Goal: Task Accomplishment & Management: Manage account settings

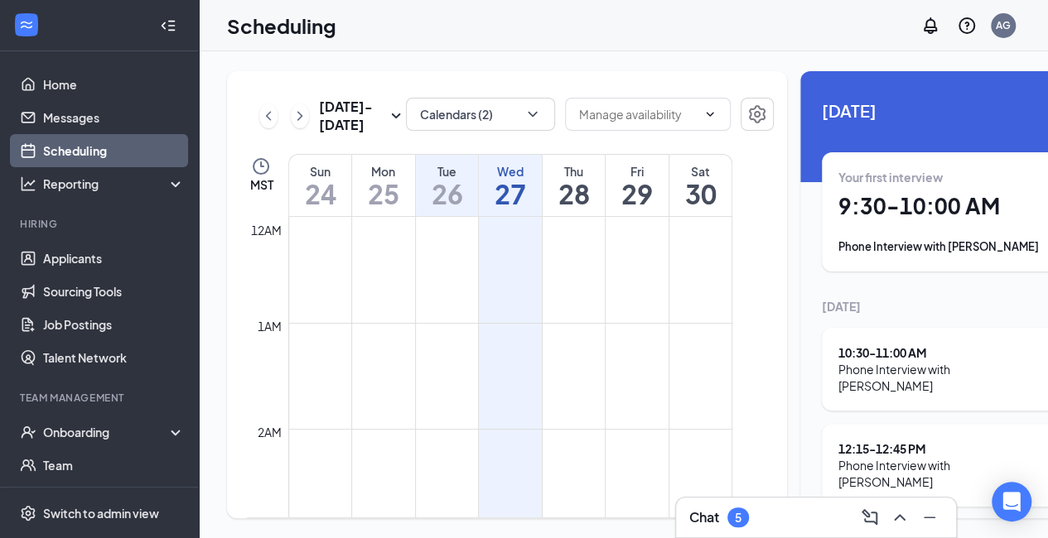
scroll to position [837, 0]
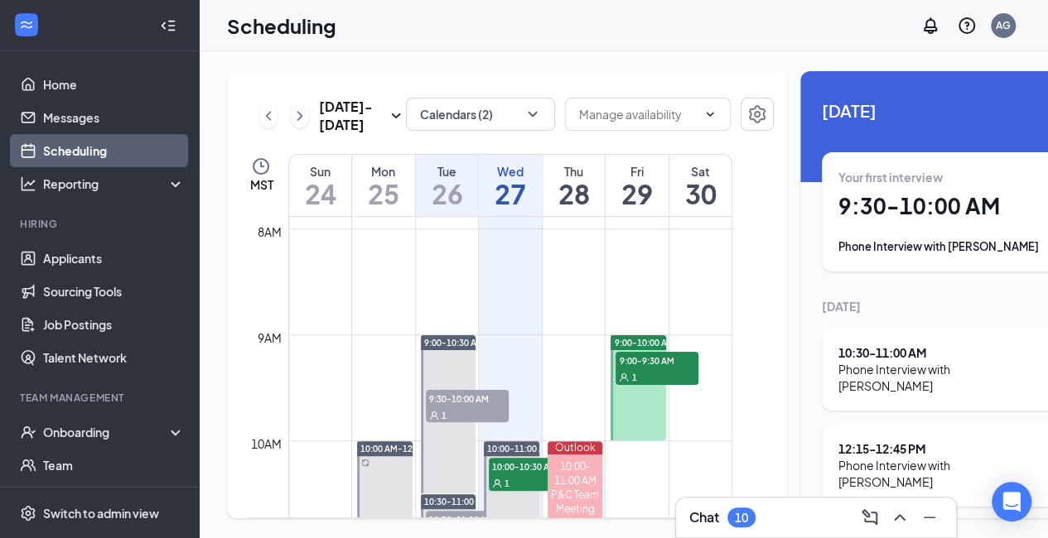
click at [818, 19] on div "Scheduling AG" at bounding box center [623, 25] width 849 height 51
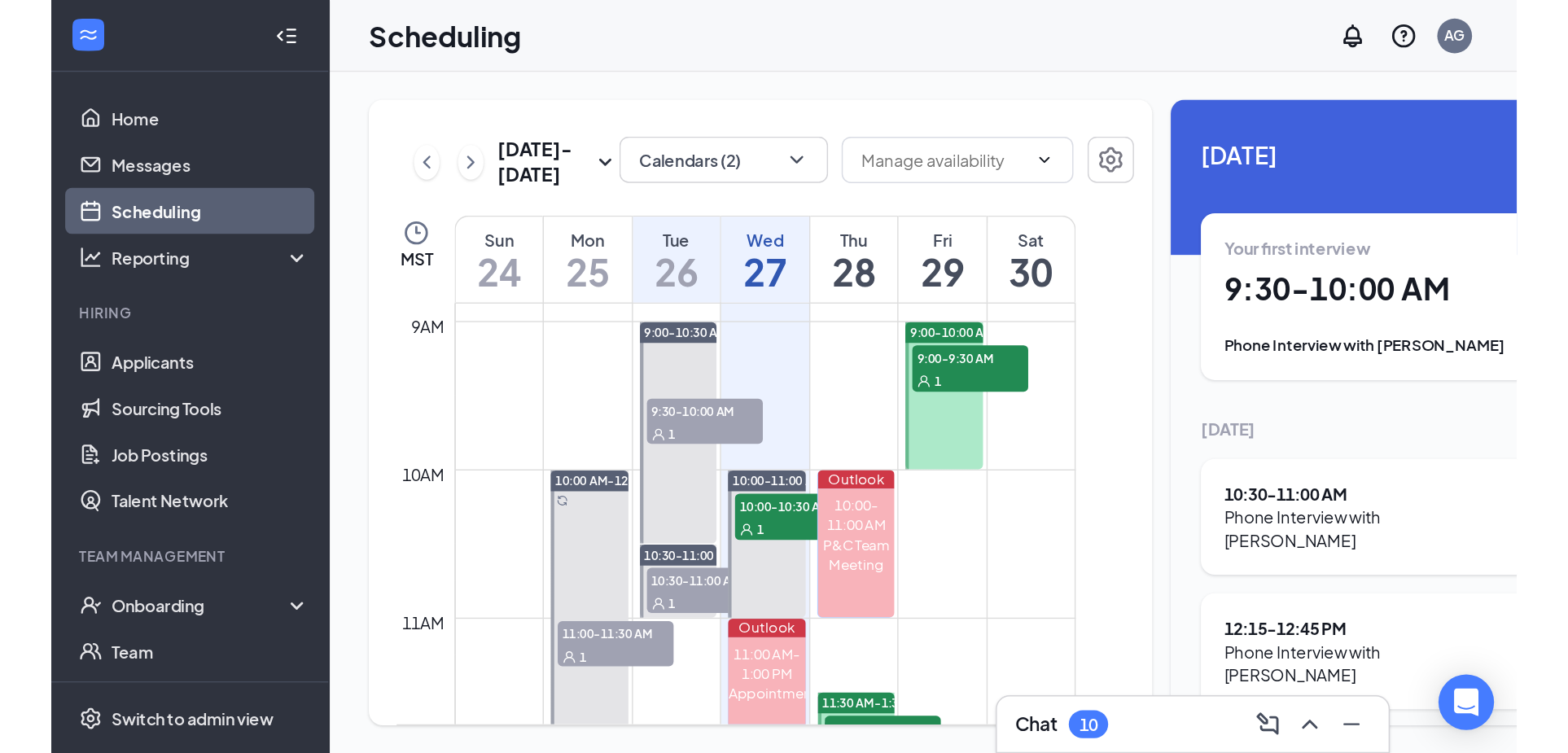
scroll to position [925, 0]
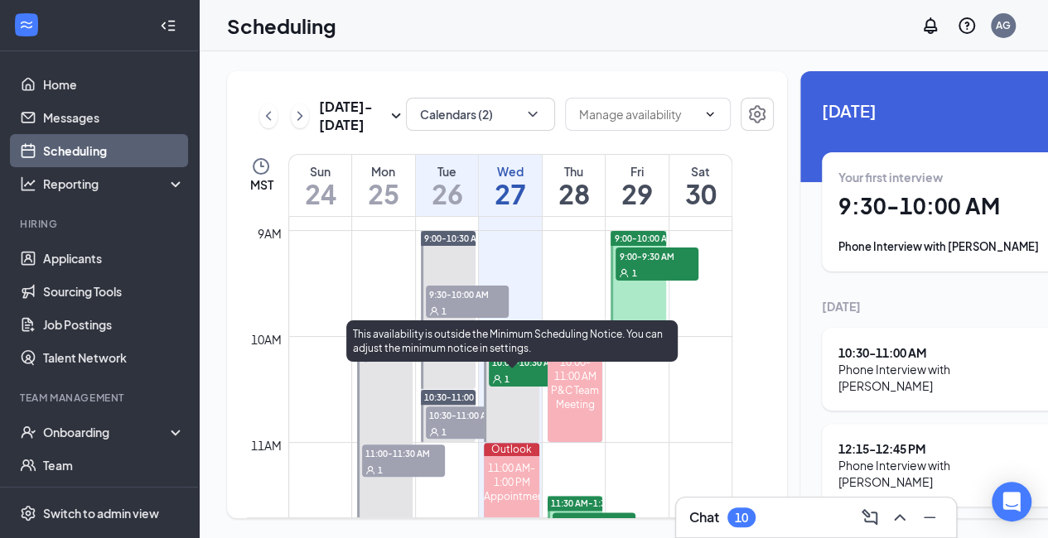
click at [534, 387] on div "1" at bounding box center [530, 378] width 83 height 17
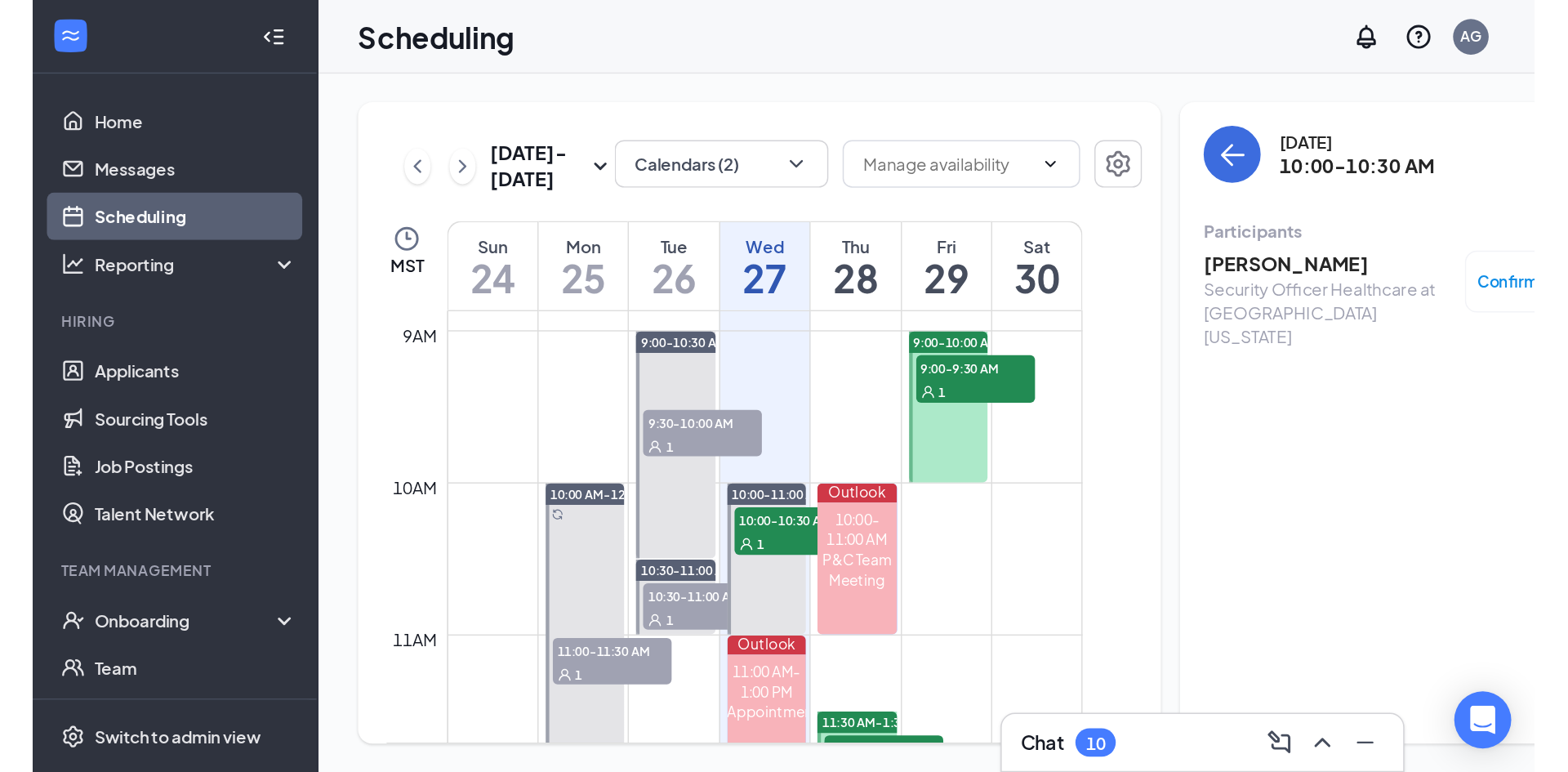
scroll to position [929, 0]
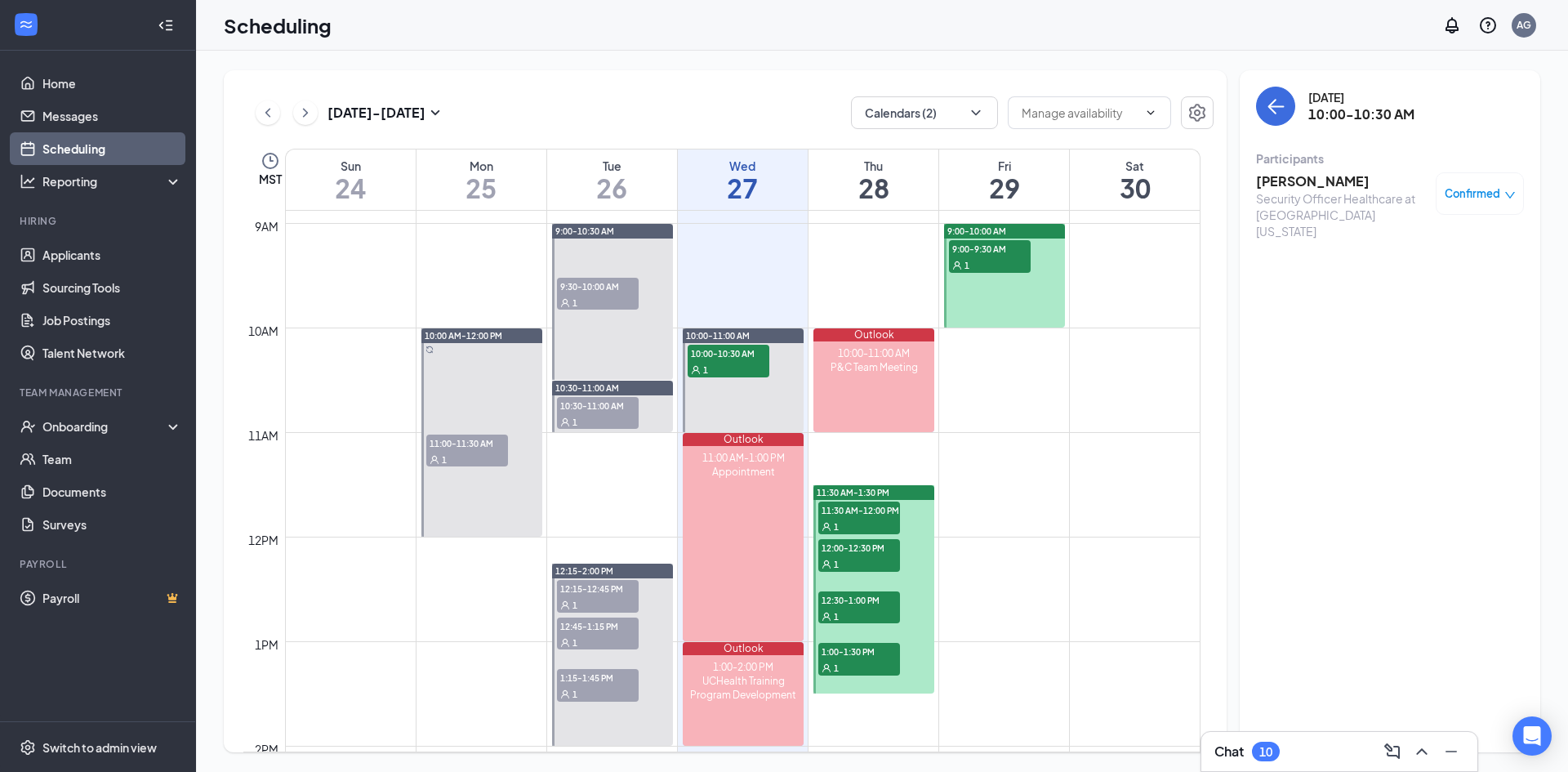
click at [593, 297] on div "1" at bounding box center [598, 302] width 82 height 17
drag, startPoint x: 1482, startPoint y: 200, endPoint x: 1498, endPoint y: 260, distance: 62.1
click at [1033, 200] on span "Confirmed" at bounding box center [1472, 193] width 55 height 17
click at [1033, 274] on span "Mark complete" at bounding box center [1427, 274] width 82 height 18
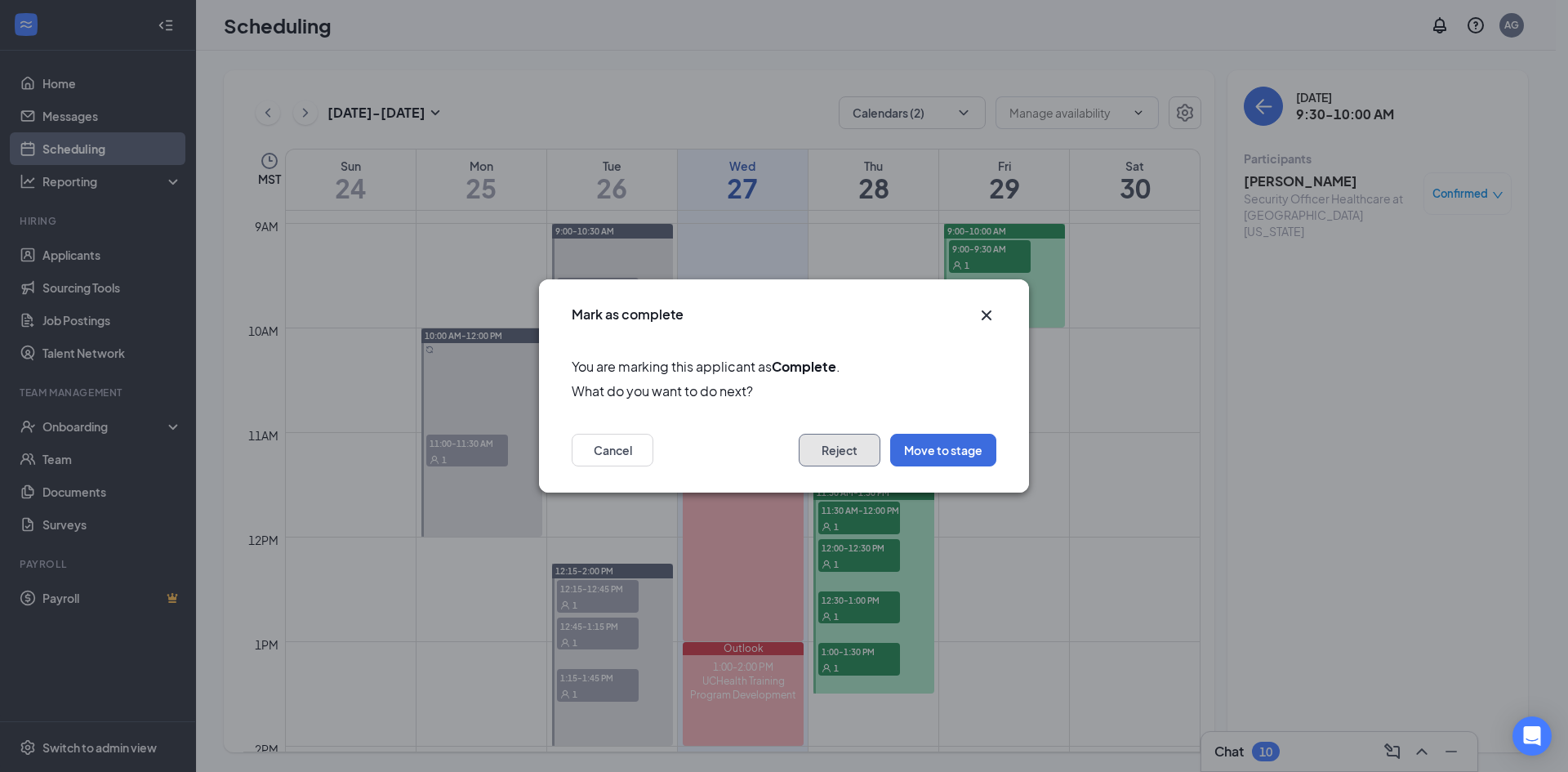
click at [859, 448] on button "Reject" at bounding box center [839, 450] width 82 height 33
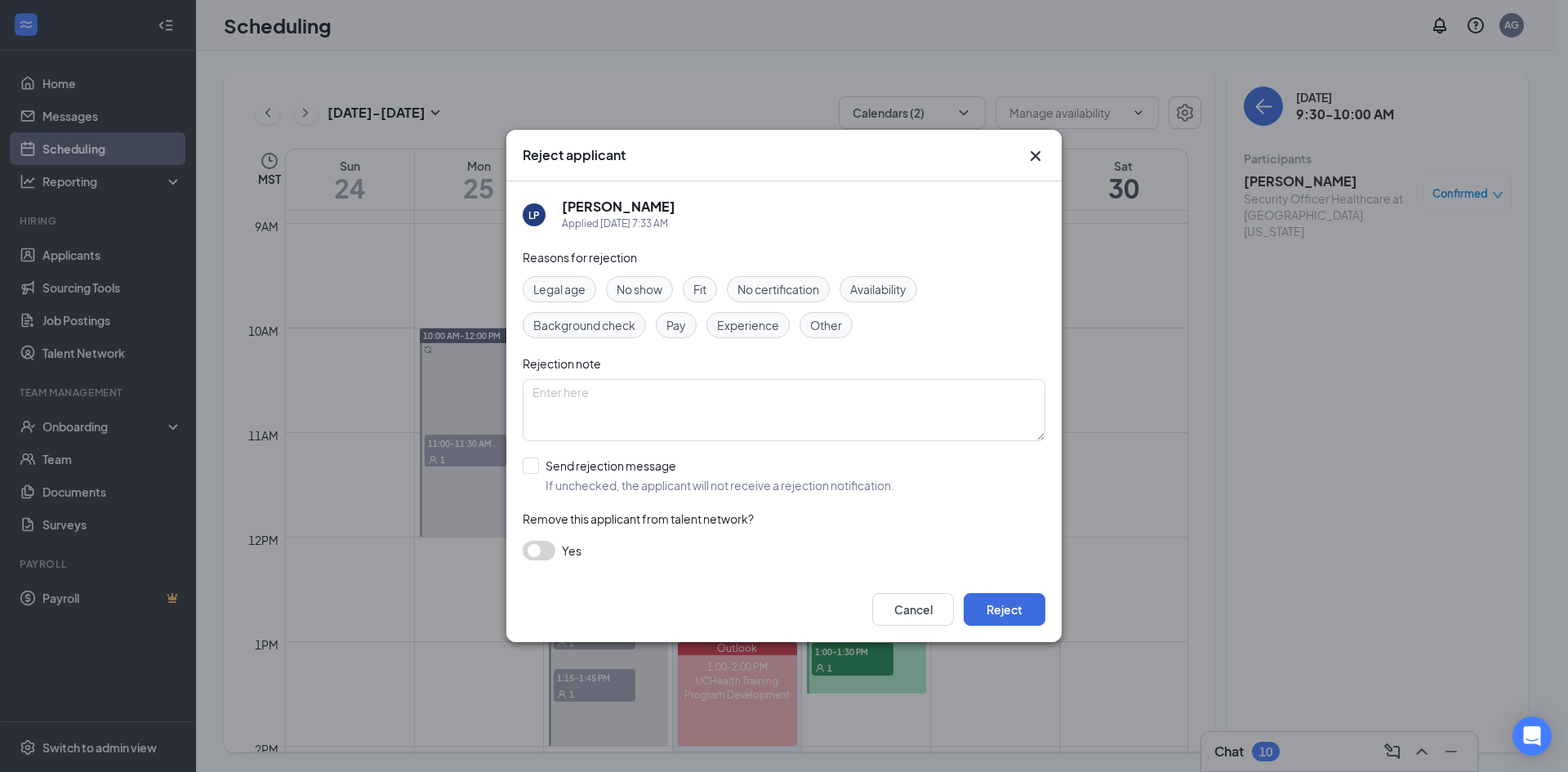
click at [743, 327] on span "Experience" at bounding box center [748, 325] width 62 height 18
click at [711, 292] on div "Fit" at bounding box center [699, 289] width 35 height 27
click at [531, 463] on input "Send rejection message If unchecked, the applicant will not receive a rejection…" at bounding box center [708, 475] width 372 height 35
checkbox input "true"
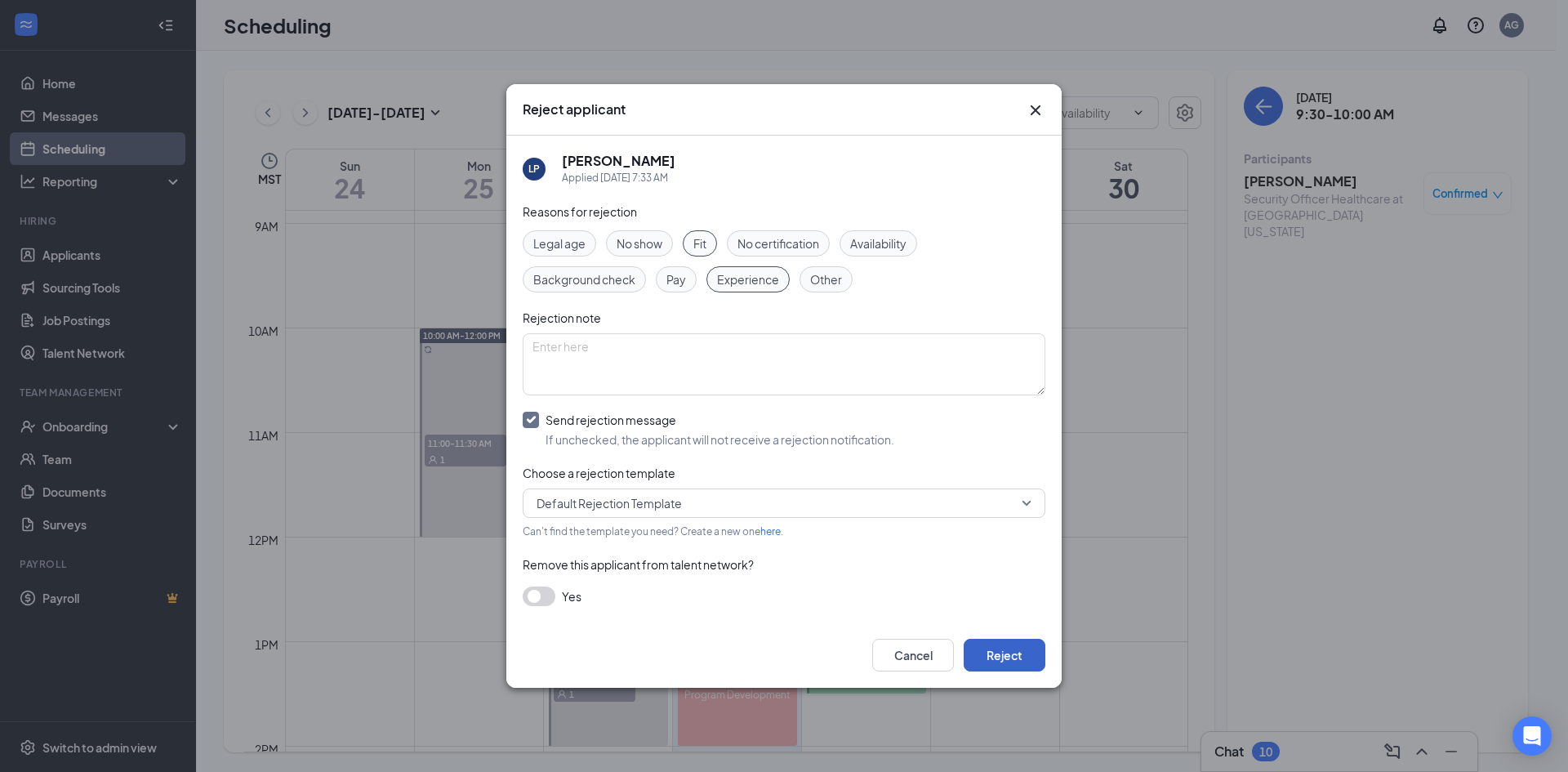
click at [999, 530] on button "Reject" at bounding box center [1004, 655] width 82 height 33
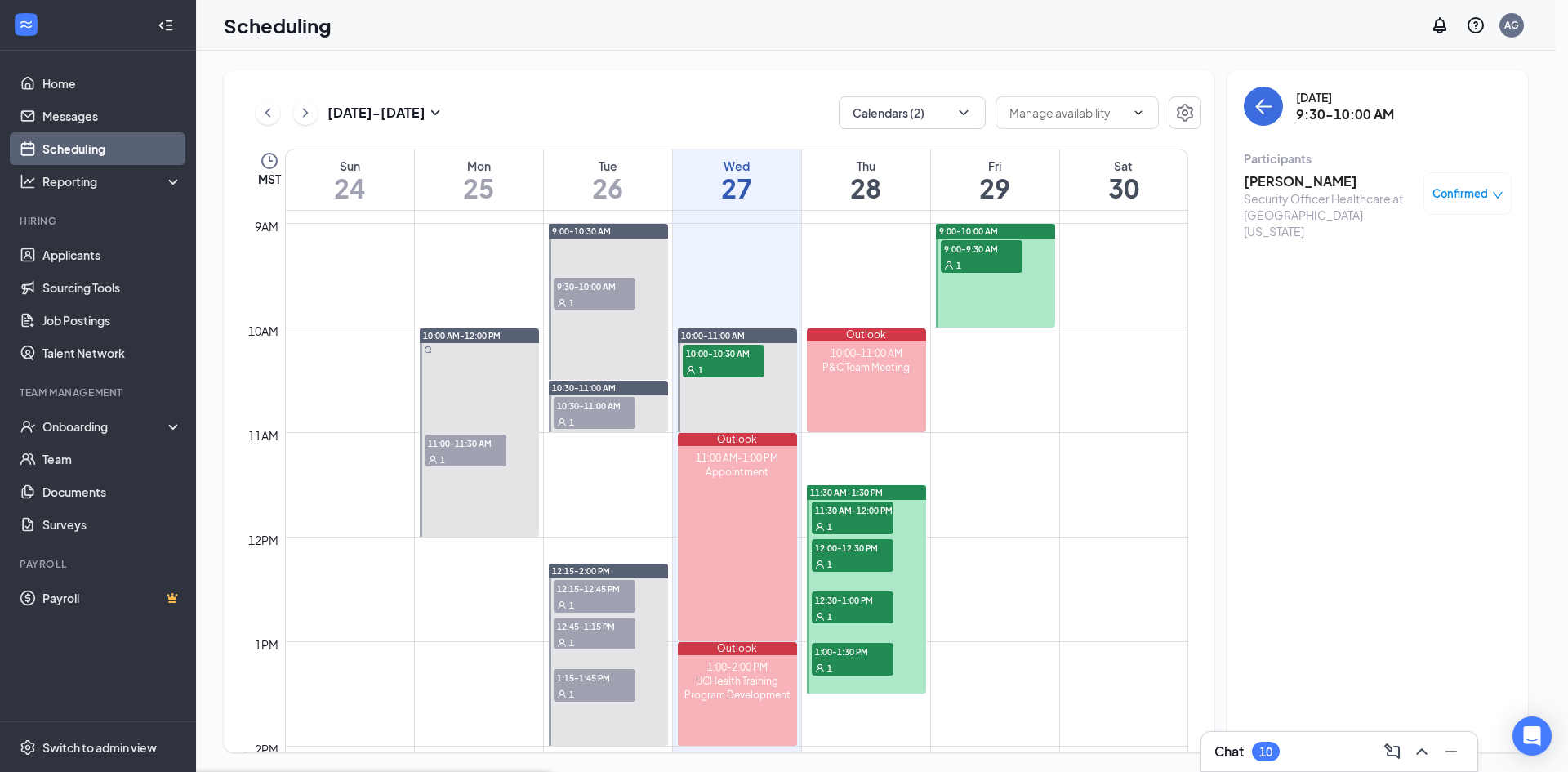
click at [926, 493] on div "11:30 AM-1:30 PM" at bounding box center [866, 492] width 119 height 15
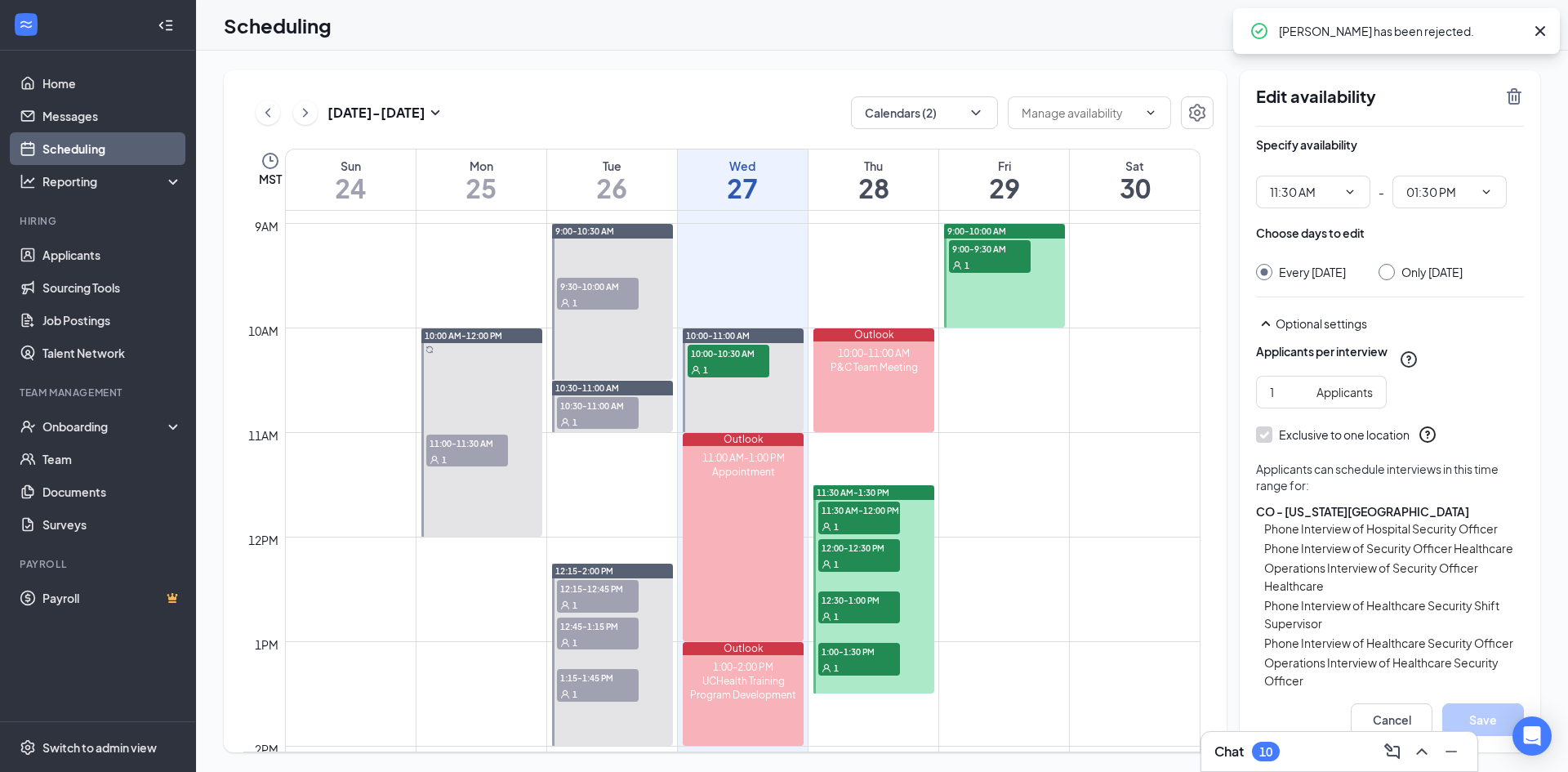
click at [590, 415] on div "1" at bounding box center [598, 421] width 82 height 17
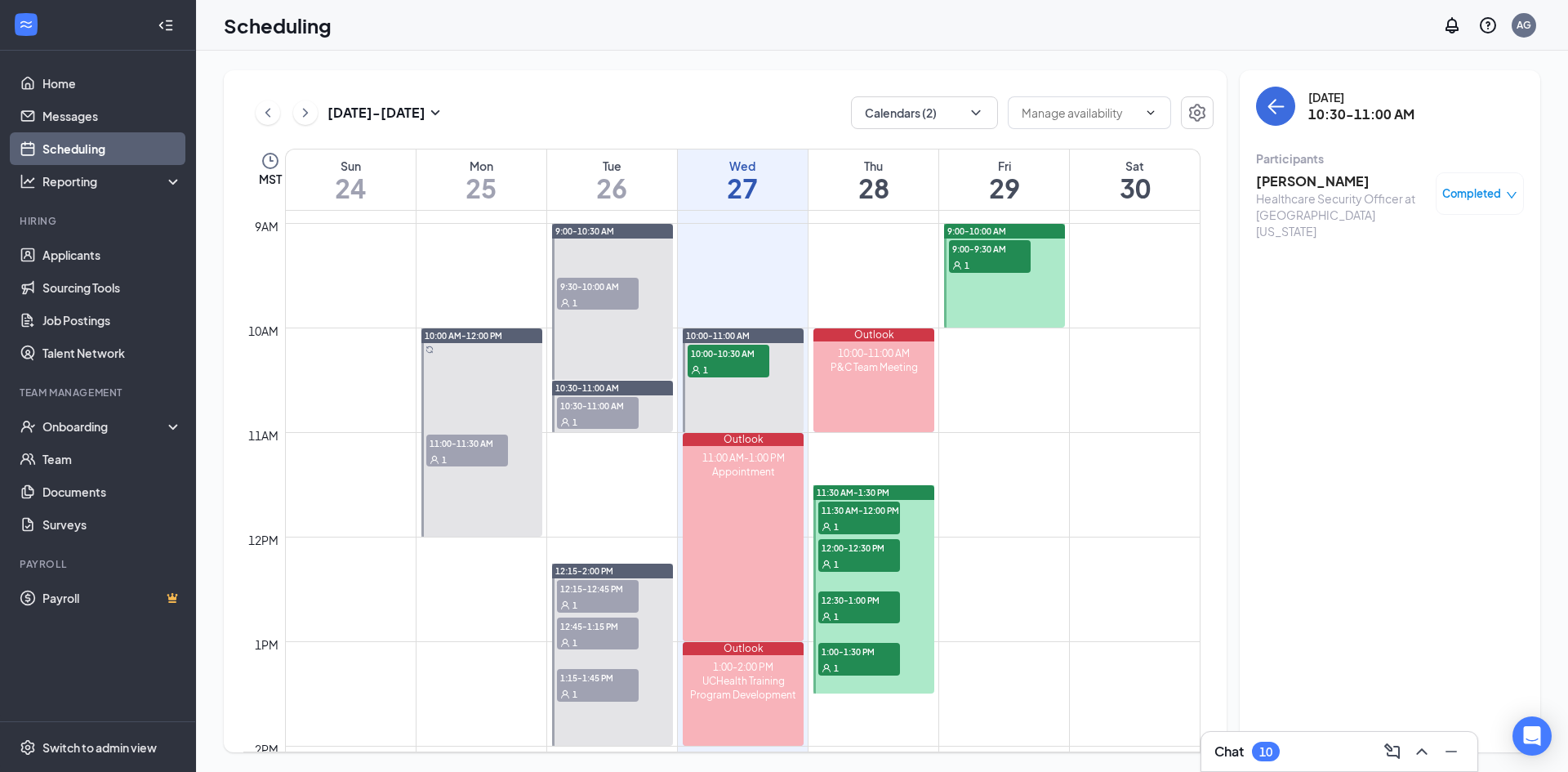
click at [1033, 206] on div "Completed" at bounding box center [1479, 193] width 88 height 42
click at [1033, 191] on span "Completed" at bounding box center [1472, 193] width 59 height 17
click at [1033, 242] on div "[DATE] 10:30-11:00 AM Participants [PERSON_NAME] Healthcare Security Officer at…" at bounding box center [1390, 411] width 301 height 682
click at [1033, 177] on h3 "[PERSON_NAME]" at bounding box center [1342, 181] width 172 height 18
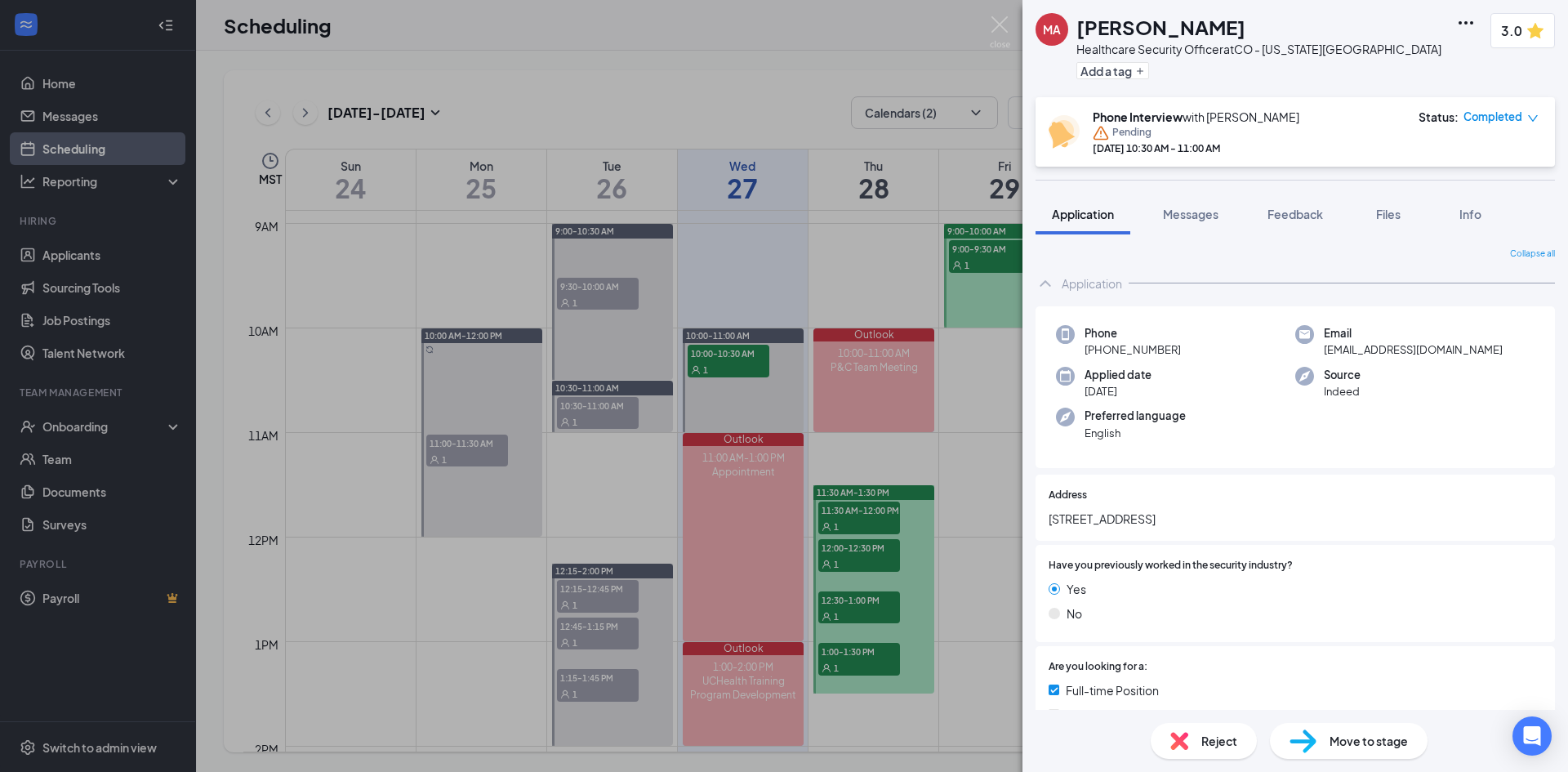
click at [1033, 530] on div "Reject" at bounding box center [1204, 740] width 107 height 35
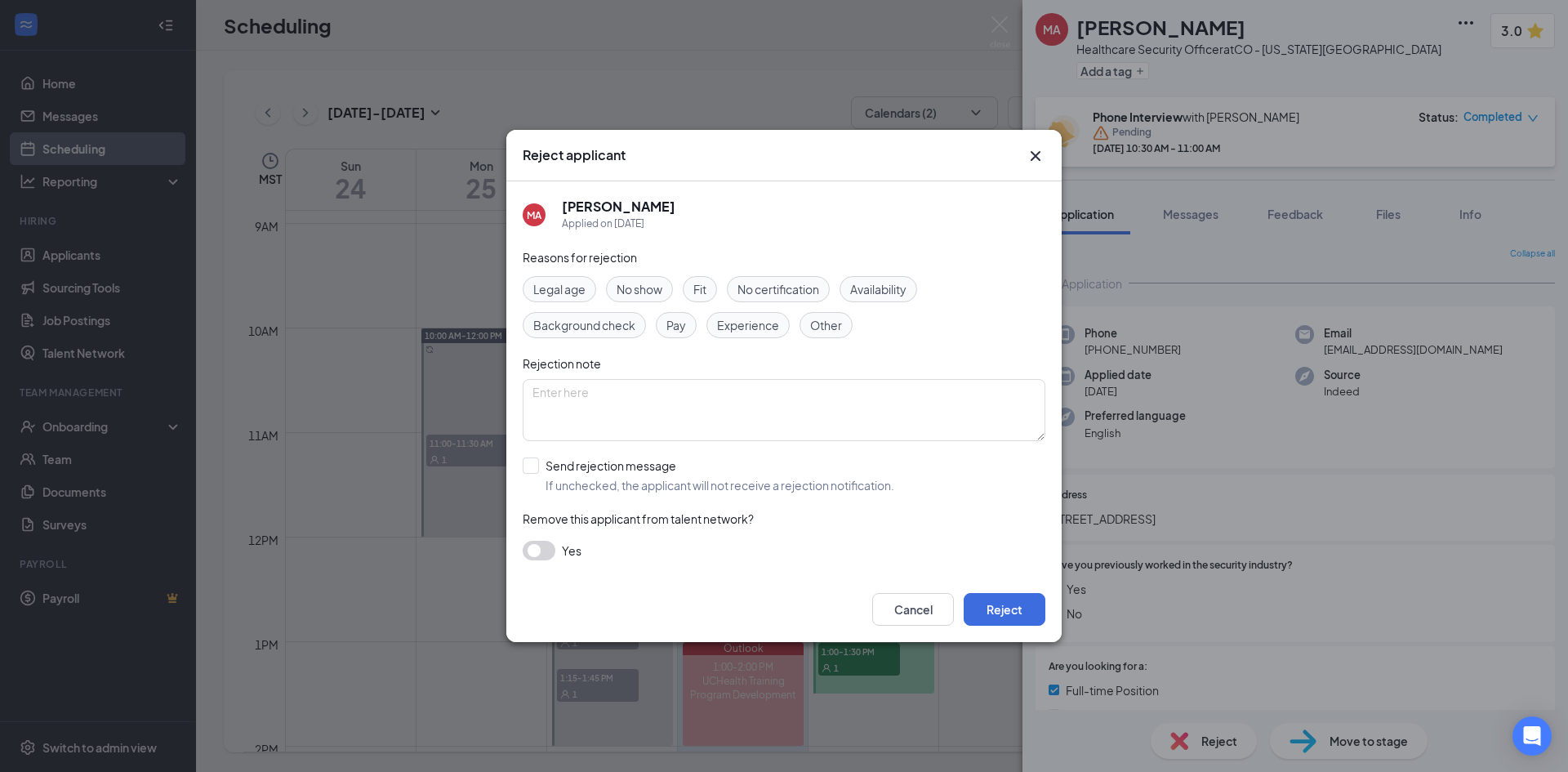
click at [532, 463] on input "Send rejection message If unchecked, the applicant will not receive a rejection…" at bounding box center [708, 475] width 372 height 35
checkbox input "true"
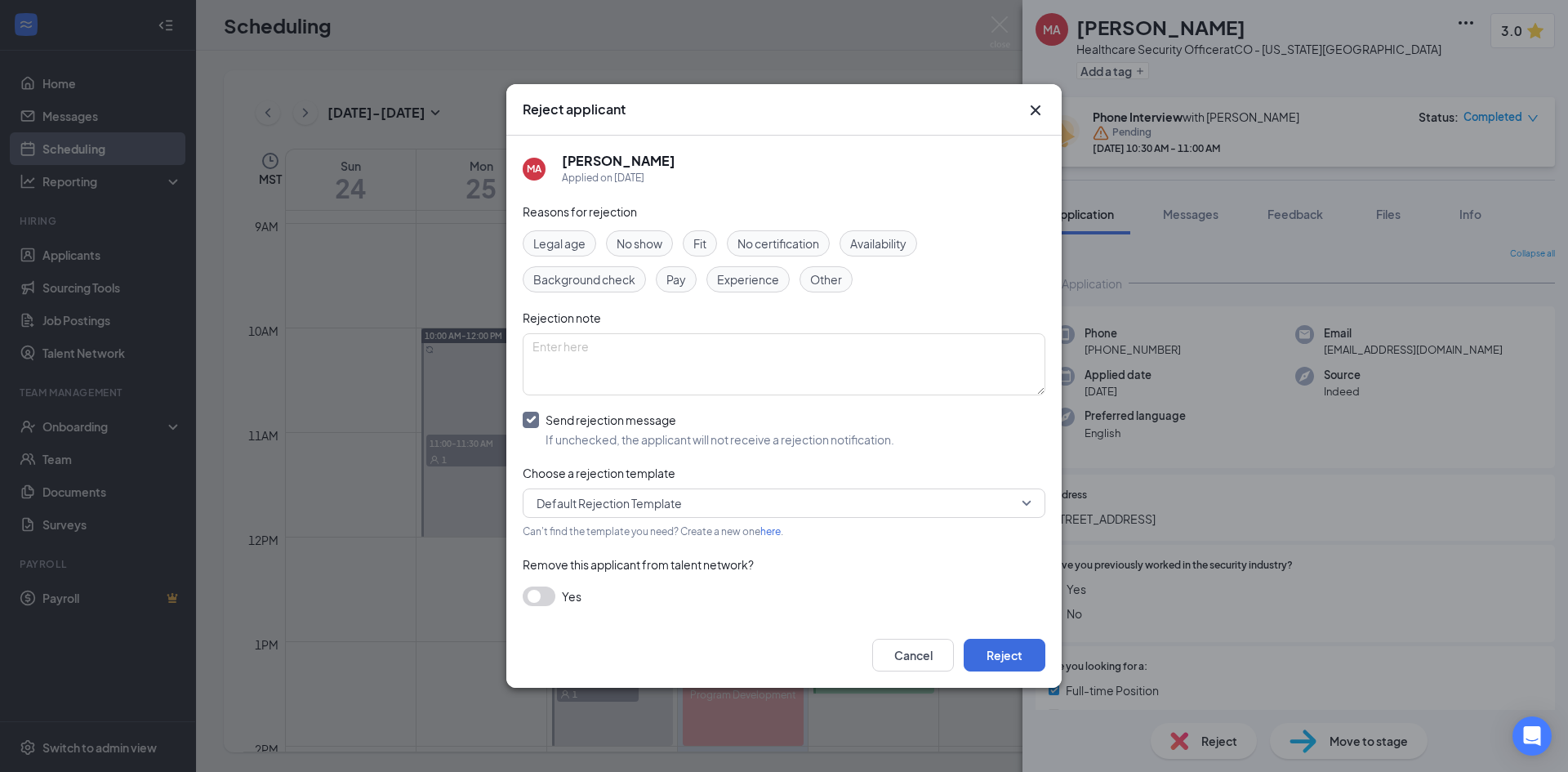
click at [615, 507] on span "Default Rejection Template" at bounding box center [608, 503] width 145 height 25
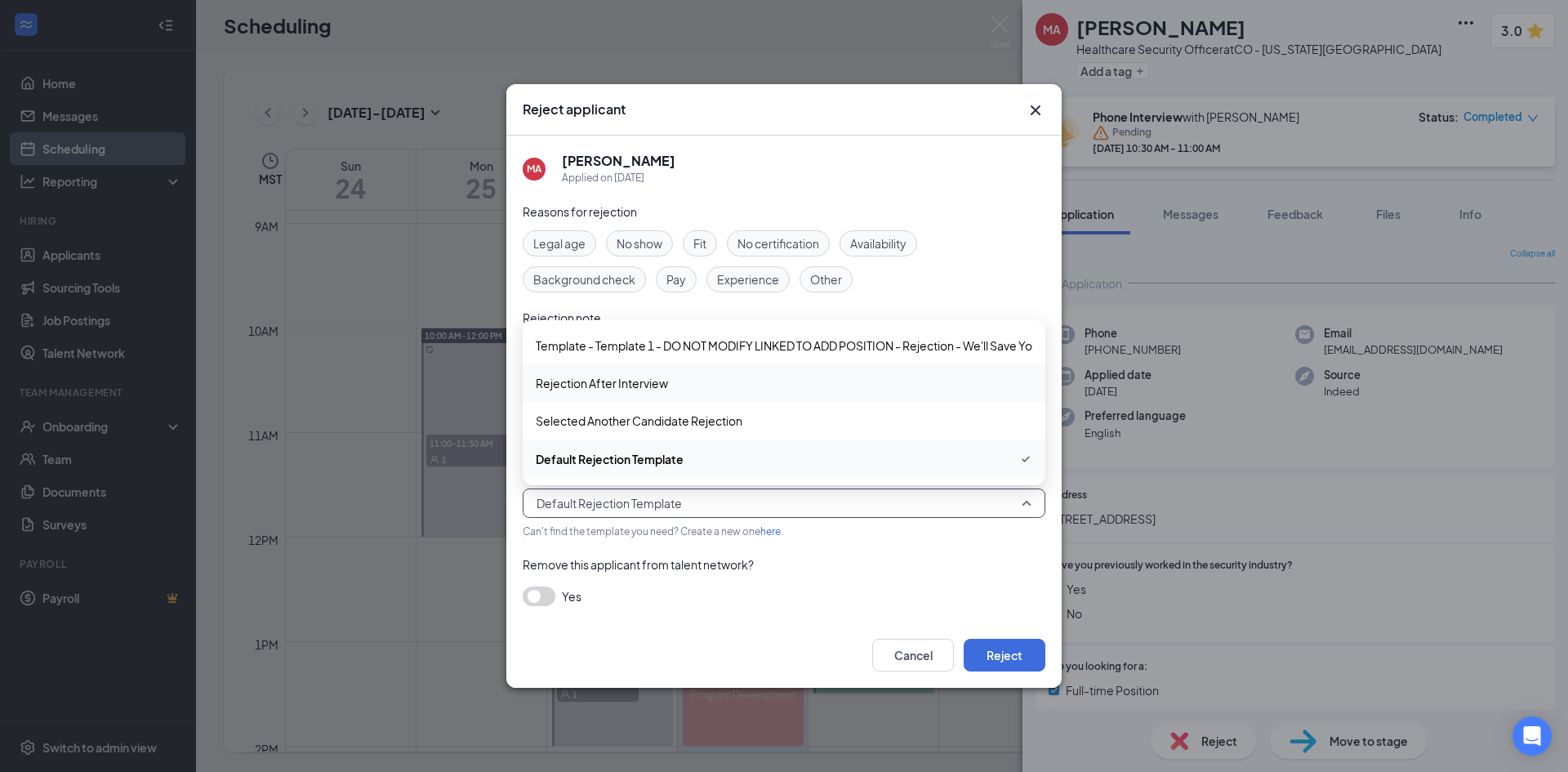
click at [625, 384] on span "Rejection After Interview" at bounding box center [602, 383] width 132 height 18
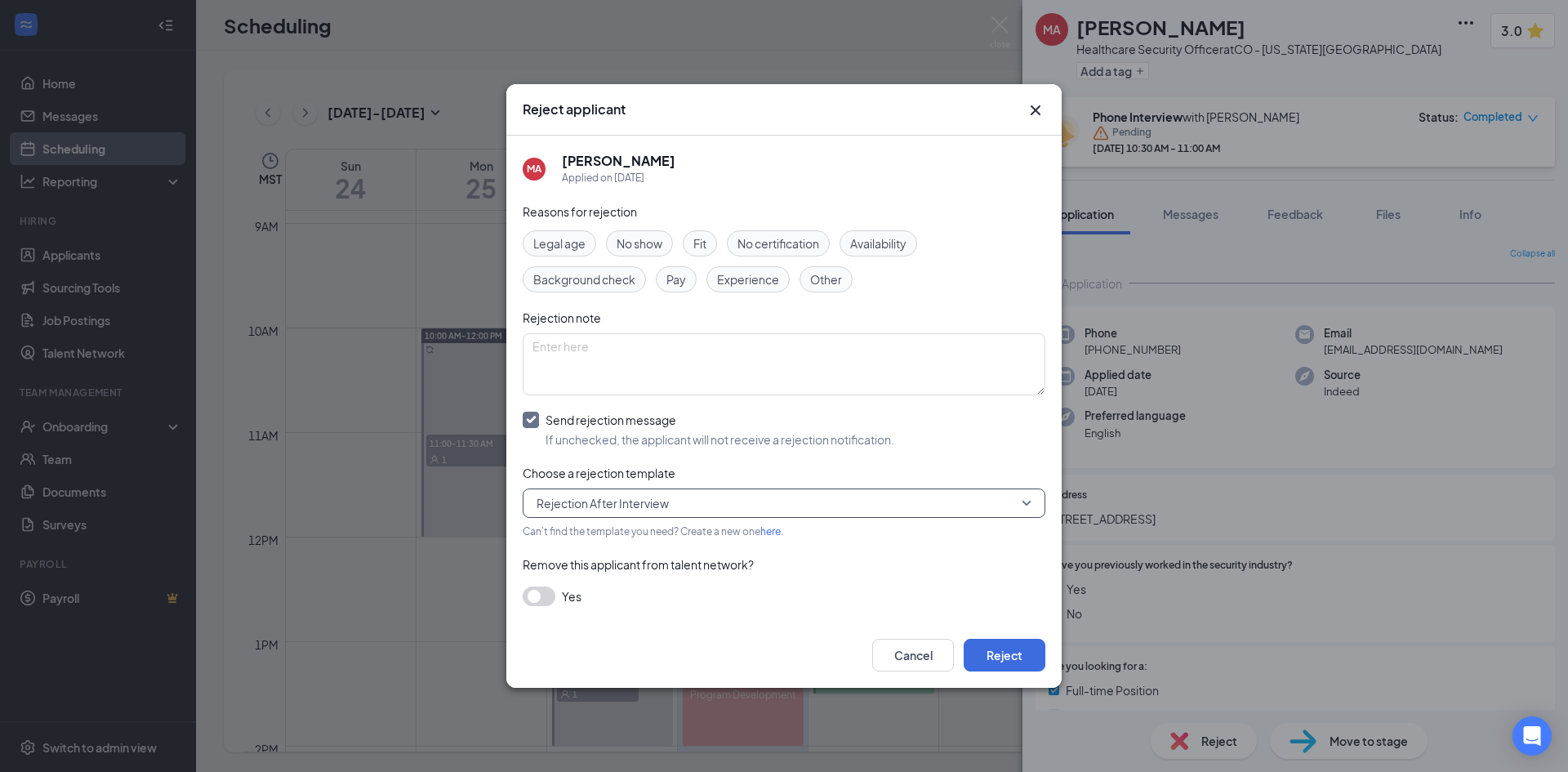
click at [723, 283] on span "Experience" at bounding box center [748, 279] width 62 height 18
click at [700, 247] on span "Fit" at bounding box center [699, 244] width 13 height 18
click at [982, 530] on button "Reject" at bounding box center [1004, 655] width 82 height 33
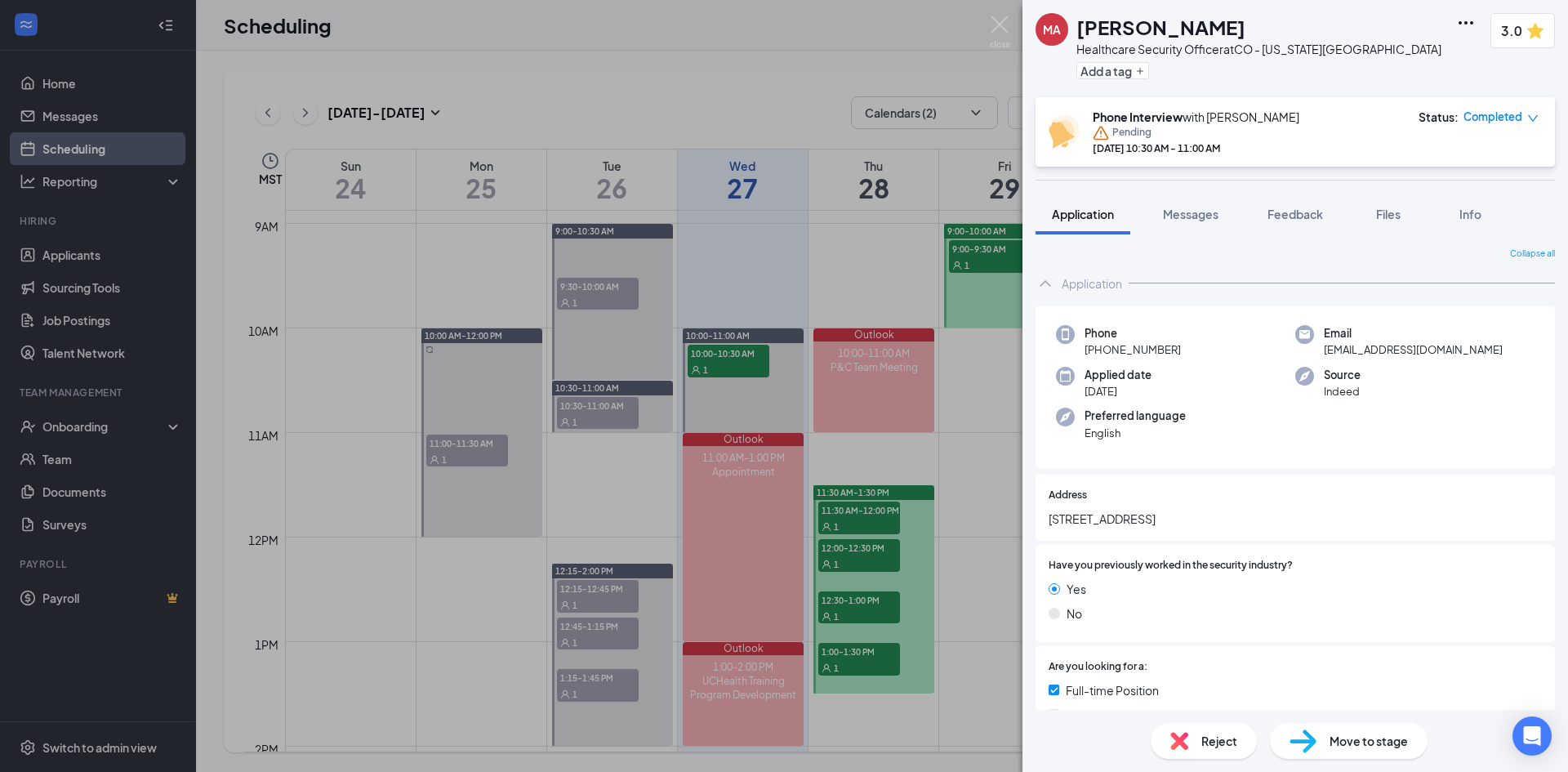
click at [1033, 132] on span "Pending" at bounding box center [1132, 133] width 39 height 17
drag, startPoint x: 612, startPoint y: 475, endPoint x: 610, endPoint y: 506, distance: 31.1
click at [613, 475] on div "MA [PERSON_NAME] Healthcare Security Officer at CO - [US_STATE][GEOGRAPHIC_DATA…" at bounding box center [784, 386] width 1568 height 772
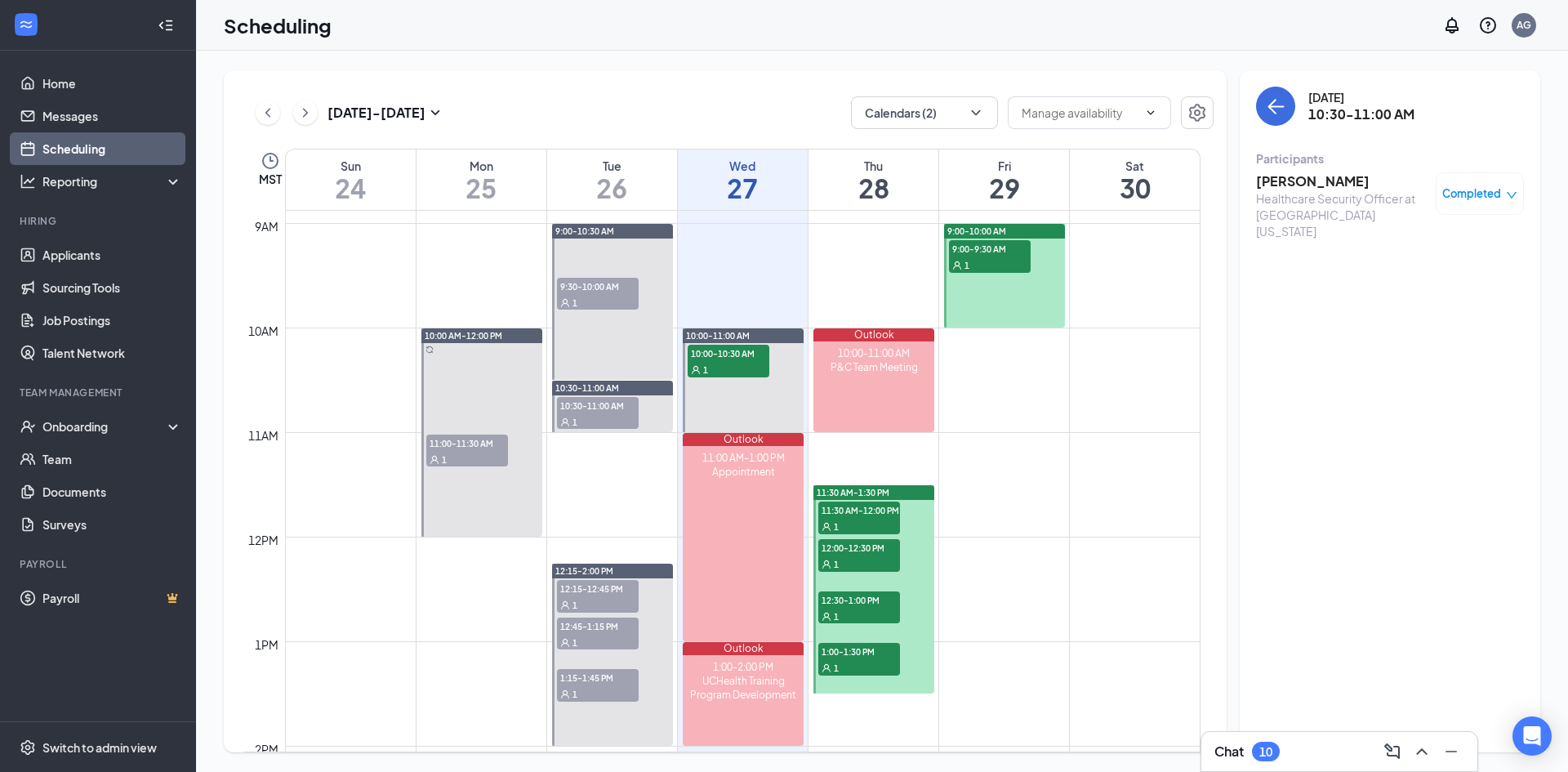
click at [604, 530] on span "12:15-12:45 PM" at bounding box center [598, 588] width 82 height 17
click at [1033, 197] on span "Confirmed" at bounding box center [1472, 193] width 55 height 17
click at [1033, 274] on span "Mark complete" at bounding box center [1427, 274] width 82 height 18
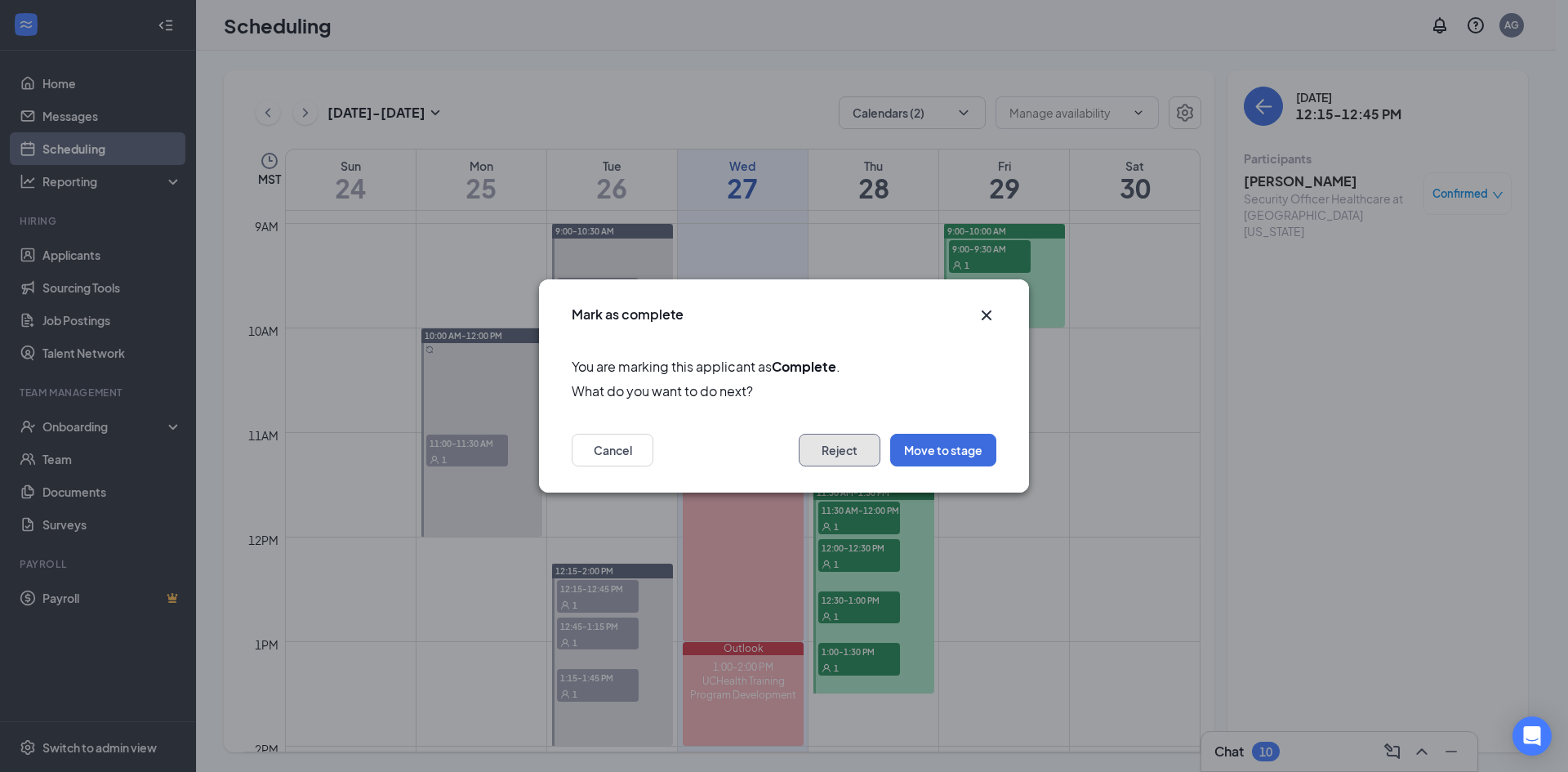
click at [844, 444] on button "Reject" at bounding box center [839, 450] width 82 height 33
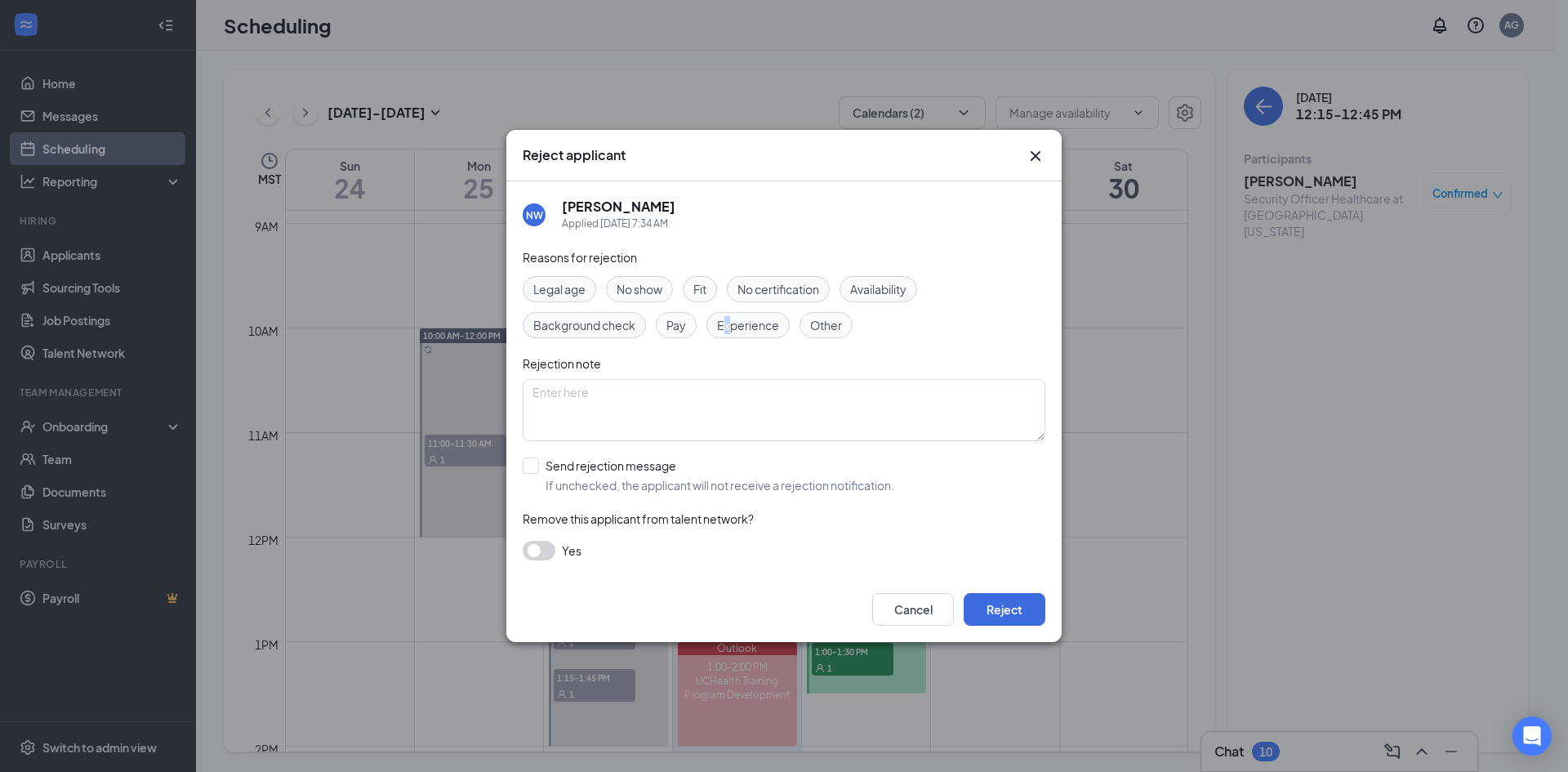
click at [730, 326] on span "Experience" at bounding box center [748, 325] width 62 height 18
click at [698, 290] on span "Fit" at bounding box center [699, 289] width 13 height 18
click at [526, 463] on input "Send rejection message If unchecked, the applicant will not receive a rejection…" at bounding box center [708, 475] width 372 height 35
checkbox input "true"
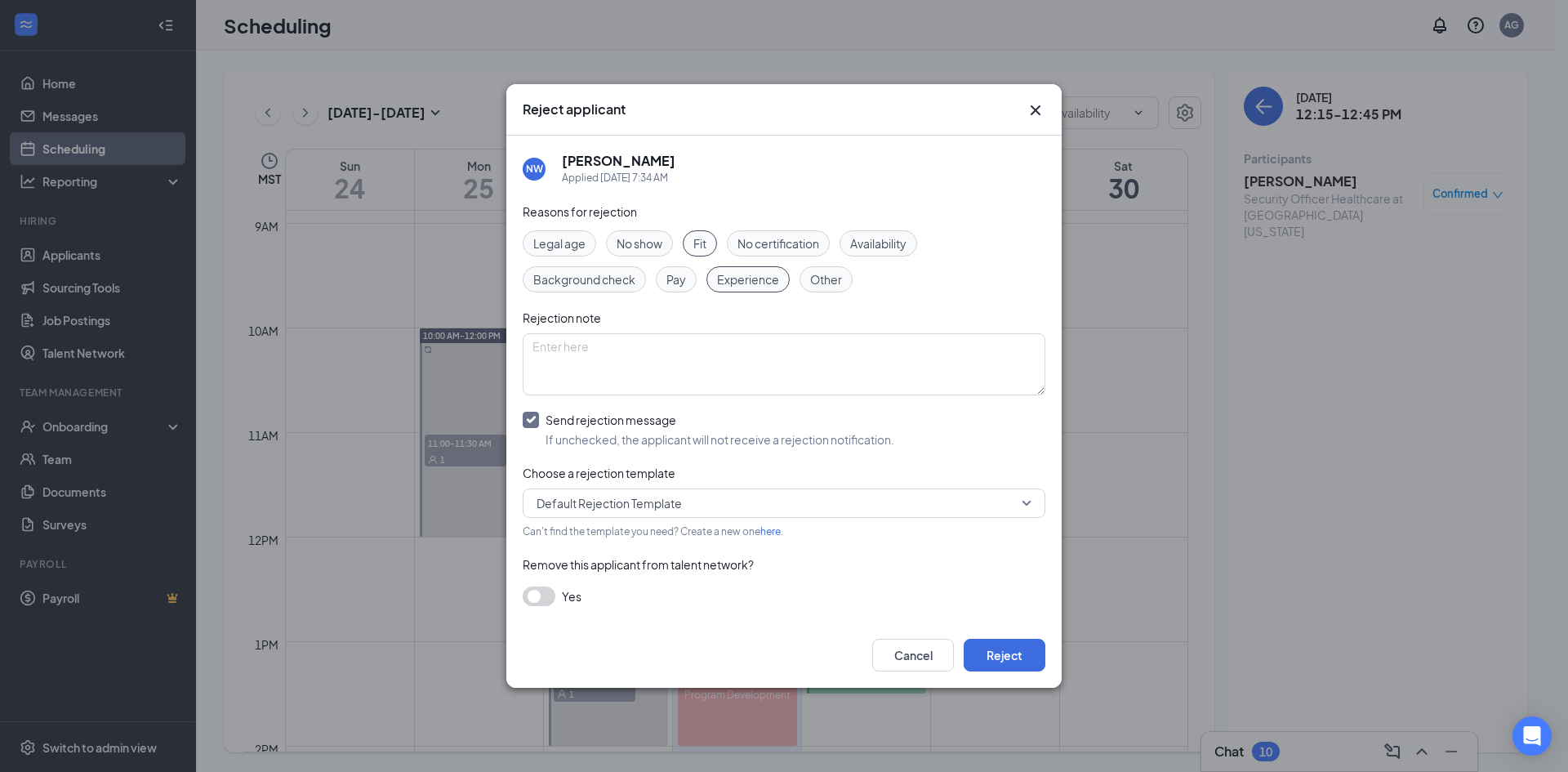
click at [557, 505] on span "Default Rejection Template" at bounding box center [608, 503] width 145 height 25
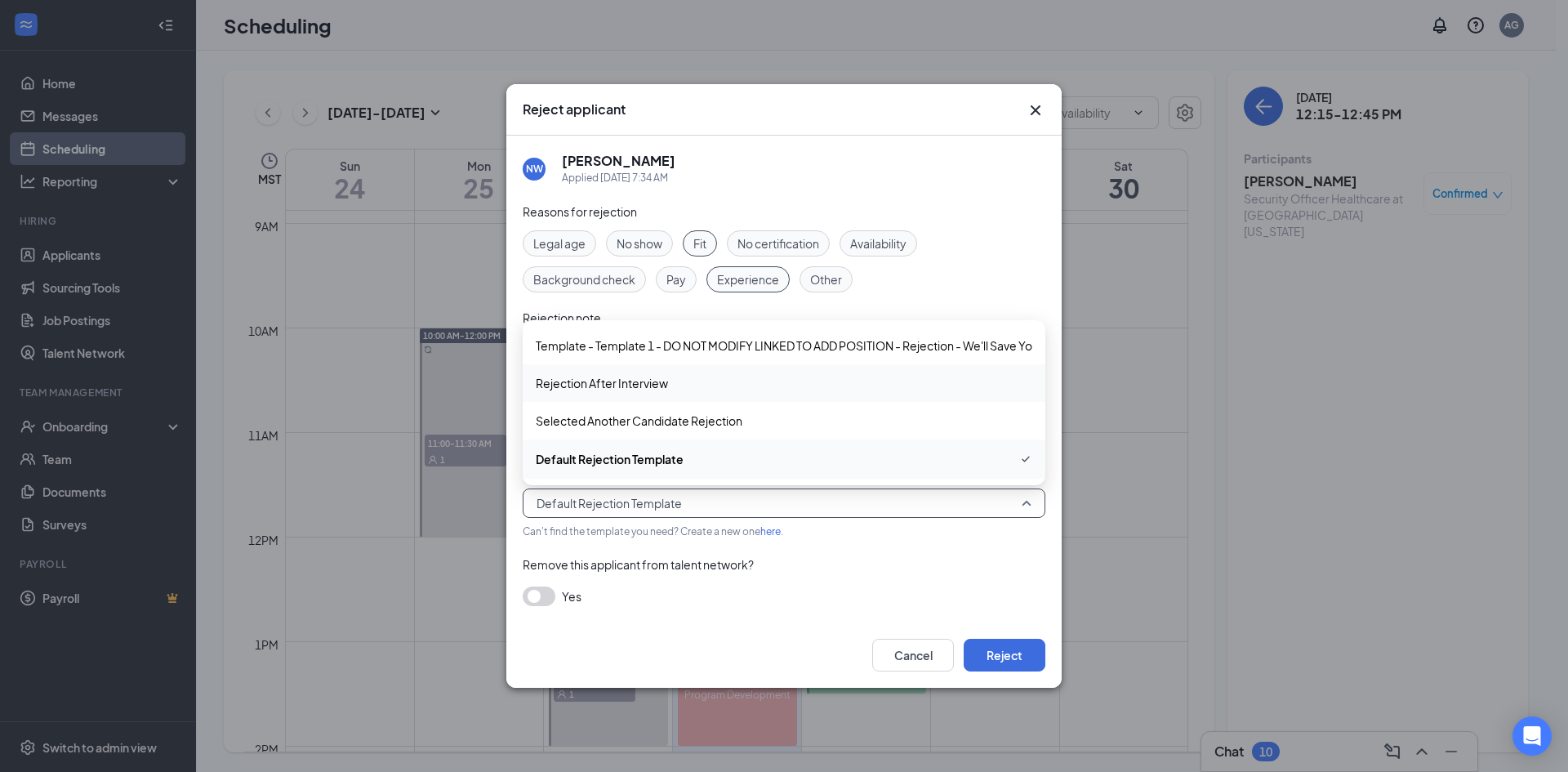
click at [583, 383] on span "Rejection After Interview" at bounding box center [602, 383] width 132 height 18
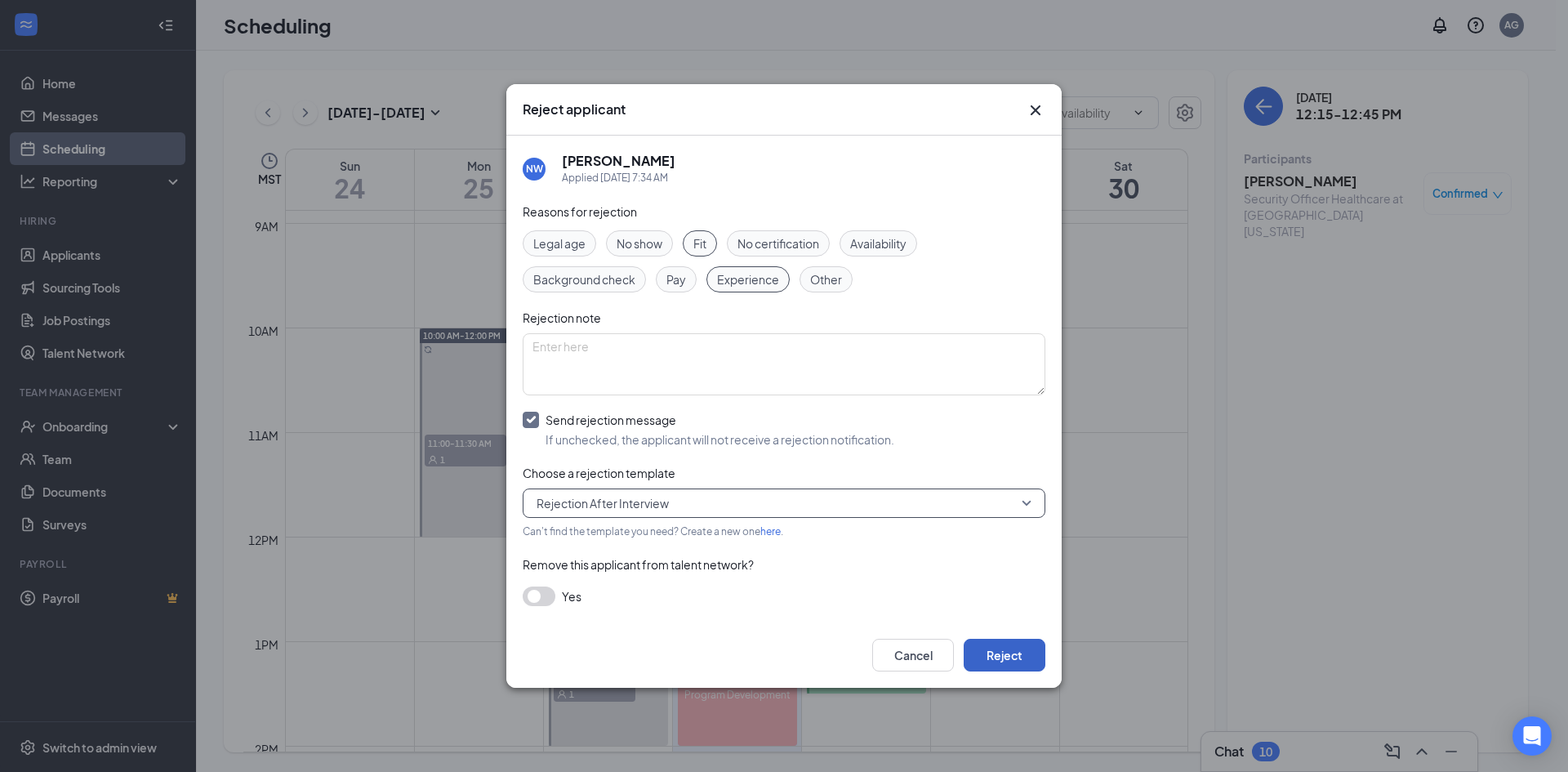
click at [988, 530] on button "Reject" at bounding box center [1004, 655] width 82 height 33
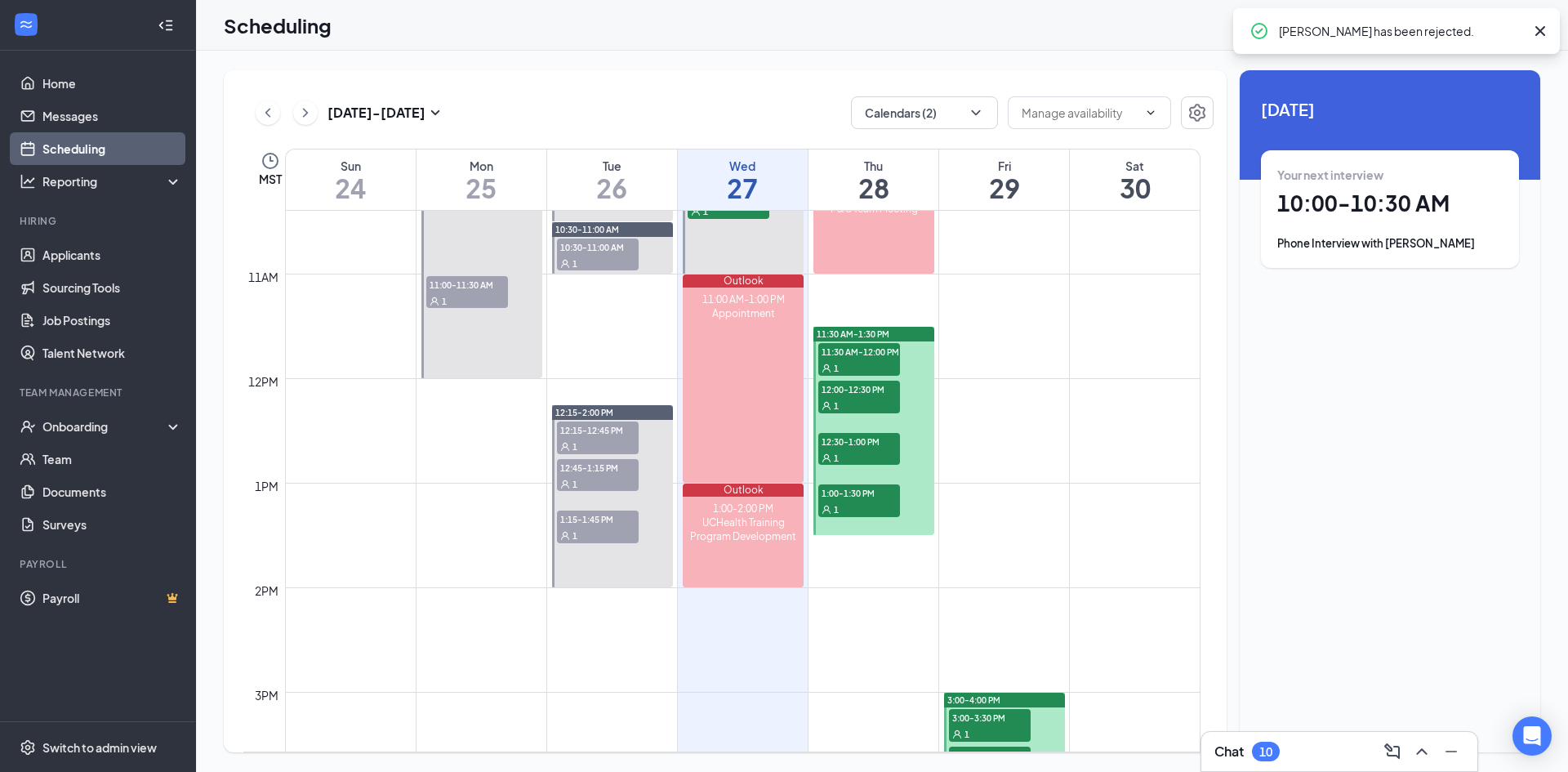
scroll to position [1091, 0]
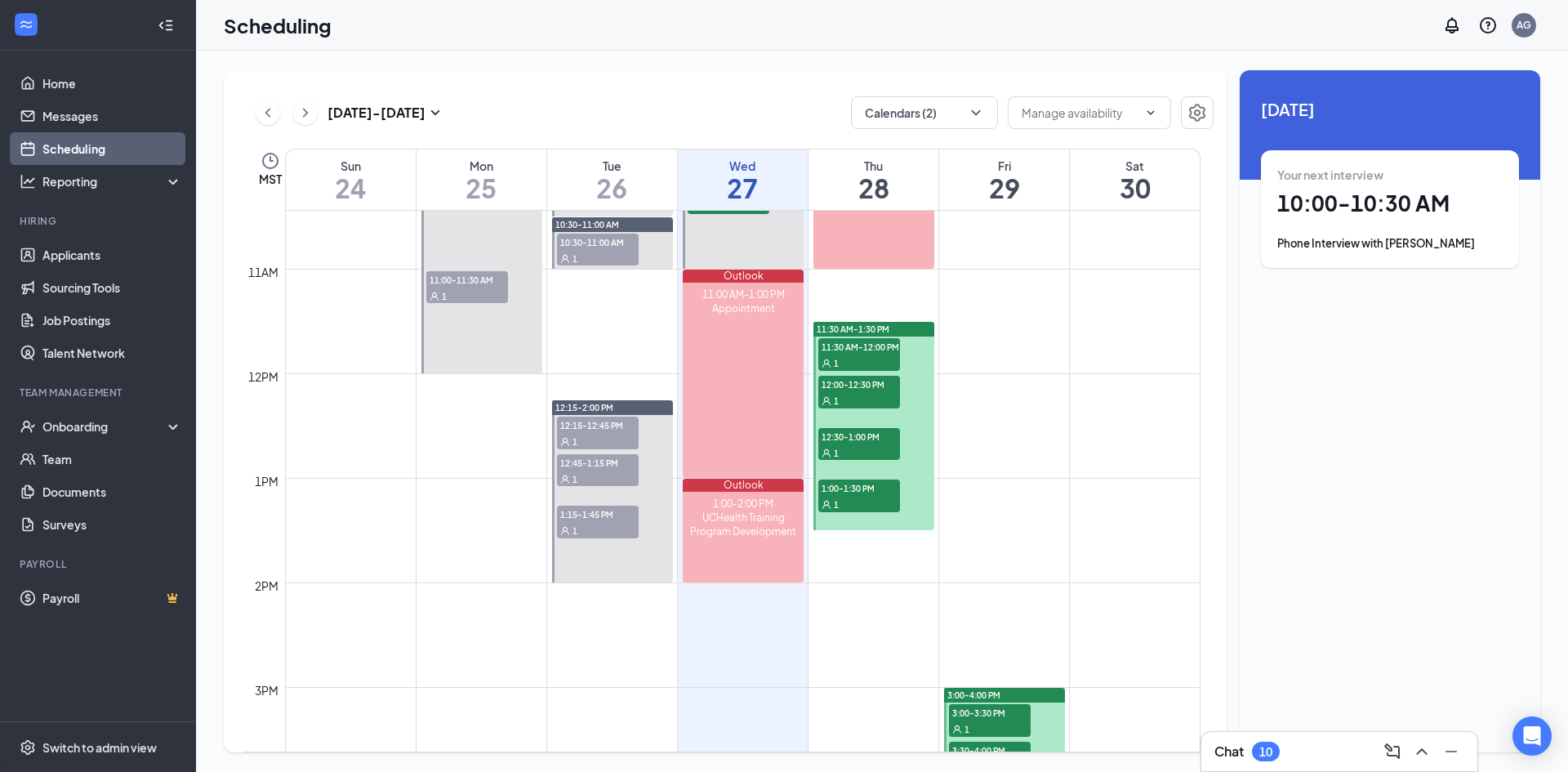
click at [584, 460] on span "12:45-1:15 PM" at bounding box center [598, 462] width 82 height 17
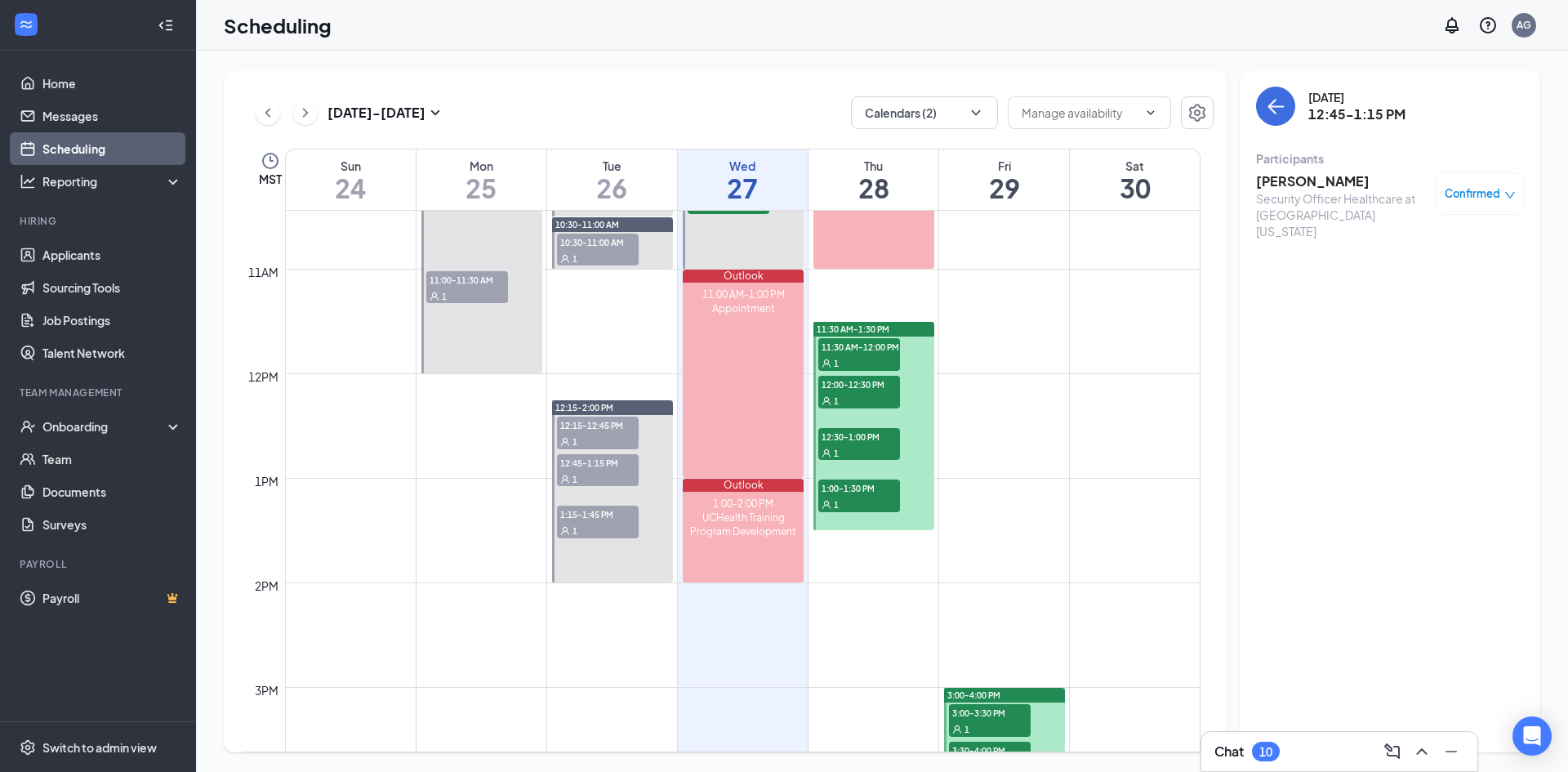
click at [1033, 191] on span "Confirmed" at bounding box center [1472, 193] width 55 height 17
click at [1033, 271] on span "Mark complete" at bounding box center [1427, 274] width 82 height 18
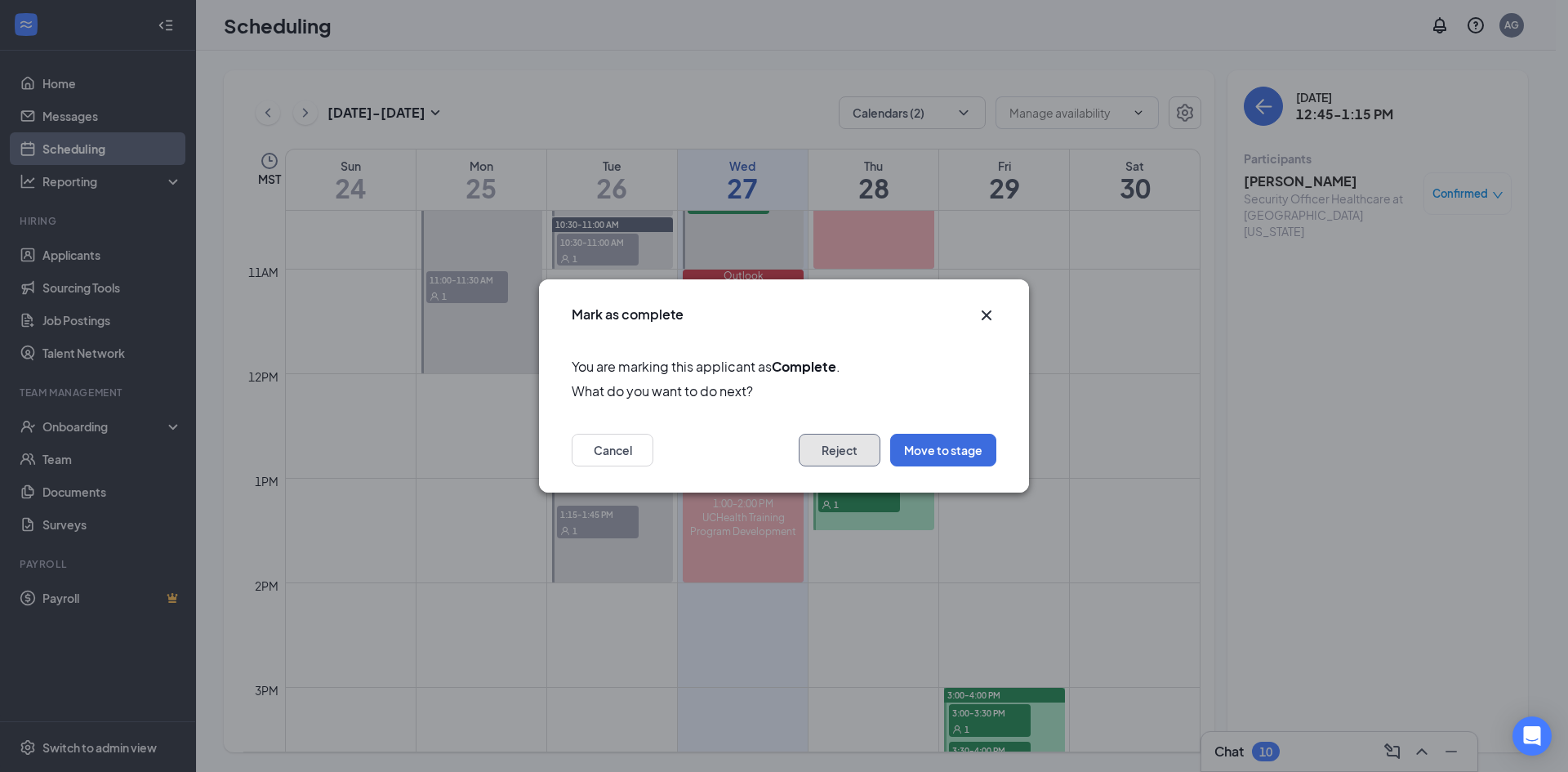
click at [838, 445] on button "Reject" at bounding box center [839, 450] width 82 height 33
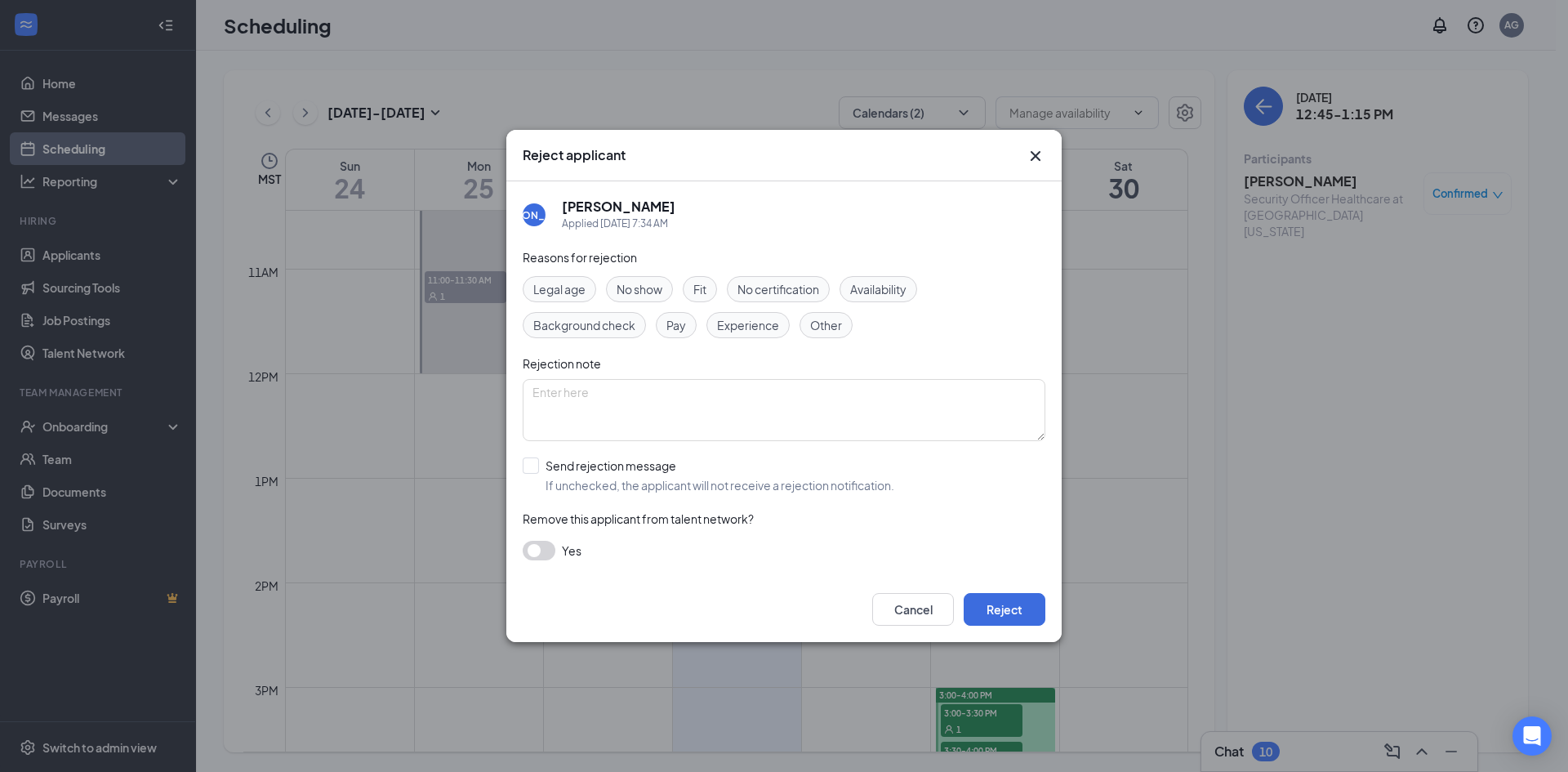
drag, startPoint x: 740, startPoint y: 325, endPoint x: 727, endPoint y: 324, distance: 13.0
click at [741, 325] on span "Experience" at bounding box center [748, 325] width 62 height 18
click at [706, 289] on span "Fit" at bounding box center [699, 289] width 13 height 18
click at [534, 465] on input "Send rejection message If unchecked, the applicant will not receive a rejection…" at bounding box center [708, 475] width 372 height 35
checkbox input "true"
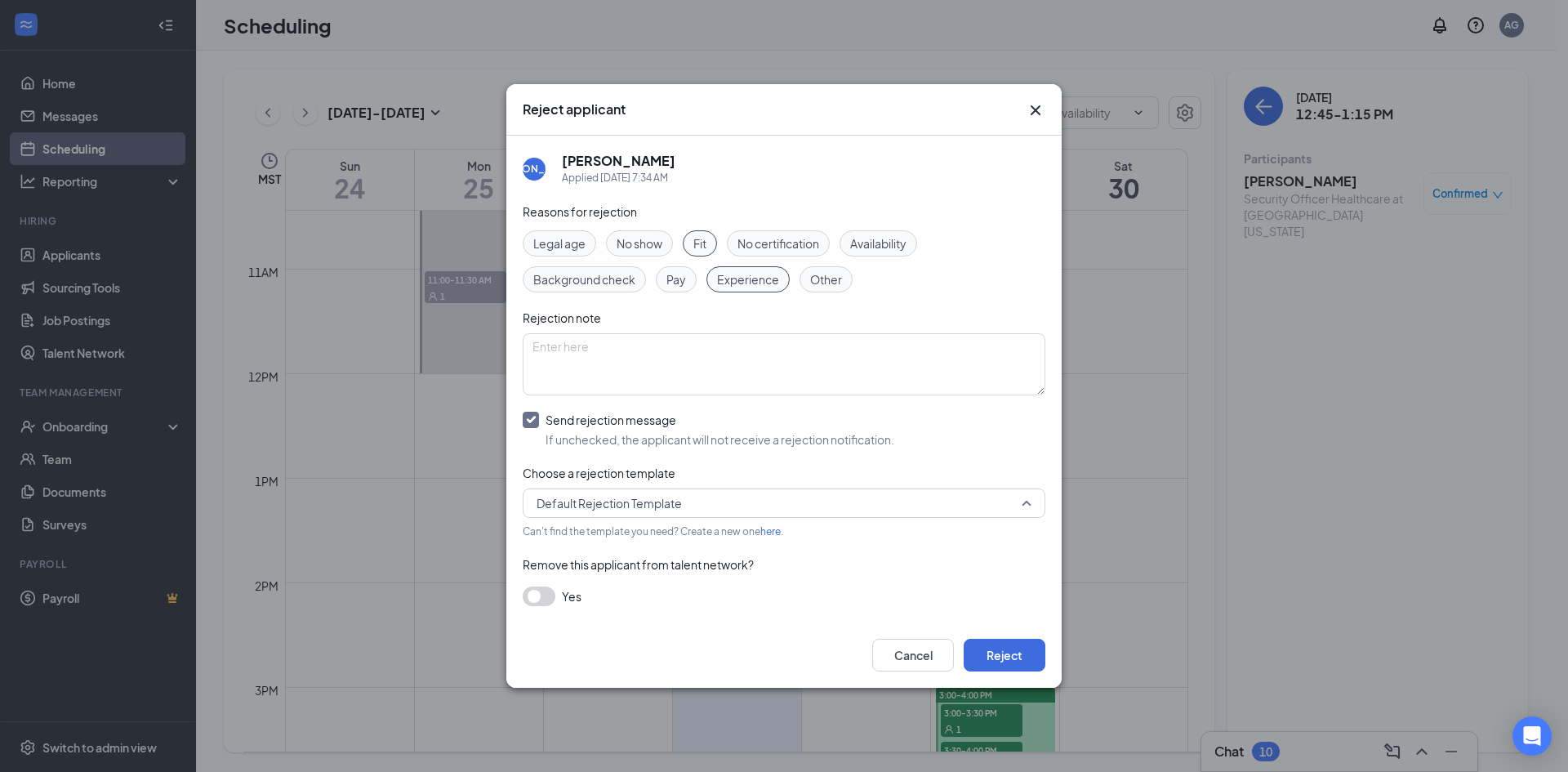
click at [603, 502] on span "Default Rejection Template" at bounding box center [608, 503] width 145 height 25
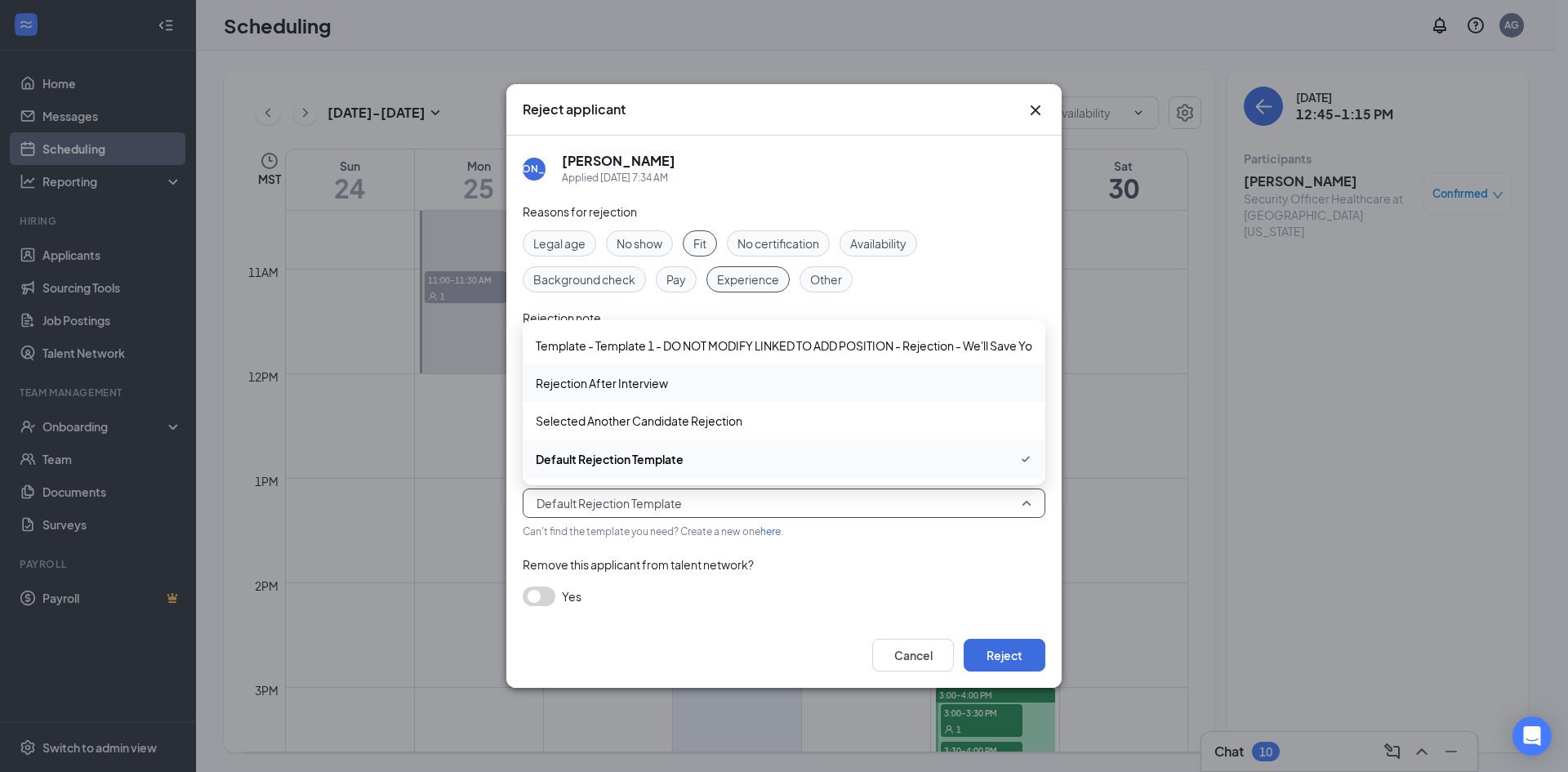
click at [603, 389] on span "Rejection After Interview" at bounding box center [602, 383] width 132 height 18
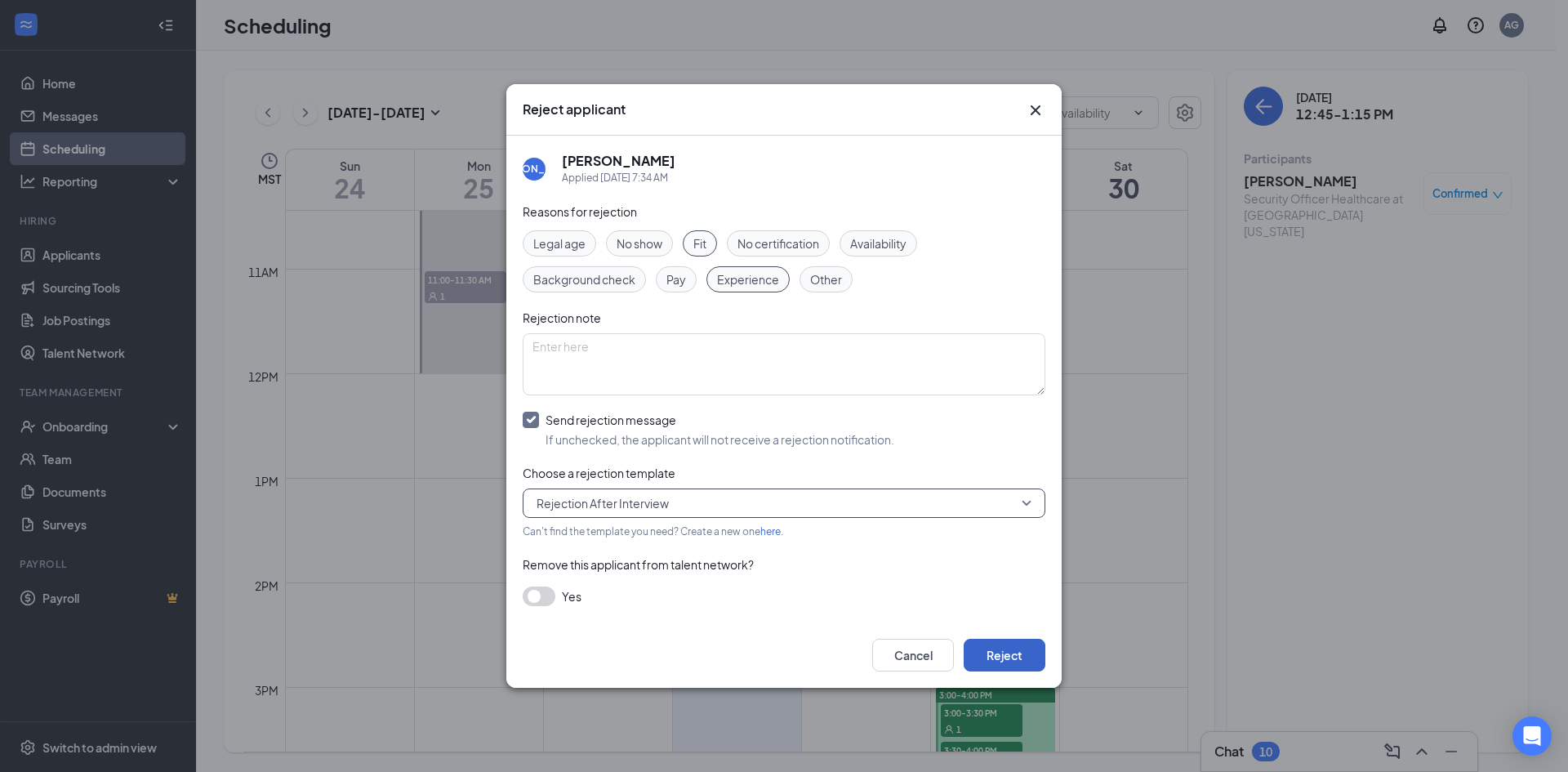
click at [976, 530] on button "Reject" at bounding box center [1004, 655] width 82 height 33
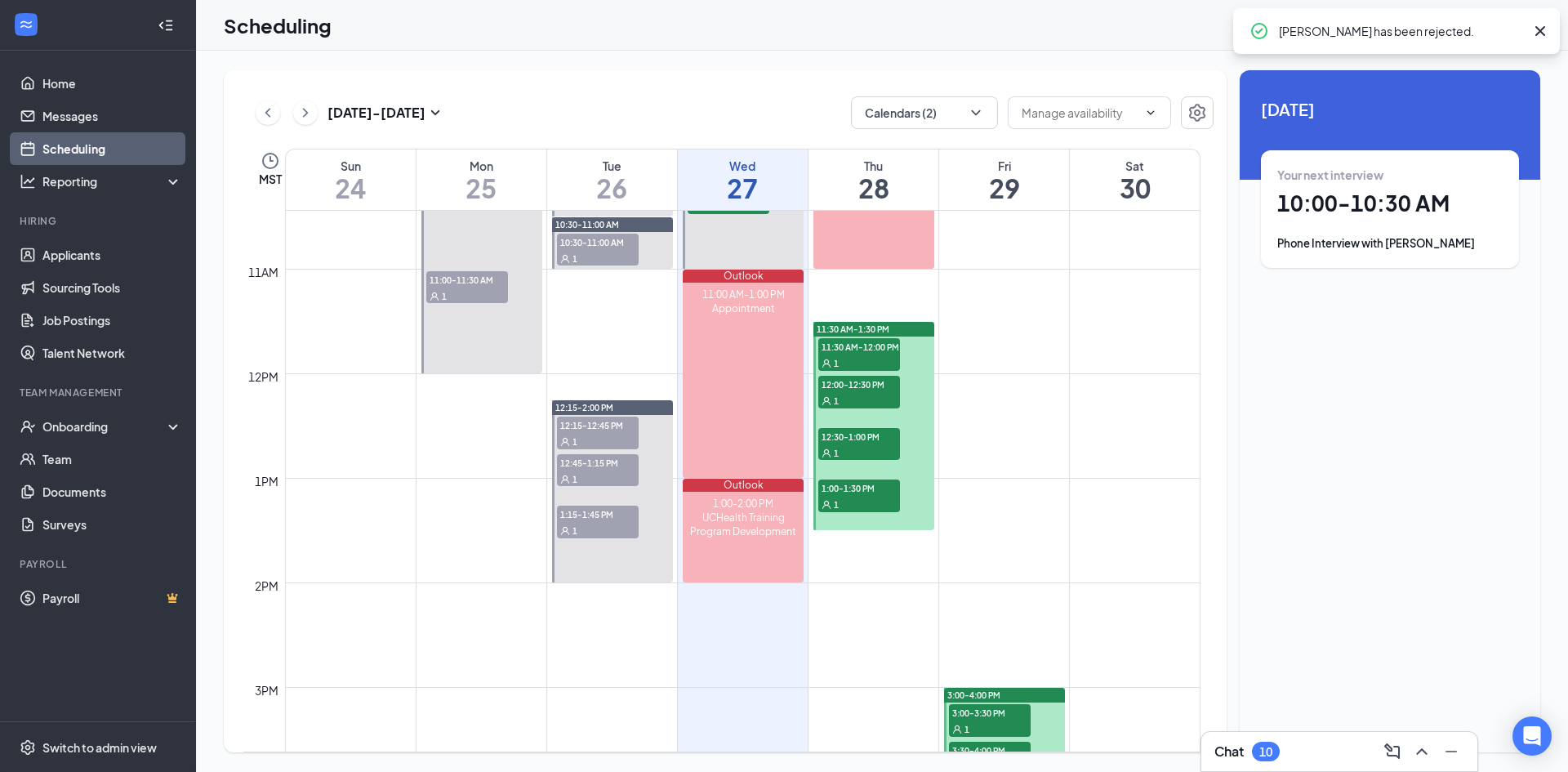
click at [595, 521] on span "1:15-1:45 PM" at bounding box center [598, 514] width 82 height 17
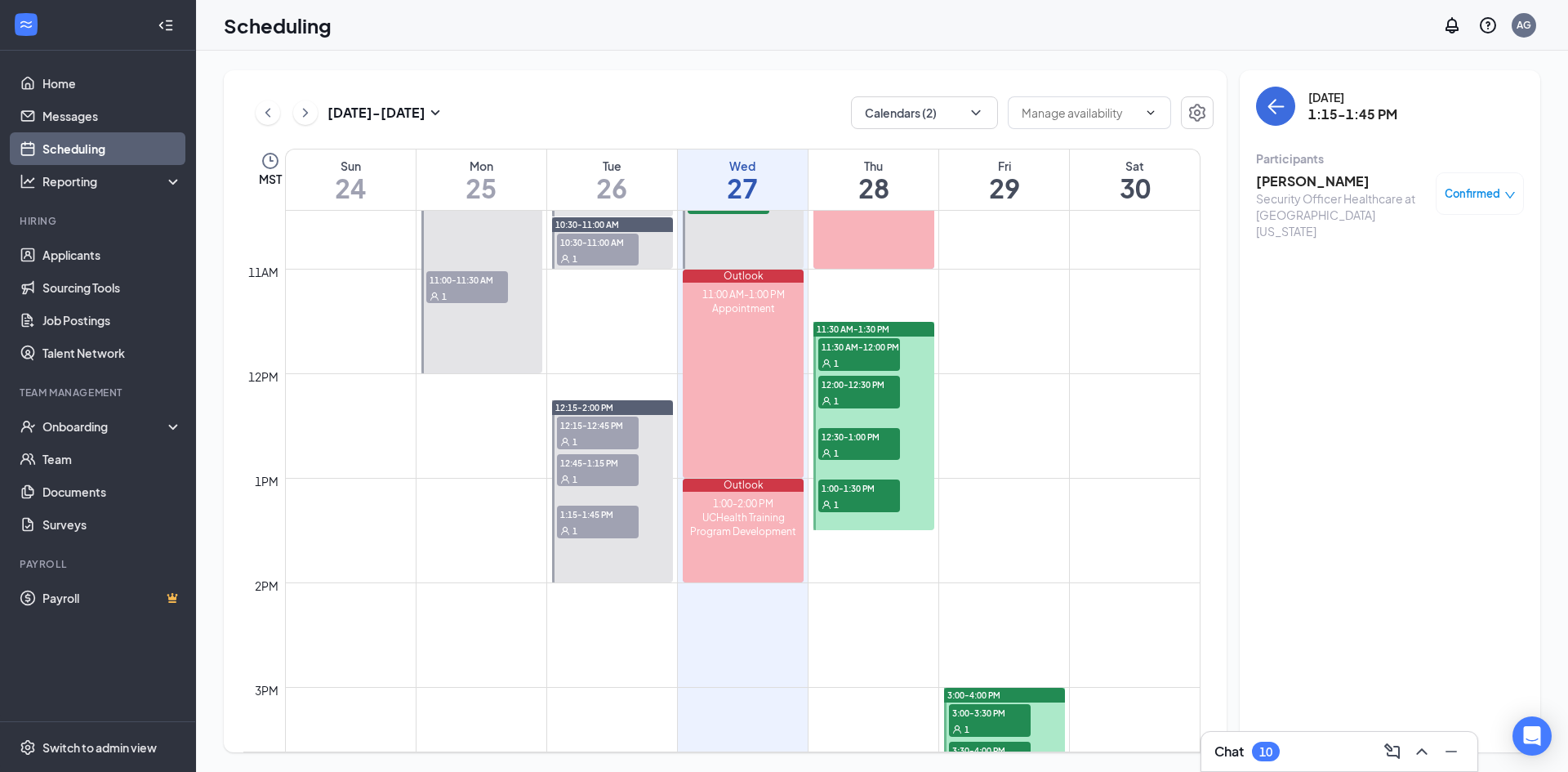
click at [1033, 186] on span "Confirmed" at bounding box center [1472, 193] width 55 height 17
click at [1033, 278] on span "Mark complete" at bounding box center [1427, 274] width 82 height 18
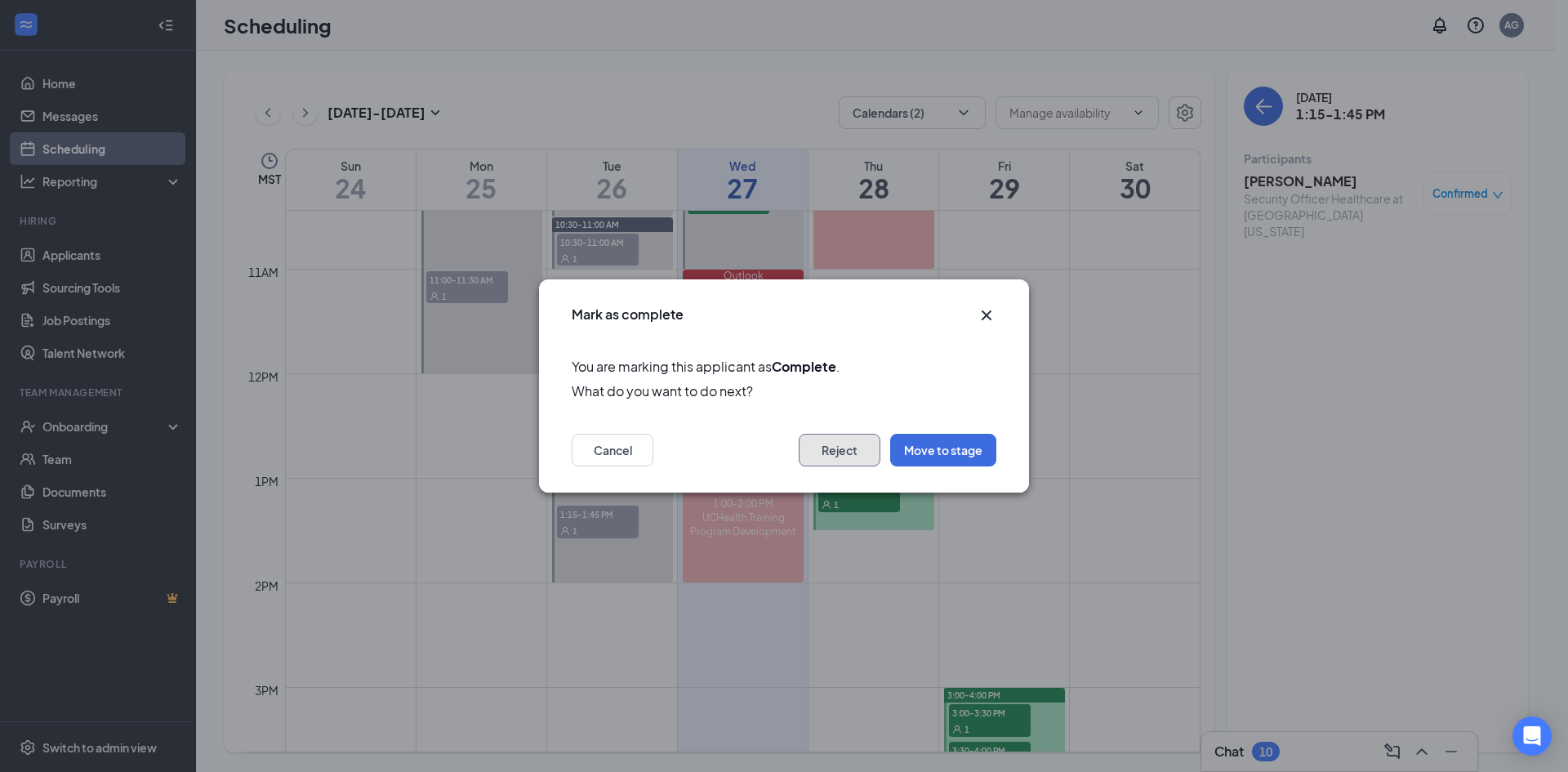
click at [868, 455] on button "Reject" at bounding box center [839, 450] width 82 height 33
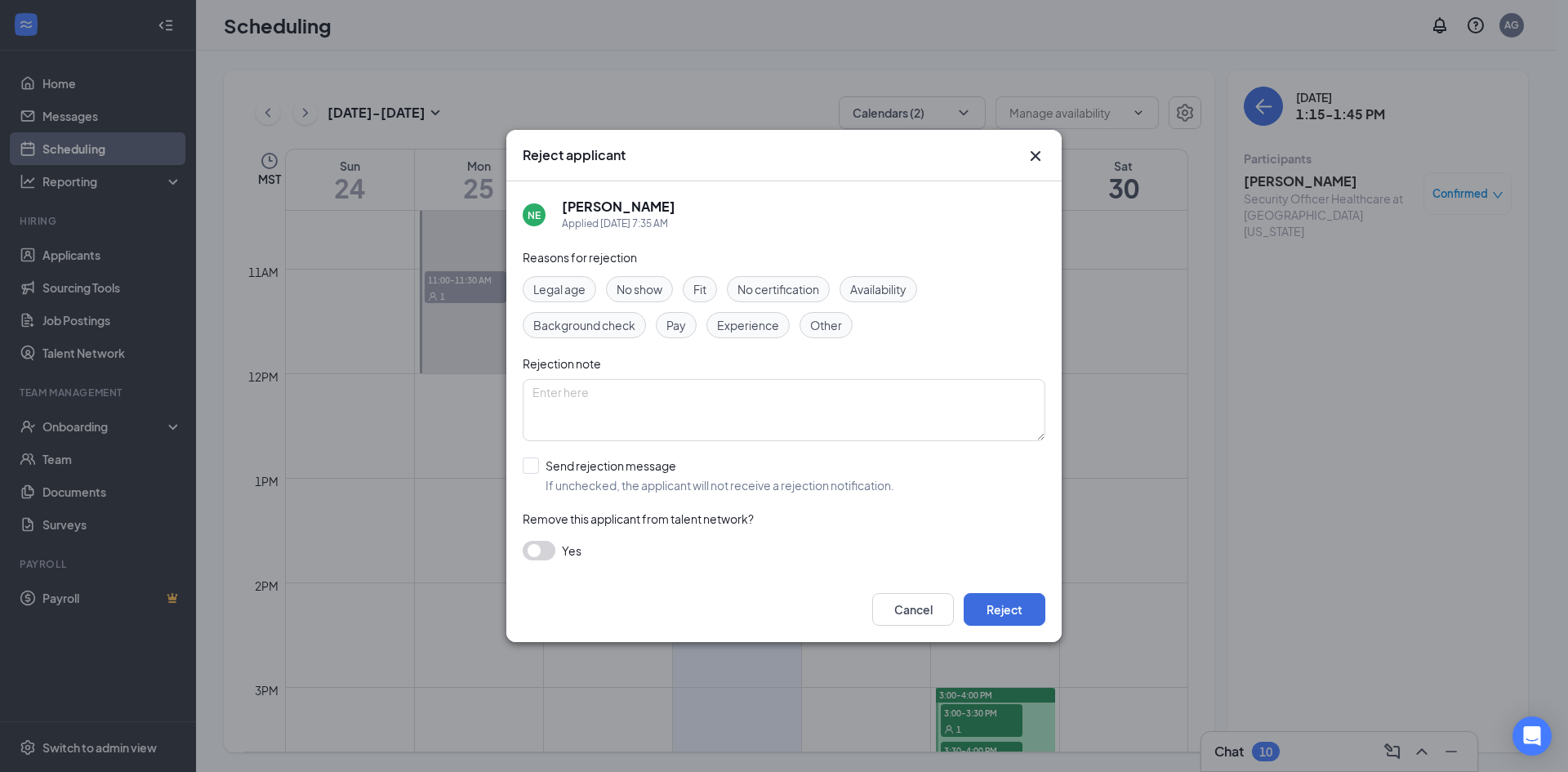
click at [740, 335] on div "Experience" at bounding box center [748, 324] width 83 height 27
click at [699, 282] on span "Fit" at bounding box center [699, 289] width 13 height 18
click at [531, 470] on input "Send rejection message If unchecked, the applicant will not receive a rejection…" at bounding box center [708, 475] width 372 height 35
checkbox input "true"
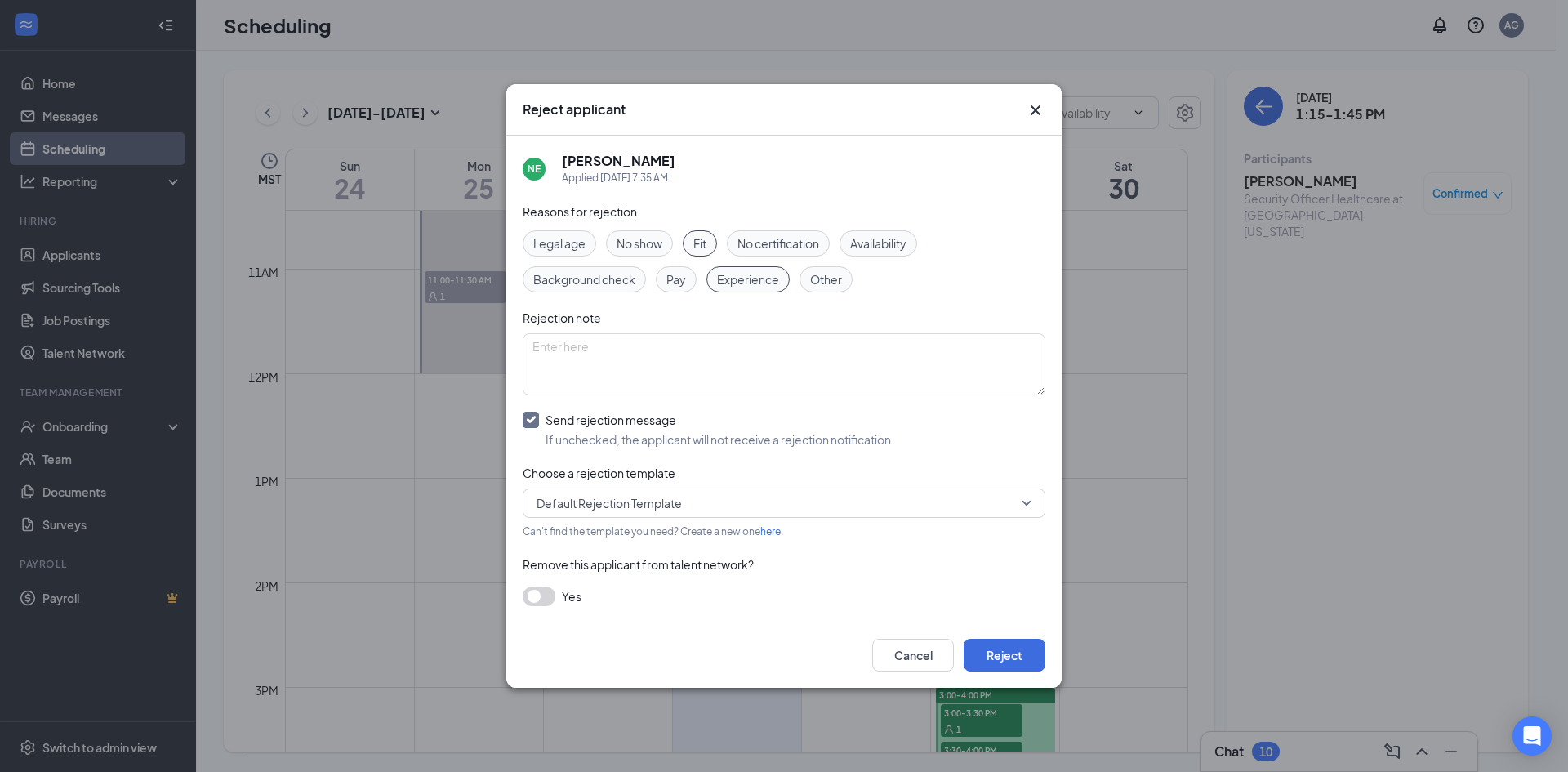
click at [593, 510] on span "Default Rejection Template" at bounding box center [608, 503] width 145 height 25
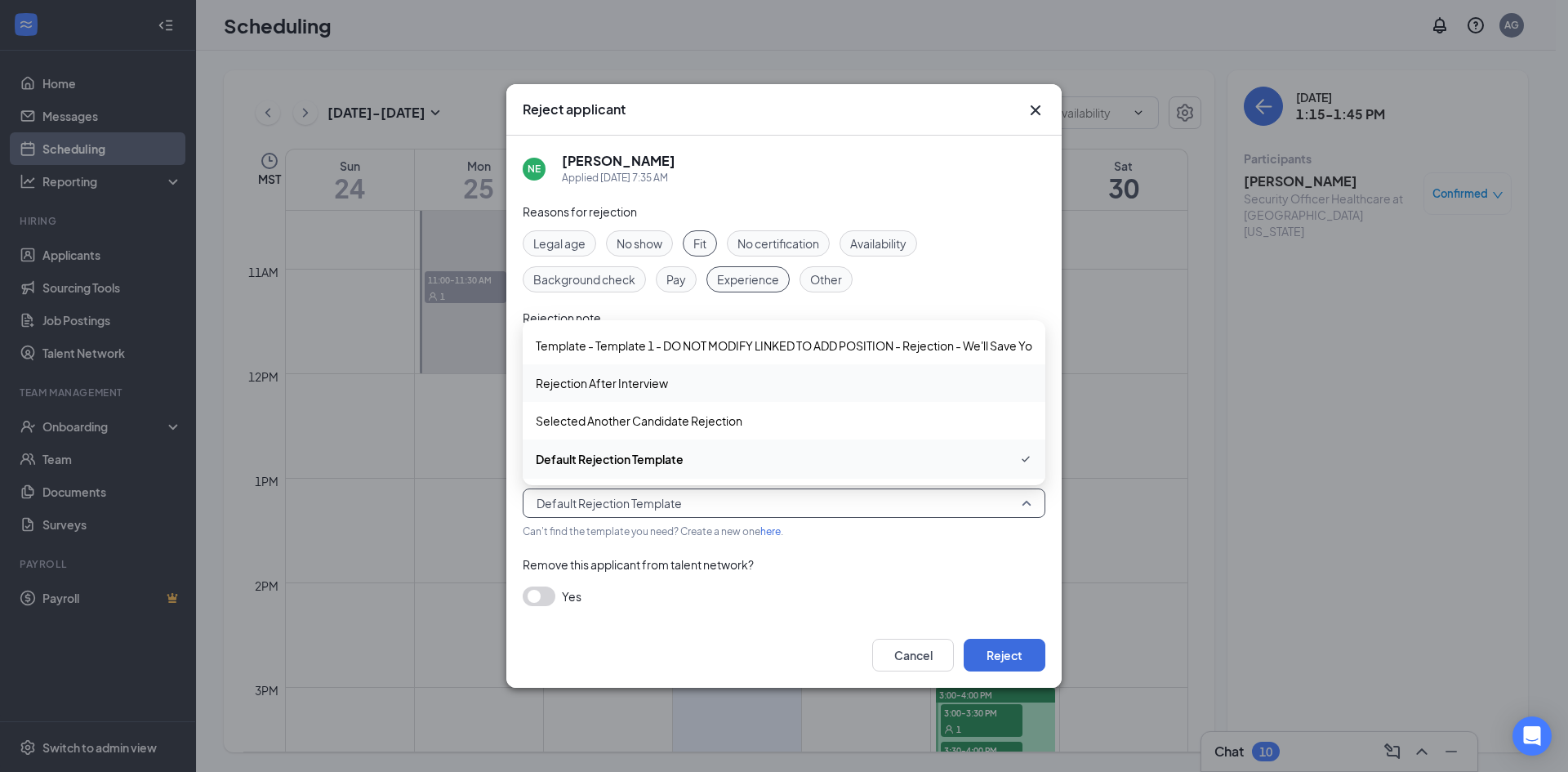
click at [594, 388] on span "Rejection After Interview" at bounding box center [602, 383] width 132 height 18
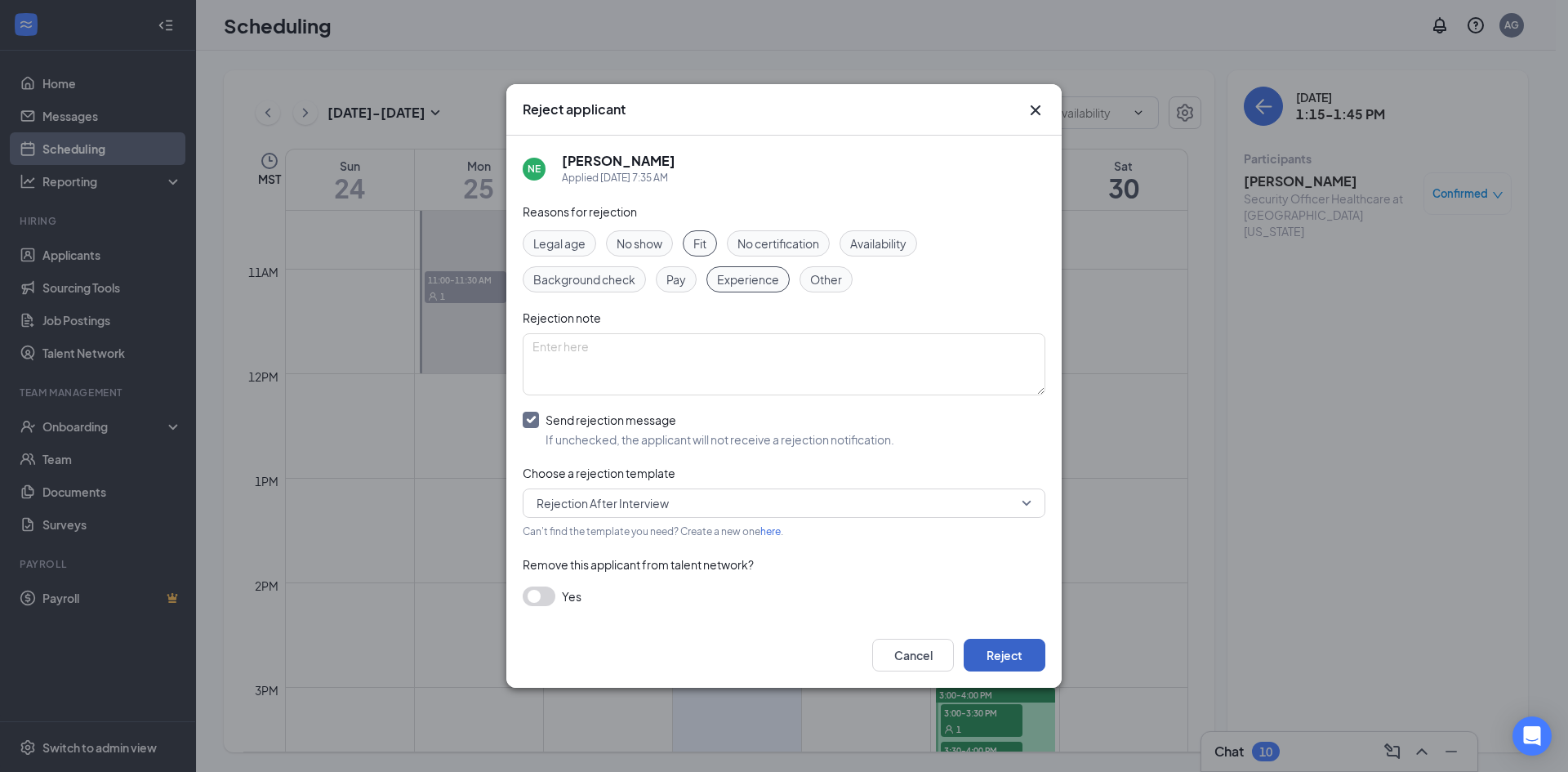
click at [1021, 530] on button "Reject" at bounding box center [1004, 655] width 82 height 33
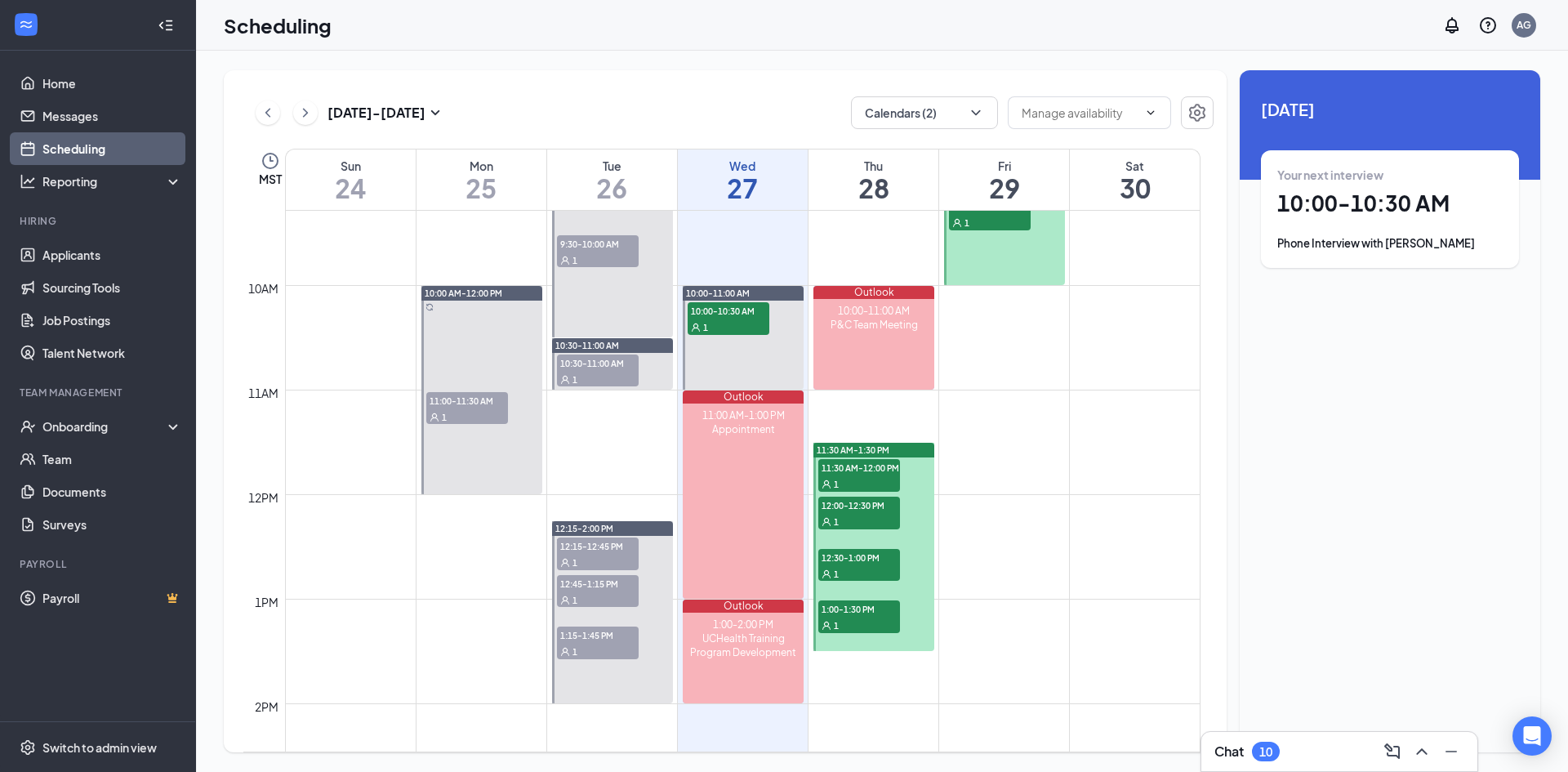
scroll to position [929, 0]
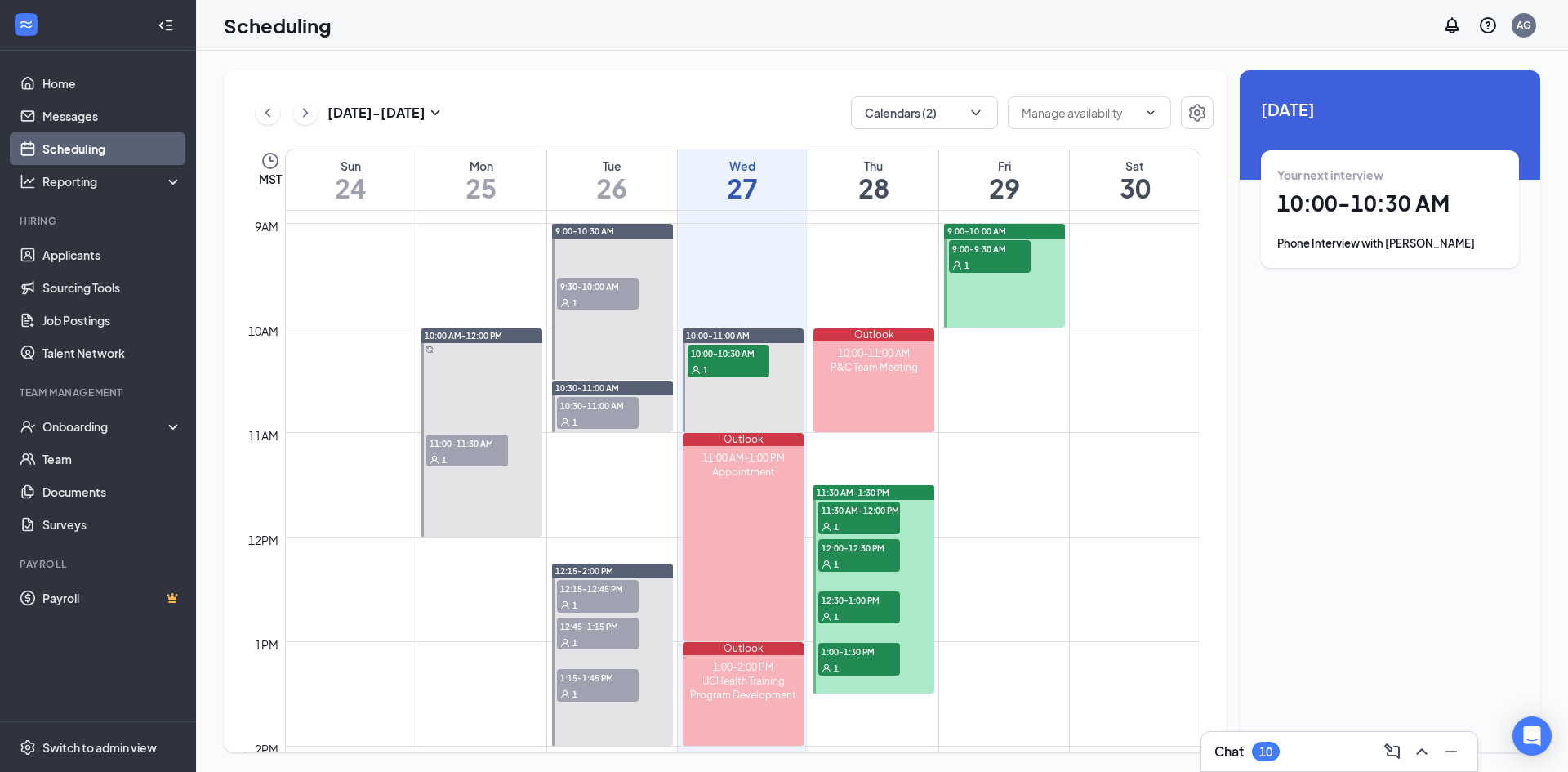
click at [595, 530] on span "1:15-1:45 PM" at bounding box center [598, 676] width 82 height 17
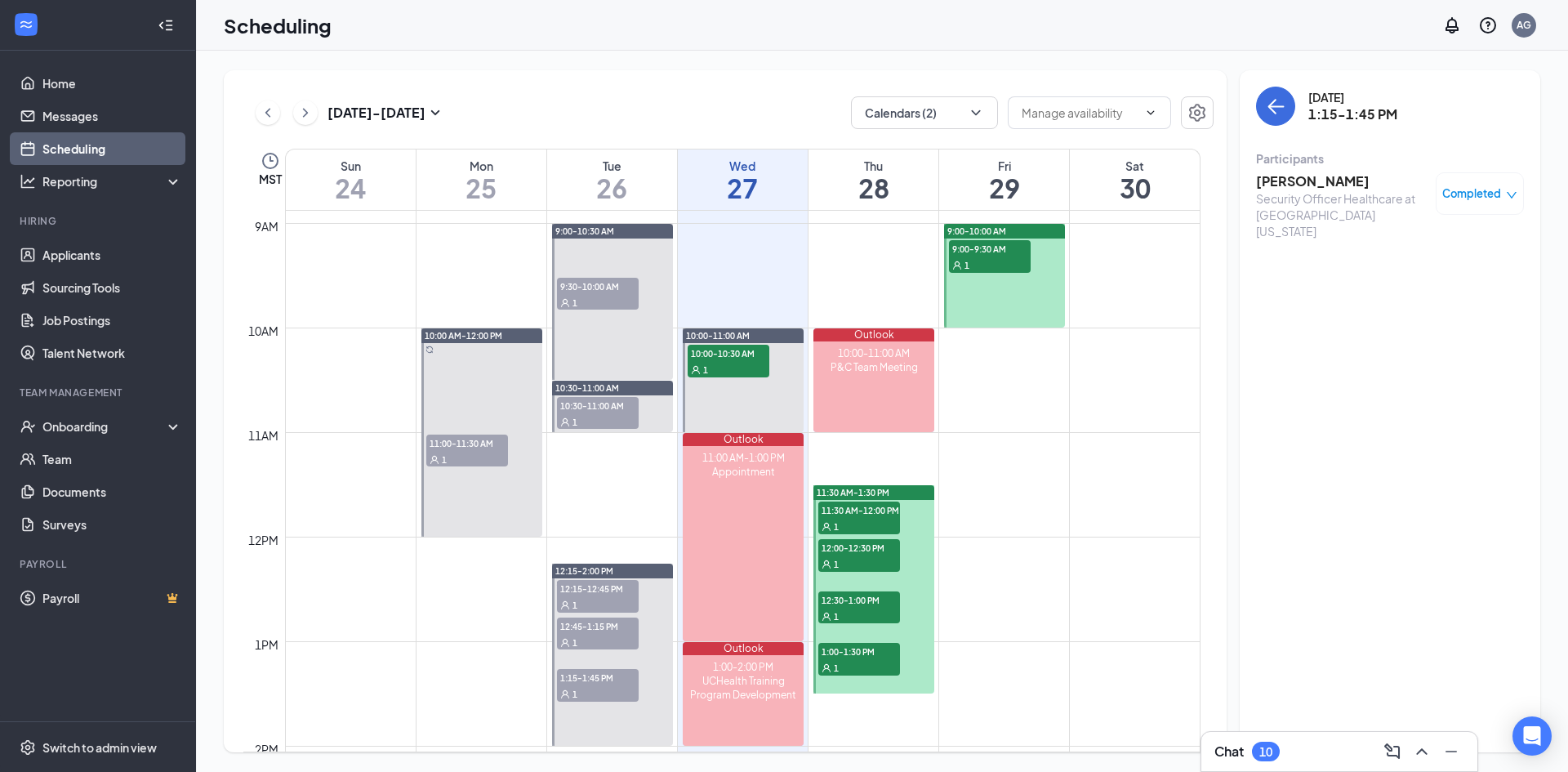
click at [1033, 178] on h3 "[PERSON_NAME]" at bounding box center [1342, 181] width 172 height 18
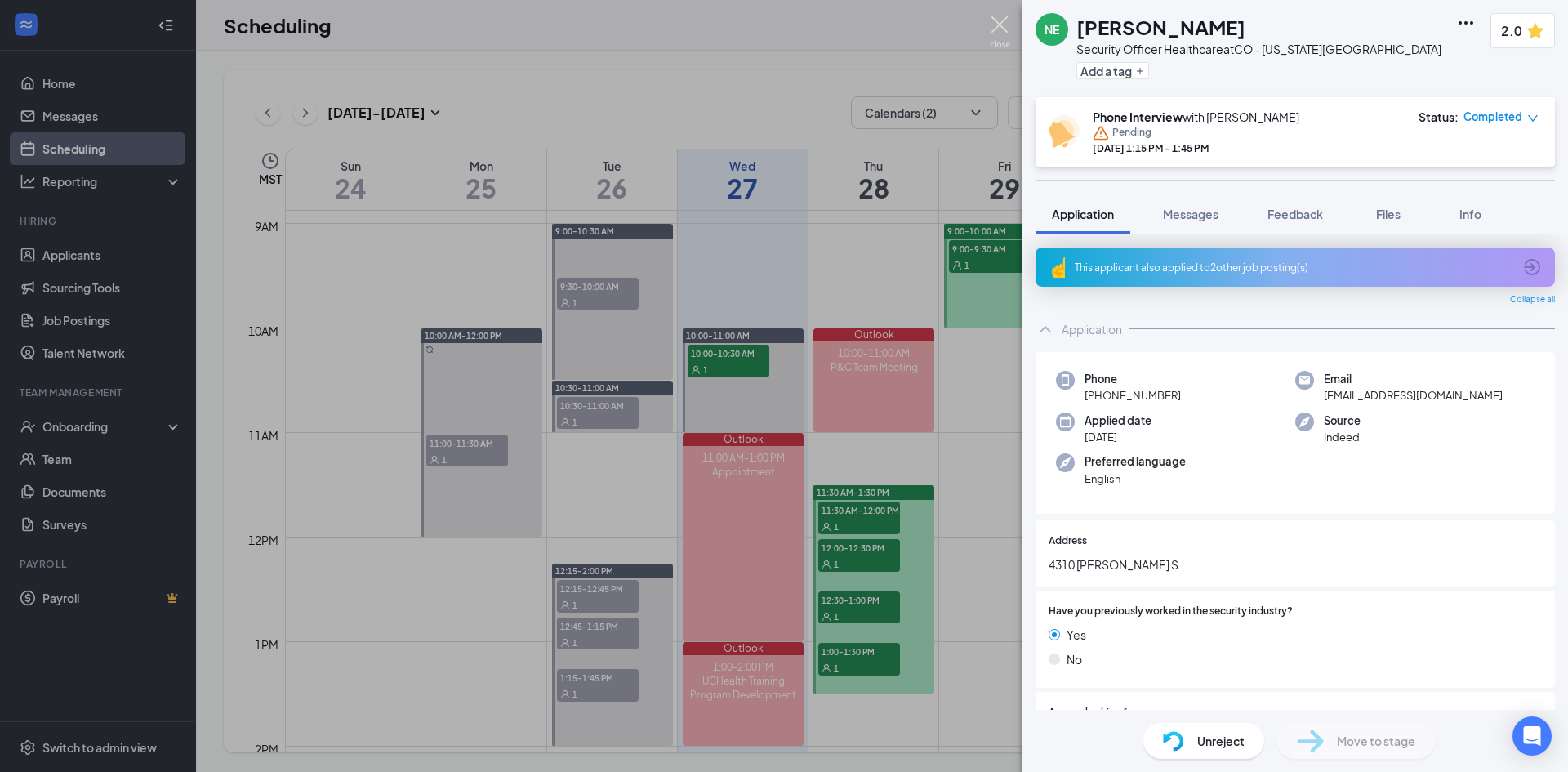
click at [1000, 25] on img at bounding box center [1000, 33] width 21 height 32
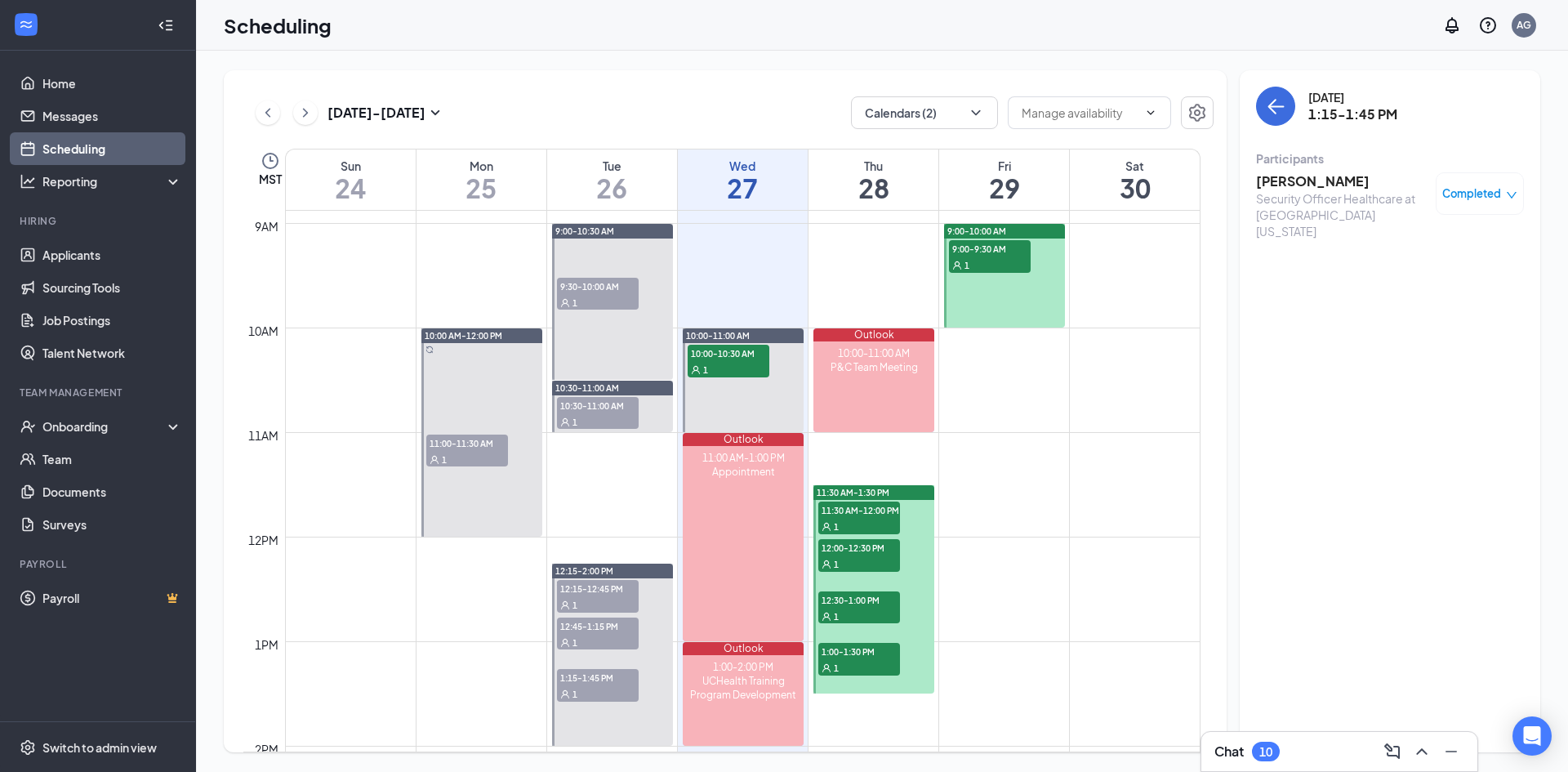
click at [601, 530] on span "12:45-1:15 PM" at bounding box center [598, 625] width 82 height 17
click at [602, 530] on span "12:15-12:45 PM" at bounding box center [598, 588] width 82 height 17
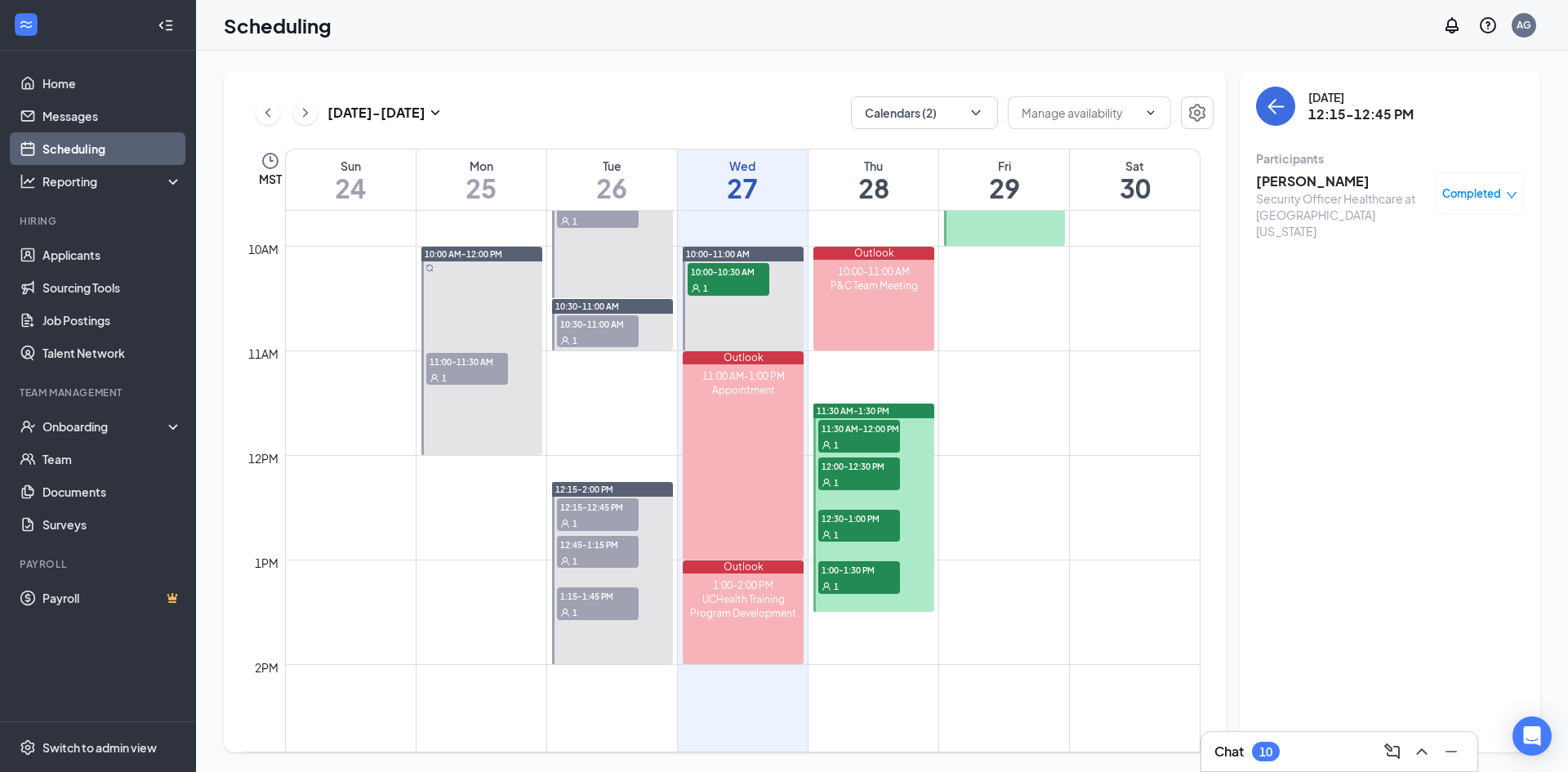
scroll to position [929, 0]
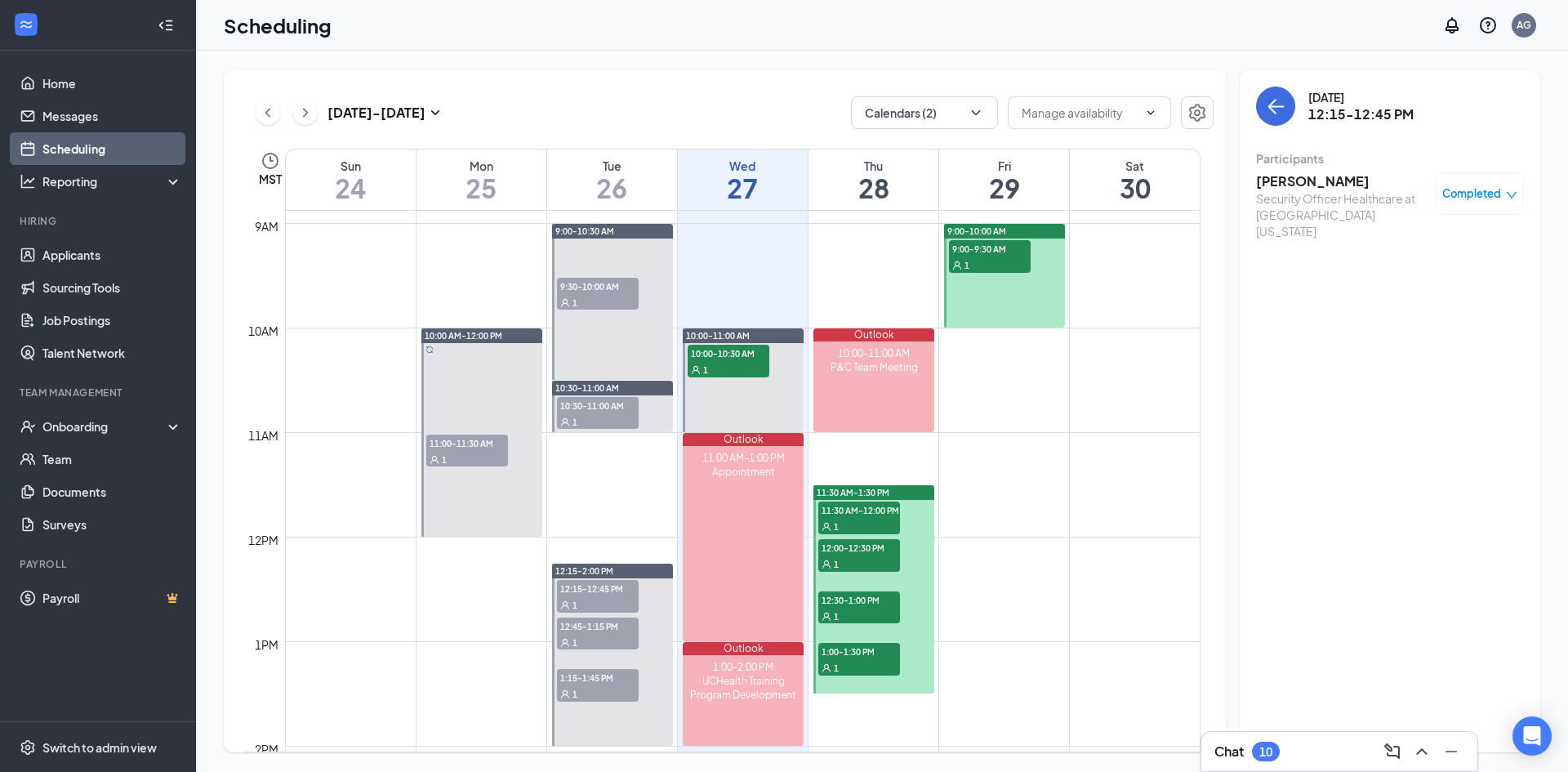
click at [1033, 530] on div "10" at bounding box center [1265, 751] width 13 height 14
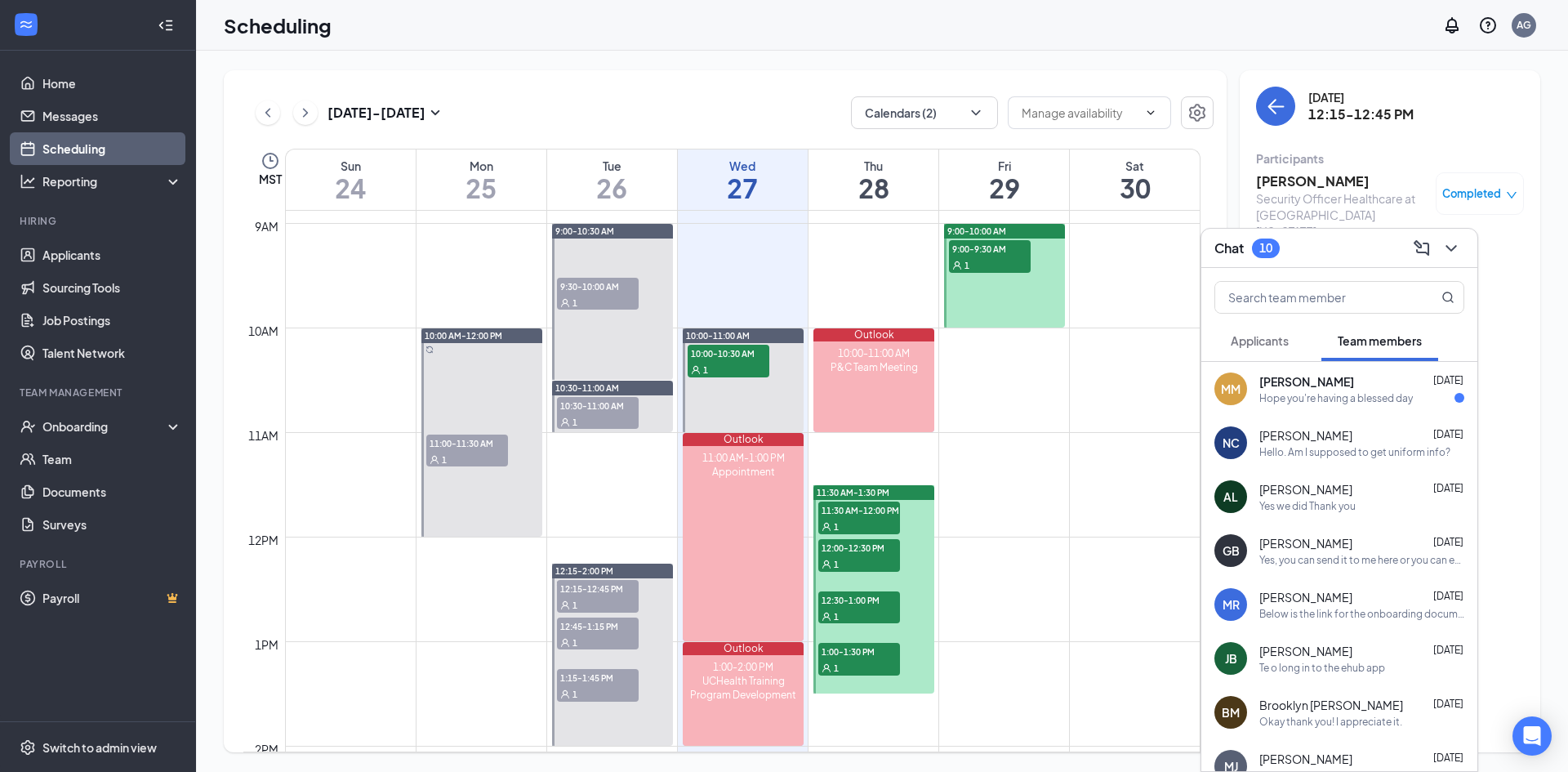
click at [1033, 392] on div "Hope you're having a blessed day" at bounding box center [1336, 398] width 154 height 14
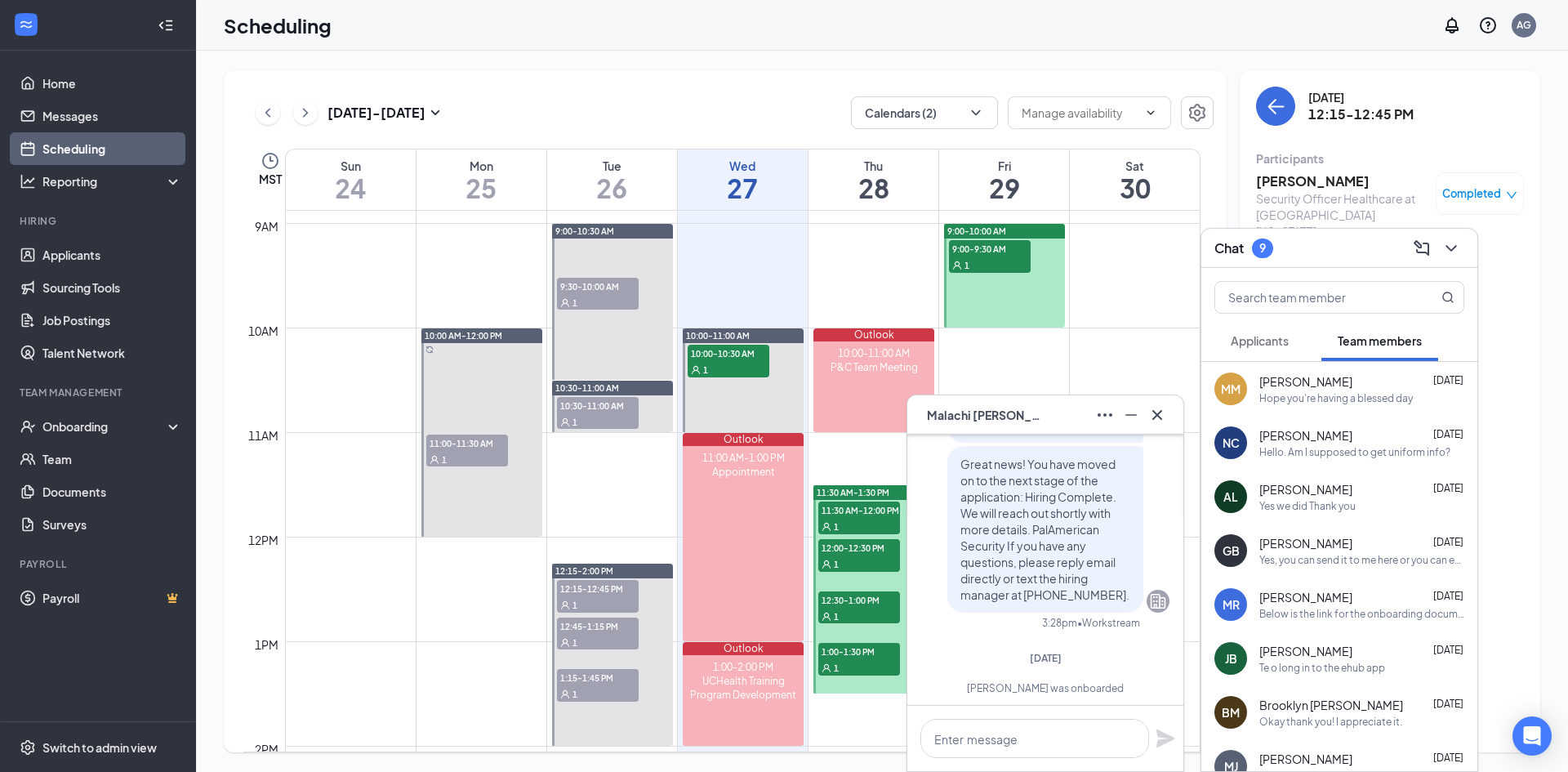
scroll to position [-82, 0]
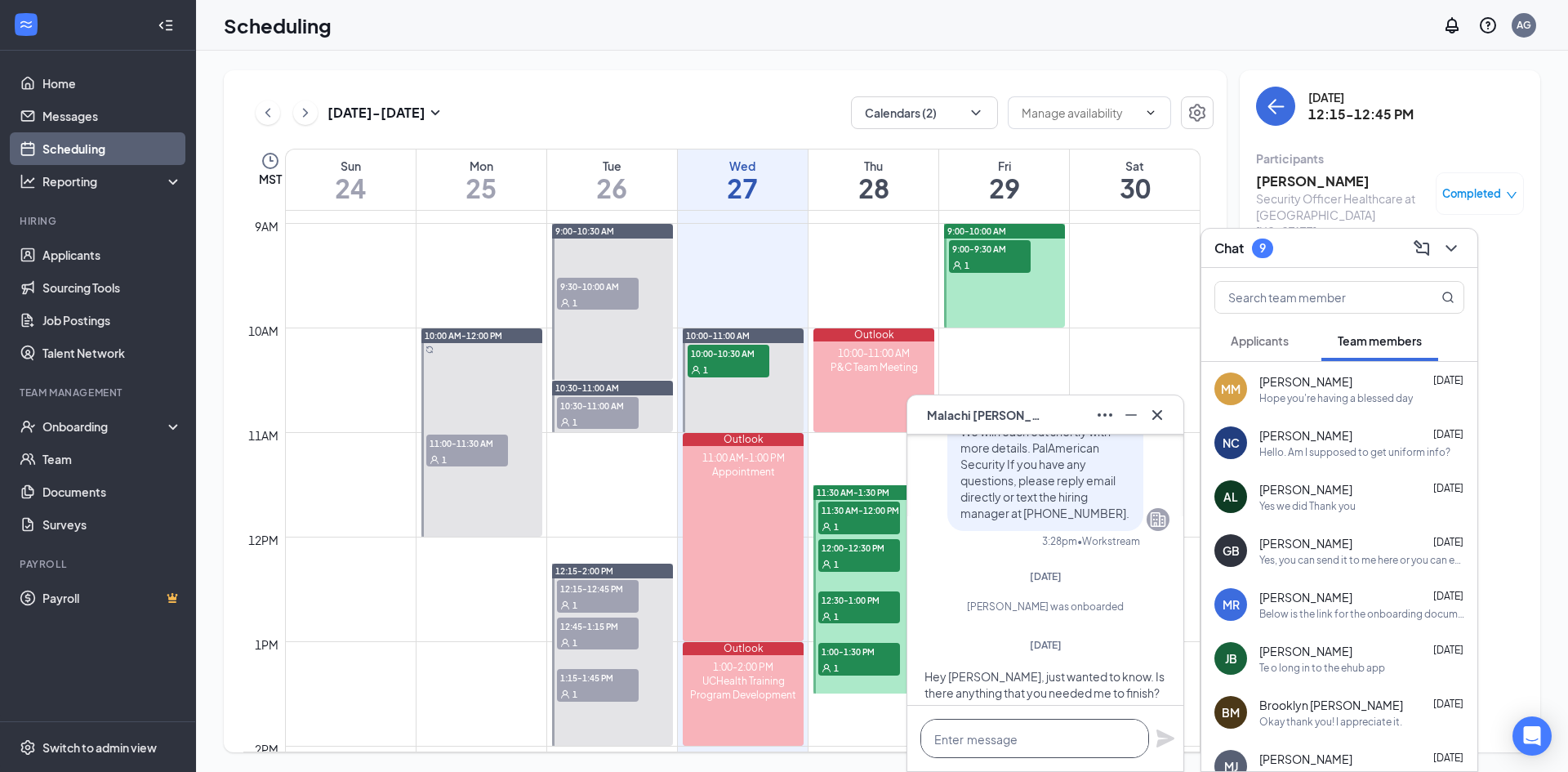
click at [1033, 530] on textarea at bounding box center [1034, 738] width 229 height 39
paste textarea "Please complete your uniform sizing at your earliest convenience using this lin…"
click at [1007, 530] on textarea "Hey [PERSON_NAME], Please complete your uniform sizing at your earliest conveni…" at bounding box center [1034, 713] width 229 height 88
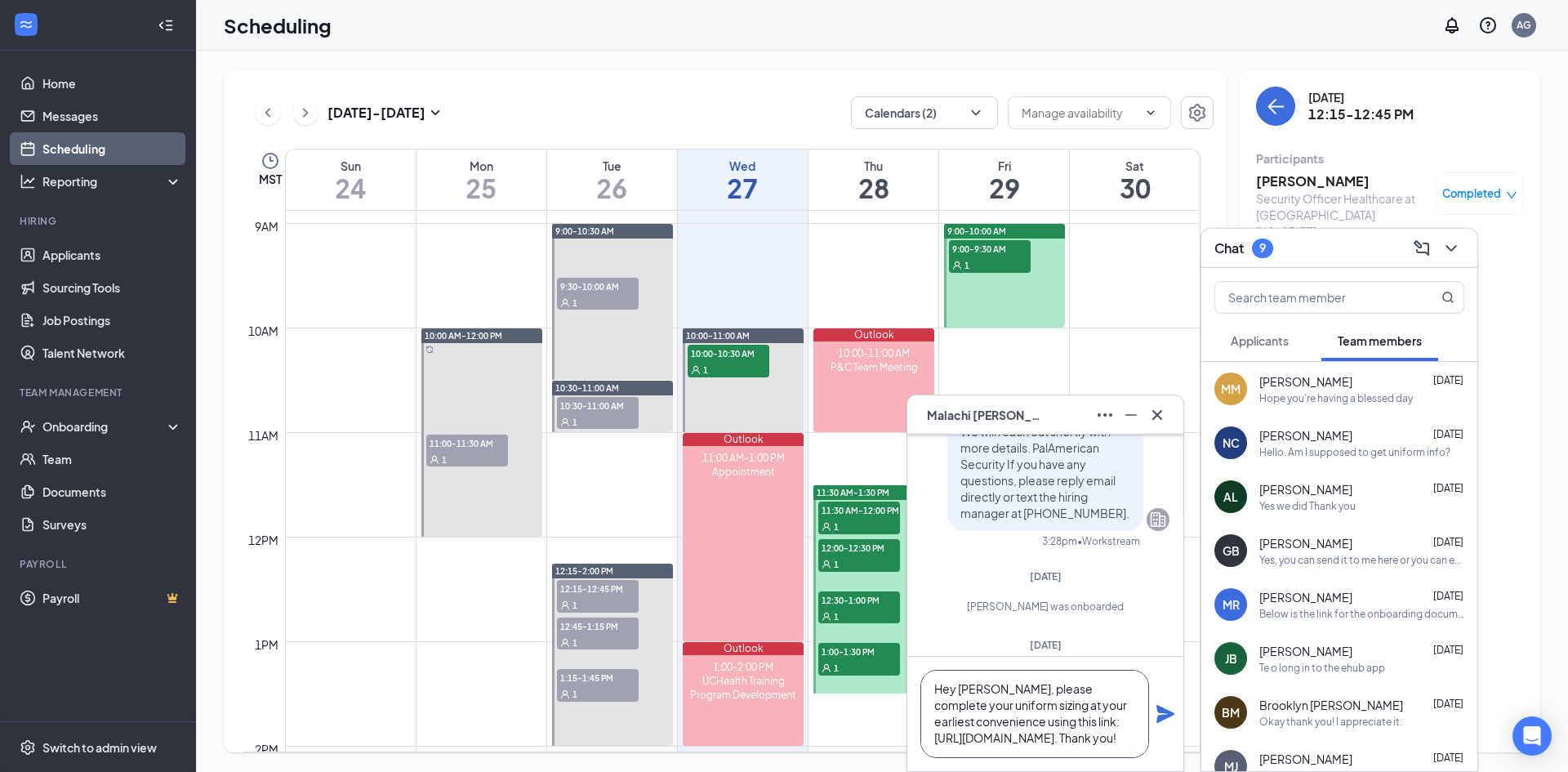
scroll to position [18, 0]
type textarea "Hey [PERSON_NAME], please complete your uniform sizing at your earliest conveni…"
click at [1033, 530] on icon "Plane" at bounding box center [1166, 714] width 18 height 18
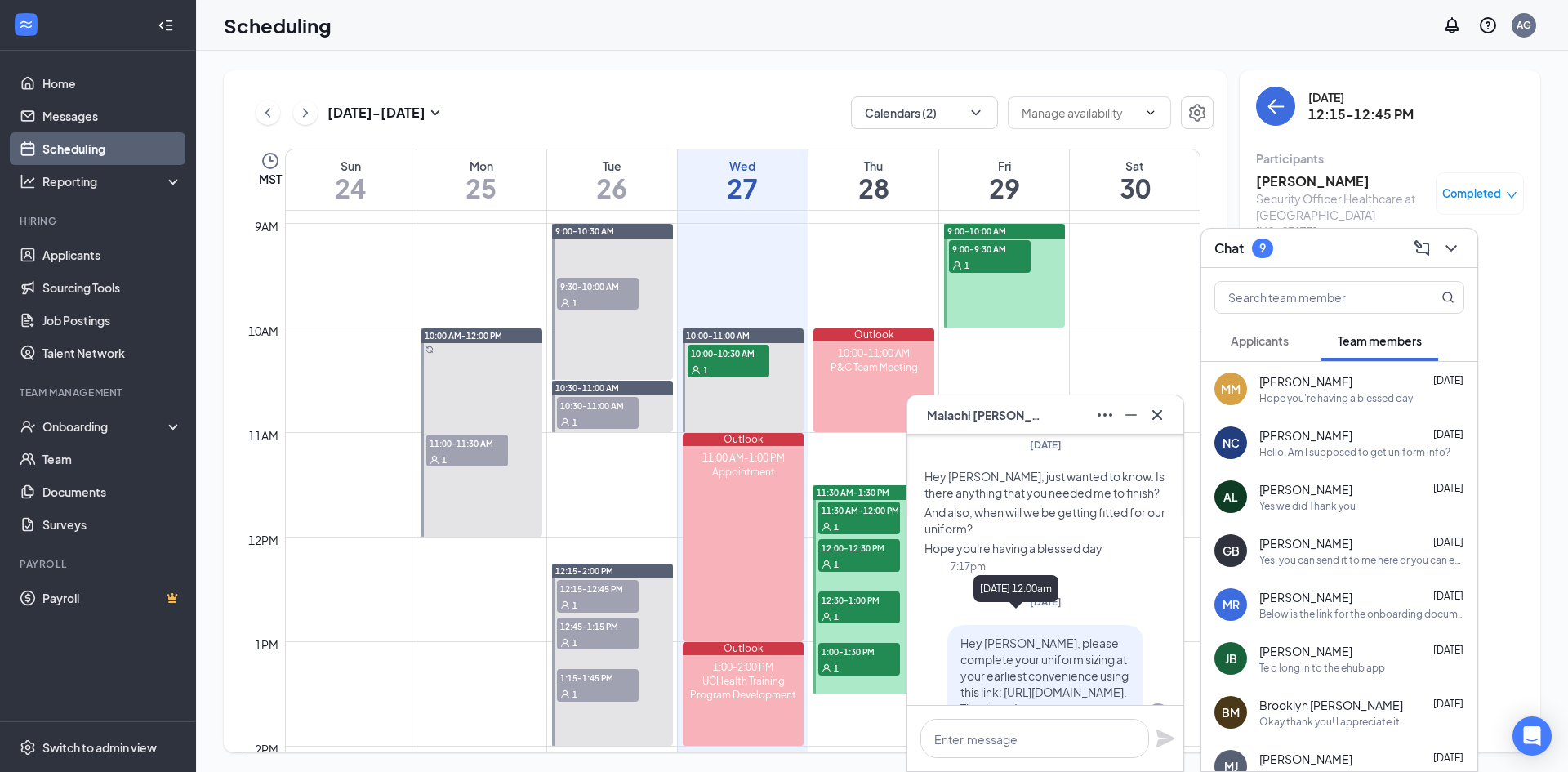
scroll to position [0, 0]
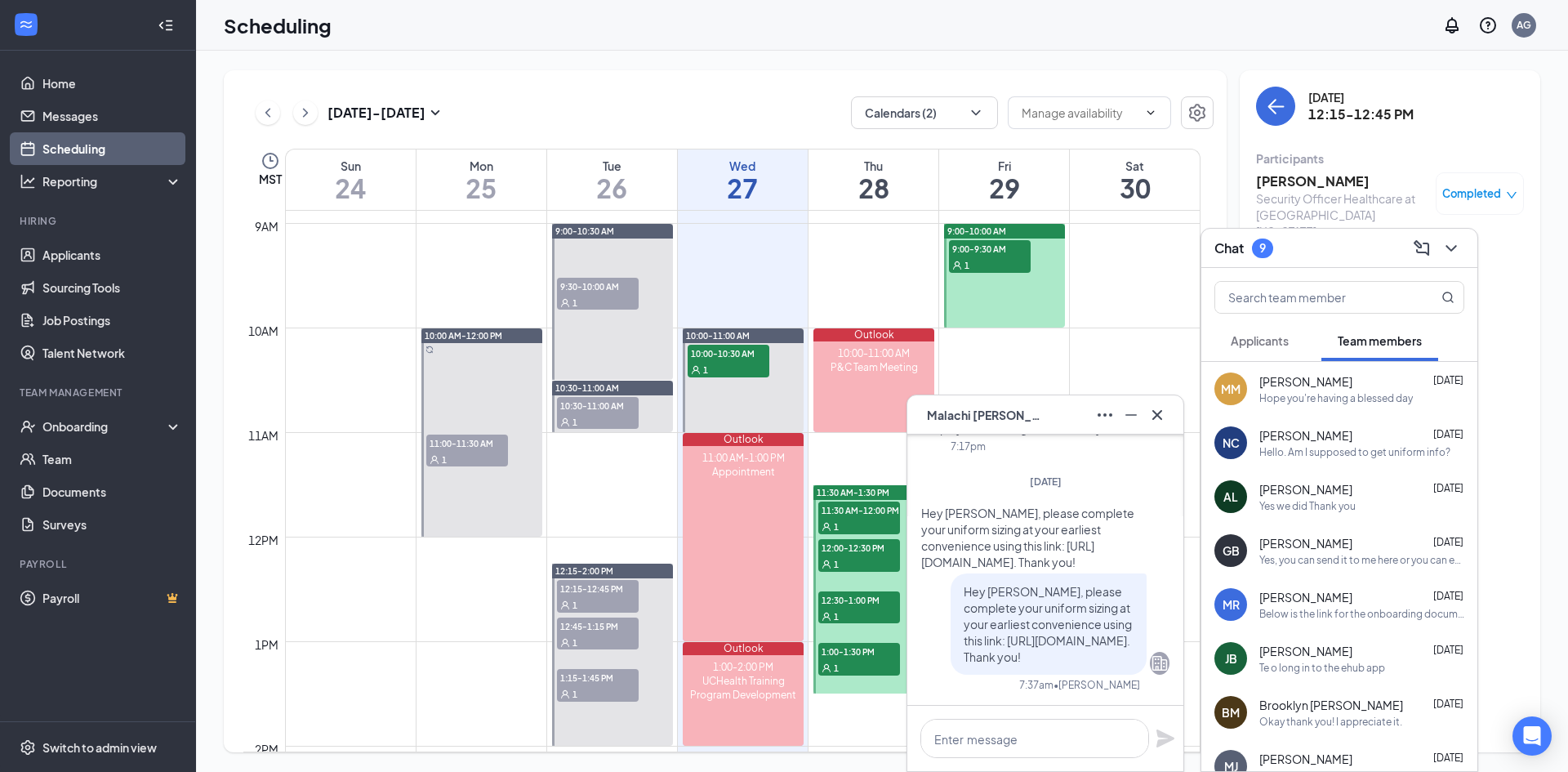
click at [1033, 431] on span "[PERSON_NAME]" at bounding box center [1306, 435] width 93 height 17
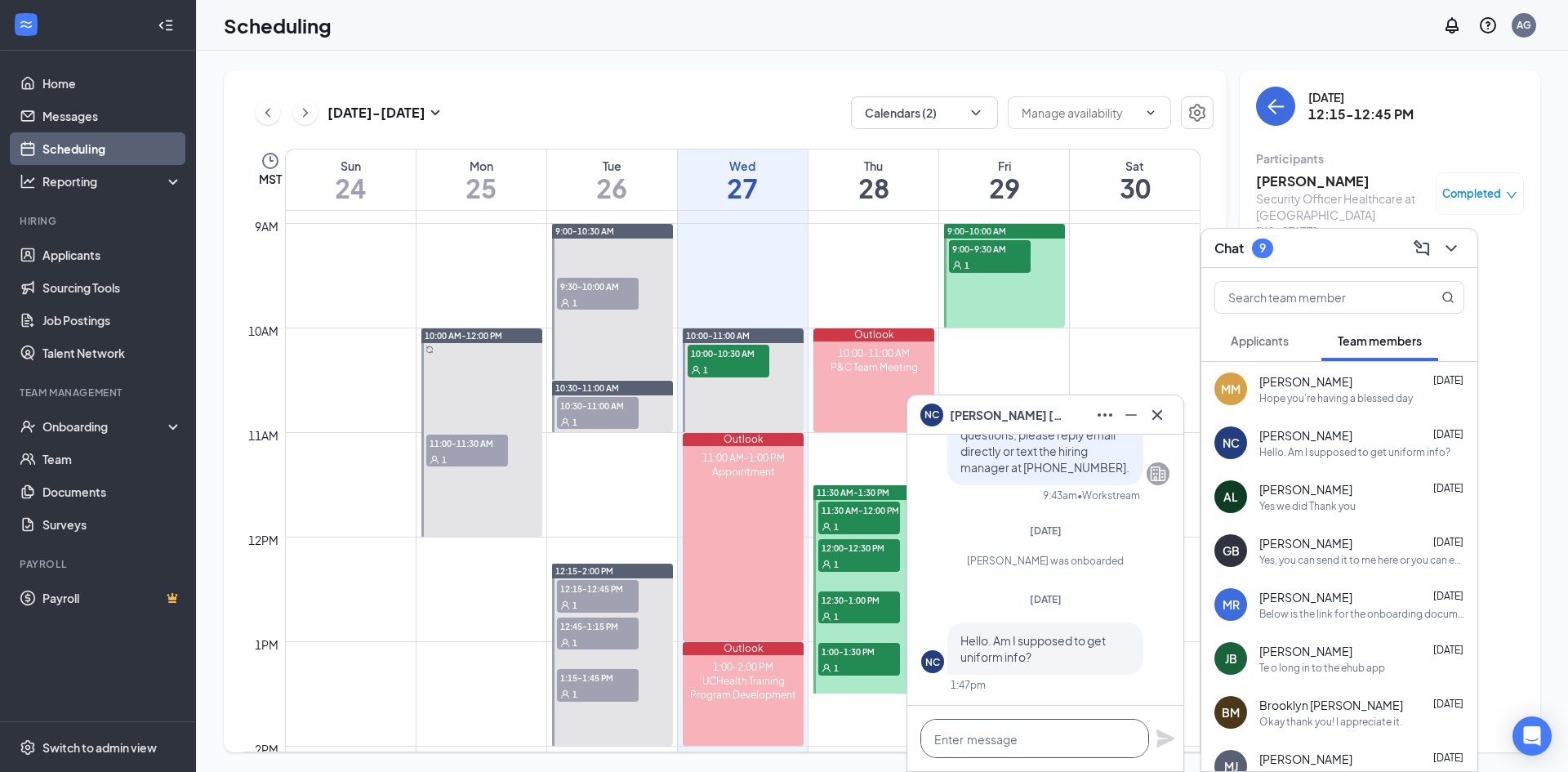
click at [1033, 530] on textarea at bounding box center [1034, 738] width 229 height 39
paste textarea "Please complete your uniform sizing at your earliest convenience using this lin…"
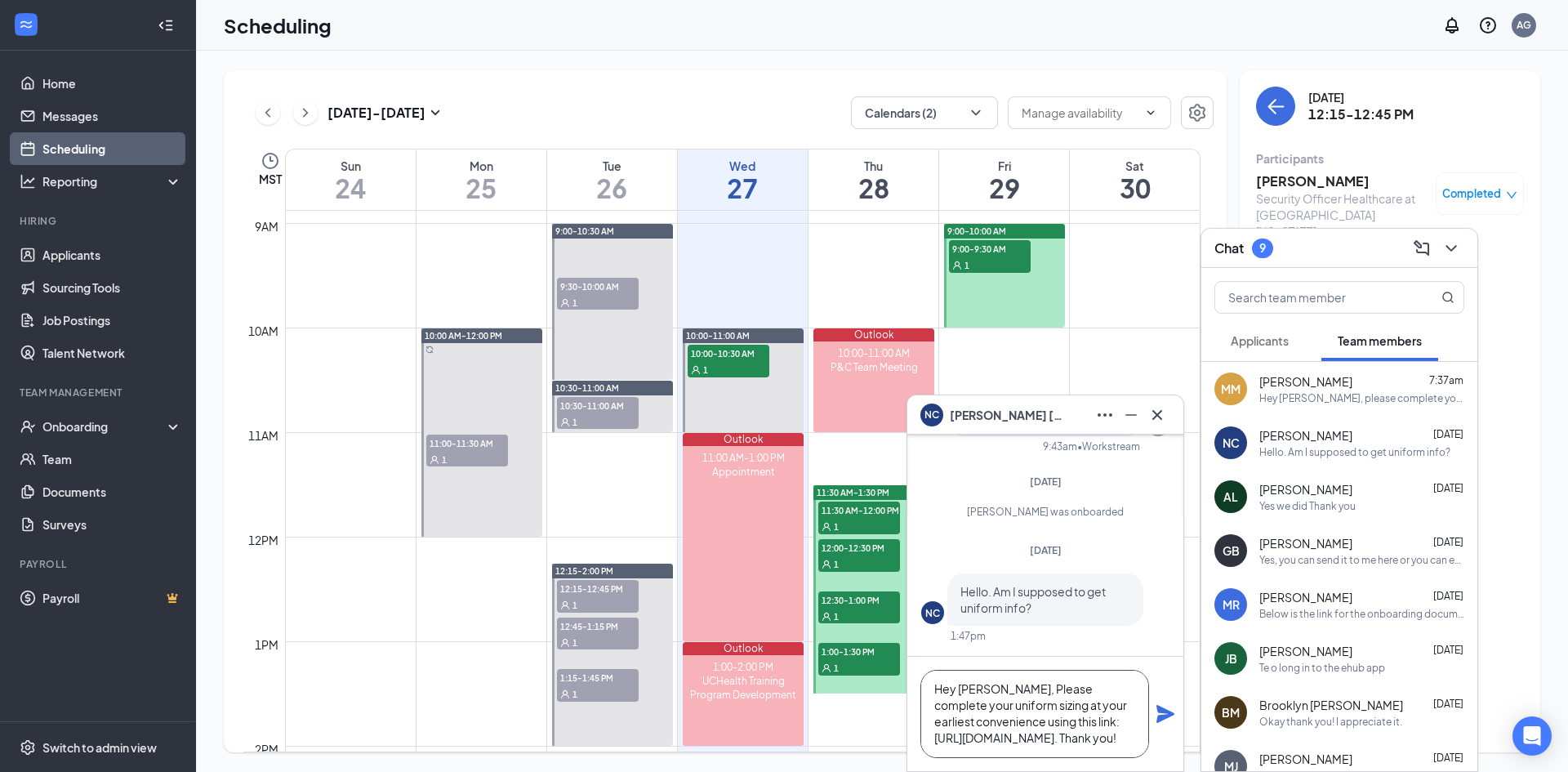
scroll to position [0, 0]
click at [1003, 530] on textarea "Hey [PERSON_NAME], Please complete your uniform sizing at your earliest conveni…" at bounding box center [1034, 713] width 229 height 88
type textarea "Hey [PERSON_NAME], please complete your uniform sizing at your earliest conveni…"
click at [1033, 530] on icon "Plane" at bounding box center [1166, 714] width 20 height 20
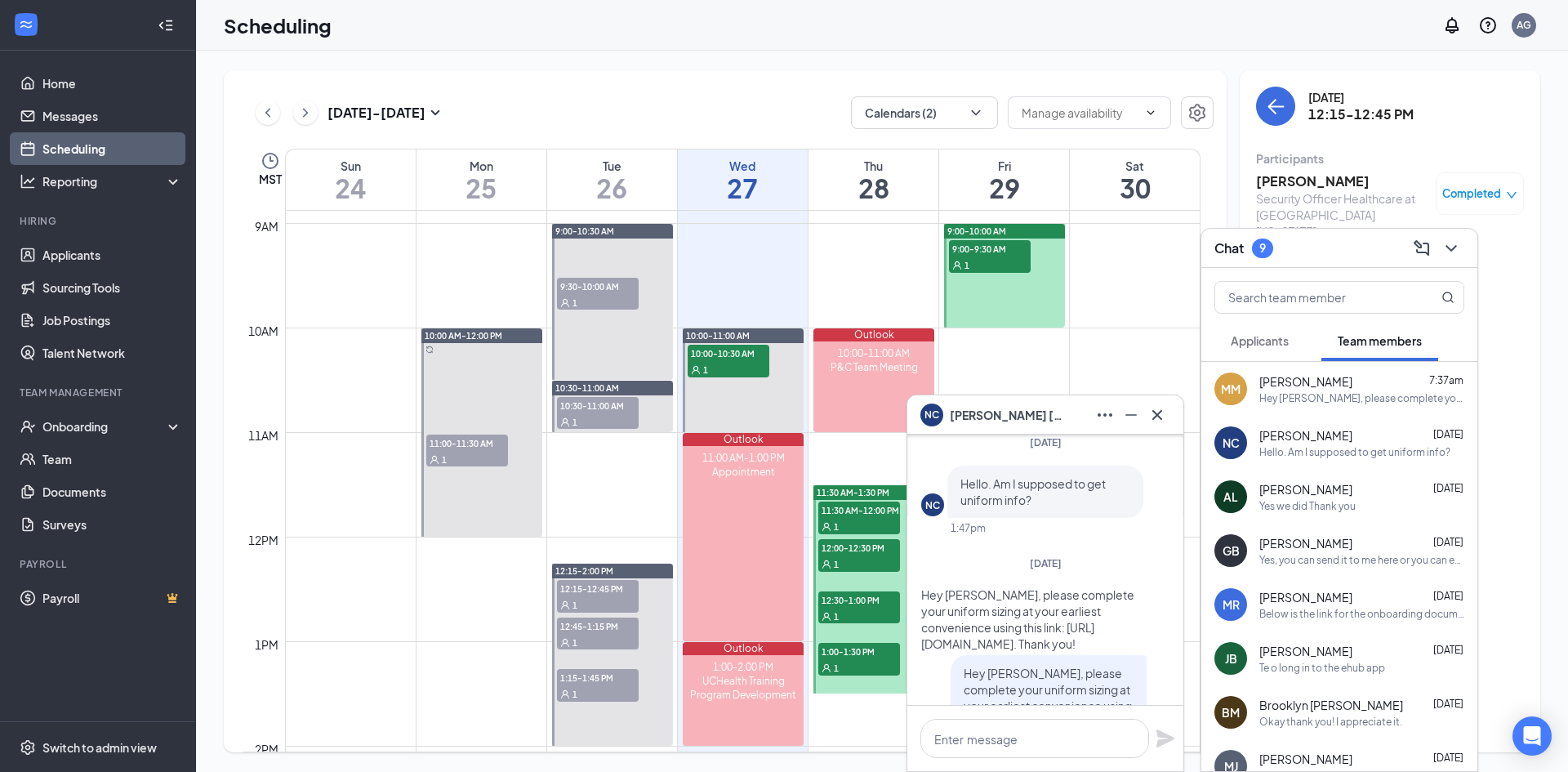
scroll to position [-245, 0]
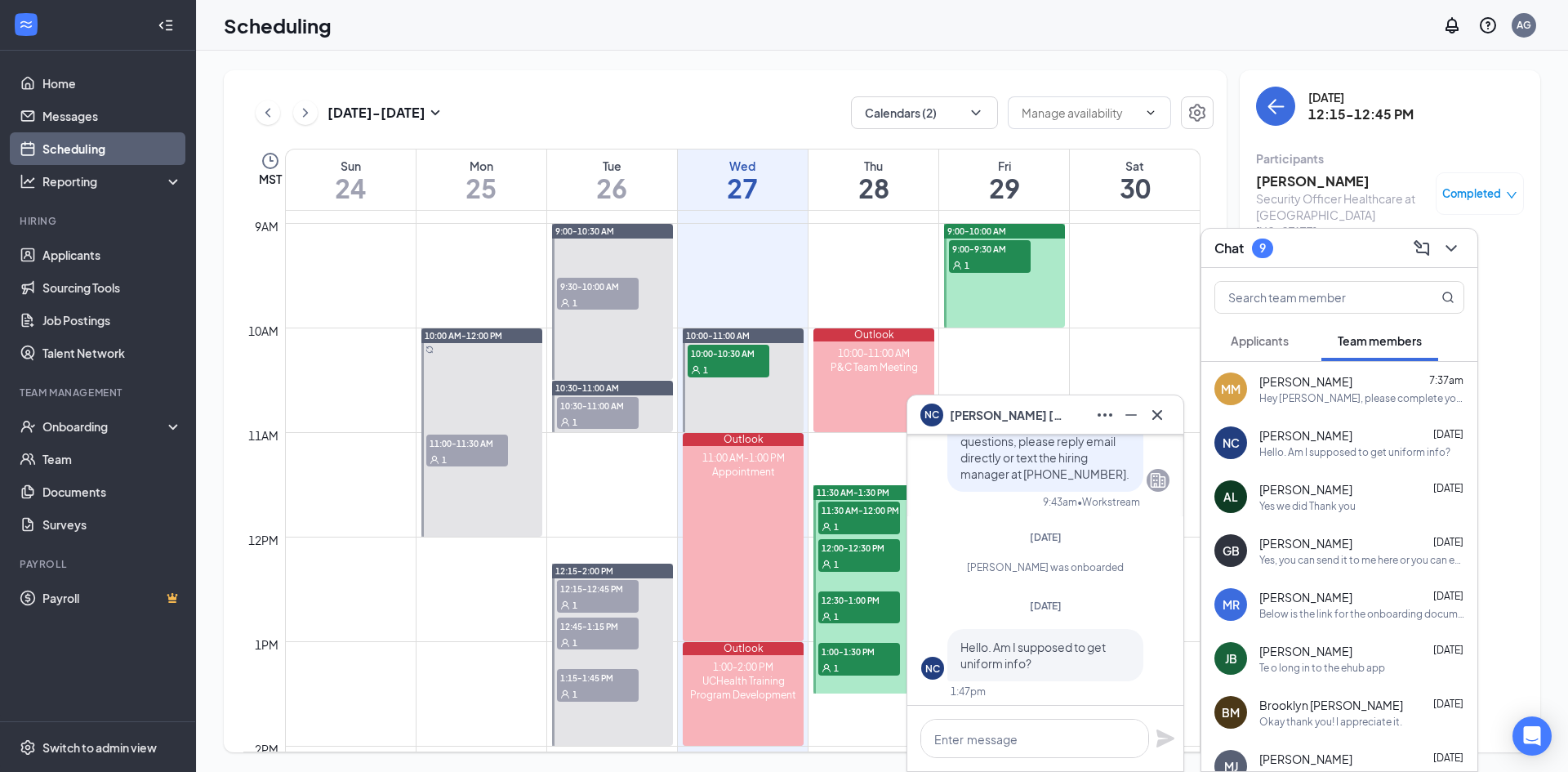
click at [1033, 344] on span "Applicants" at bounding box center [1259, 340] width 58 height 15
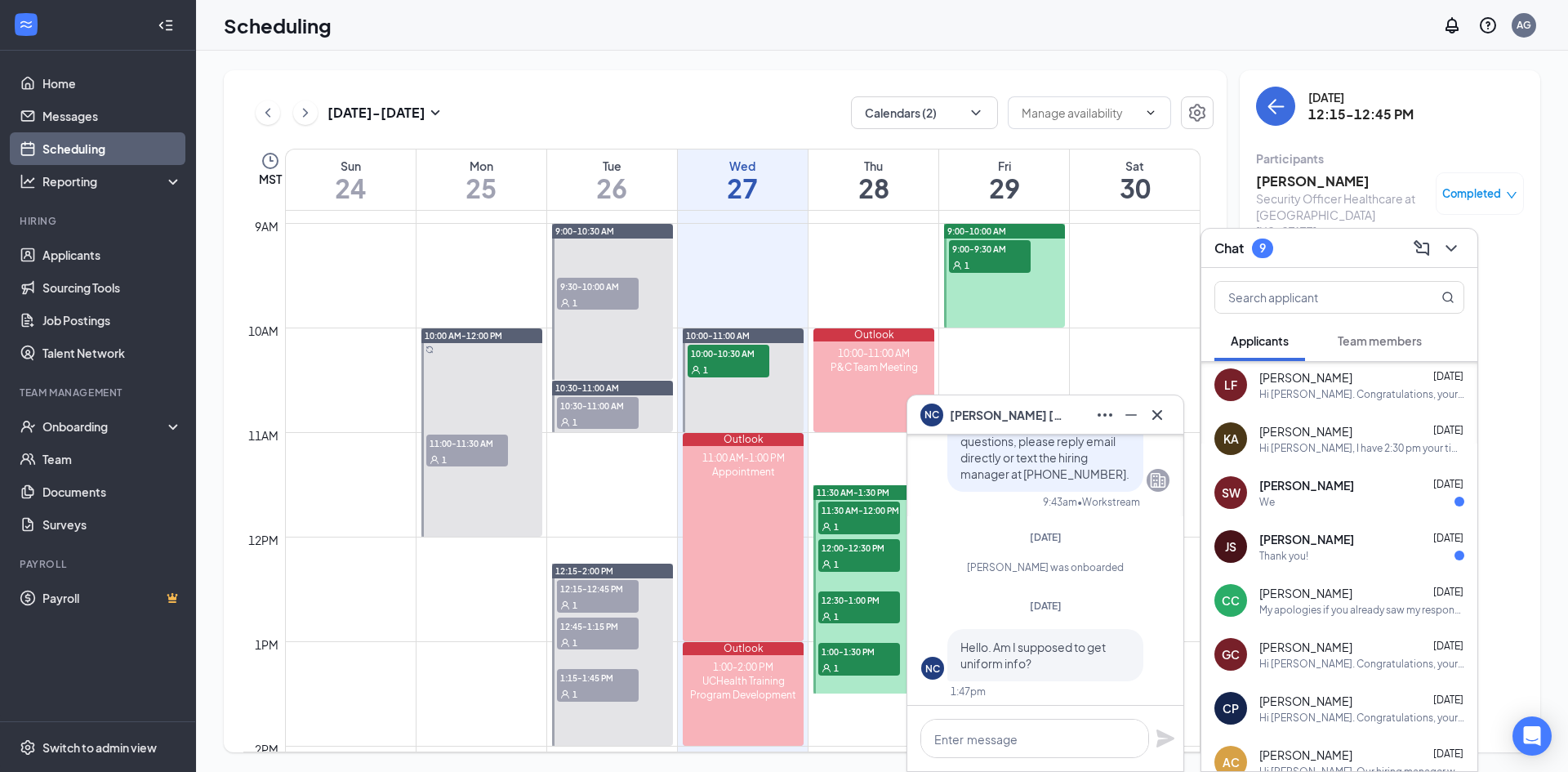
scroll to position [130, 0]
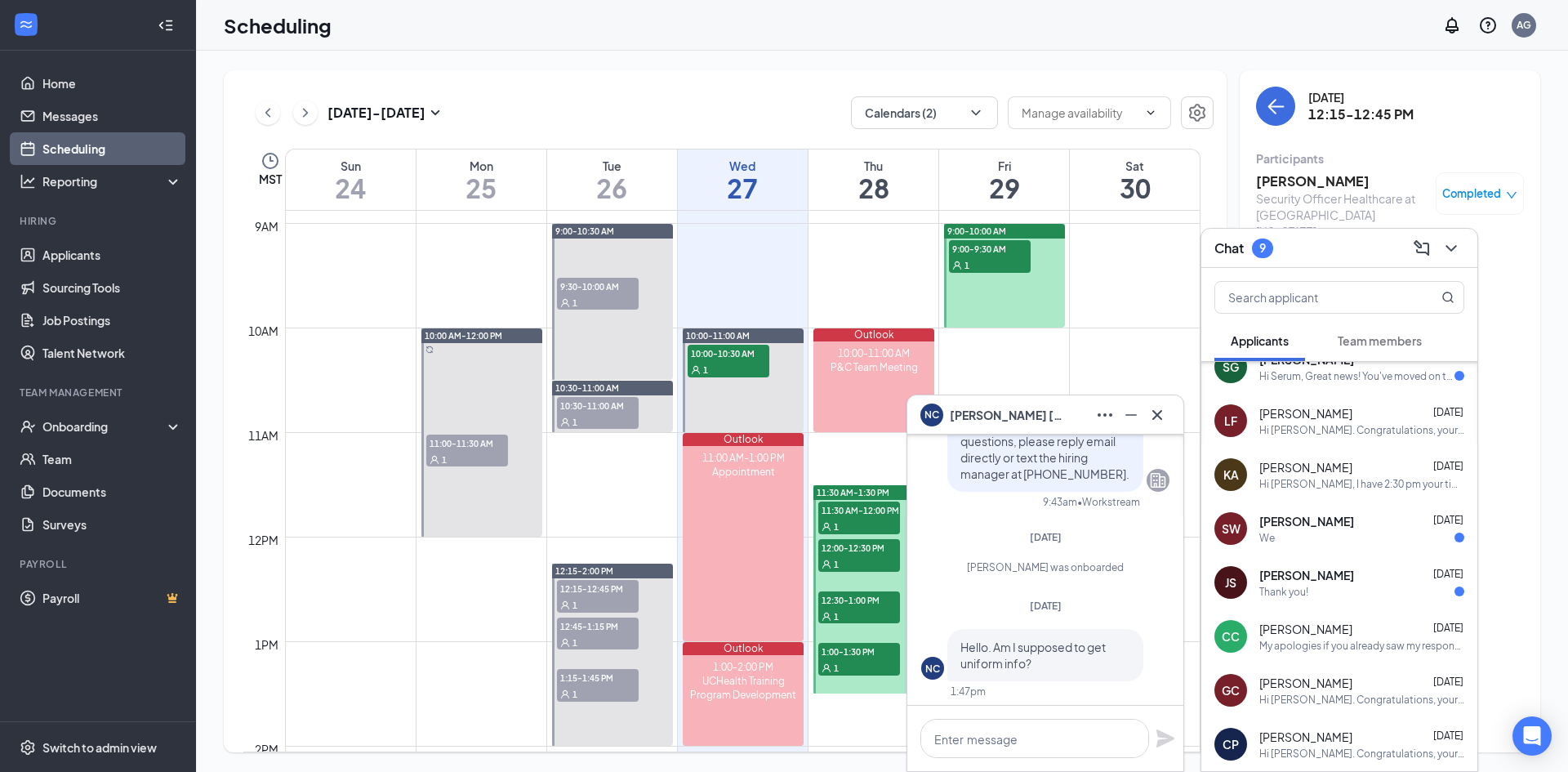
click at [1033, 530] on div "Thank you!" at bounding box center [1284, 592] width 49 height 14
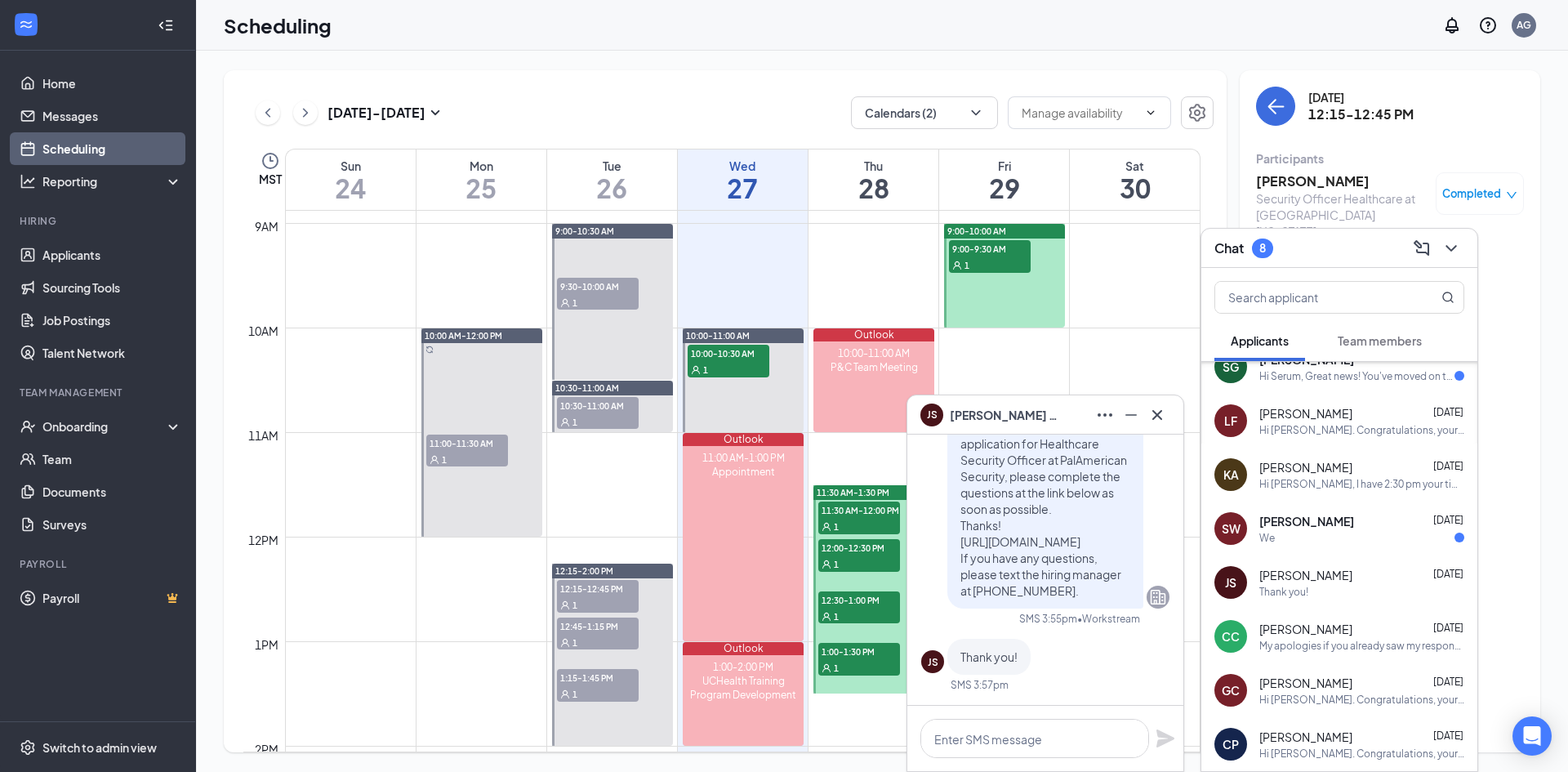
click at [1033, 530] on div "We" at bounding box center [1362, 537] width 205 height 14
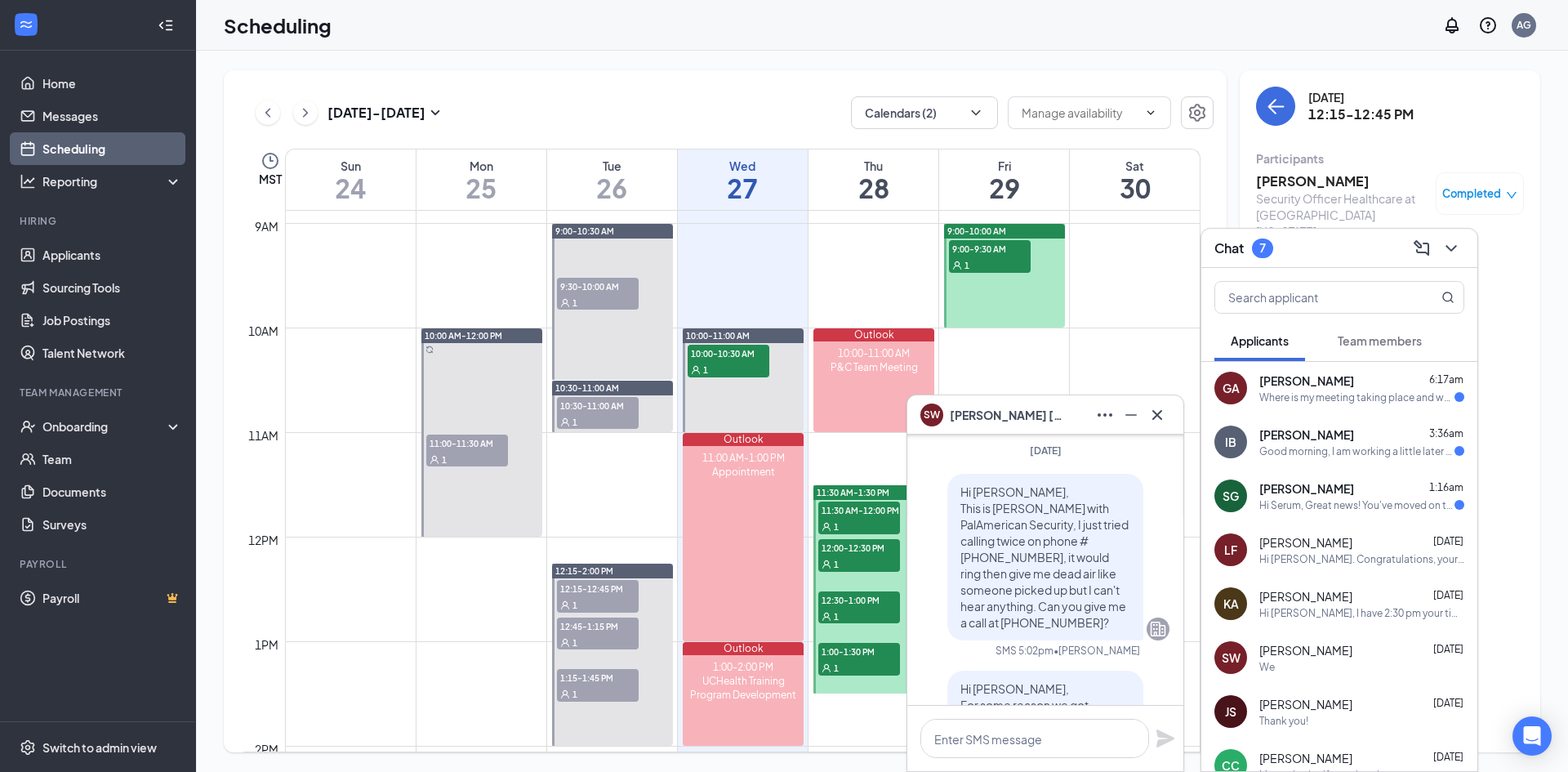
scroll to position [0, 0]
click at [1033, 512] on div "Hi Serum, Great news! You've moved on to the next stage of the application. We …" at bounding box center [1357, 506] width 195 height 14
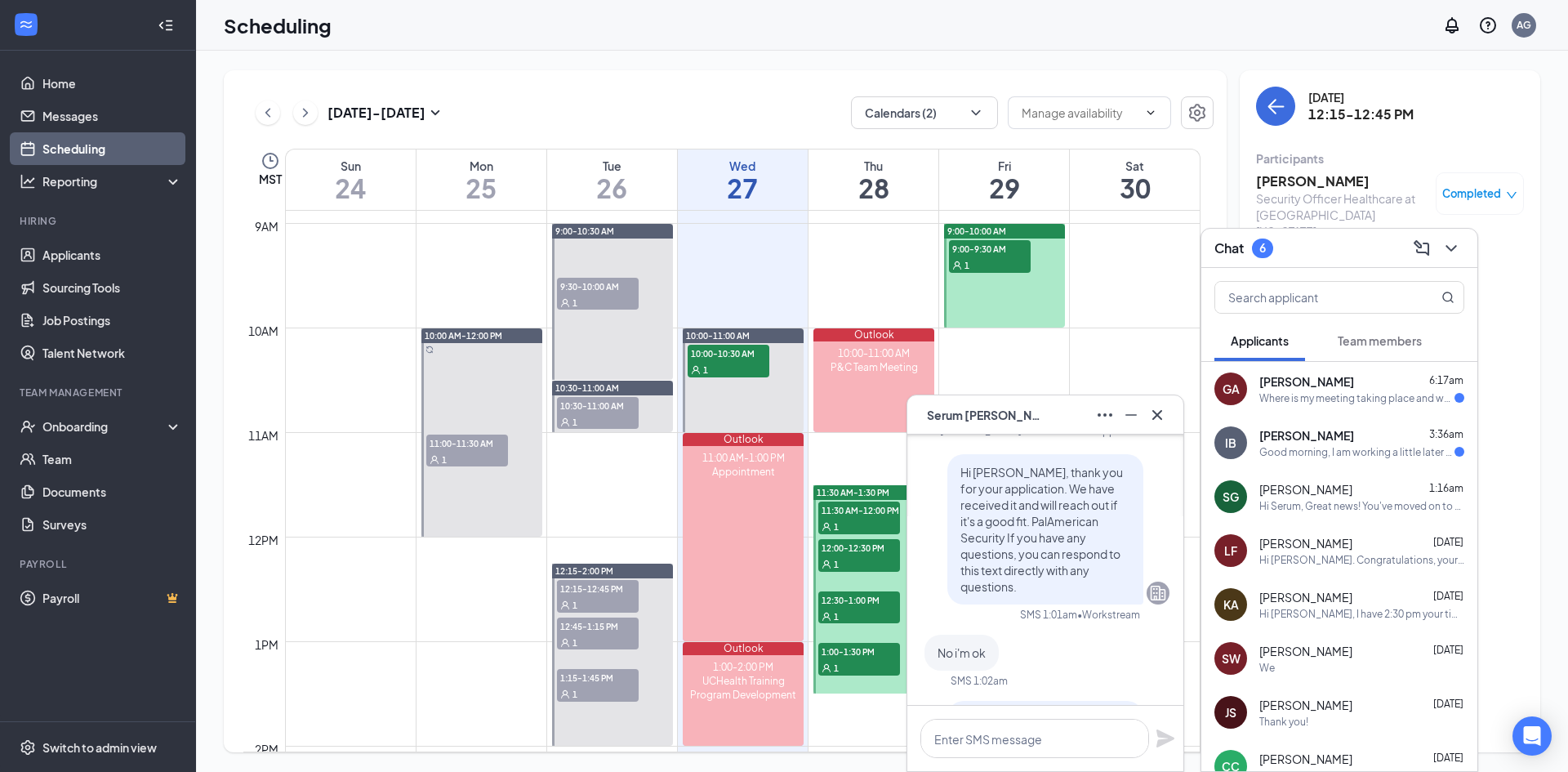
scroll to position [-164, 0]
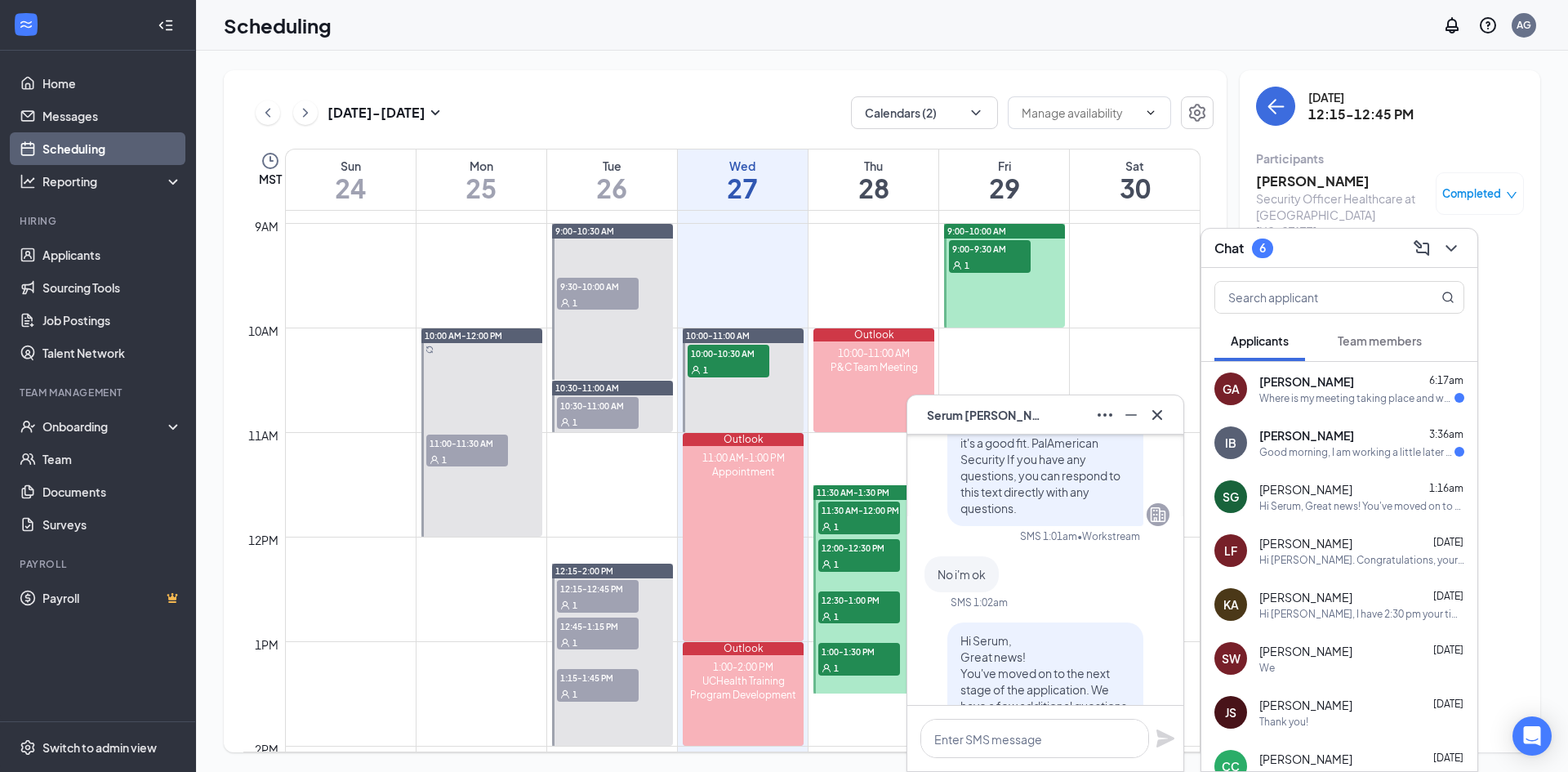
click at [1033, 440] on span "[PERSON_NAME]" at bounding box center [1307, 435] width 95 height 17
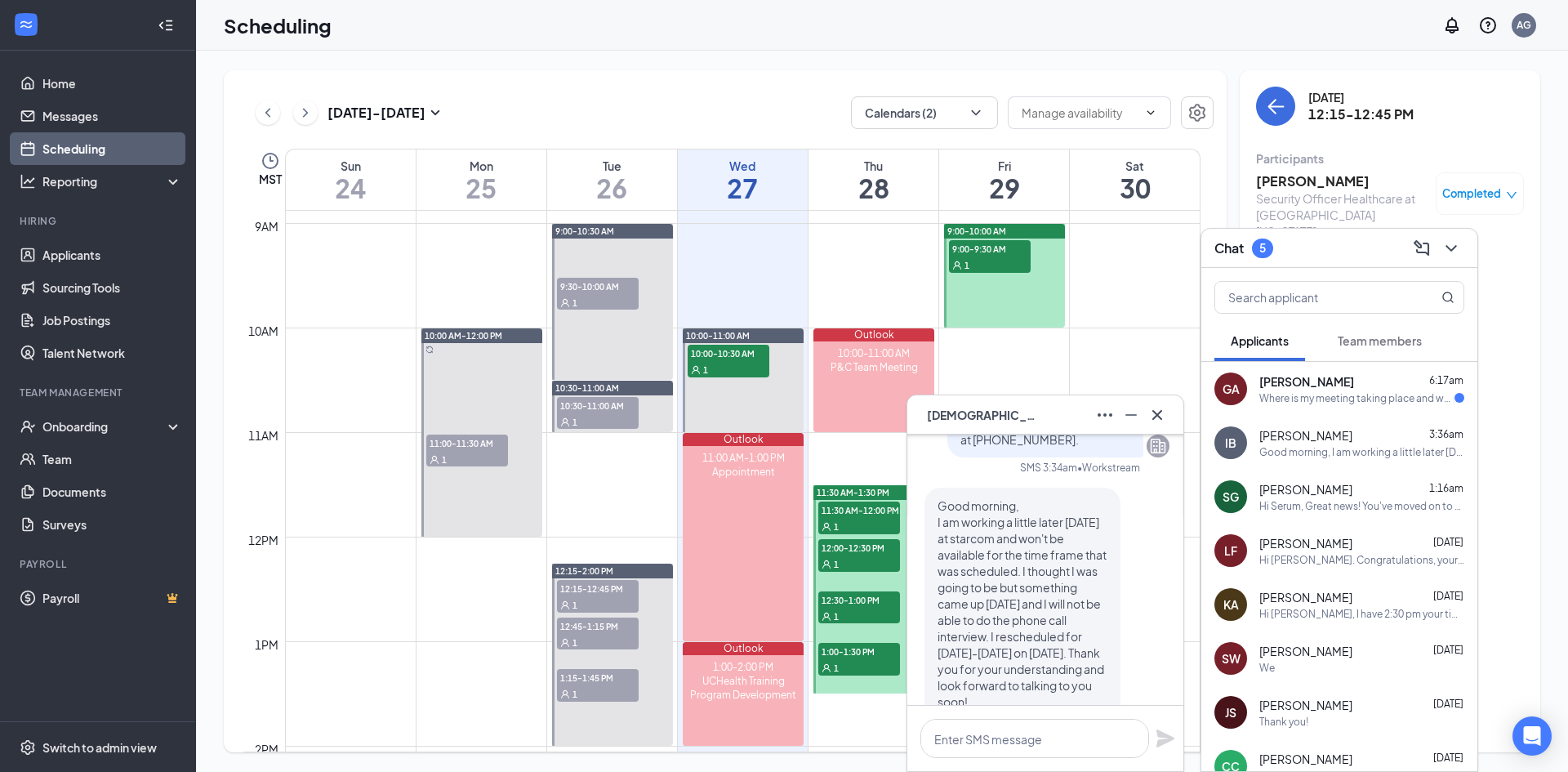
scroll to position [-82, 0]
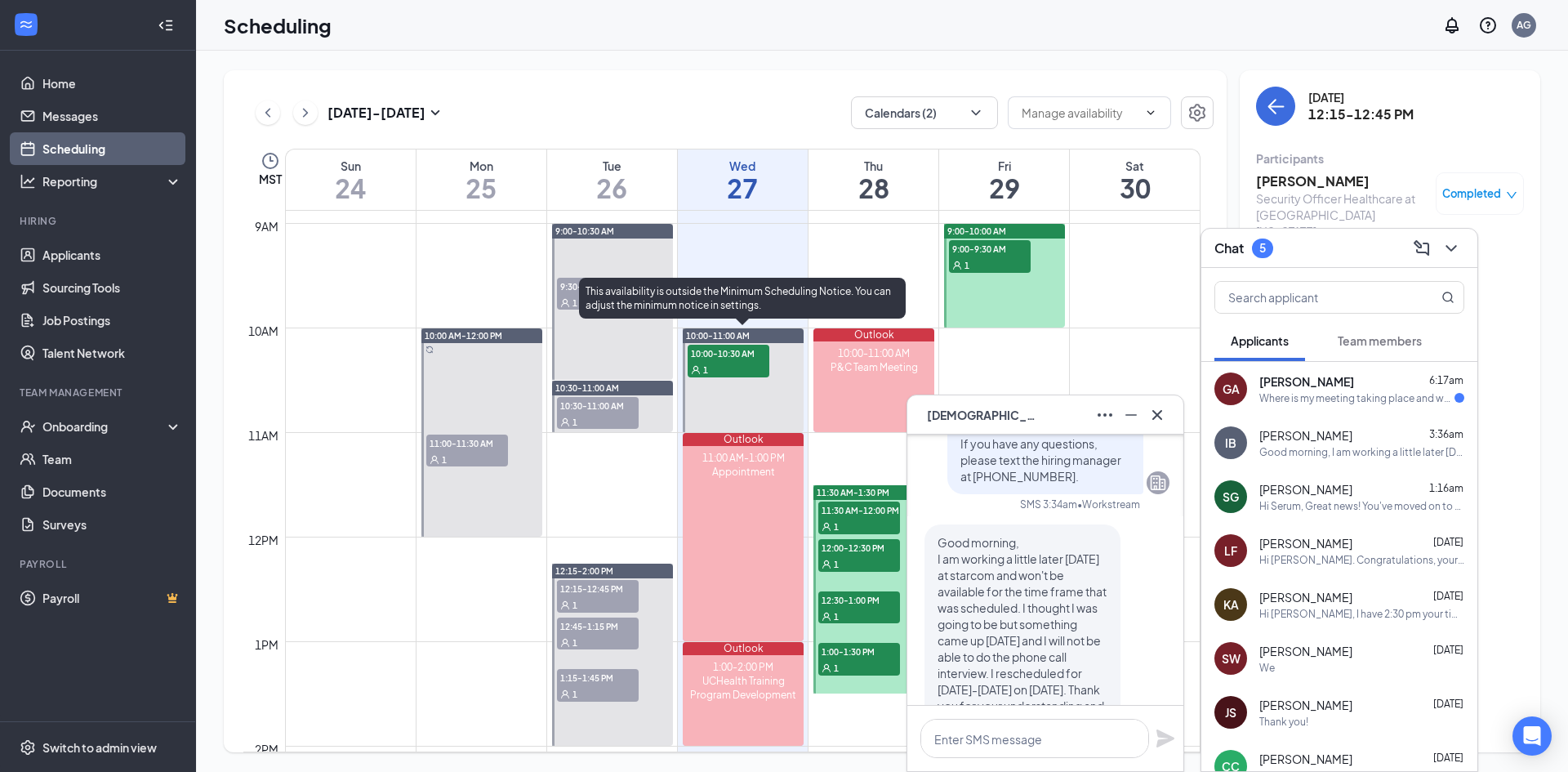
click at [744, 369] on div "1" at bounding box center [728, 369] width 82 height 17
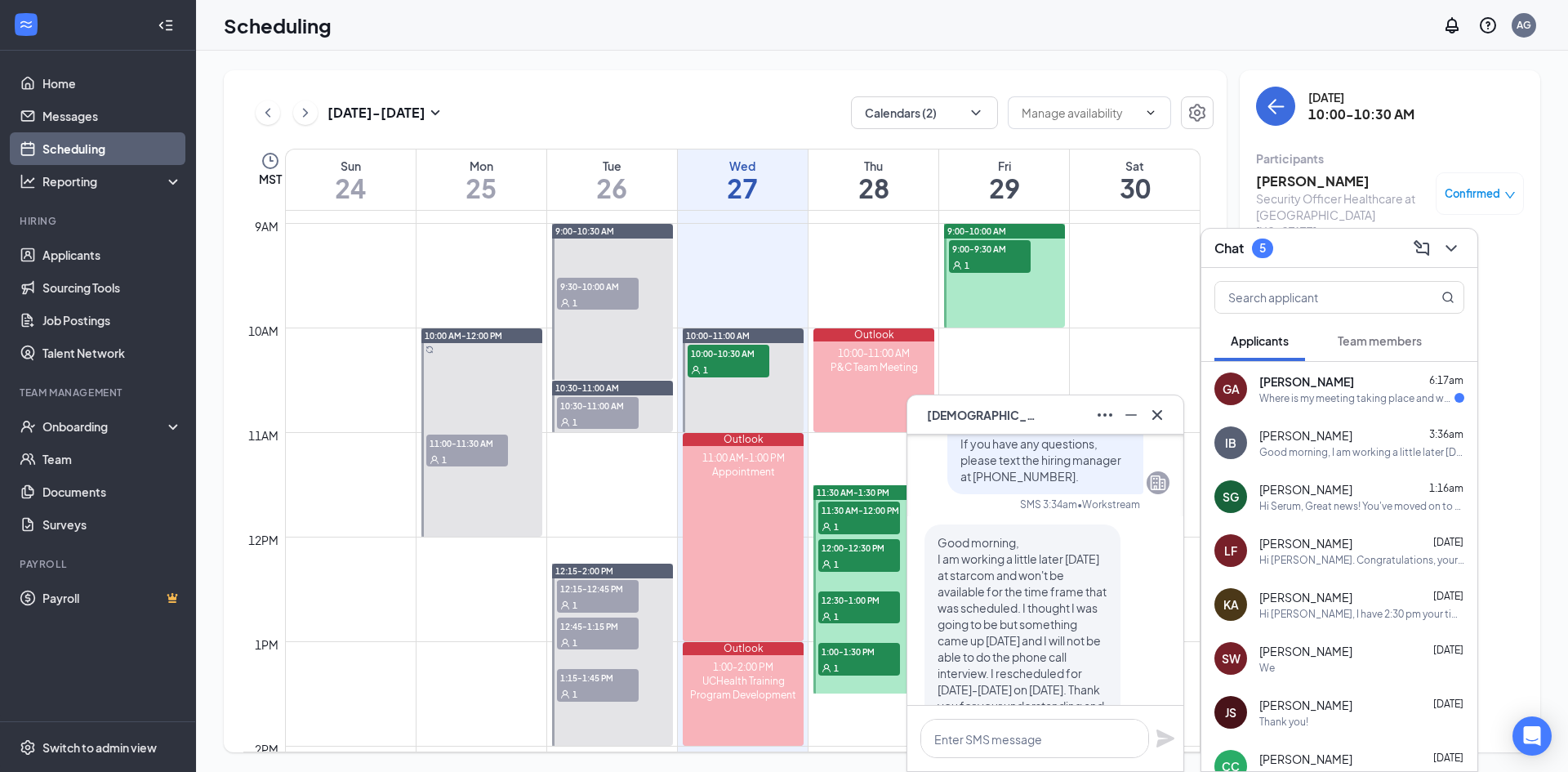
click at [866, 512] on span "11:30 AM-12:00 PM" at bounding box center [859, 510] width 82 height 17
click at [866, 530] on span "12:00-12:30 PM" at bounding box center [859, 547] width 82 height 17
click at [865, 530] on span "12:30-1:00 PM" at bounding box center [859, 599] width 82 height 17
click at [859, 530] on div at bounding box center [874, 589] width 121 height 208
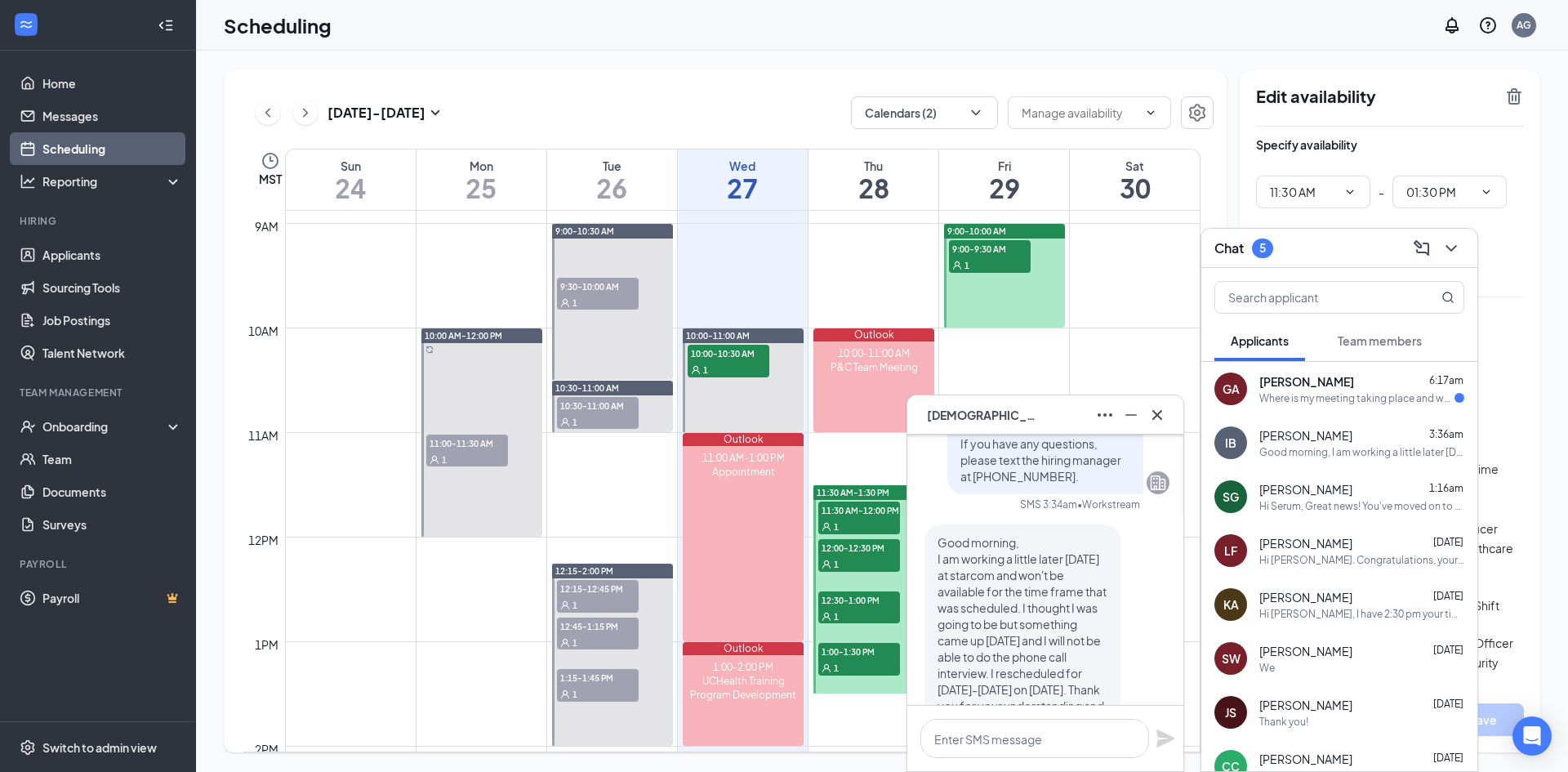
click at [863, 530] on div "1" at bounding box center [859, 667] width 82 height 17
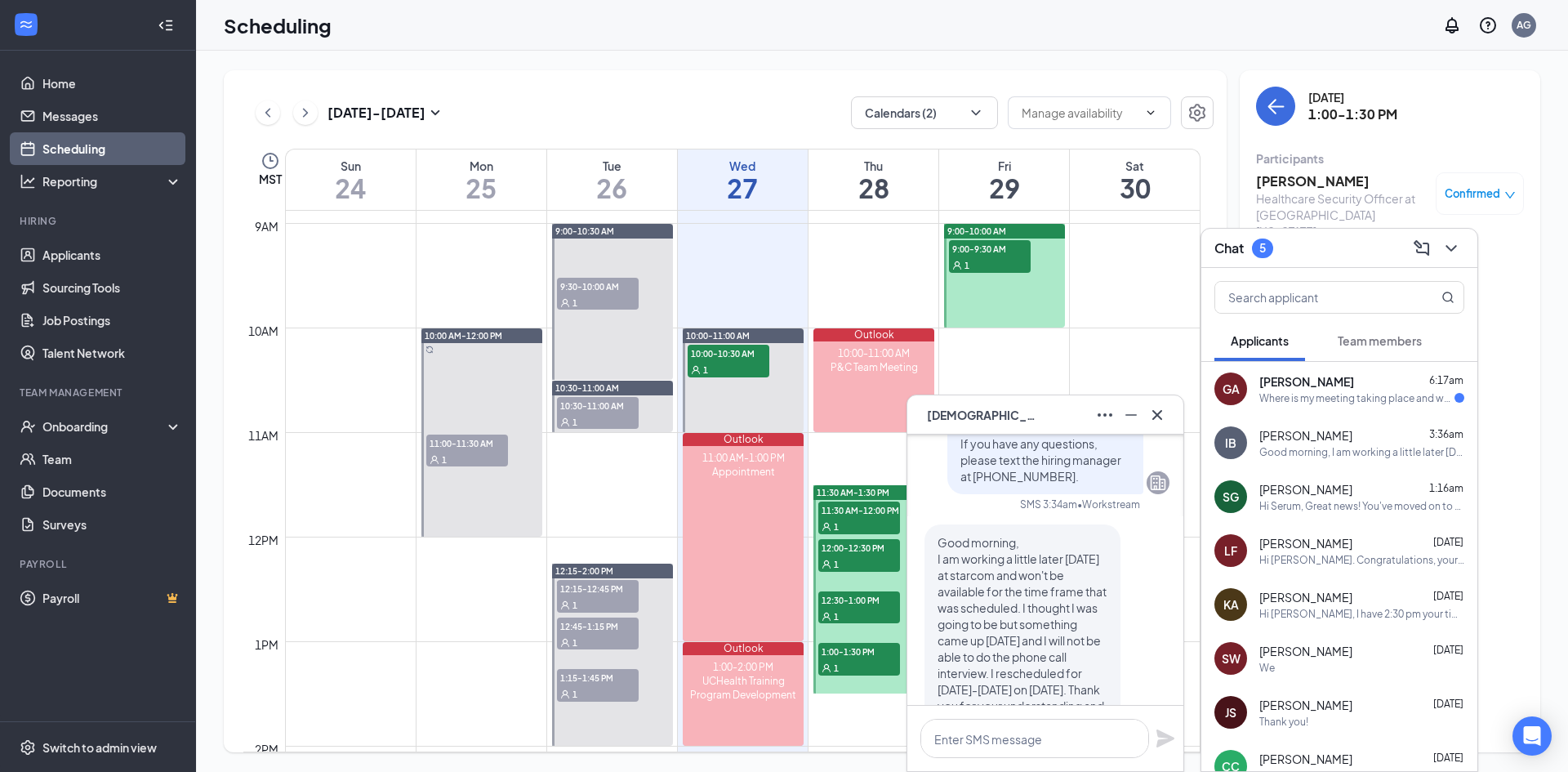
click at [863, 530] on div "1" at bounding box center [859, 615] width 82 height 17
click at [961, 254] on span "9:00-9:30 AM" at bounding box center [989, 248] width 82 height 17
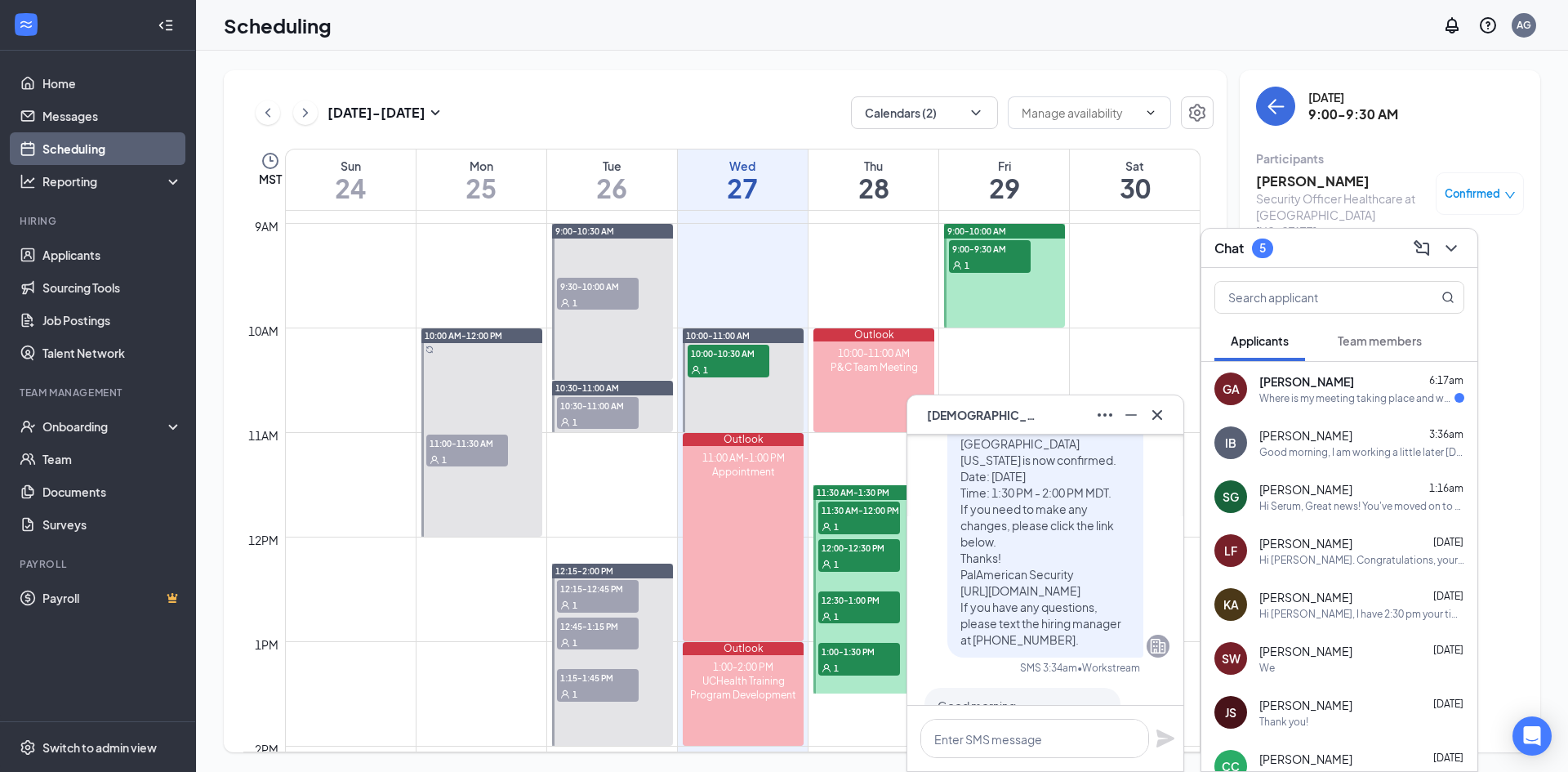
scroll to position [-326, 0]
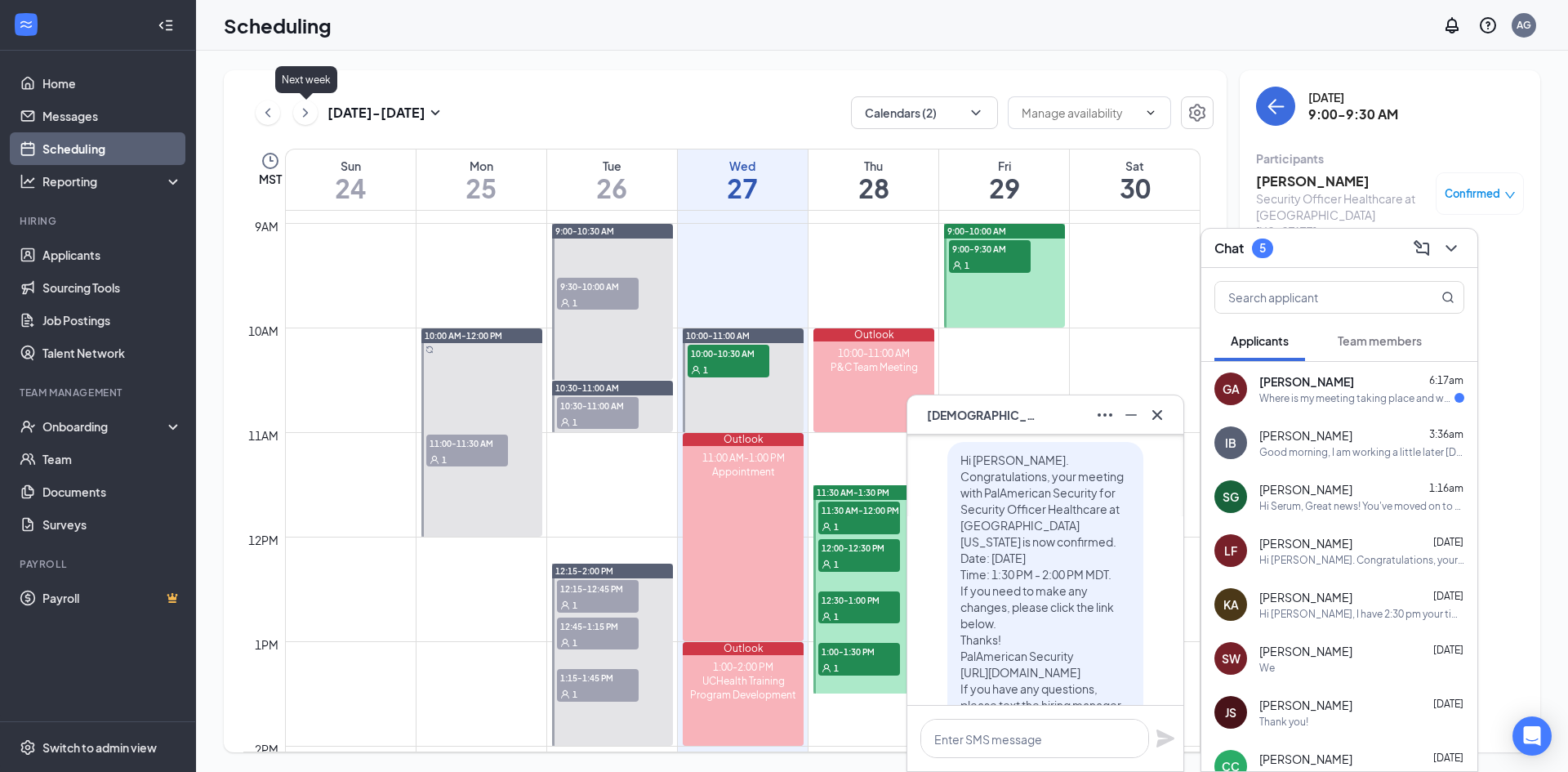
click at [299, 112] on icon "ChevronRight" at bounding box center [305, 112] width 17 height 20
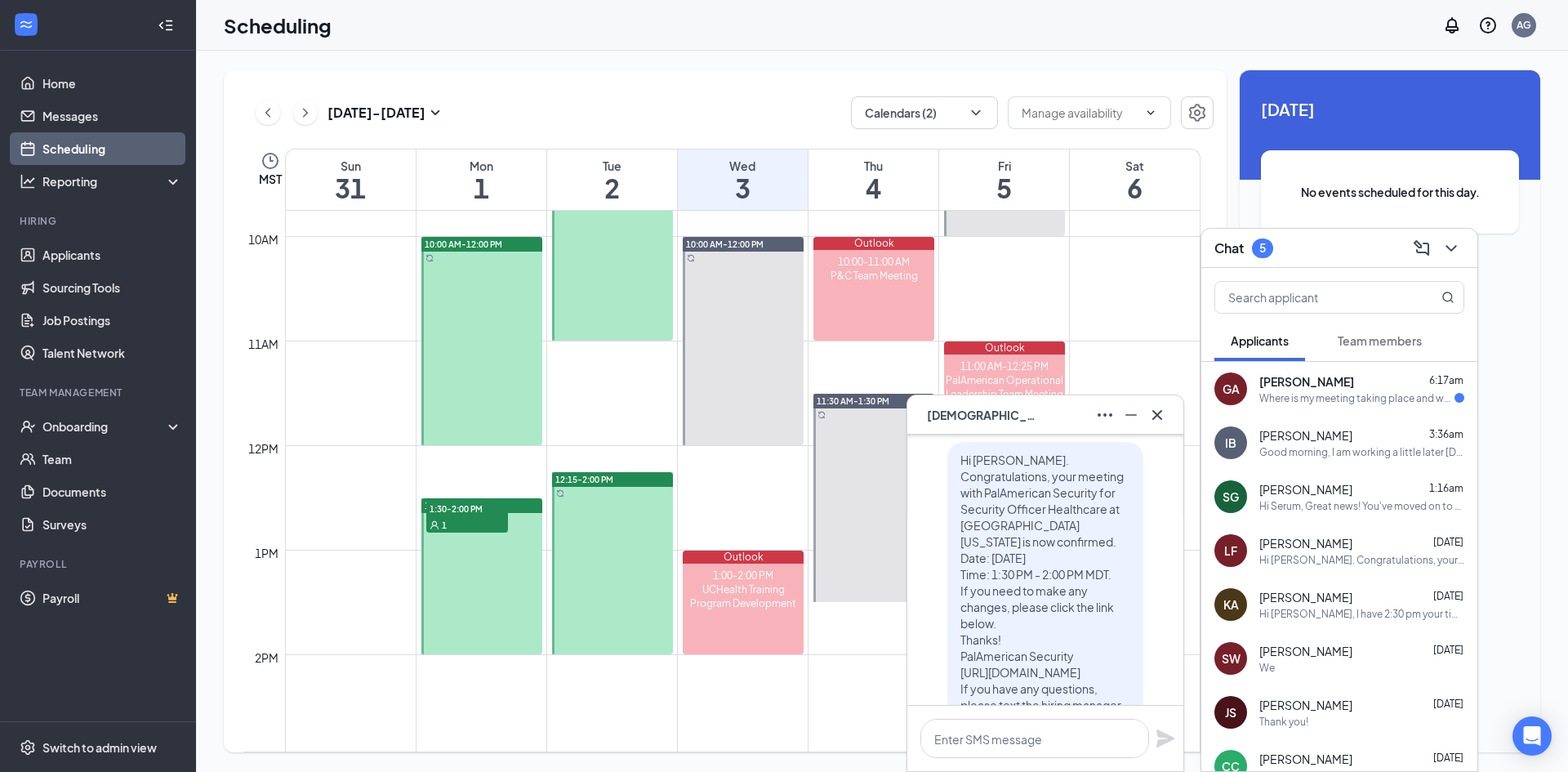
scroll to position [1048, 0]
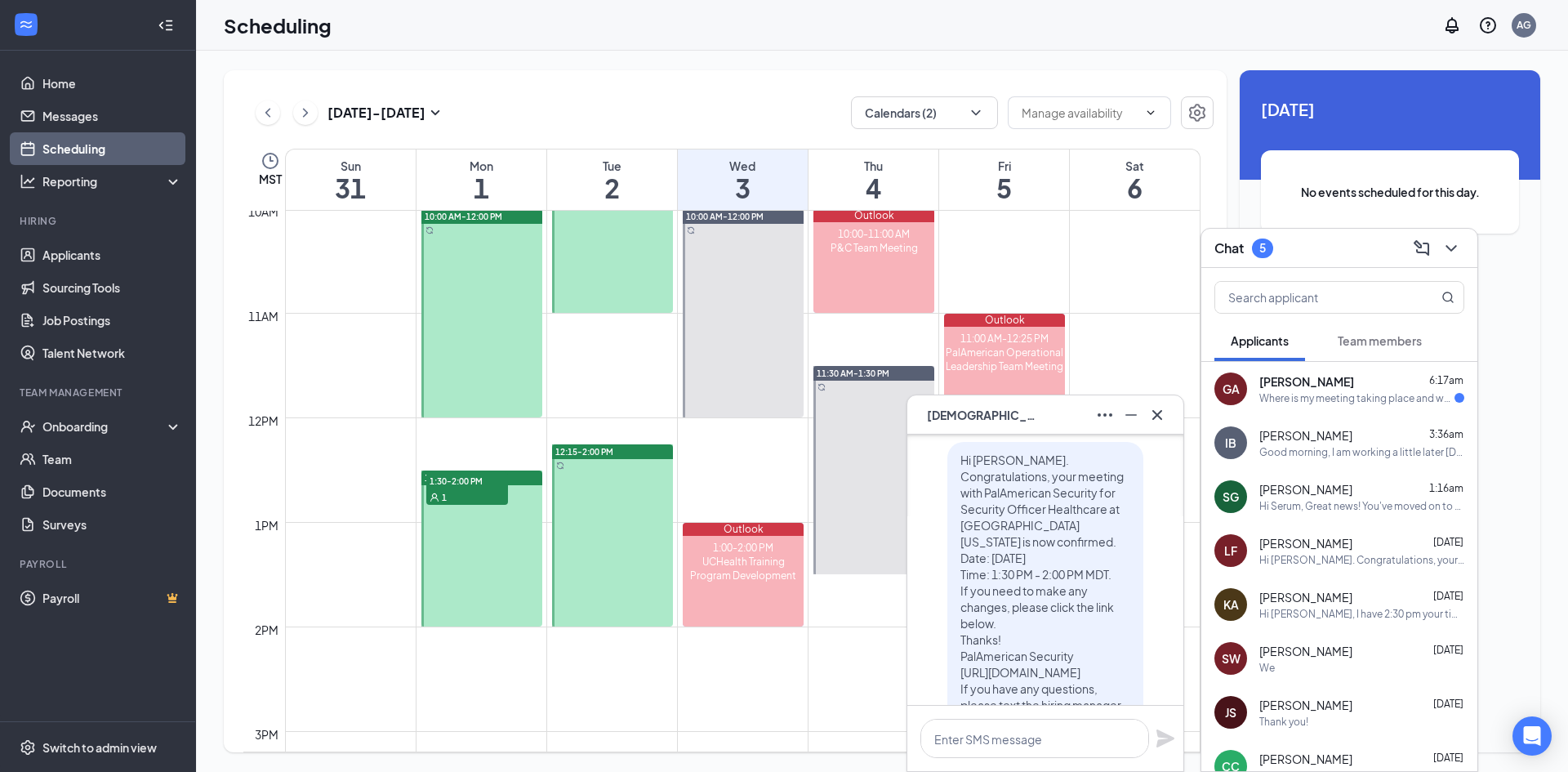
click at [487, 488] on span "1:30-2:00 PM" at bounding box center [466, 480] width 82 height 17
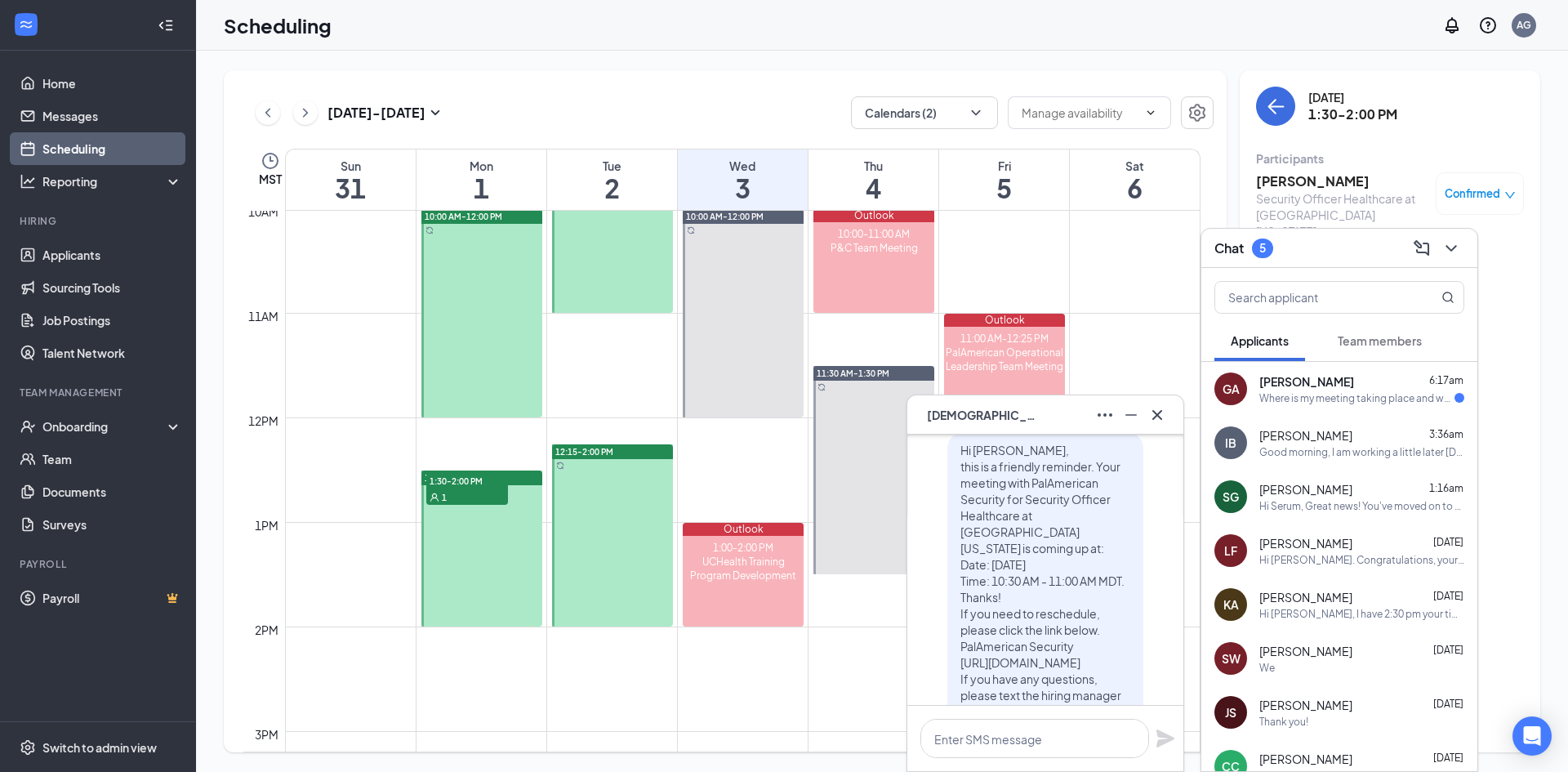
scroll to position [-654, 0]
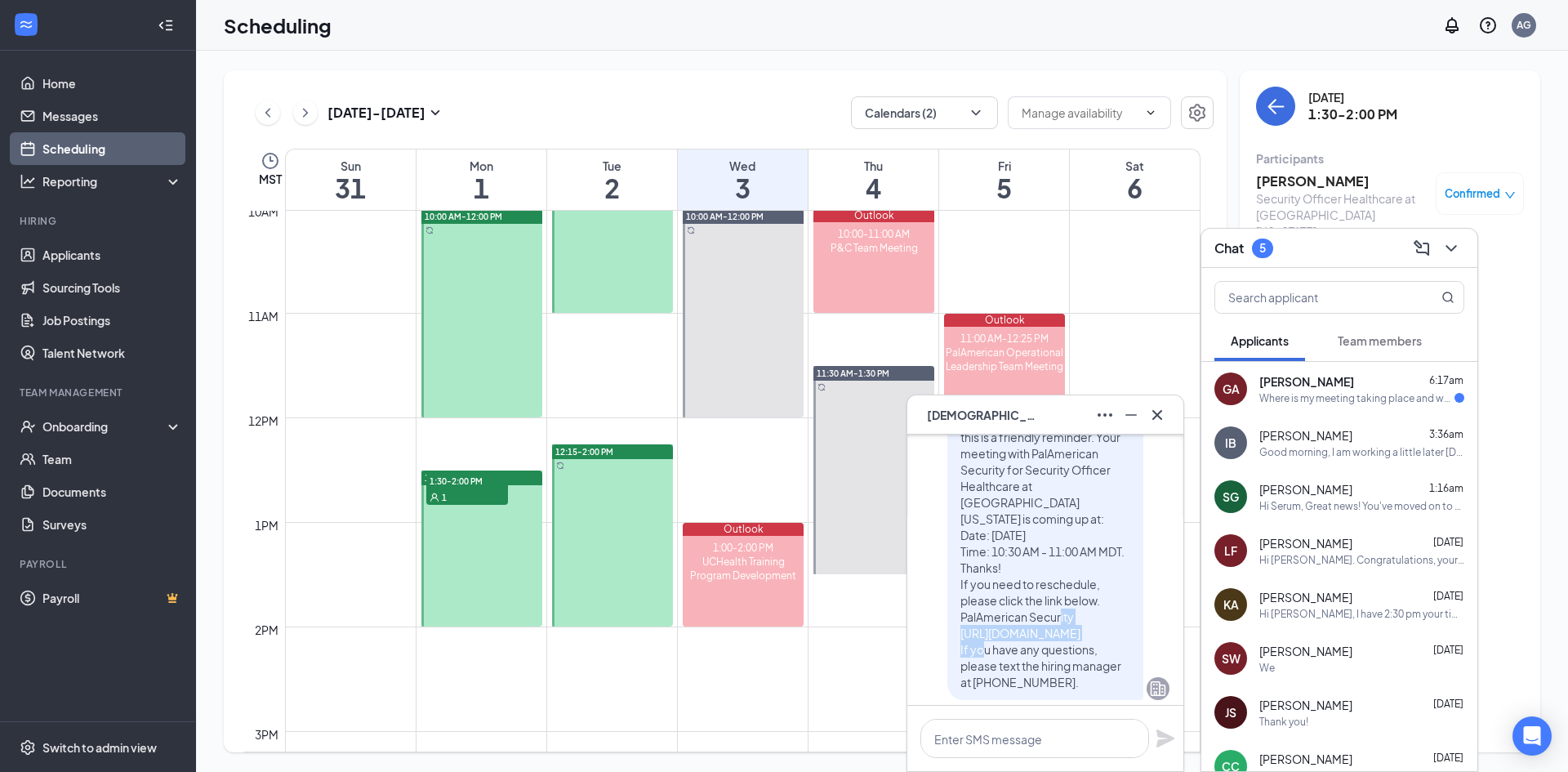
drag, startPoint x: 968, startPoint y: 620, endPoint x: 938, endPoint y: 598, distance: 37.2
click at [948, 530] on div "Hi [PERSON_NAME], this is a friendly reminder. Your meeting with PalAmerican Se…" at bounding box center [1045, 550] width 196 height 297
copy span "[URL][DOMAIN_NAME]"
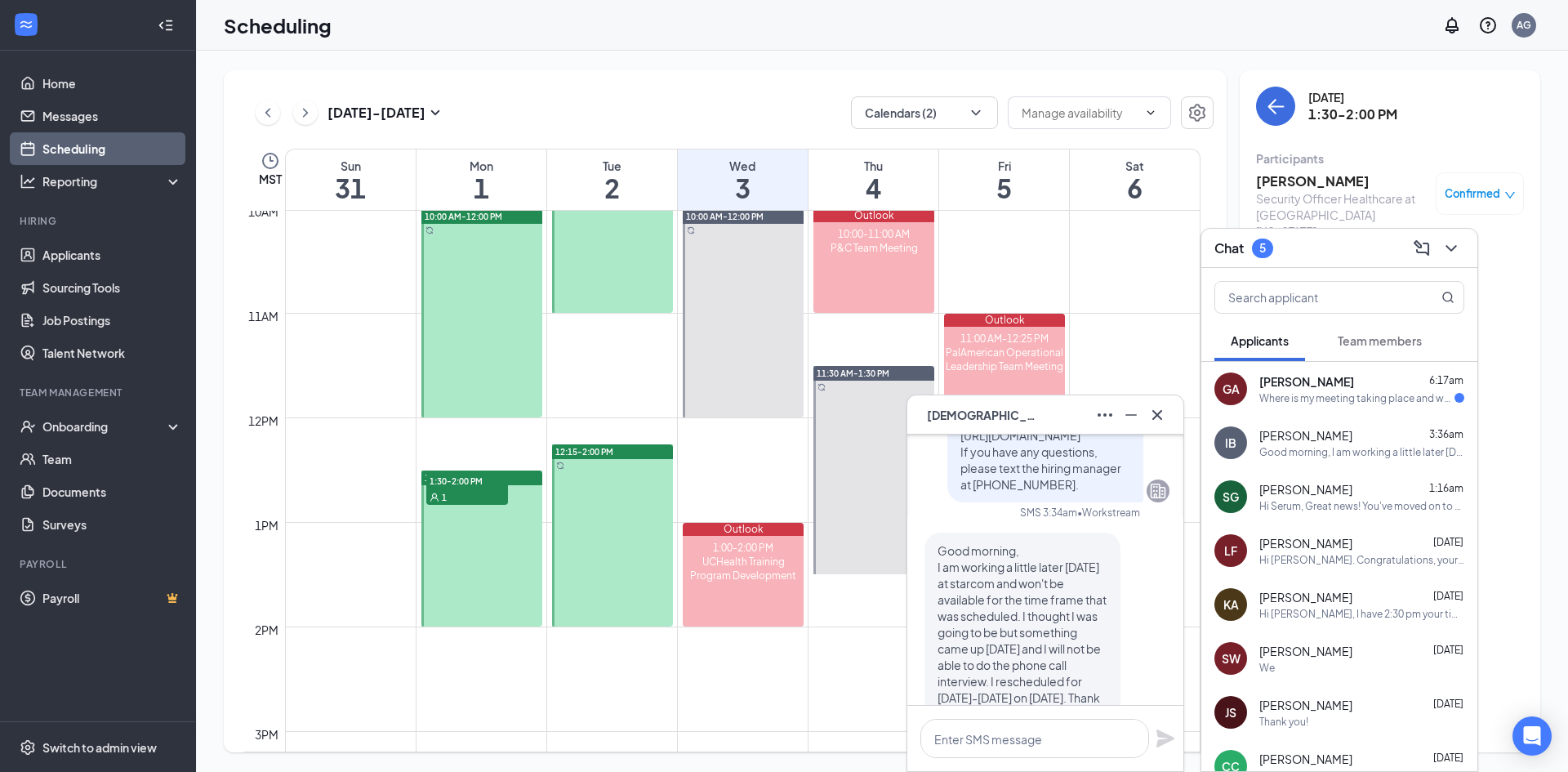
scroll to position [0, 0]
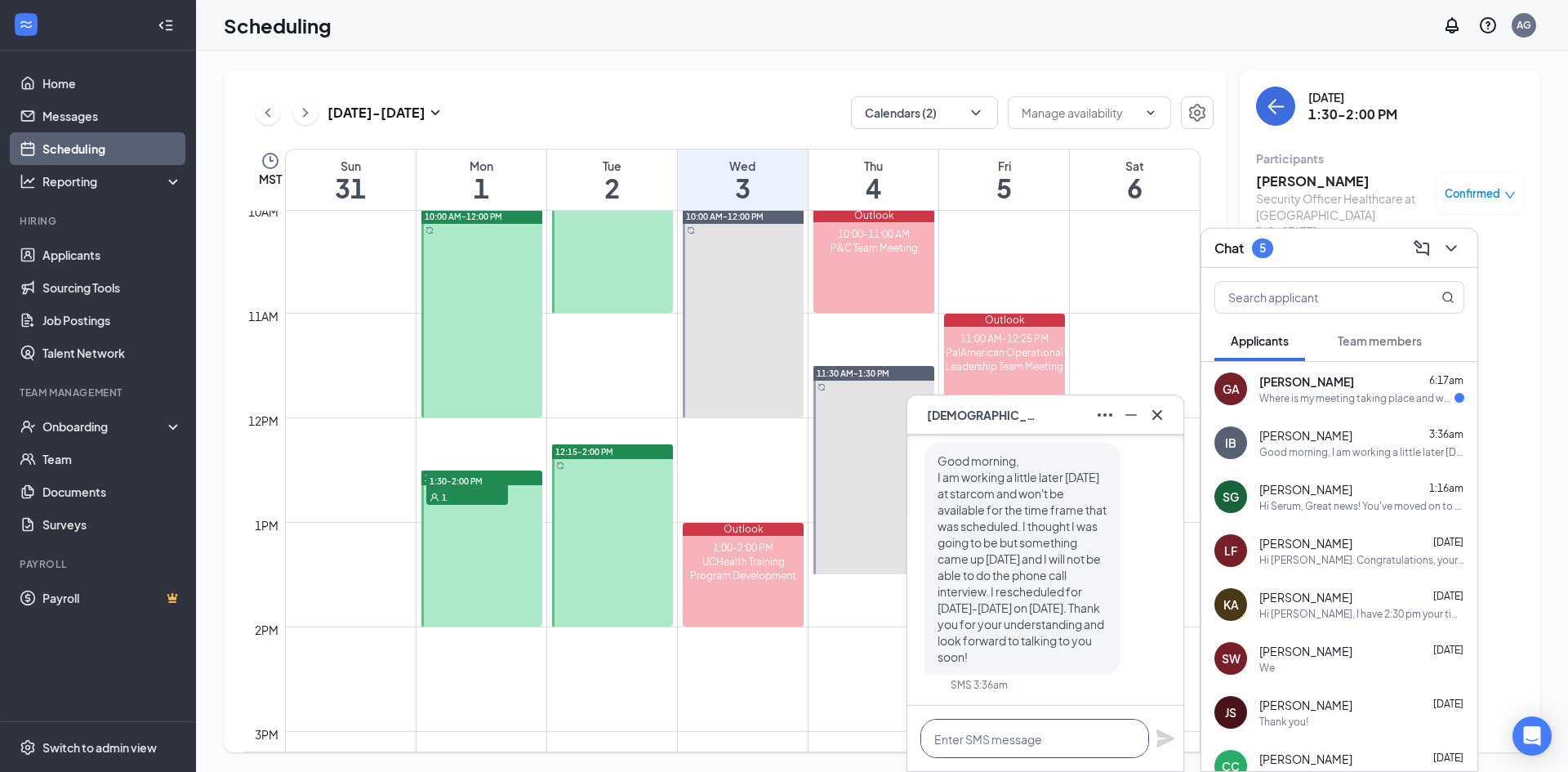
click at [1023, 530] on textarea at bounding box center [1034, 738] width 229 height 39
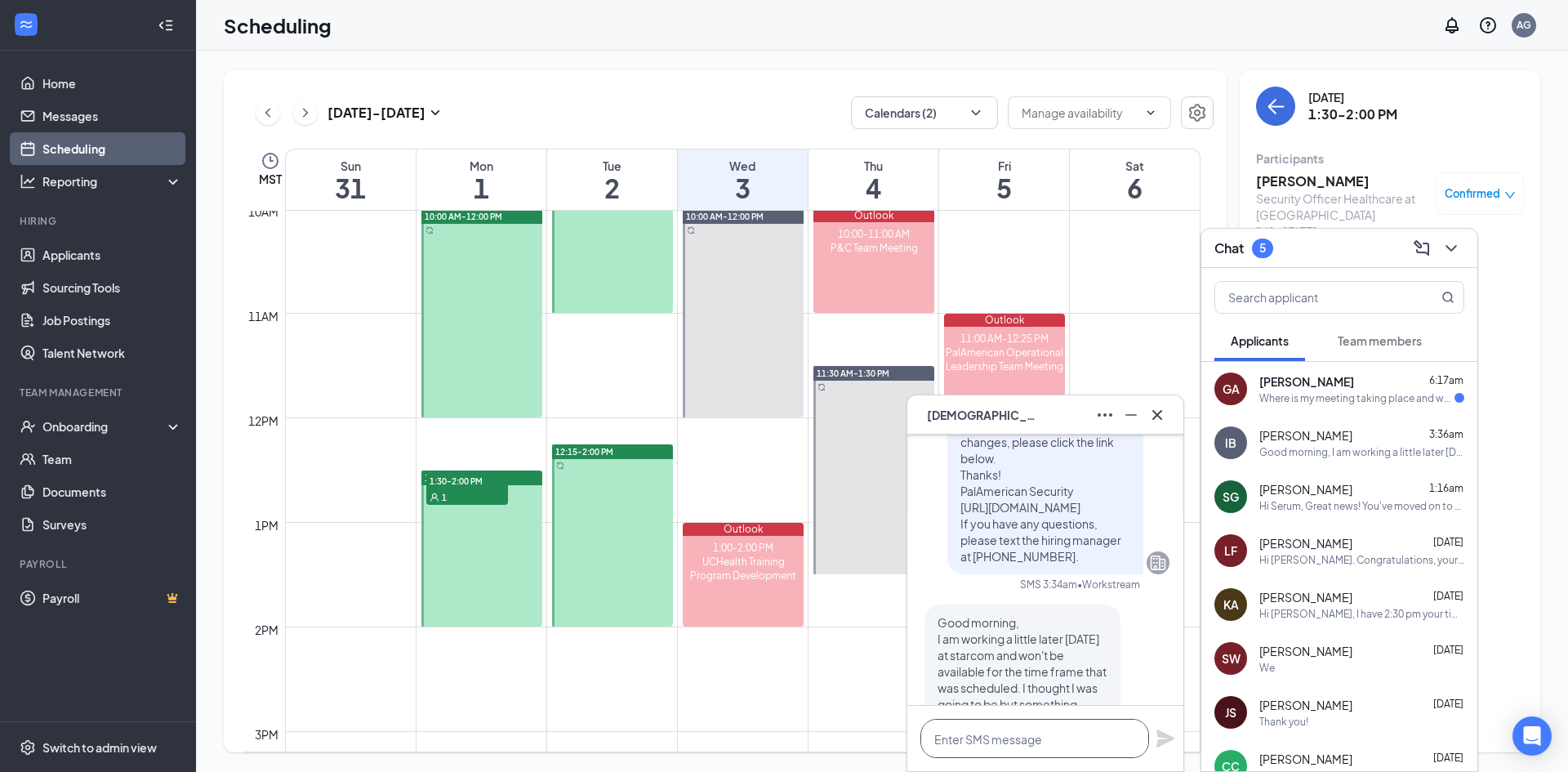
scroll to position [-164, 0]
click at [1033, 418] on icon "Cross" at bounding box center [1158, 415] width 20 height 20
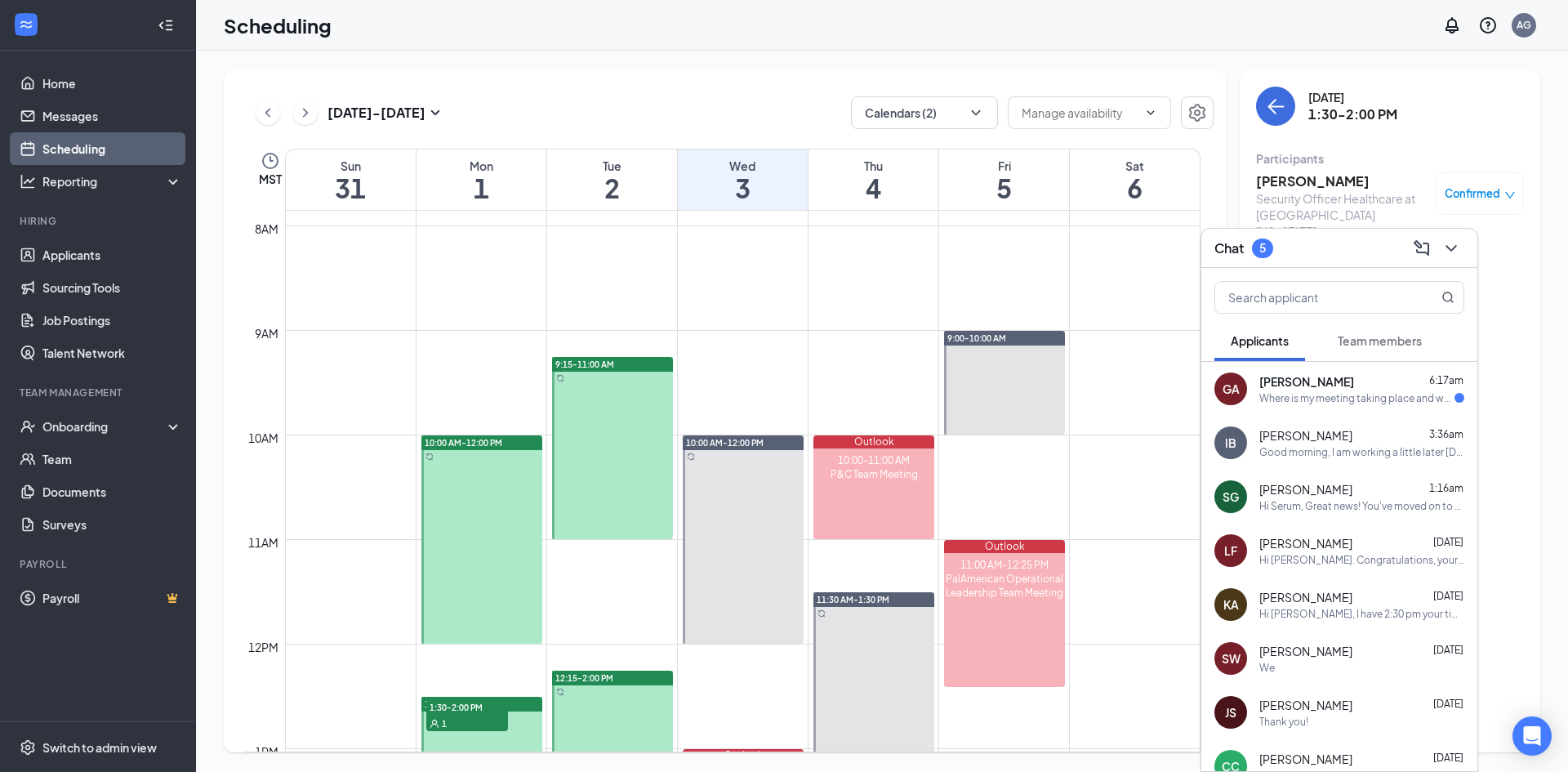
scroll to position [803, 0]
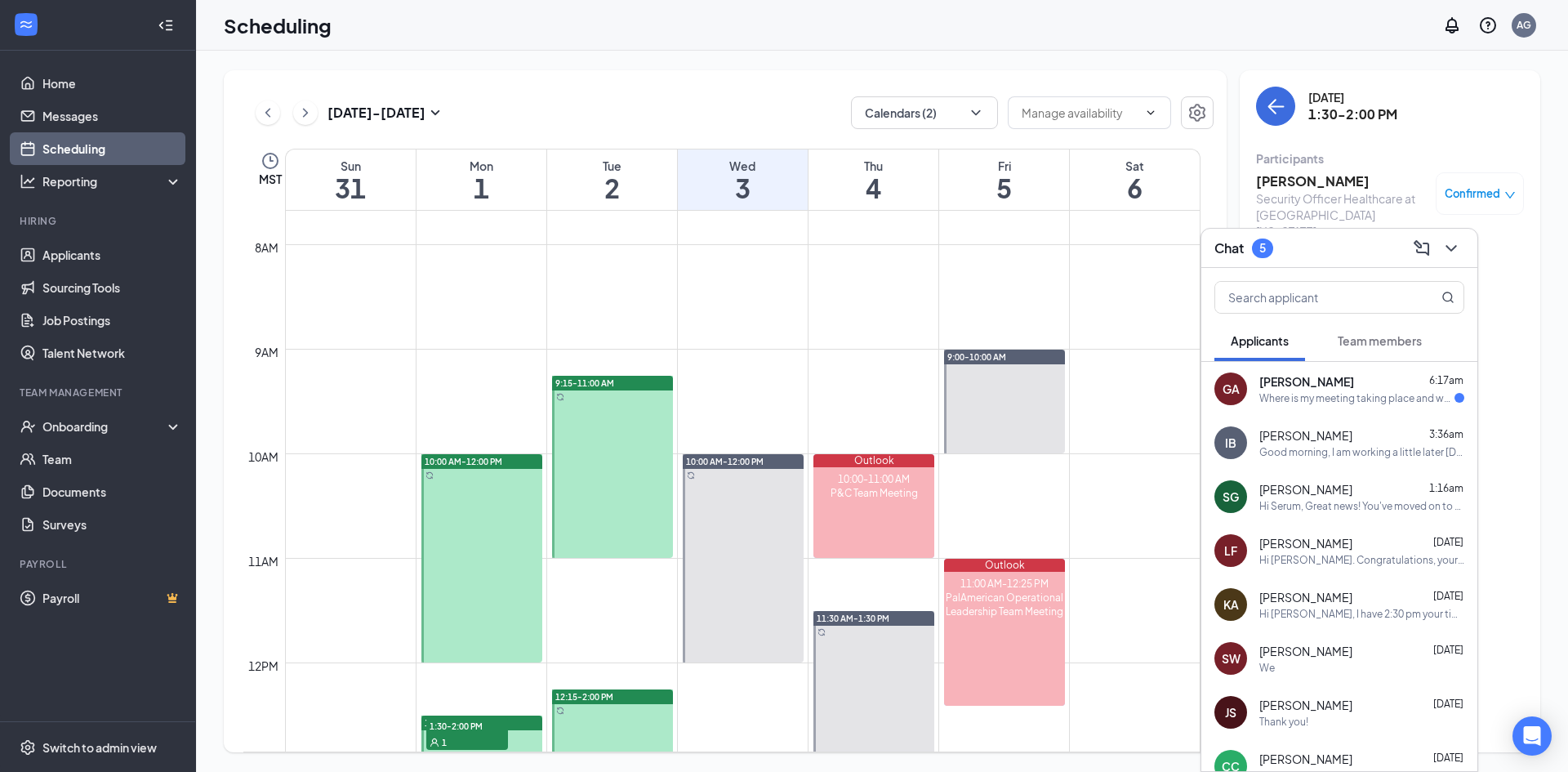
click at [1033, 386] on span "[PERSON_NAME]" at bounding box center [1307, 382] width 95 height 17
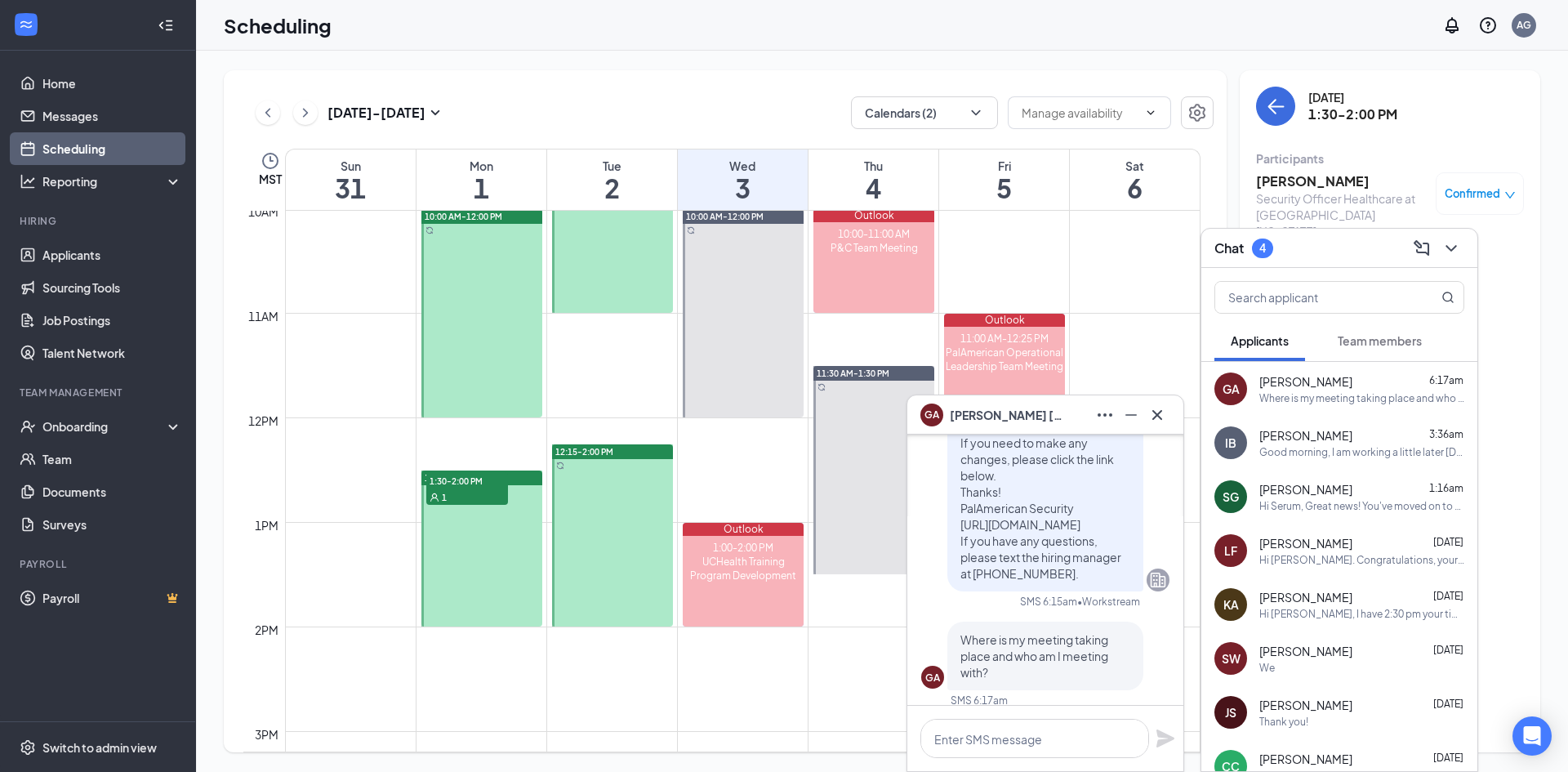
scroll to position [0, 0]
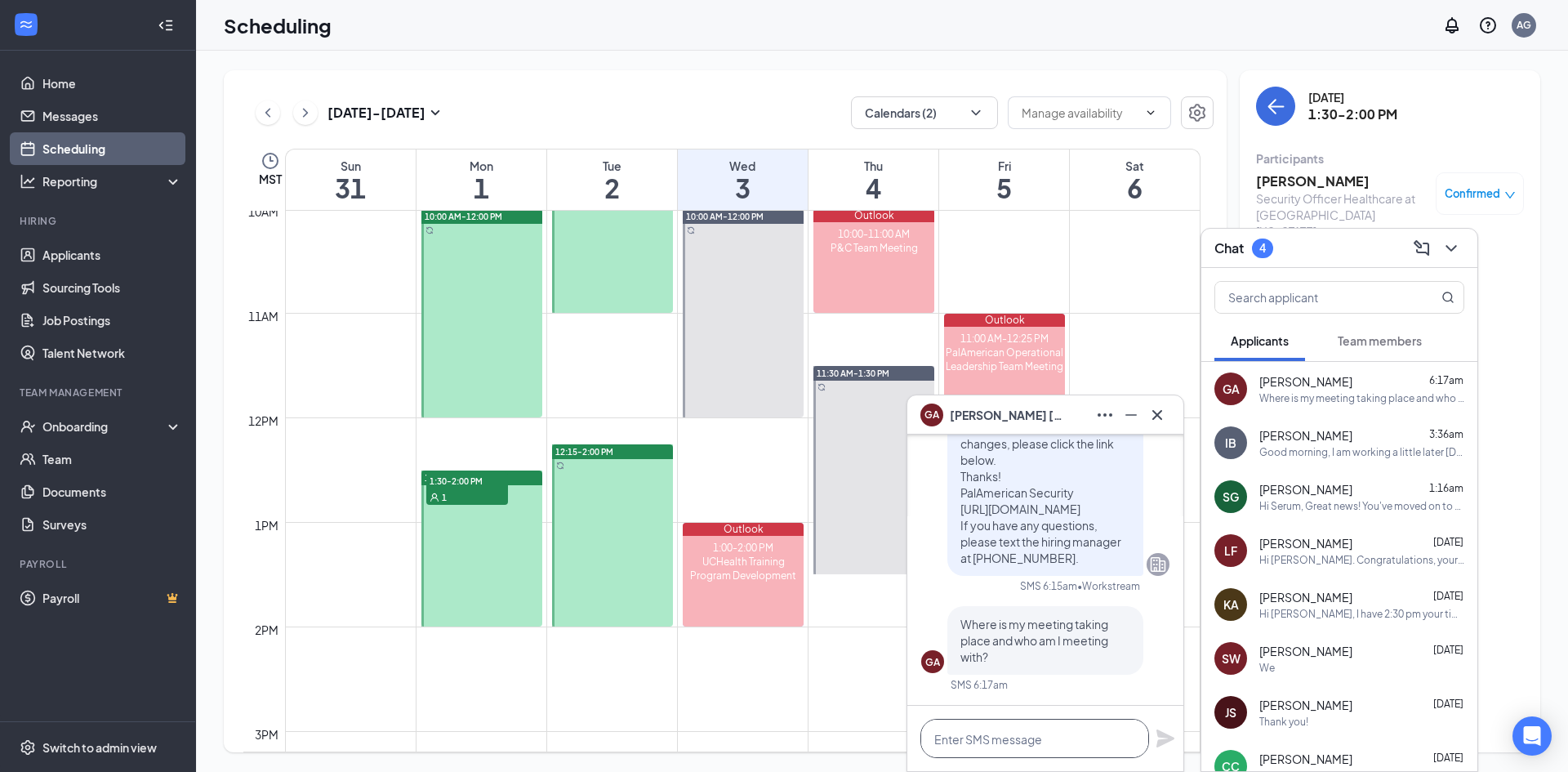
click at [1033, 530] on textarea at bounding box center [1034, 738] width 229 height 39
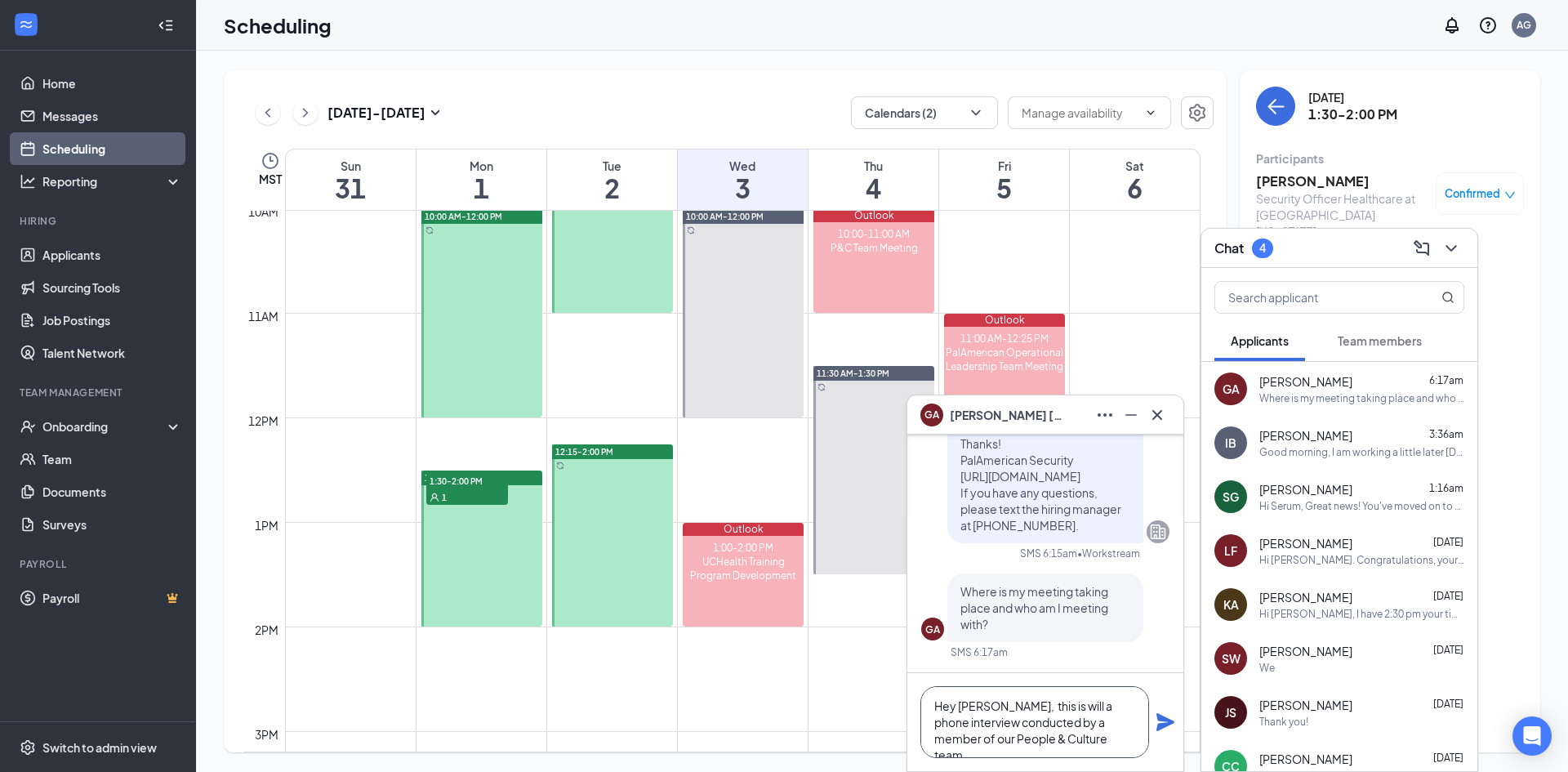
type textarea "Hey [PERSON_NAME], this is will a phone interview conducted by a member of our …"
click at [1033, 530] on icon "Plane" at bounding box center [1166, 722] width 18 height 18
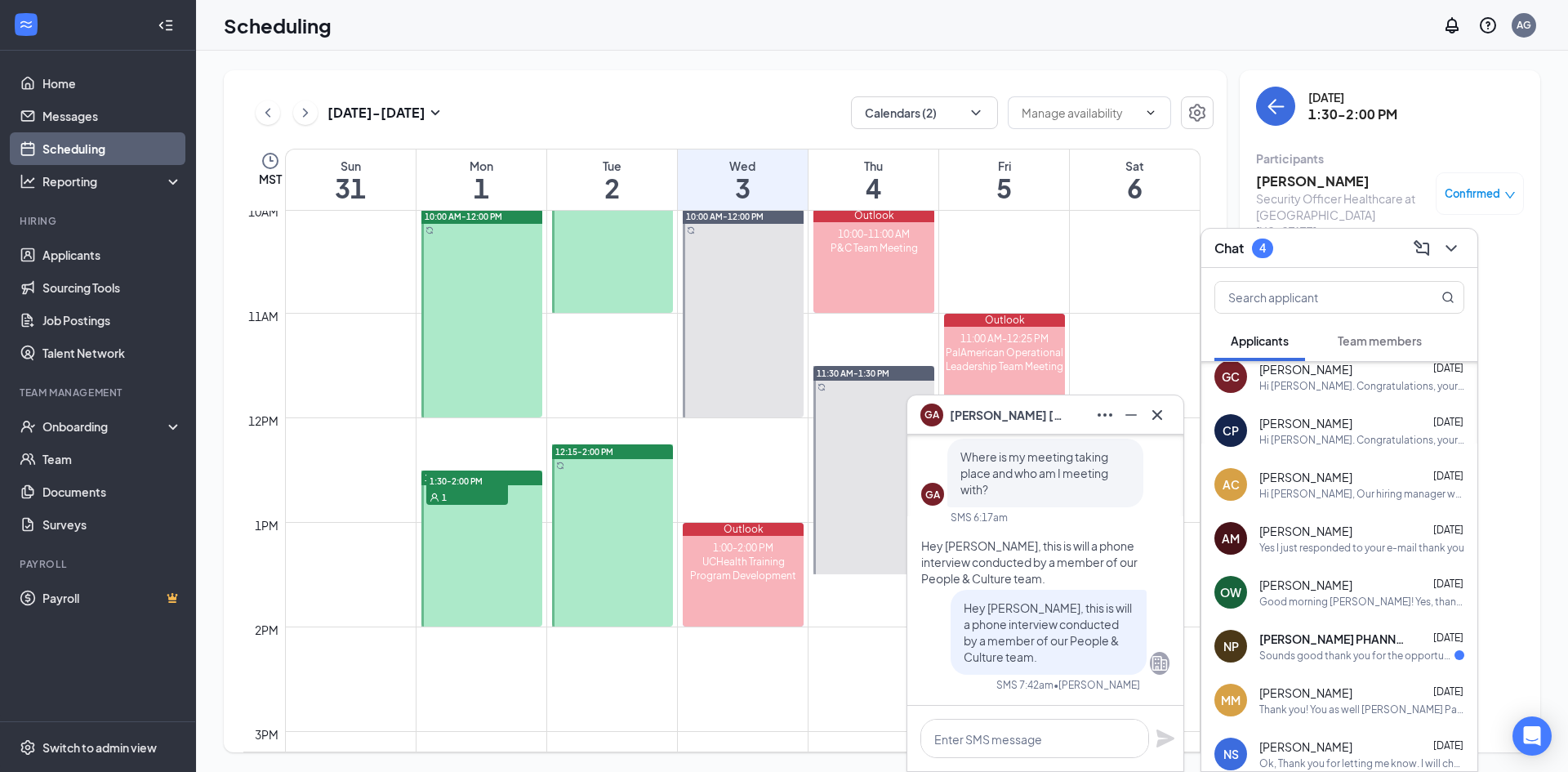
scroll to position [424, 0]
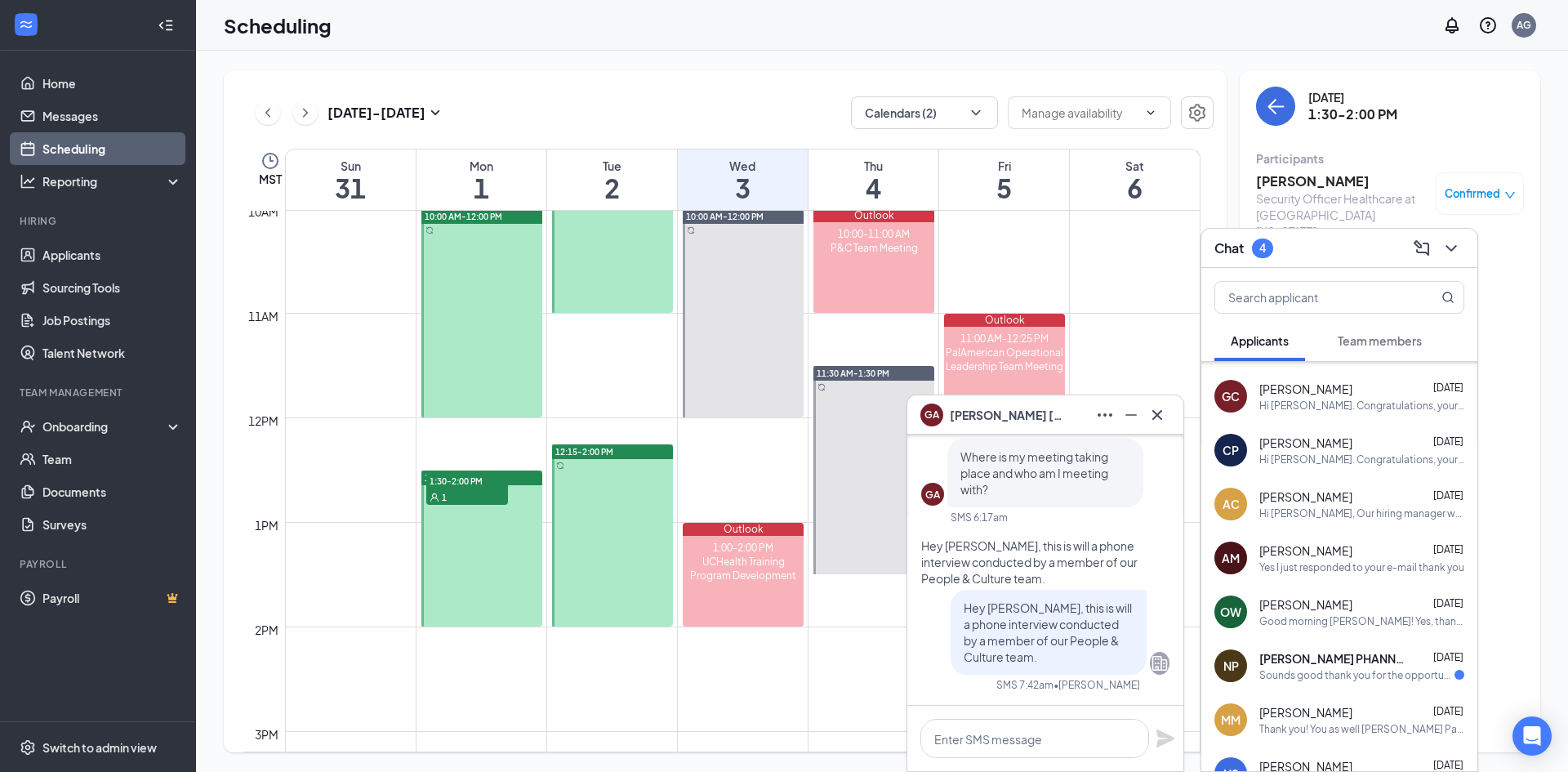
click at [1033, 530] on div "Sounds good thank you for the opportunity" at bounding box center [1357, 675] width 195 height 14
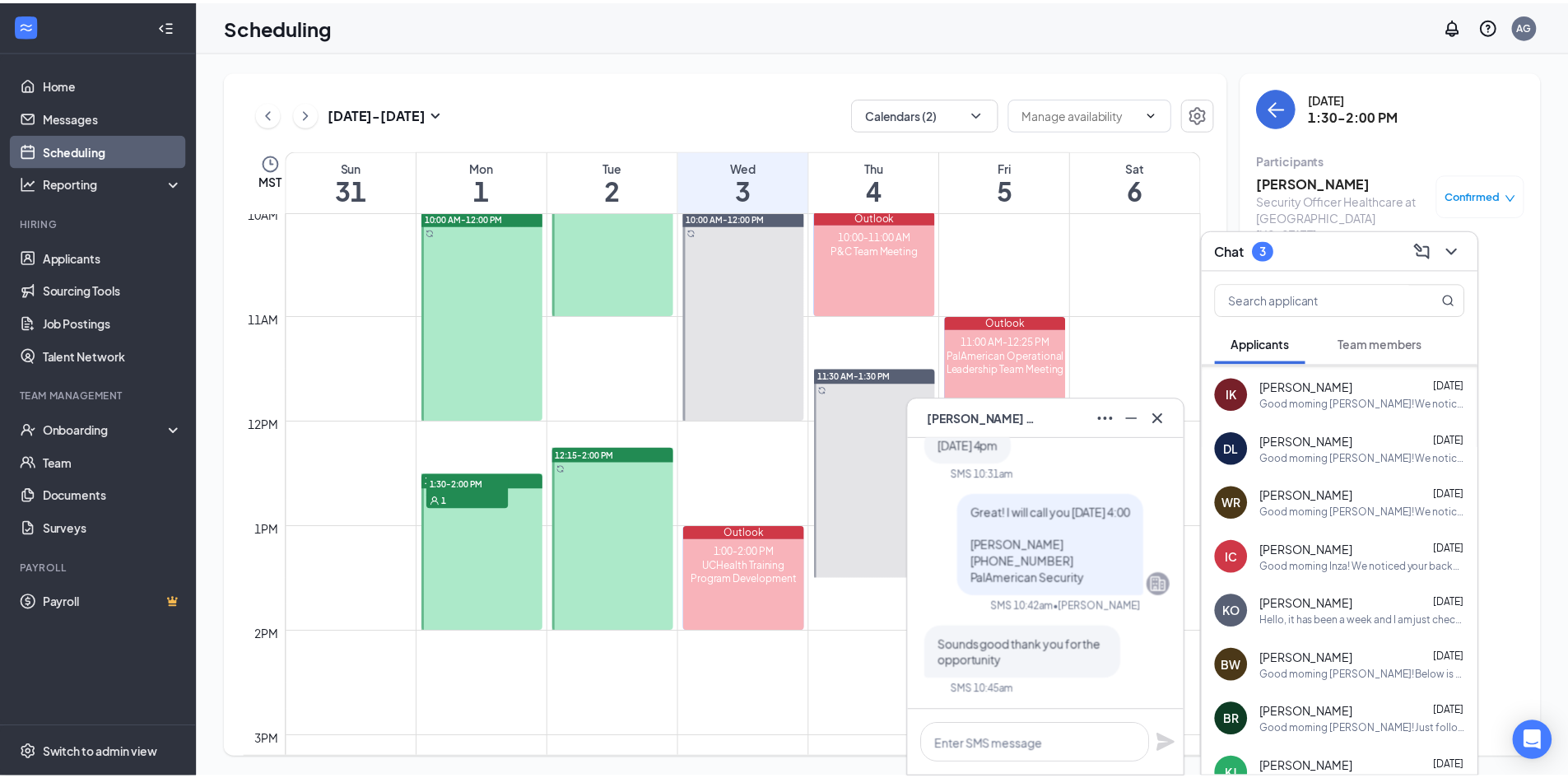
scroll to position [2386, 0]
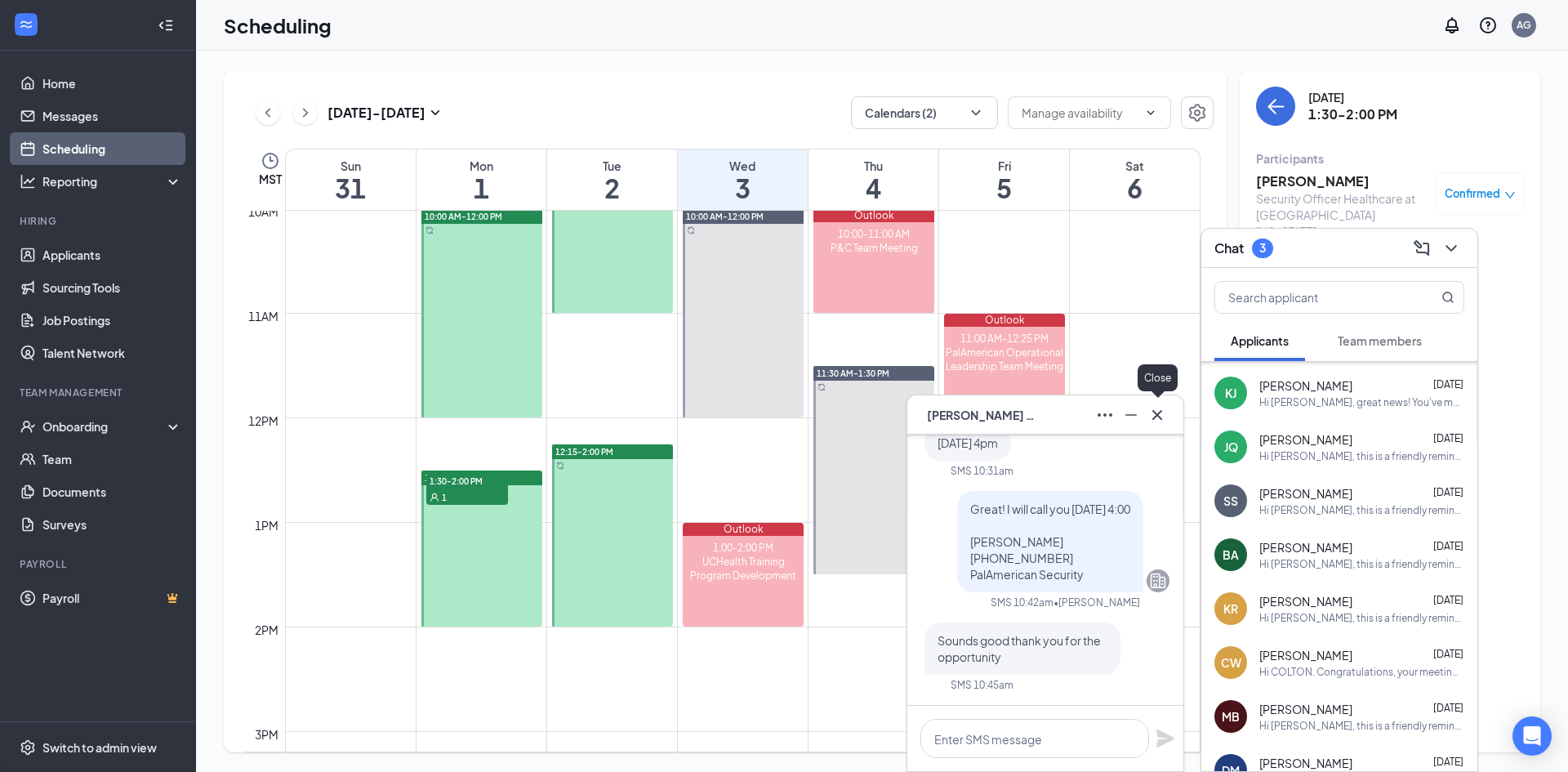
click at [1033, 416] on icon "Cross" at bounding box center [1158, 415] width 20 height 20
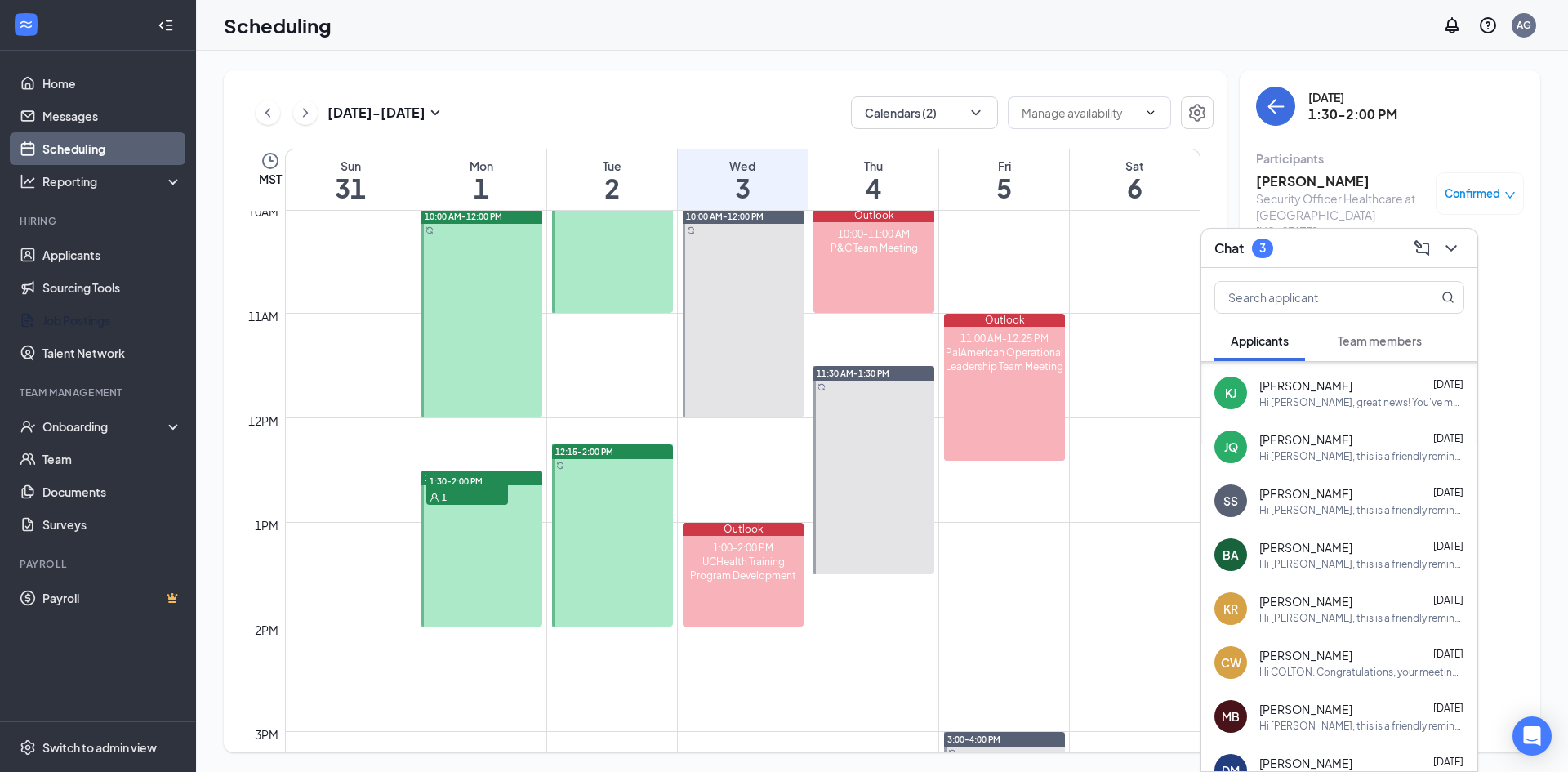
click at [99, 316] on link "Job Postings" at bounding box center [112, 319] width 140 height 33
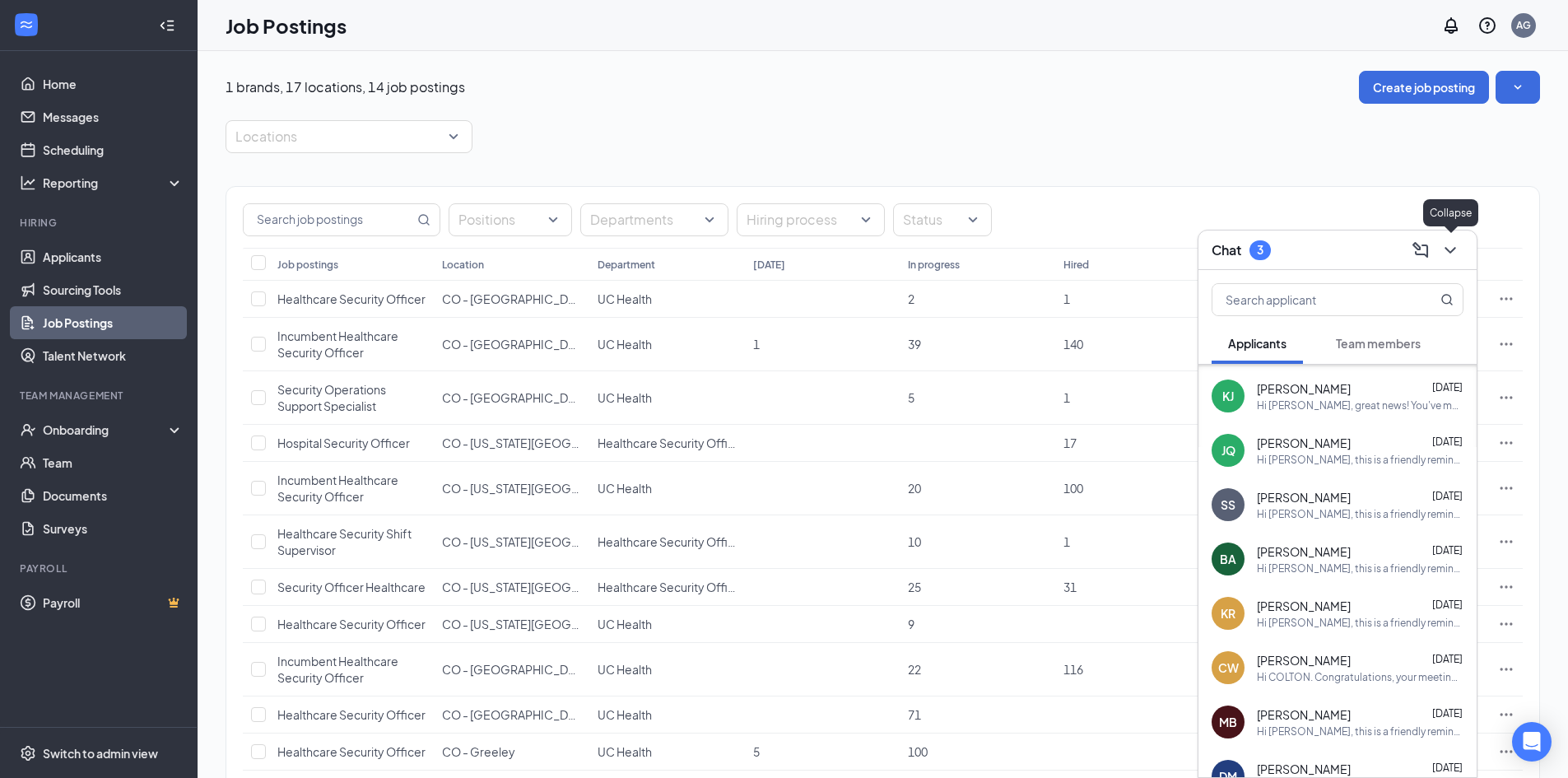
click at [1040, 244] on icon "ChevronDown" at bounding box center [1450, 250] width 20 height 20
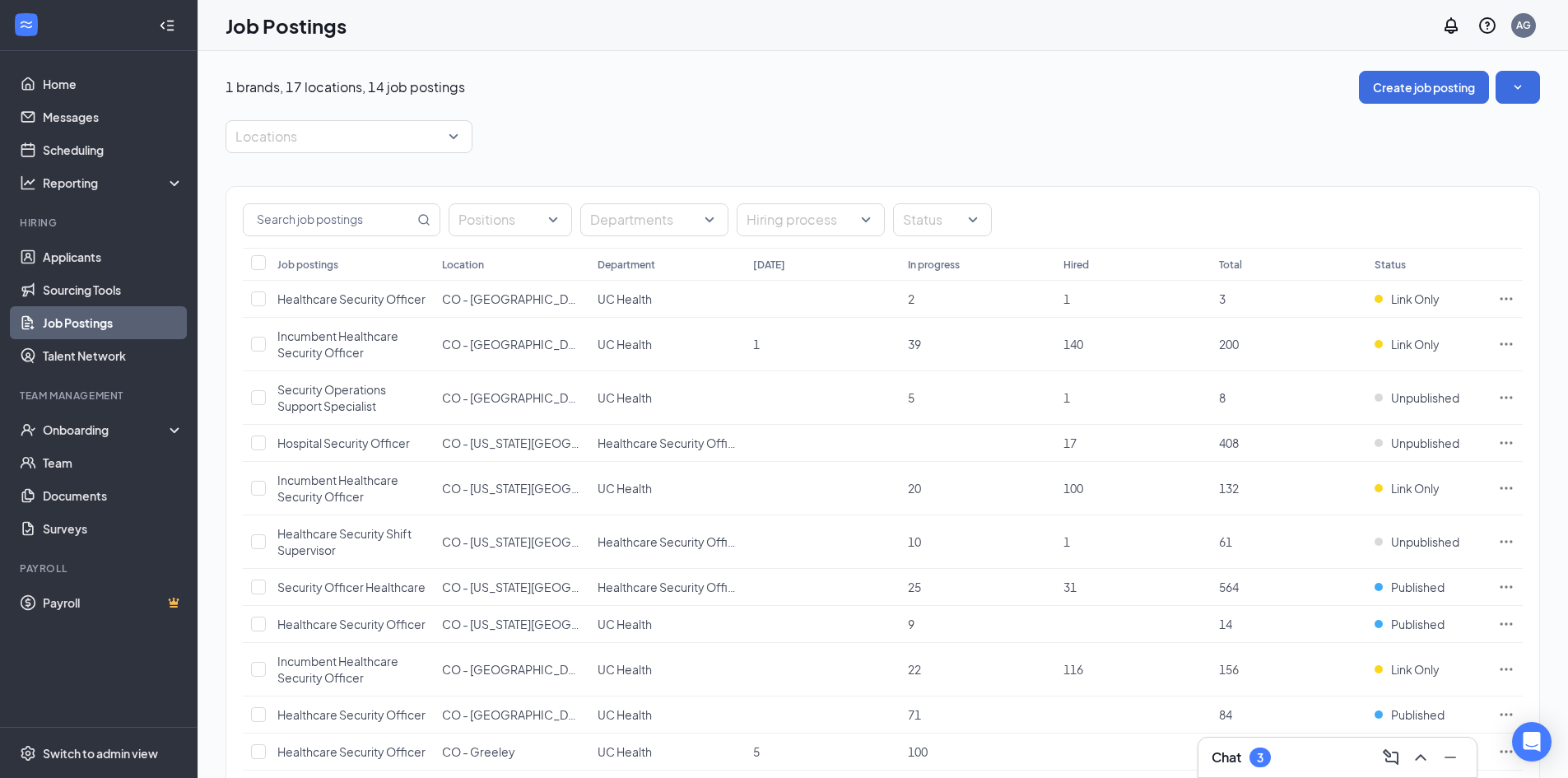
click at [449, 133] on div at bounding box center [341, 136] width 223 height 27
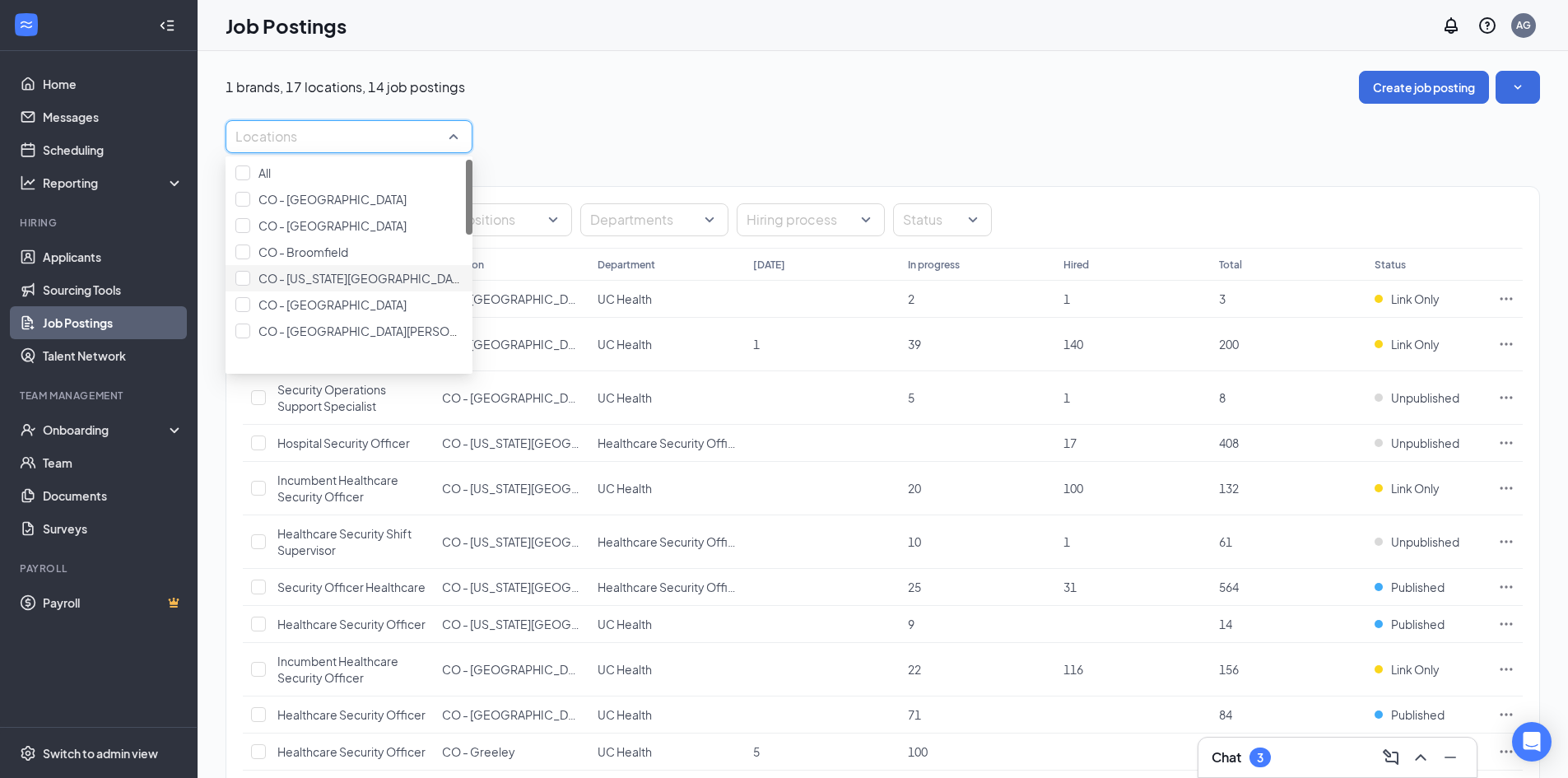
click at [363, 285] on span "CO - [US_STATE][GEOGRAPHIC_DATA]" at bounding box center [363, 278] width 209 height 15
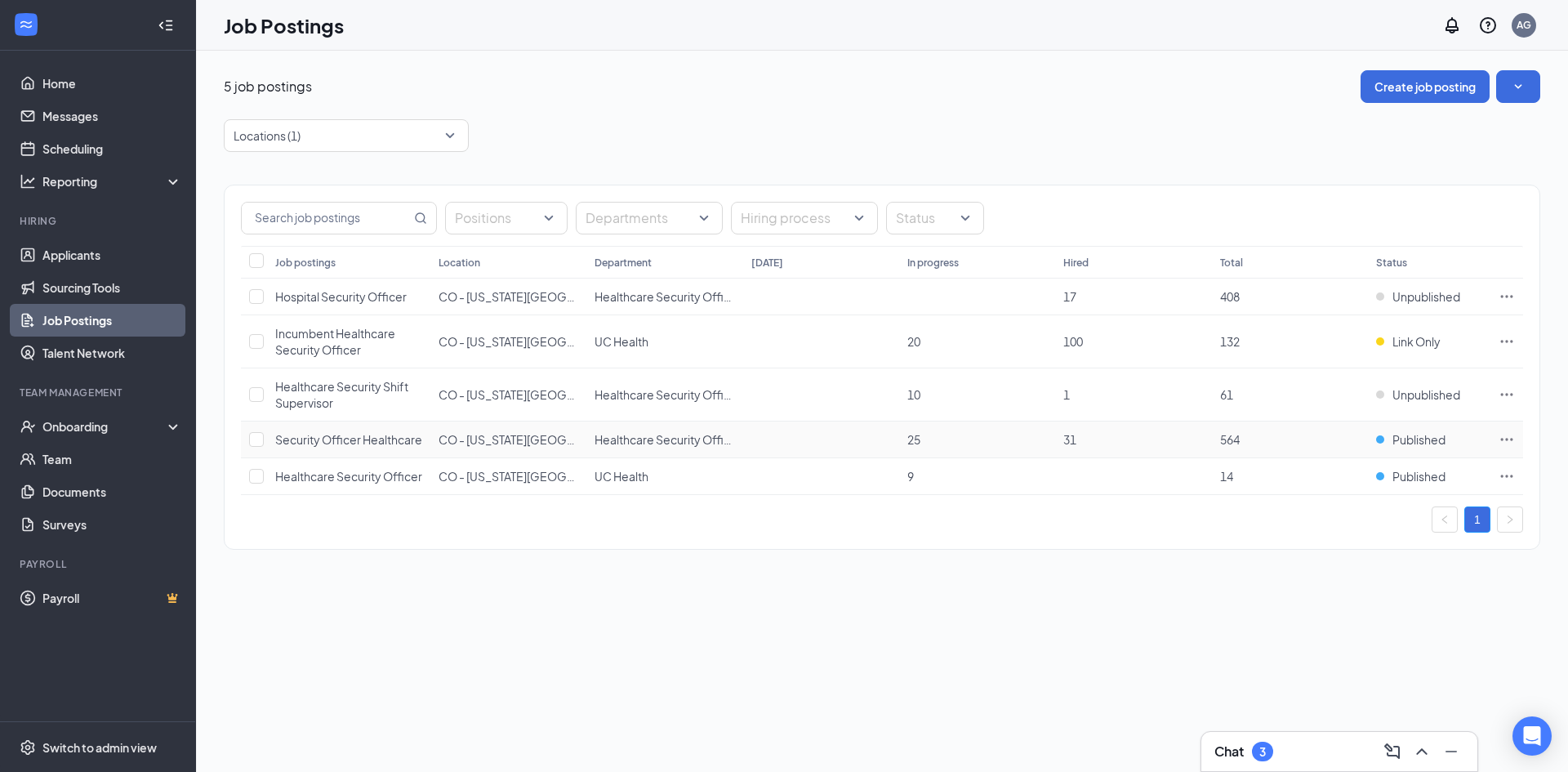
click at [1033, 448] on icon "Ellipses" at bounding box center [1507, 439] width 17 height 17
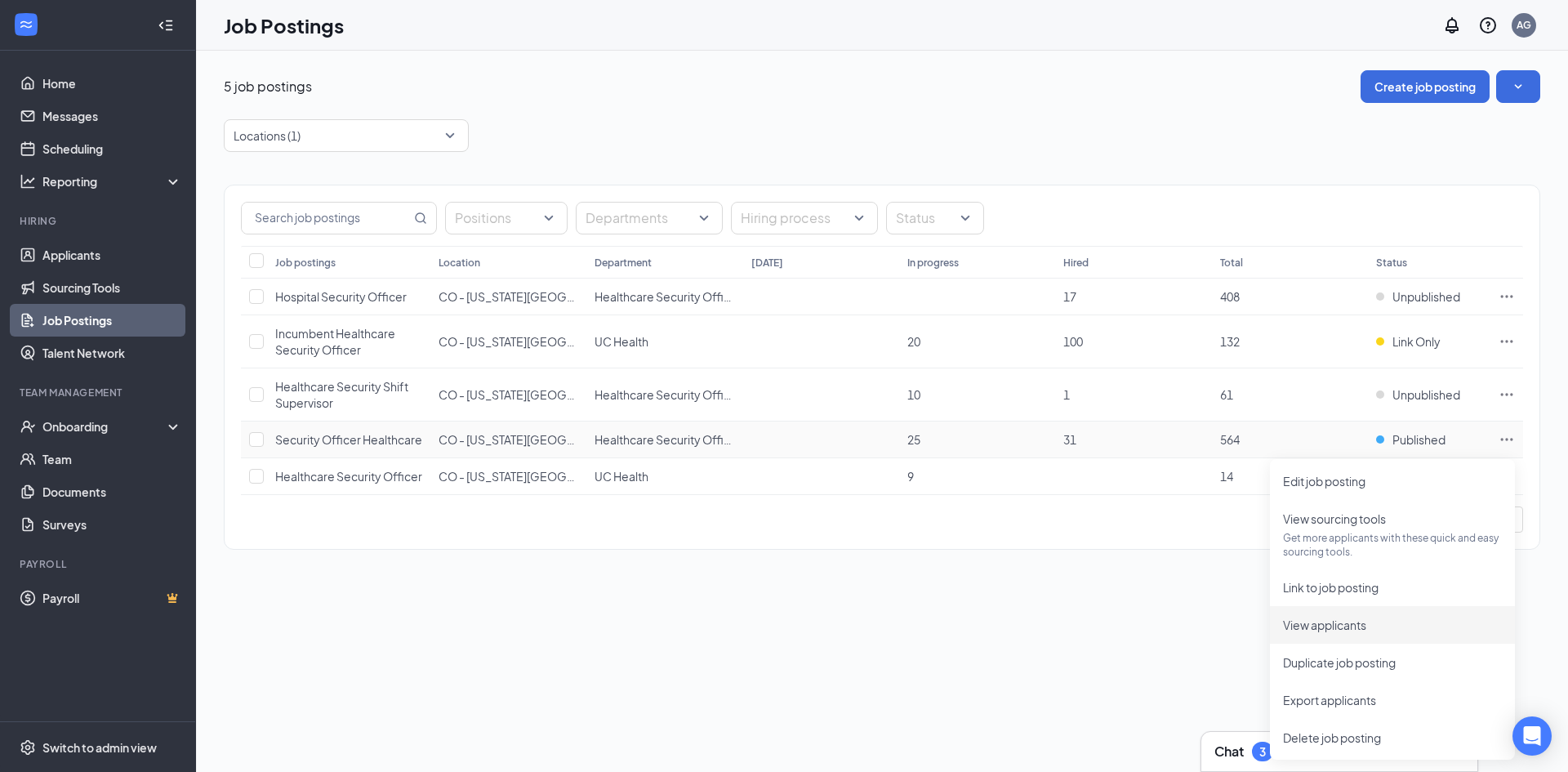
click at [1033, 530] on span "View applicants" at bounding box center [1324, 624] width 83 height 15
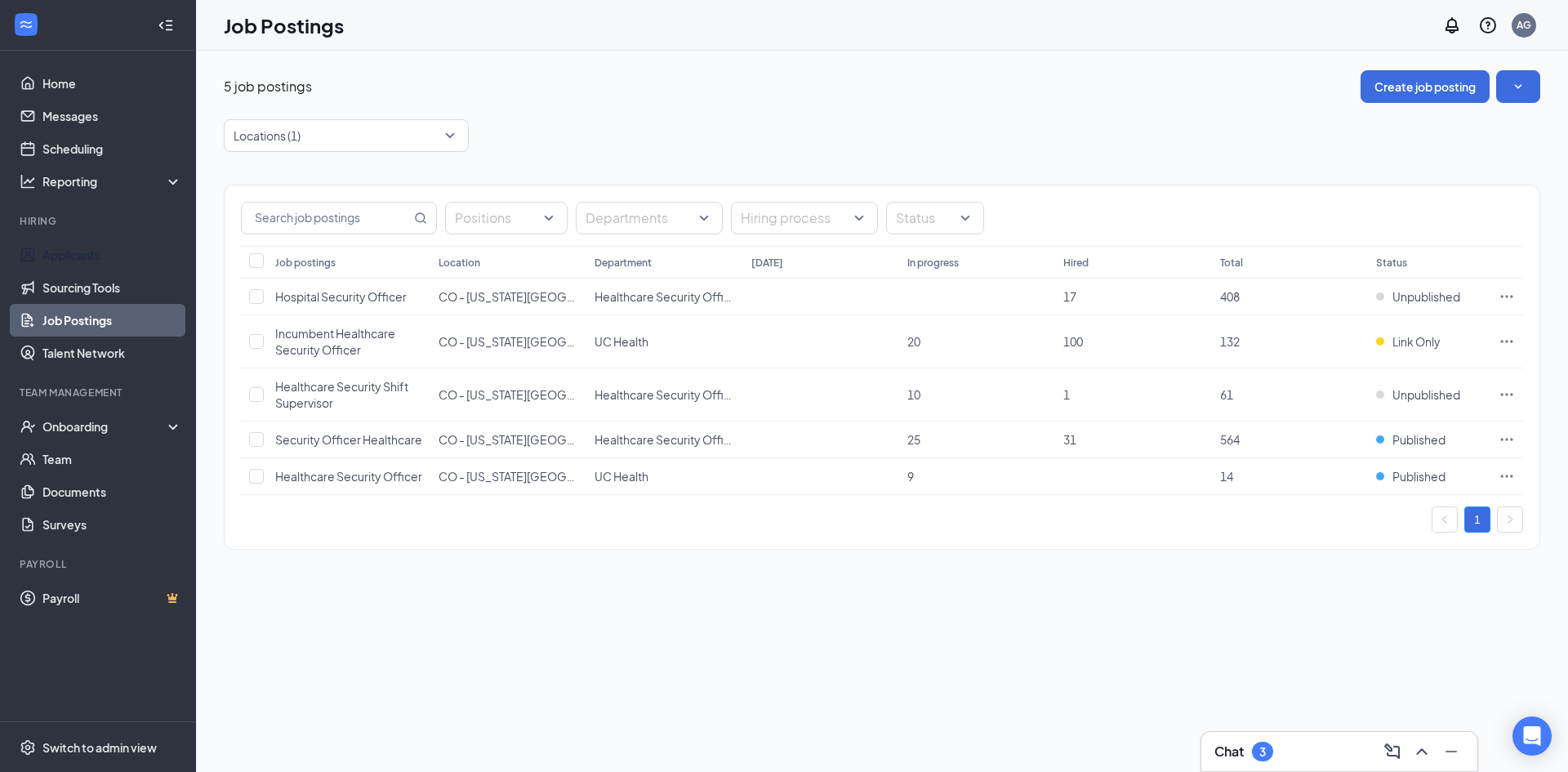
click at [55, 260] on link "Applicants" at bounding box center [112, 254] width 140 height 33
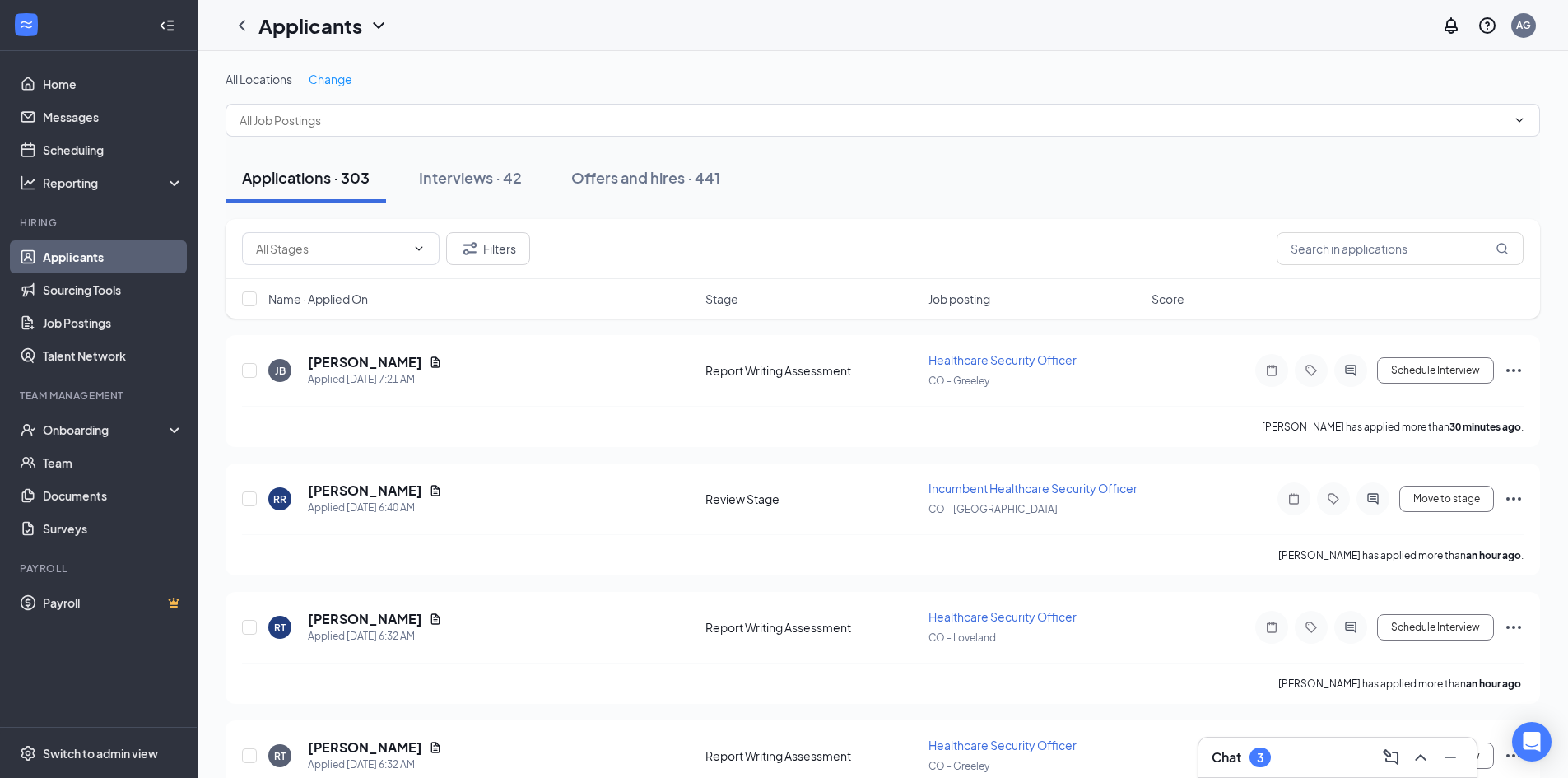
click at [649, 185] on div "Offers and hires · 441" at bounding box center [646, 177] width 149 height 21
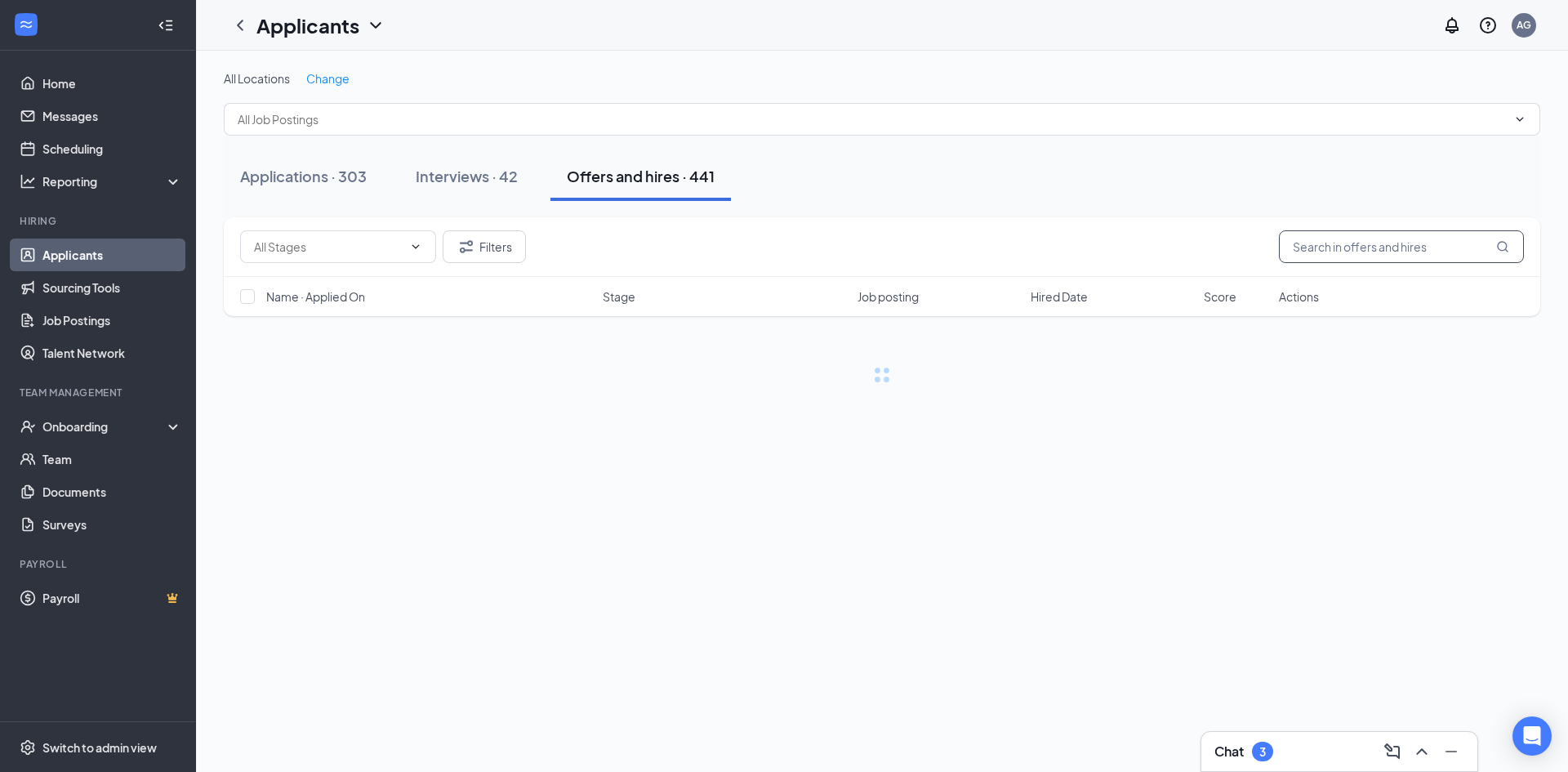
click at [1033, 252] on input "text" at bounding box center [1401, 246] width 245 height 33
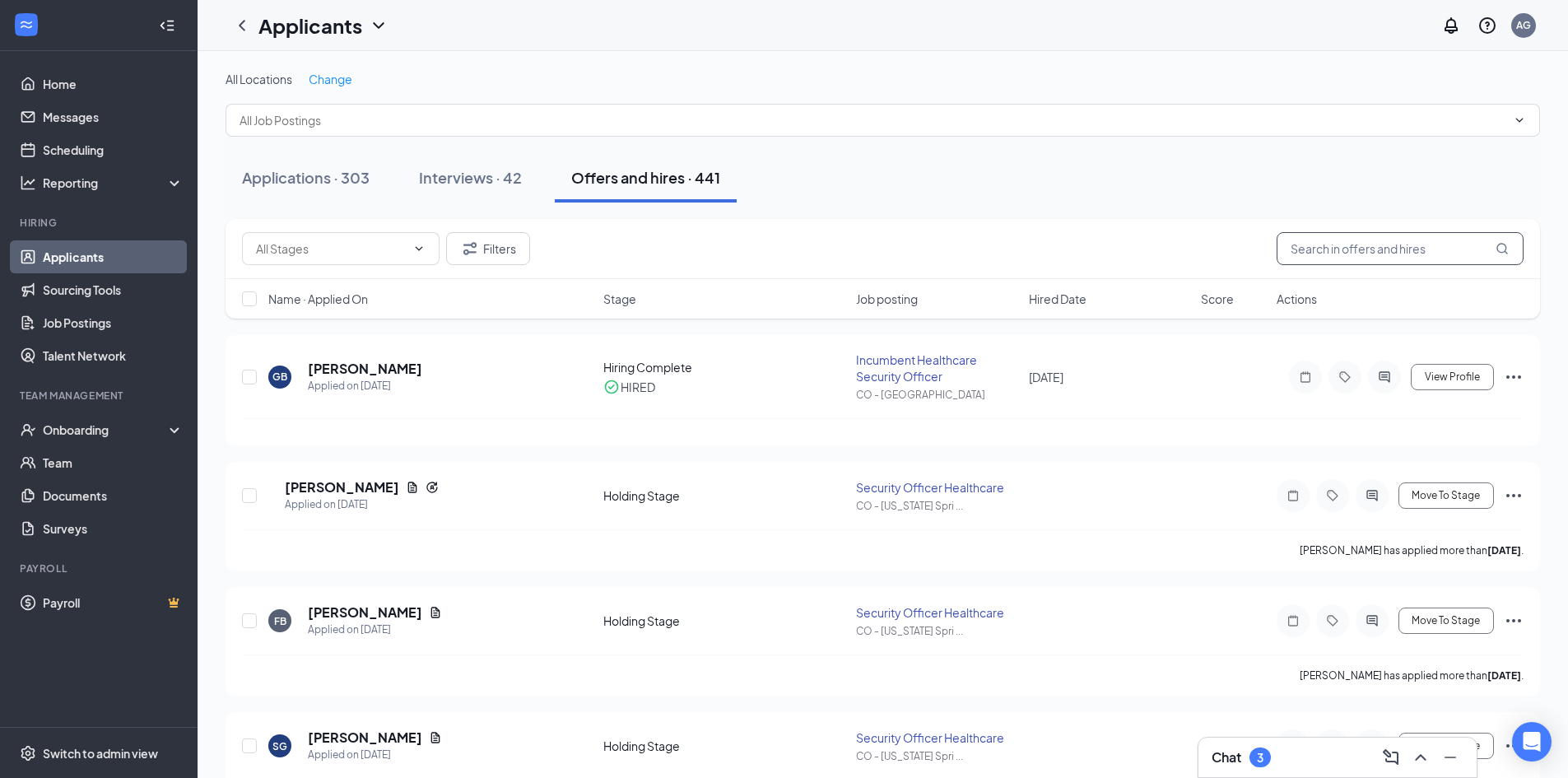
paste input "[PERSON_NAME]"
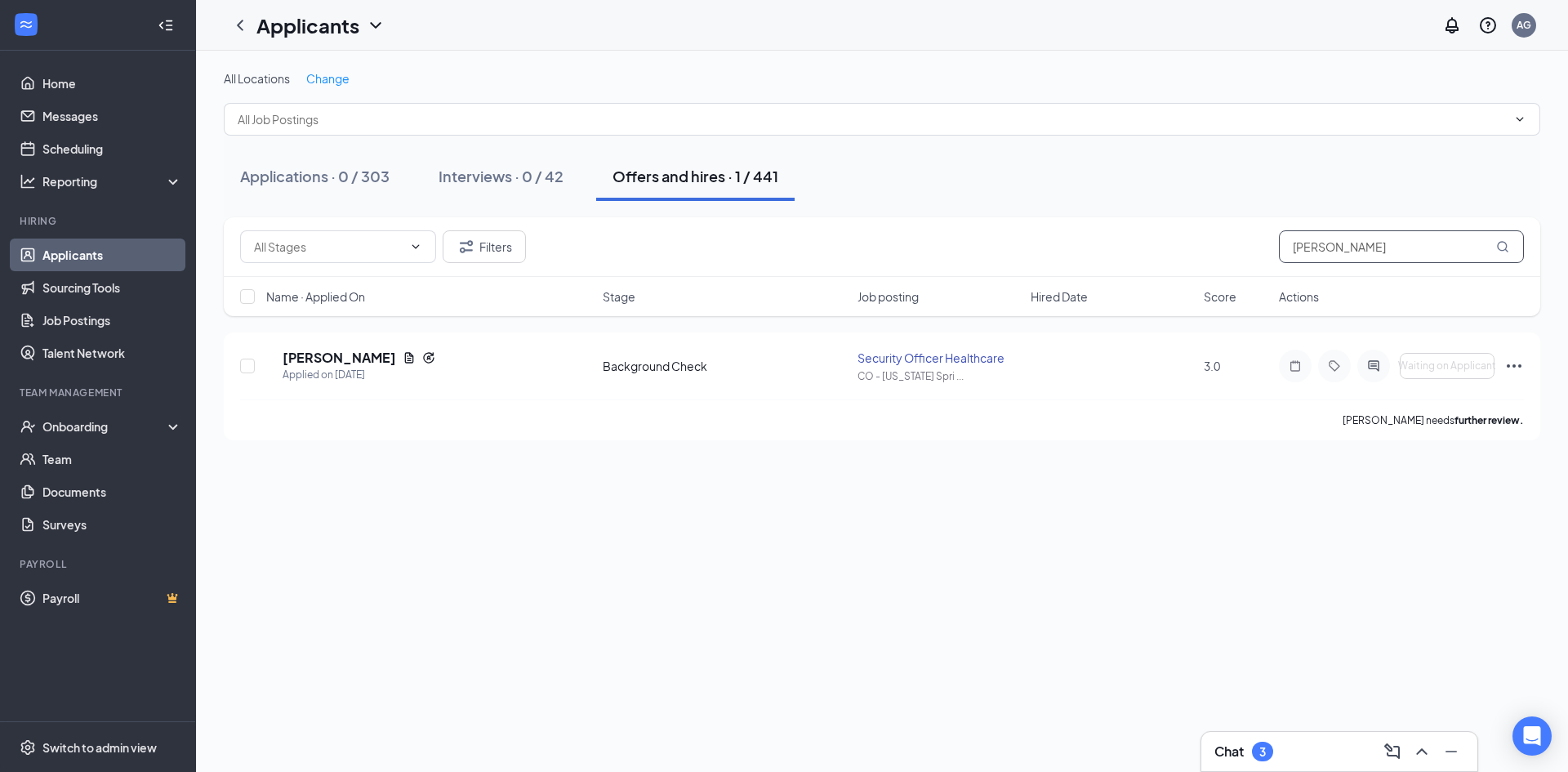
type input "[PERSON_NAME]"
click at [1033, 366] on icon "ActiveChat" at bounding box center [1373, 365] width 11 height 11
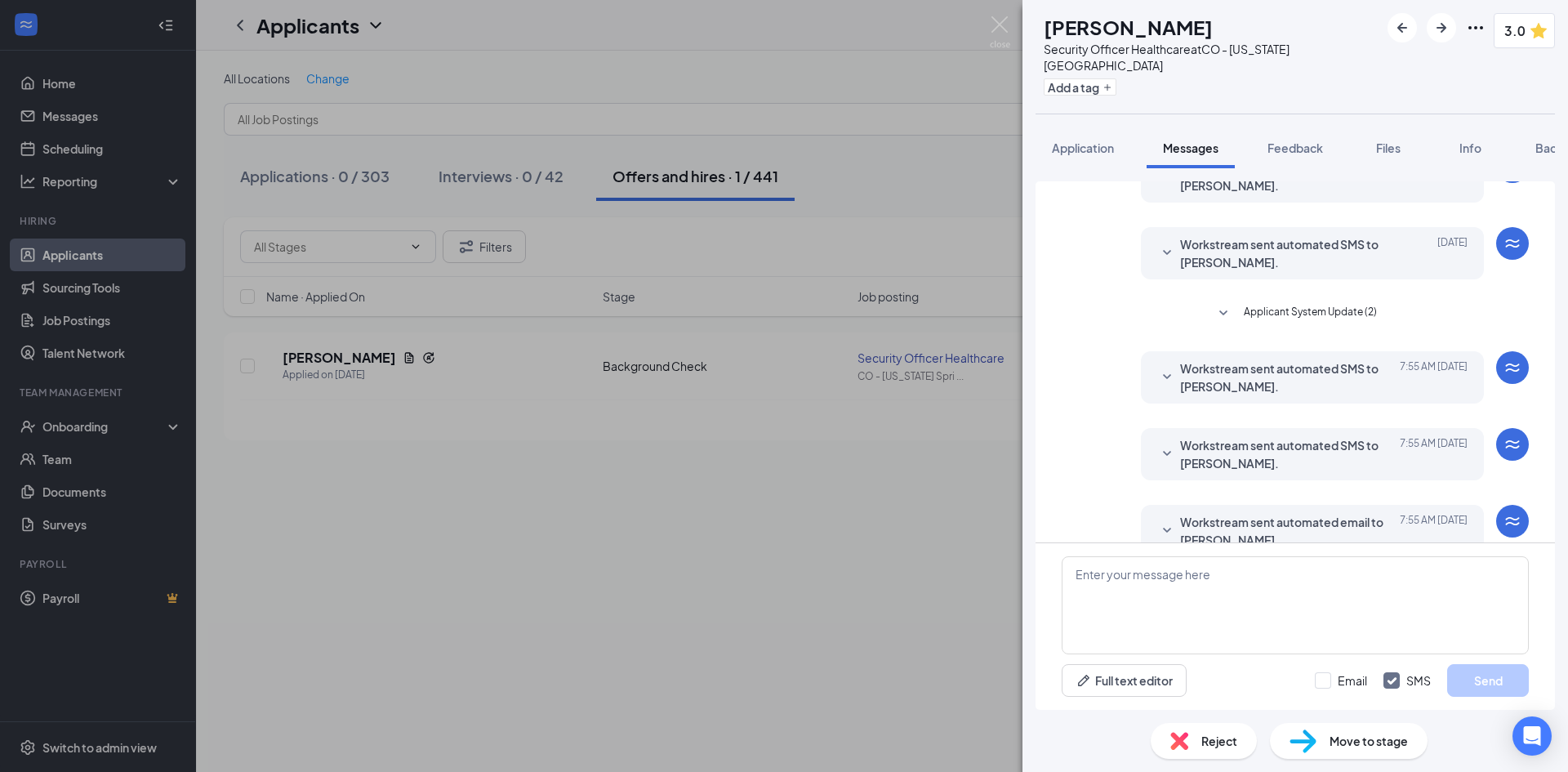
scroll to position [307, 0]
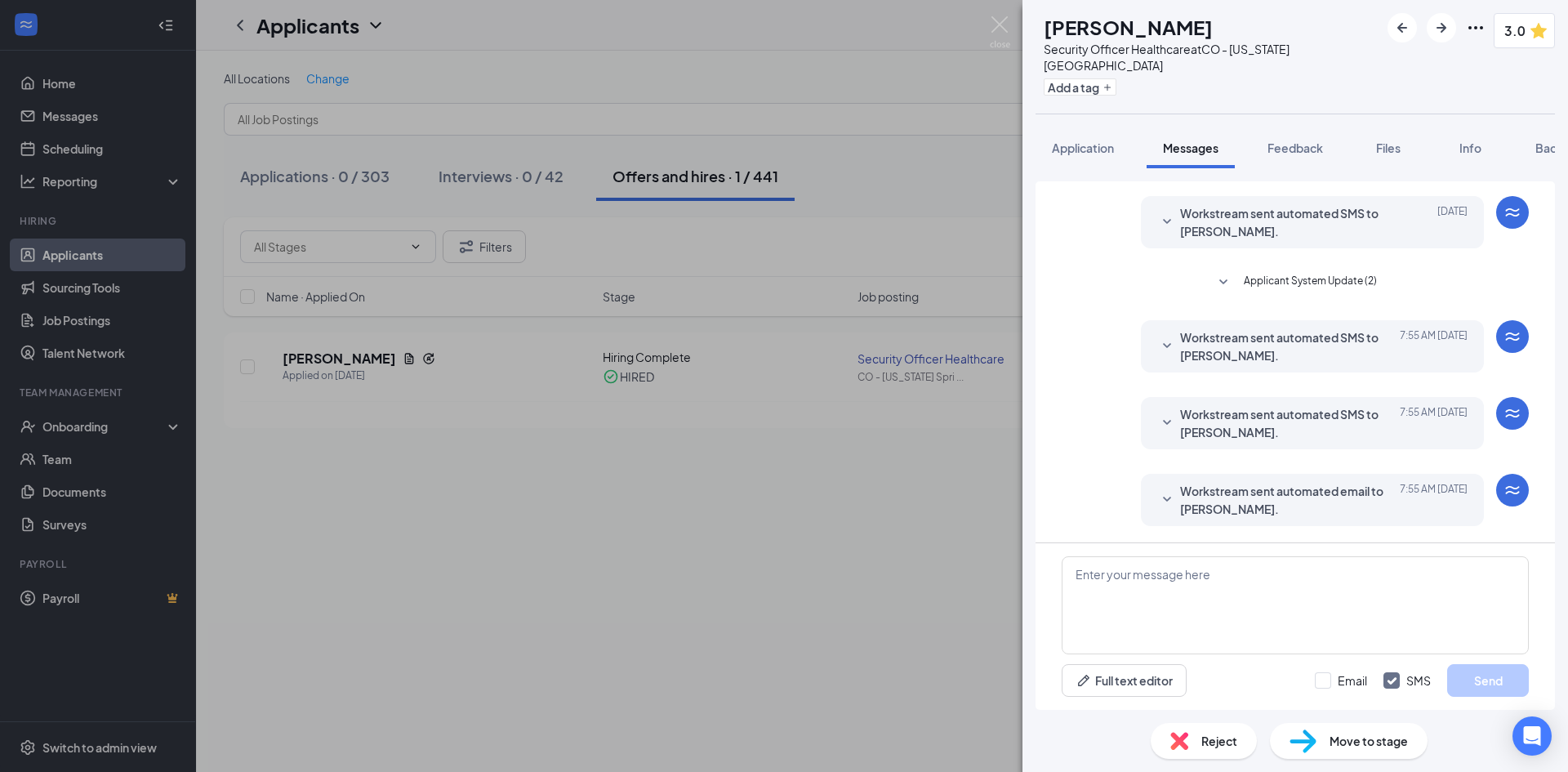
click at [1033, 345] on span "Workstream sent automated SMS to [PERSON_NAME]." at bounding box center [1287, 346] width 214 height 35
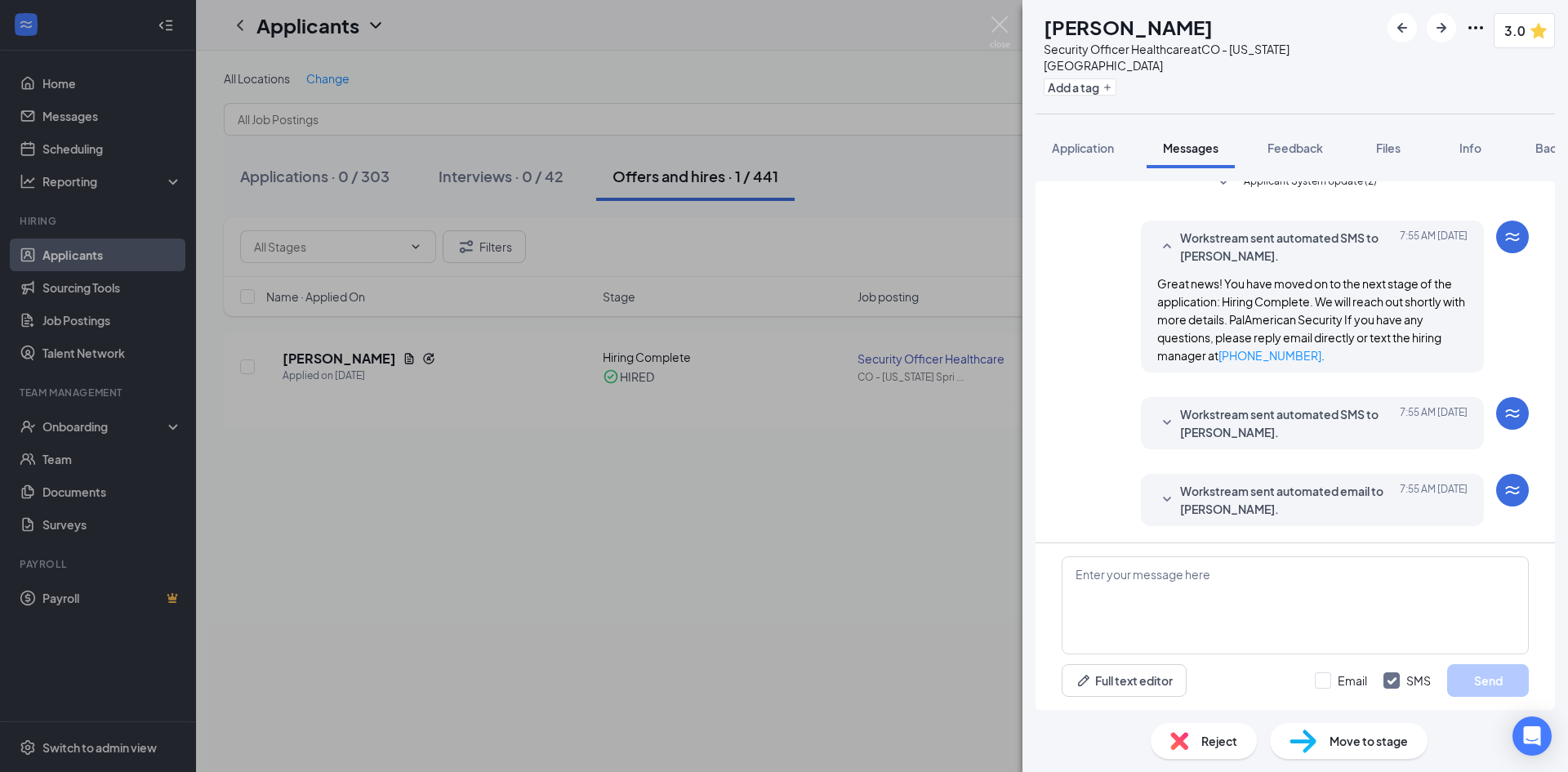
scroll to position [406, 0]
click at [1033, 422] on span "Workstream sent automated SMS to [PERSON_NAME]." at bounding box center [1287, 423] width 214 height 35
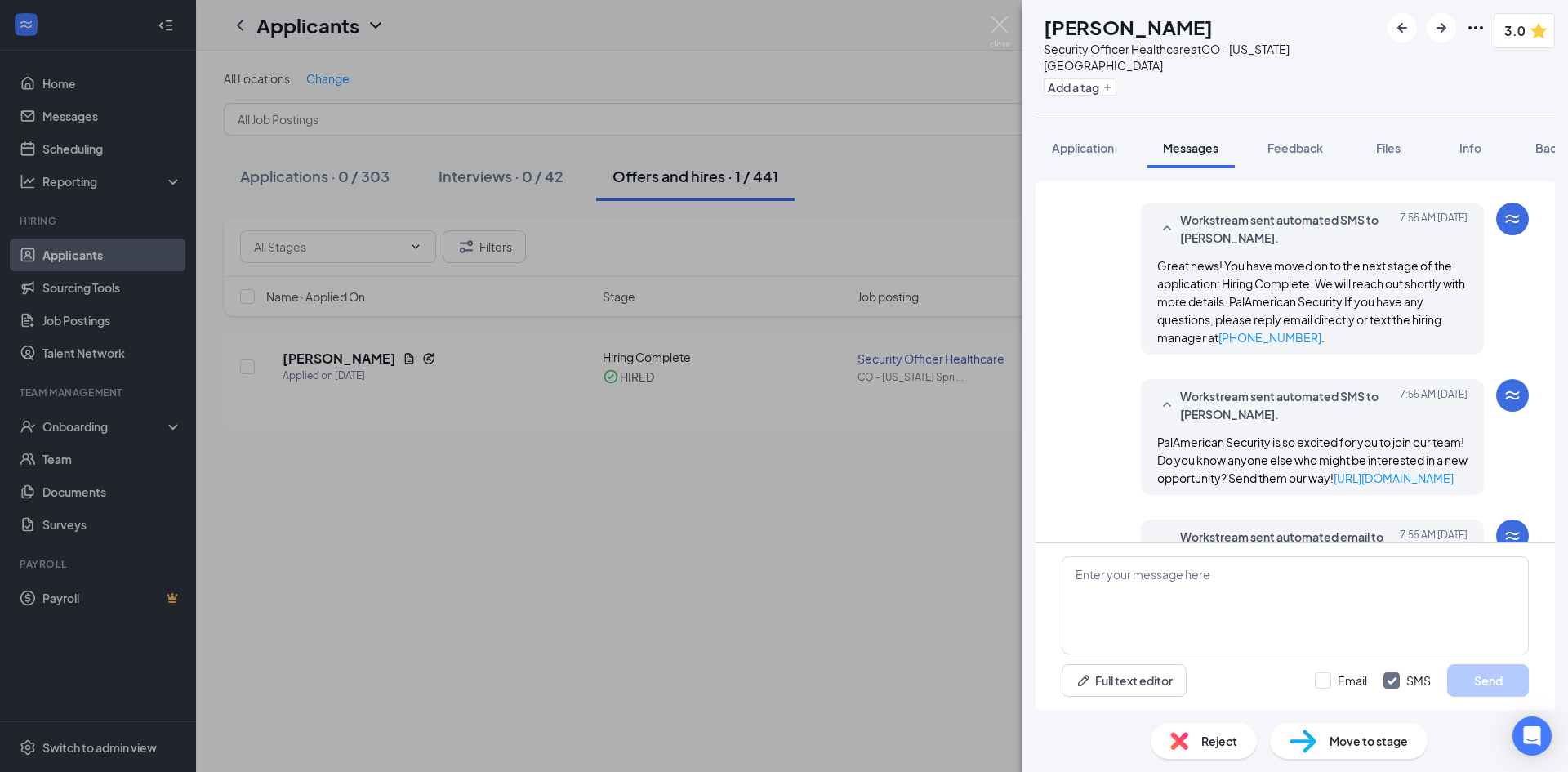
scroll to position [488, 0]
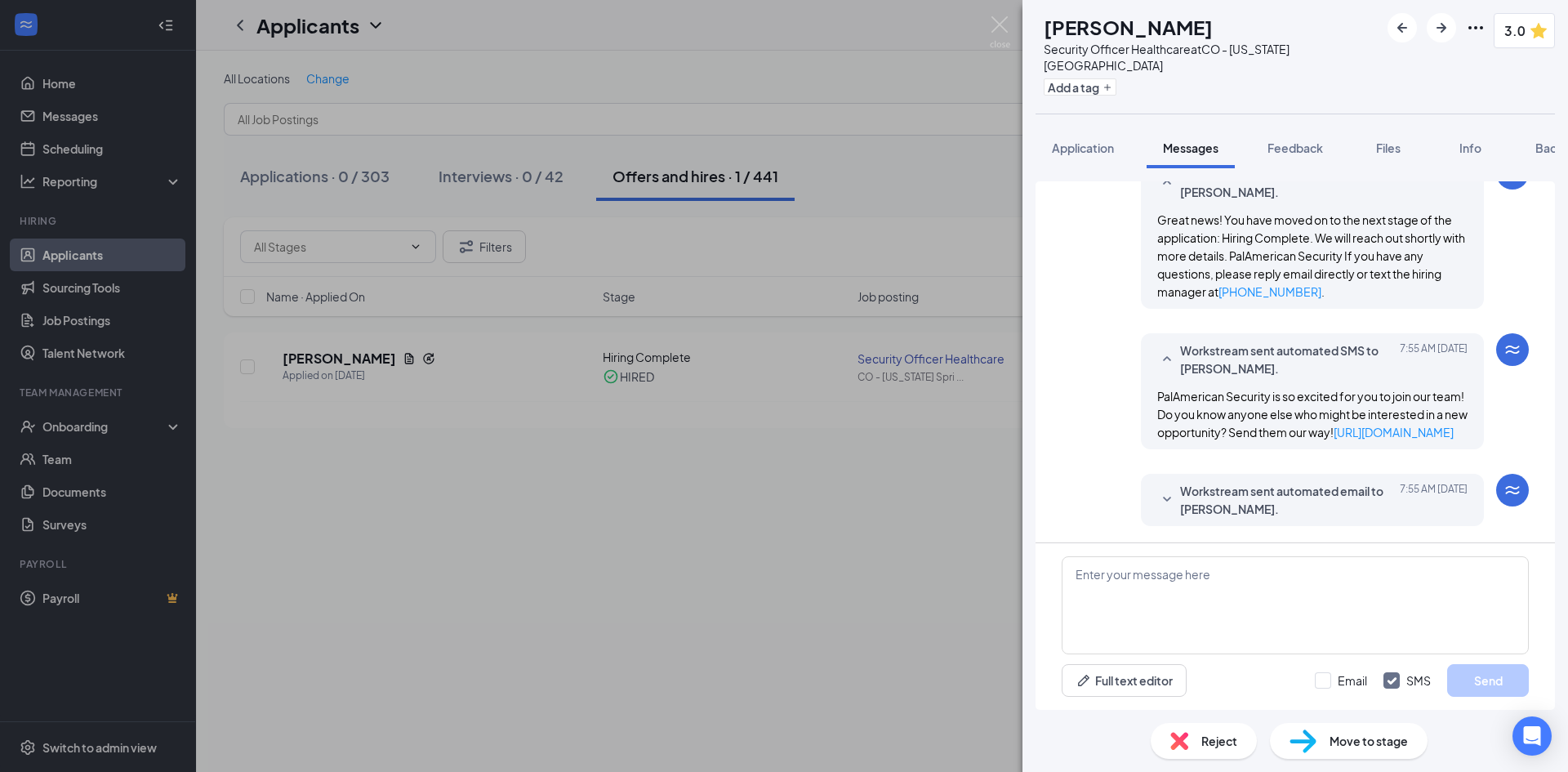
click at [1033, 500] on span "Workstream sent automated email to [PERSON_NAME]." at bounding box center [1287, 500] width 214 height 35
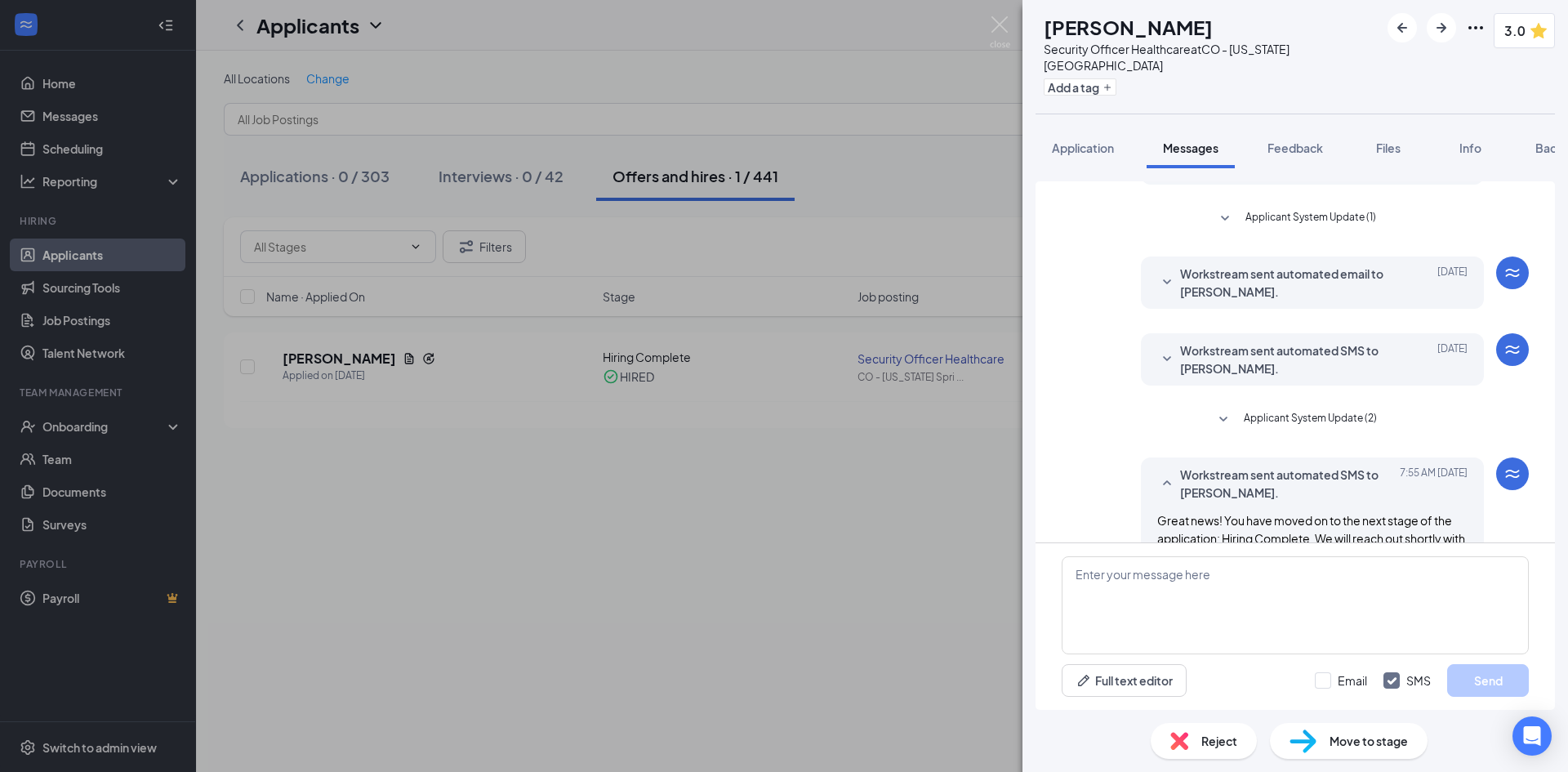
scroll to position [0, 0]
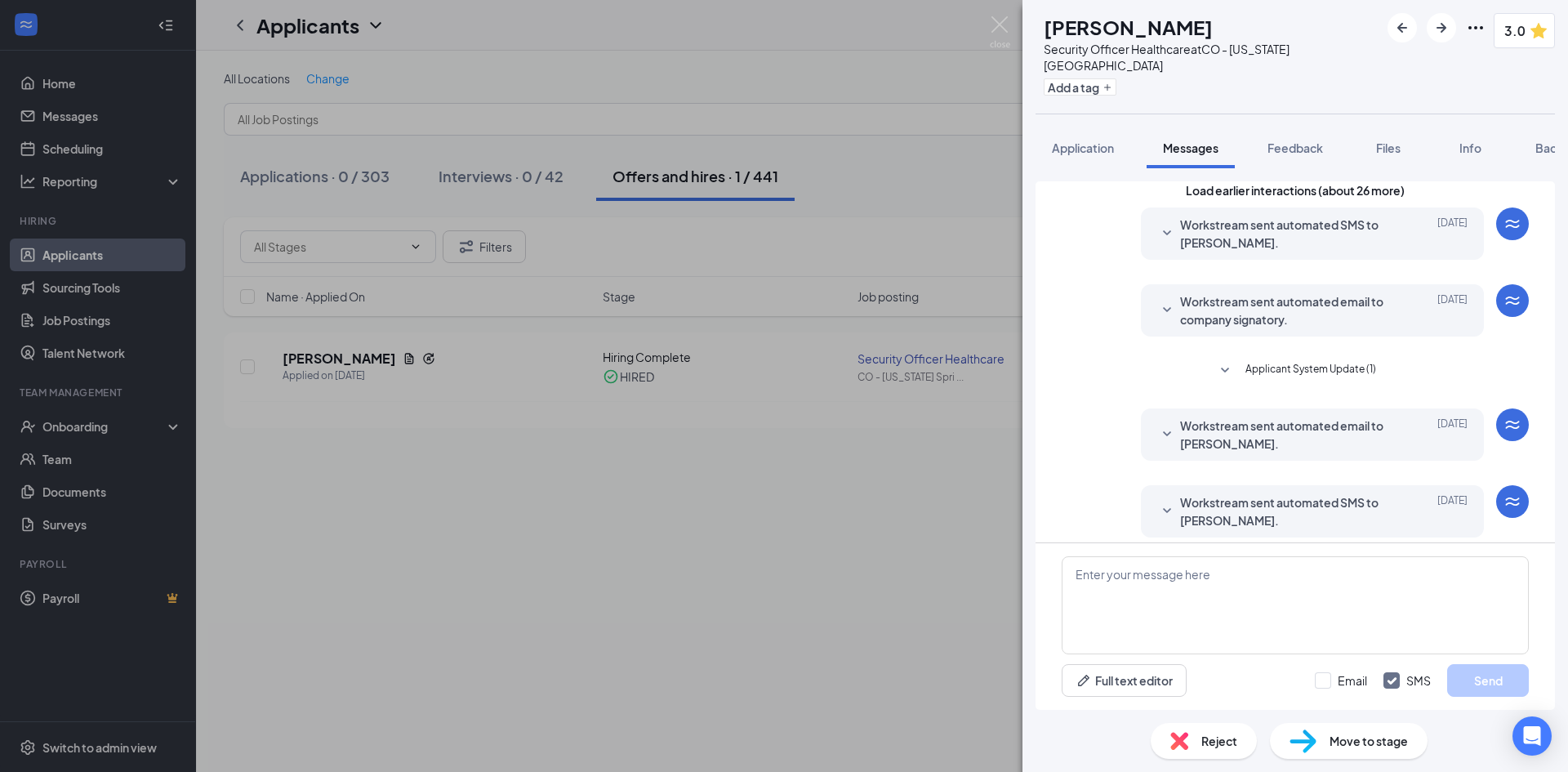
click at [1033, 140] on span "Feedback" at bounding box center [1295, 147] width 55 height 15
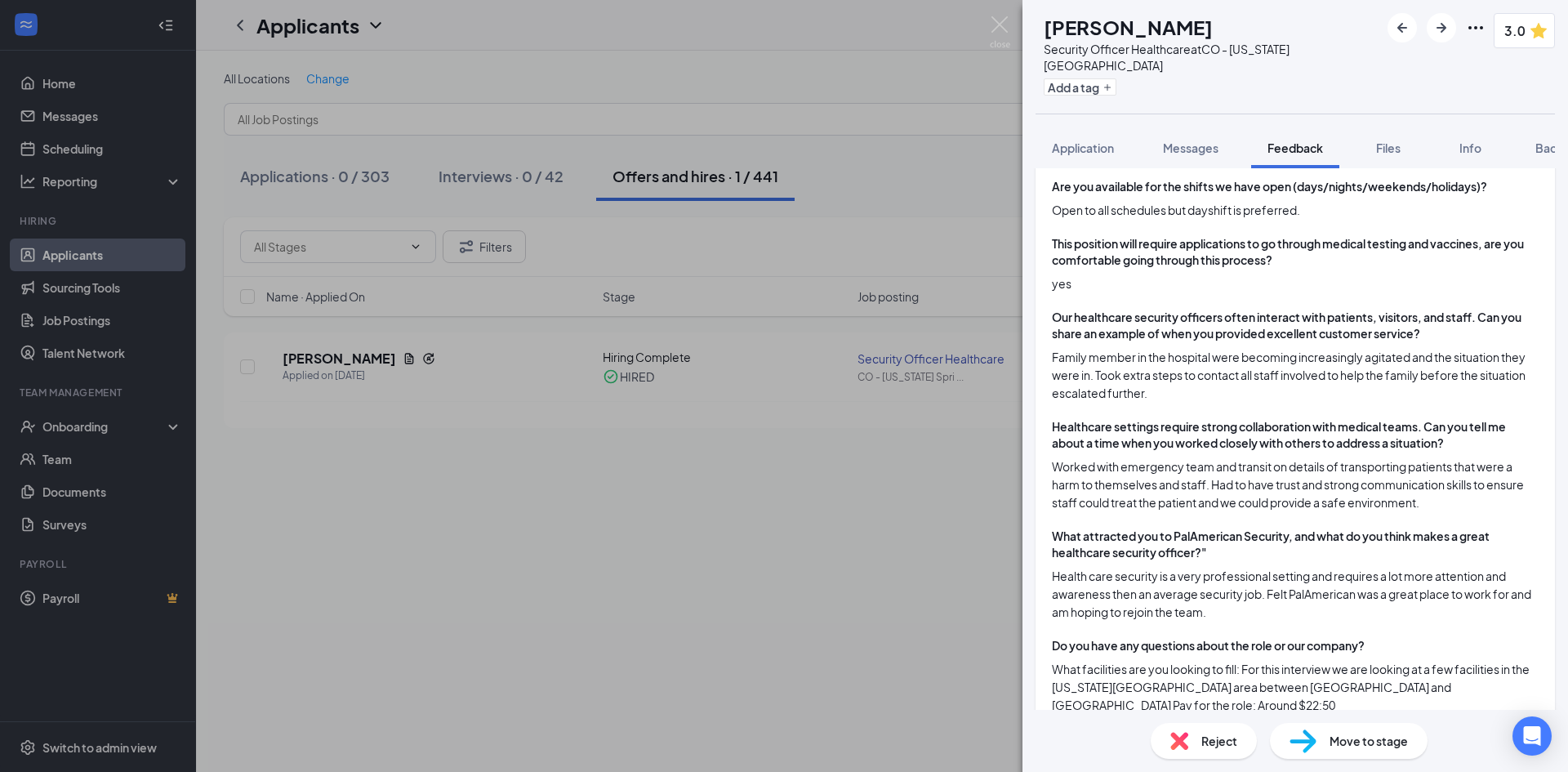
scroll to position [1047, 0]
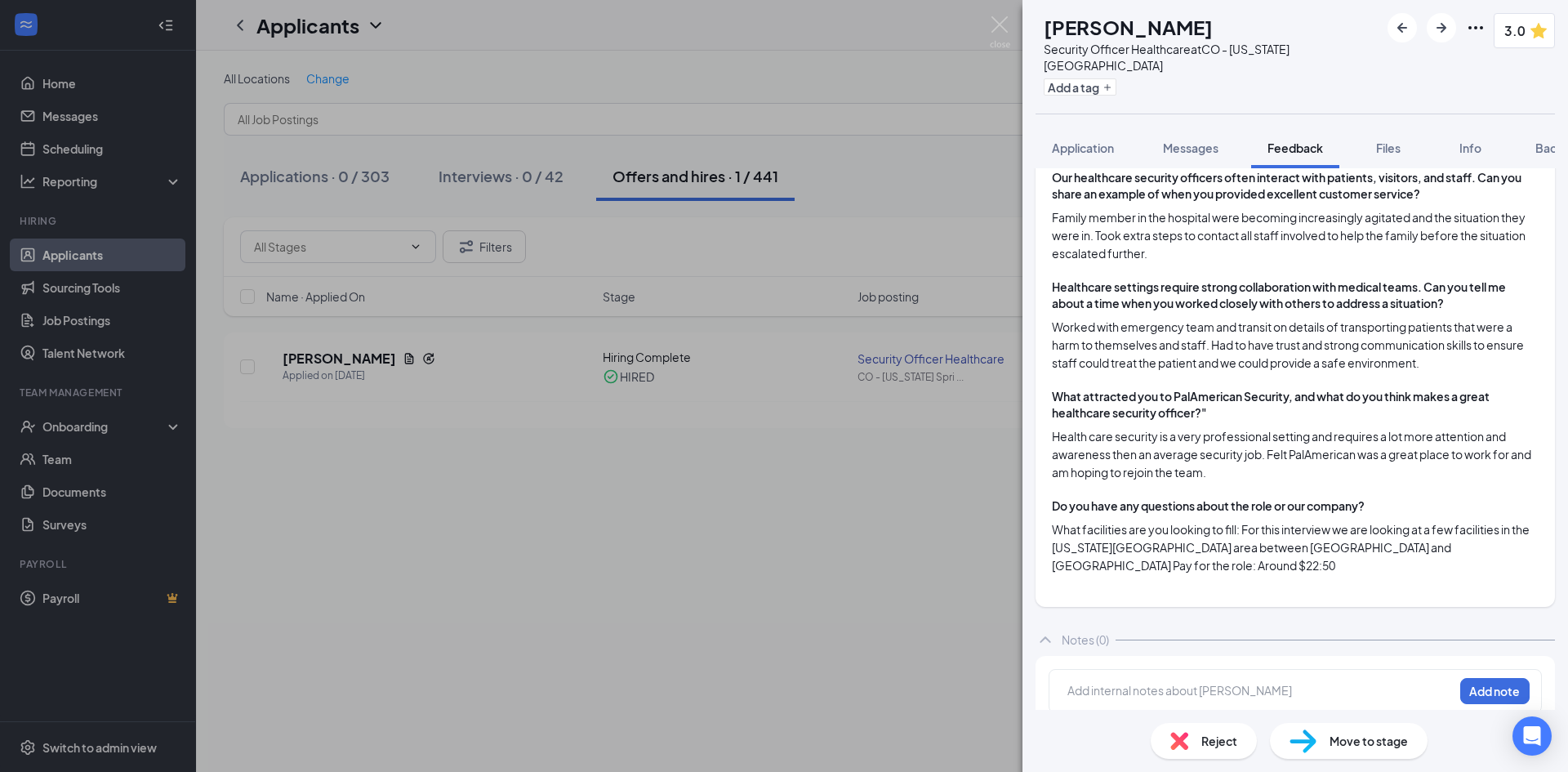
click at [1033, 140] on span "Files" at bounding box center [1389, 147] width 25 height 15
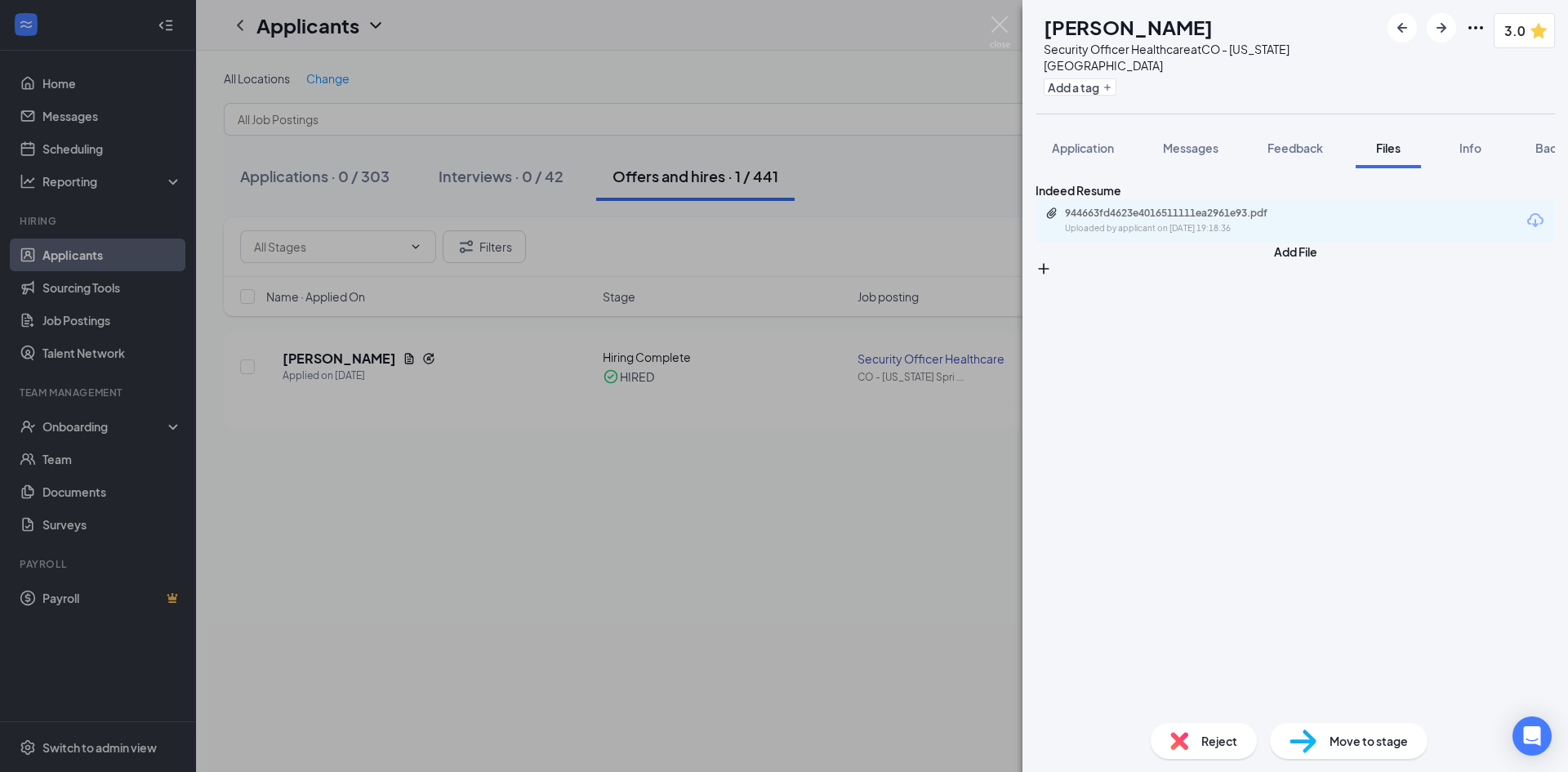
click at [1033, 142] on button "Info" at bounding box center [1470, 147] width 65 height 40
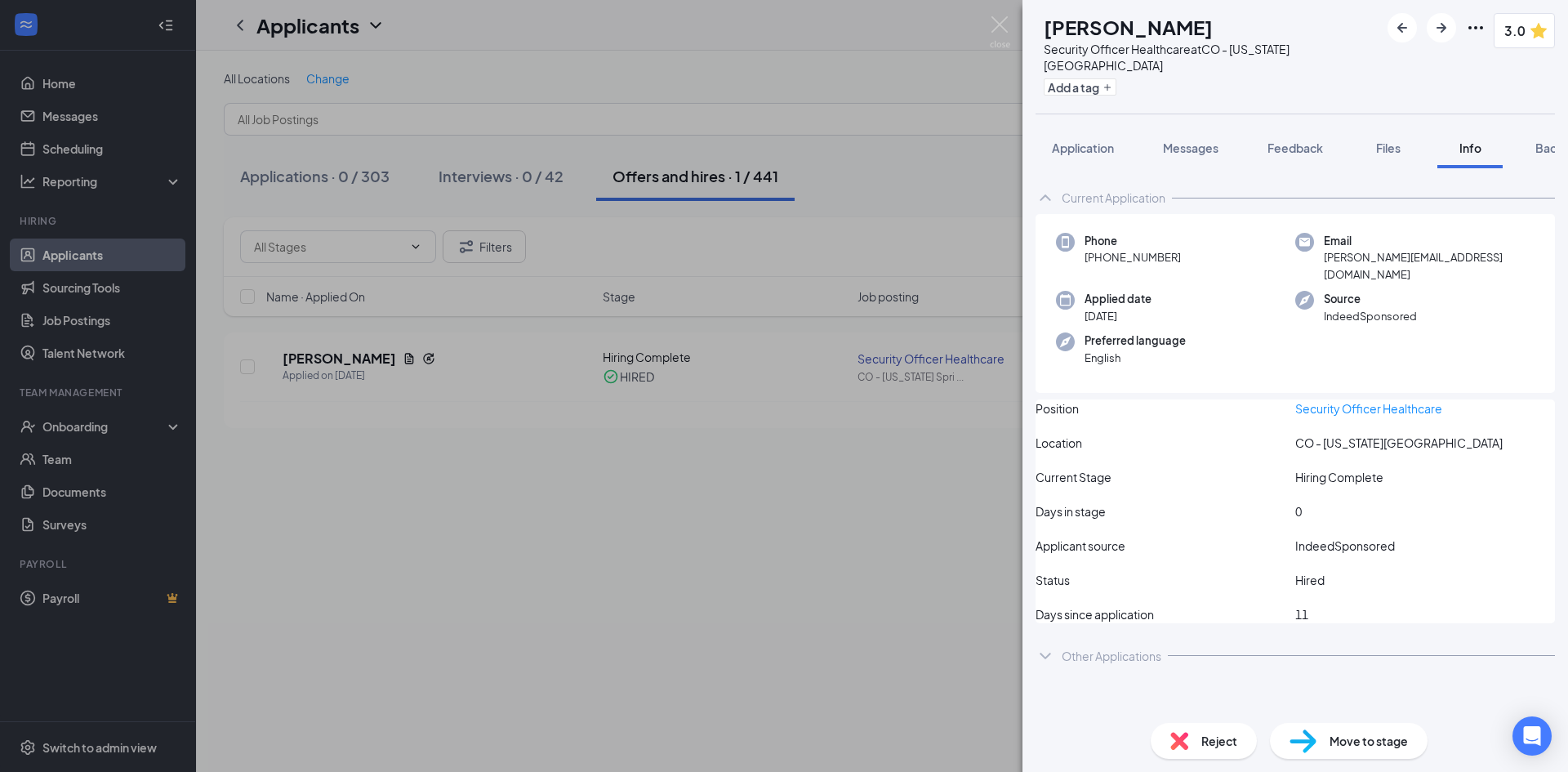
click at [1033, 142] on button "Background" at bounding box center [1569, 147] width 100 height 40
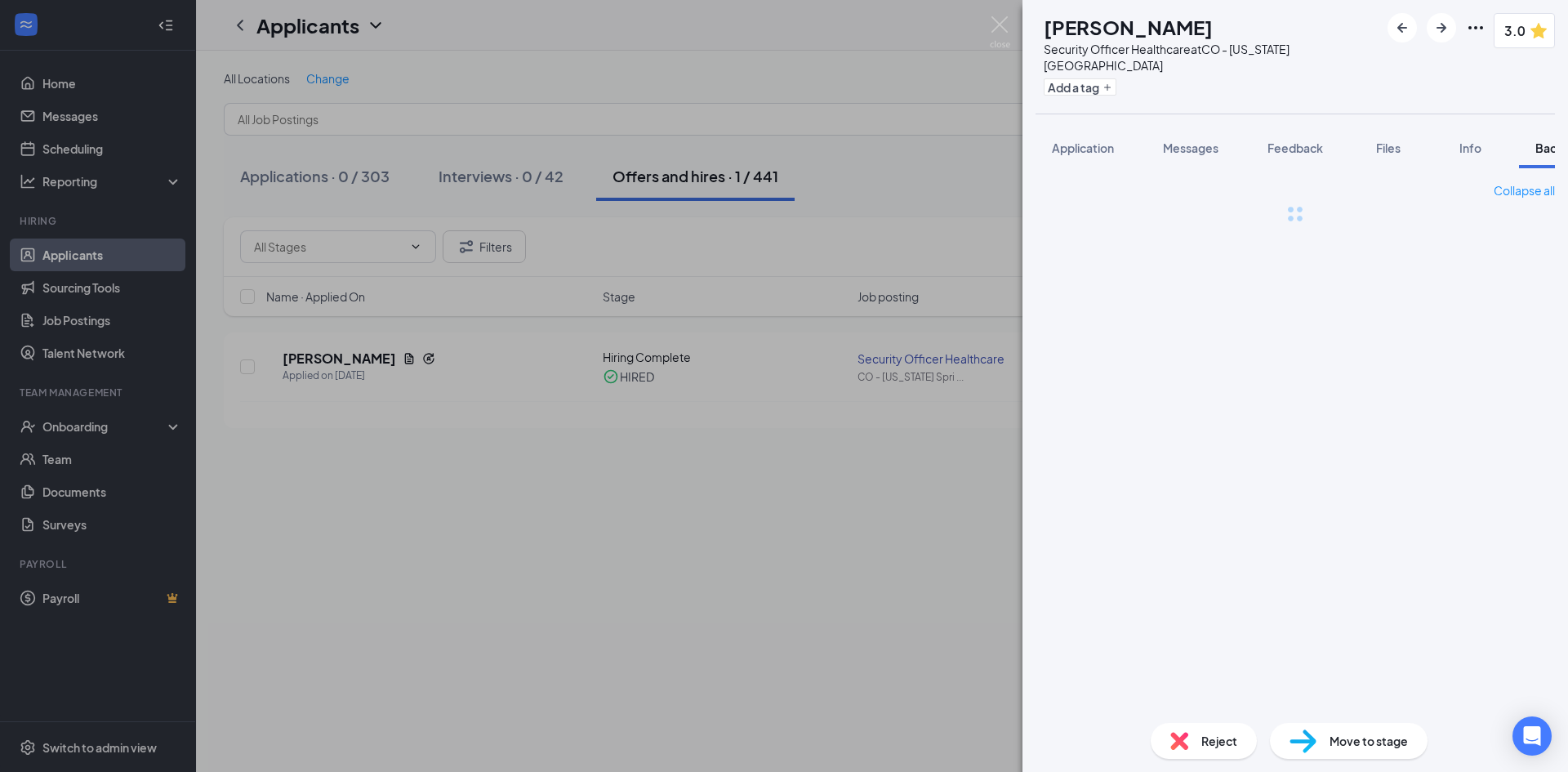
scroll to position [0, 67]
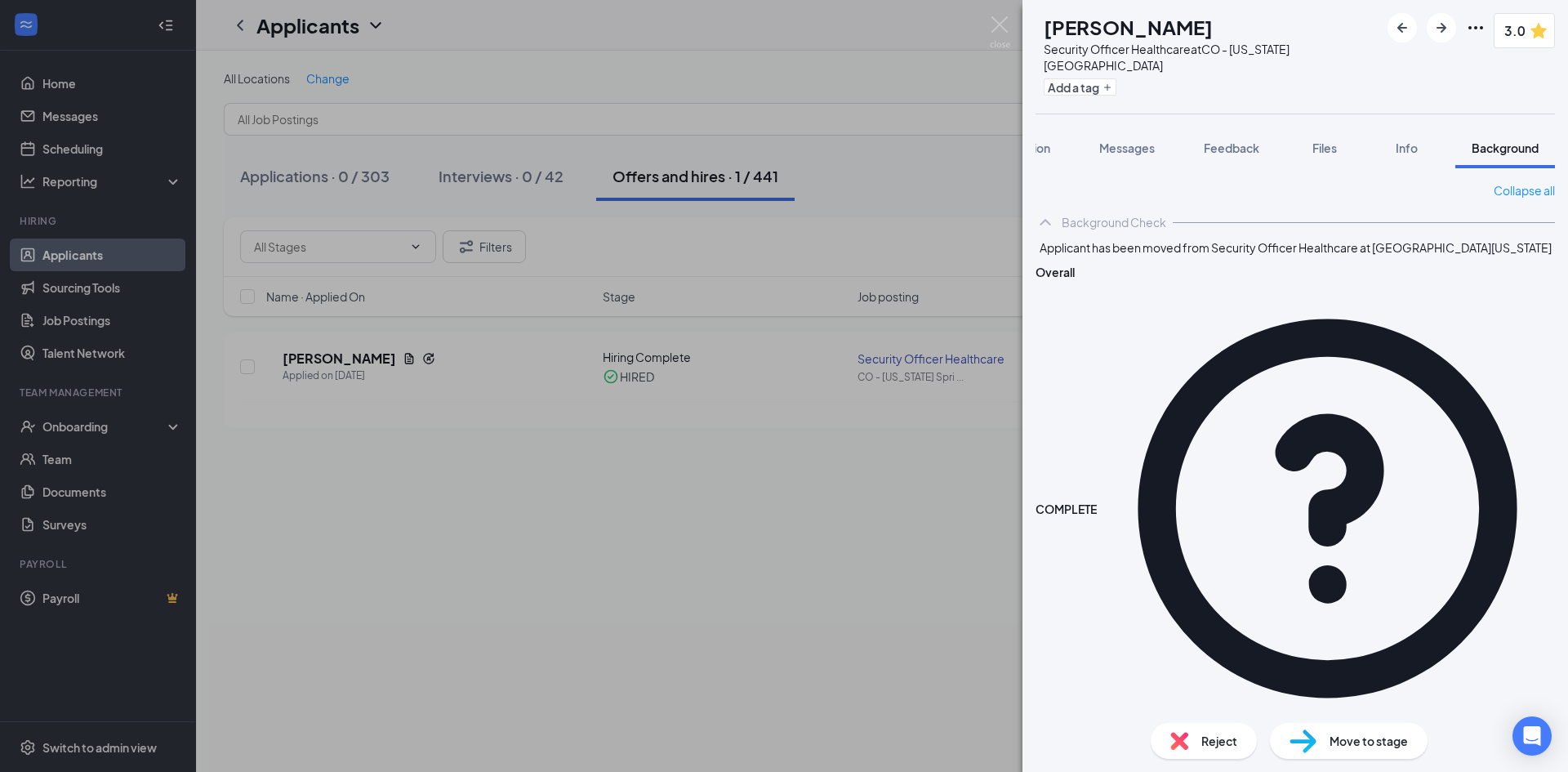
click at [1033, 181] on link "Collapse all" at bounding box center [1525, 190] width 61 height 18
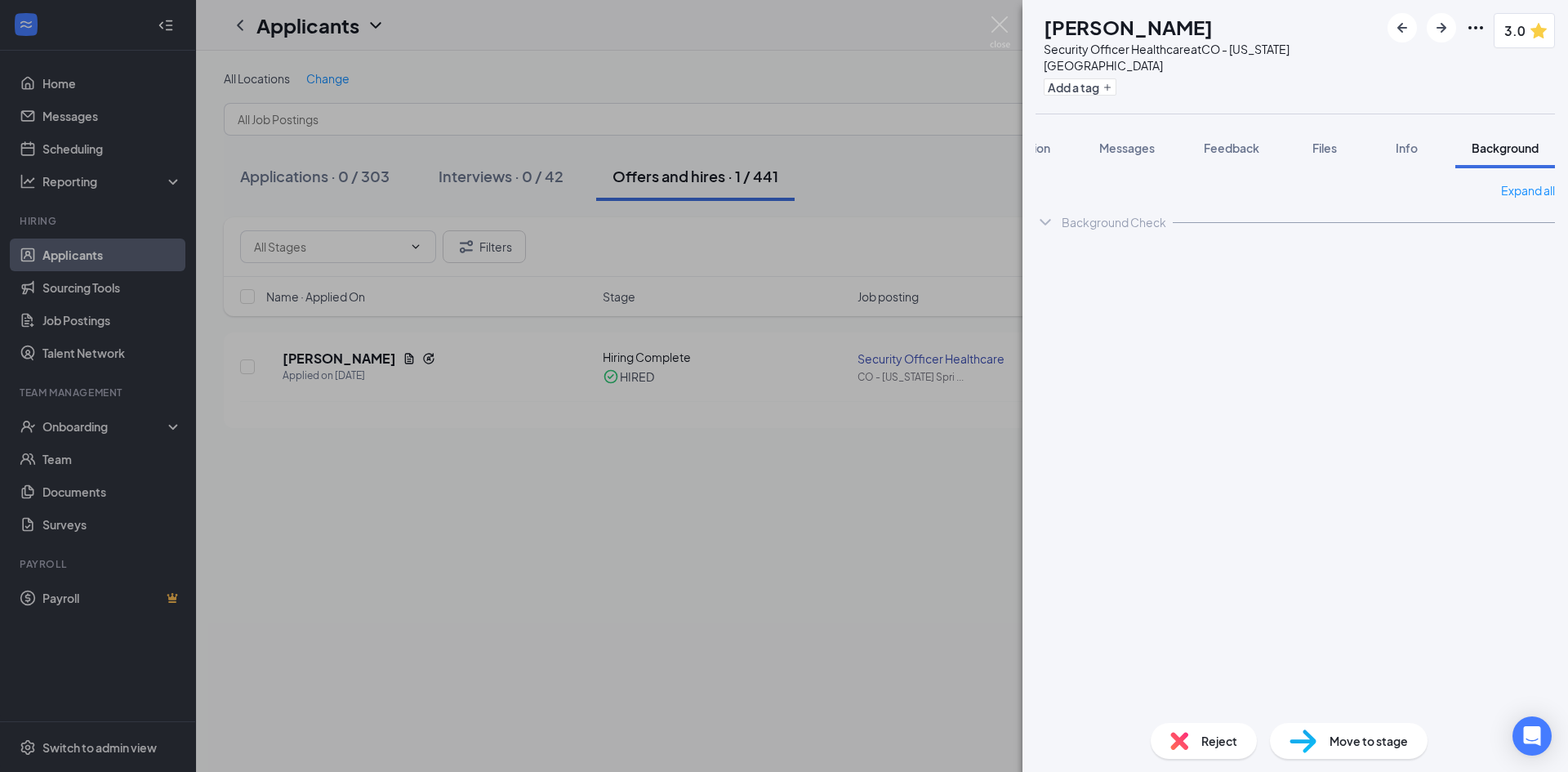
click at [1033, 140] on span "Feedback" at bounding box center [1232, 147] width 55 height 15
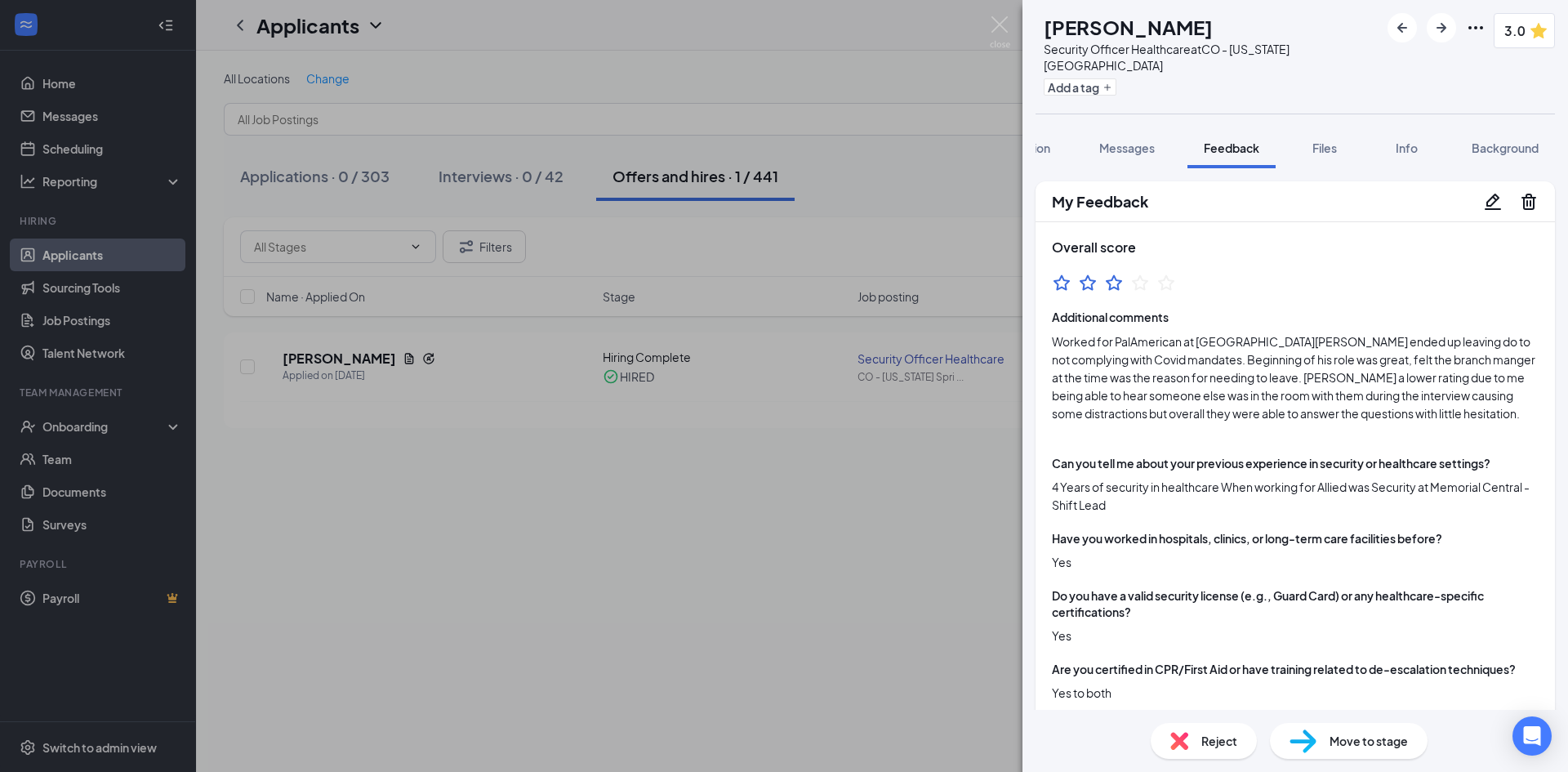
click at [989, 27] on div "KB [PERSON_NAME] Security Officer Healthcare at [GEOGRAPHIC_DATA][US_STATE] Add…" at bounding box center [784, 386] width 1568 height 772
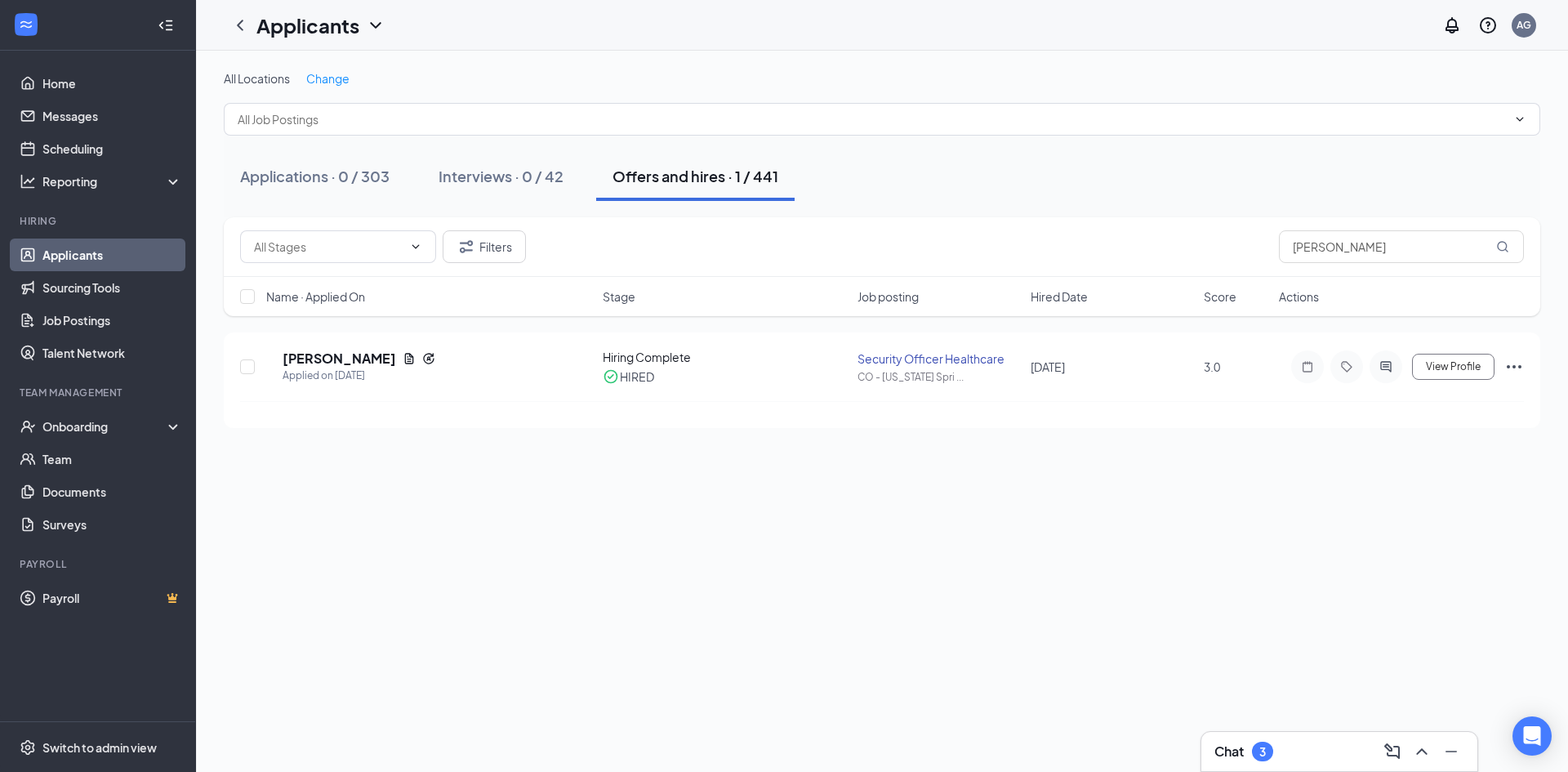
click at [1033, 530] on div "3" at bounding box center [1262, 751] width 7 height 14
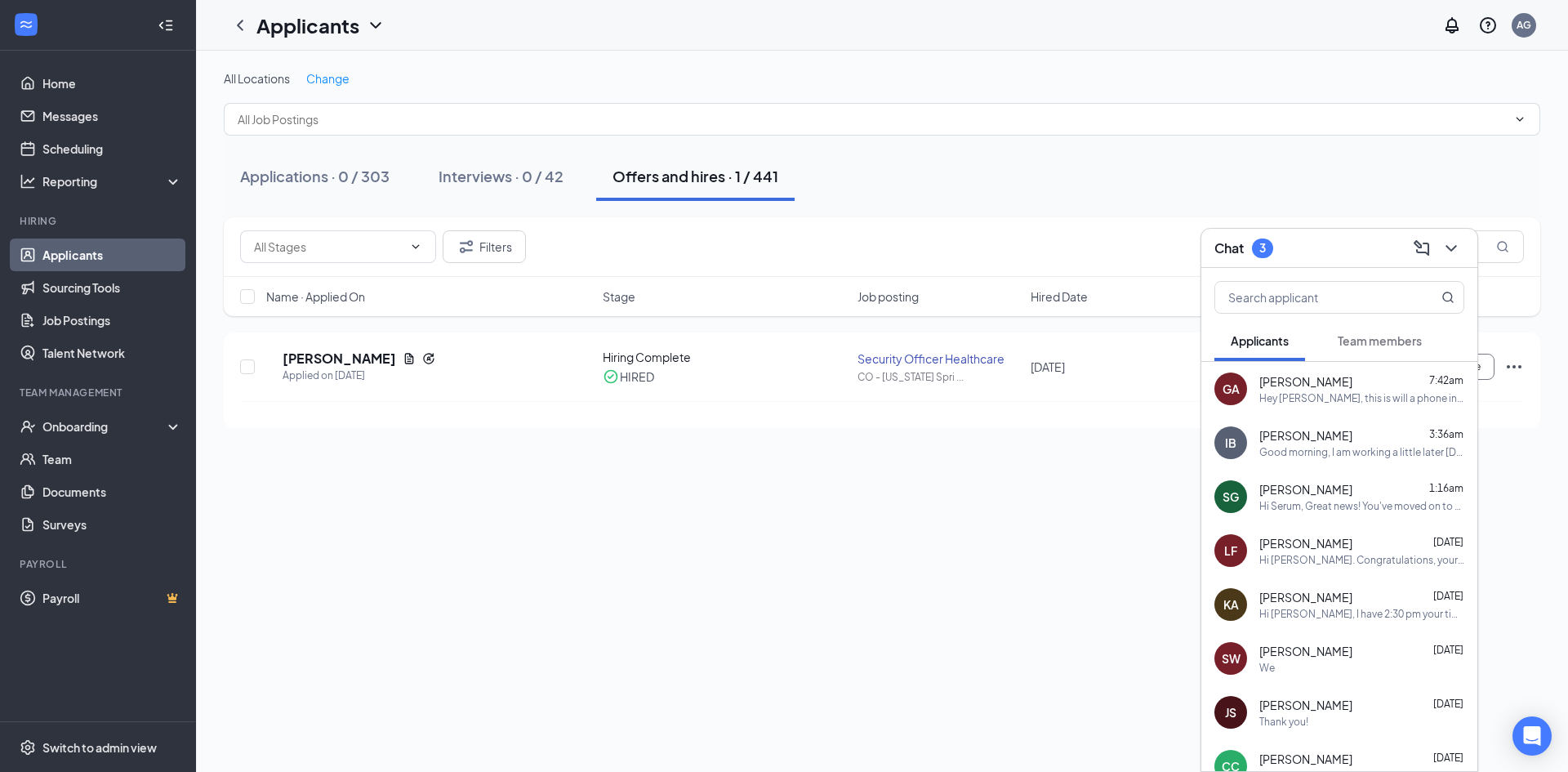
click at [730, 530] on div "All Locations Change Applications · 0 / 303 Interviews · 0 / 42 Offers and hire…" at bounding box center [883, 410] width 1373 height 721
click at [722, 530] on div "All Locations Change Applications · 0 / 303 Interviews · 0 / 42 Offers and hire…" at bounding box center [883, 410] width 1373 height 721
click at [1033, 246] on icon "ChevronDown" at bounding box center [1451, 247] width 11 height 7
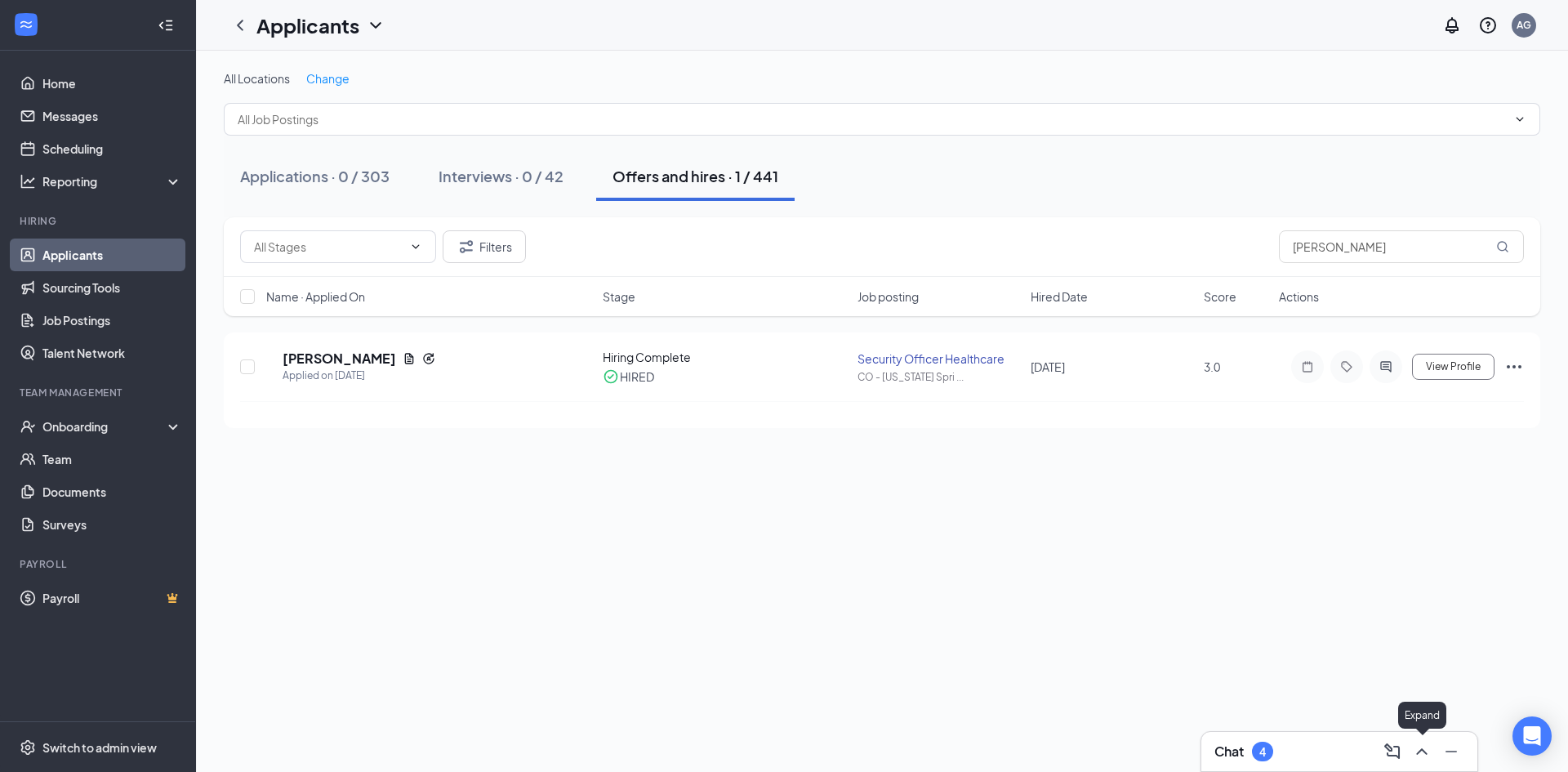
click at [1033, 530] on icon "ChevronUp" at bounding box center [1422, 751] width 20 height 20
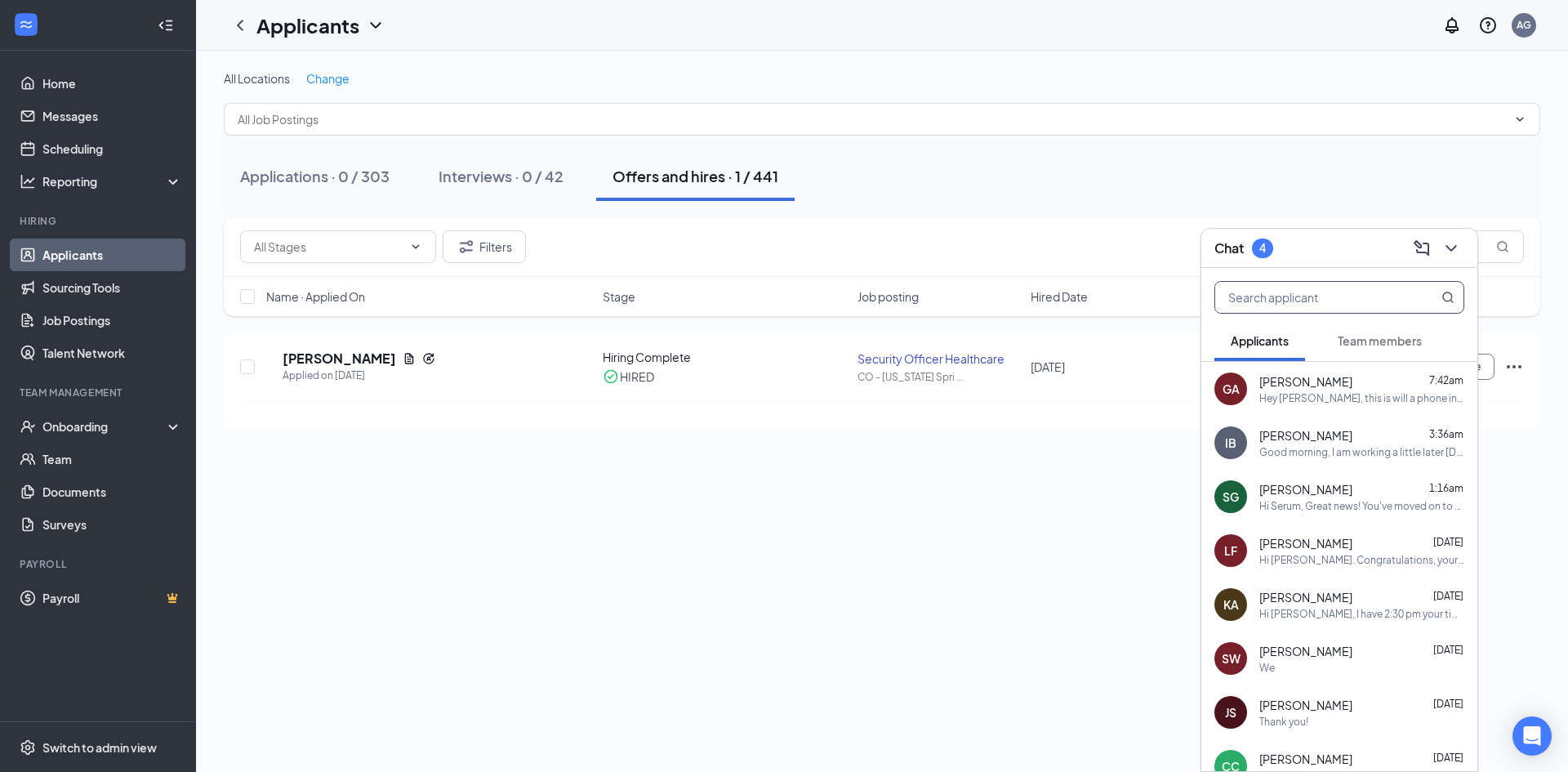
click at [1033, 297] on input "text" at bounding box center [1312, 297] width 193 height 31
paste input "[PERSON_NAME]"
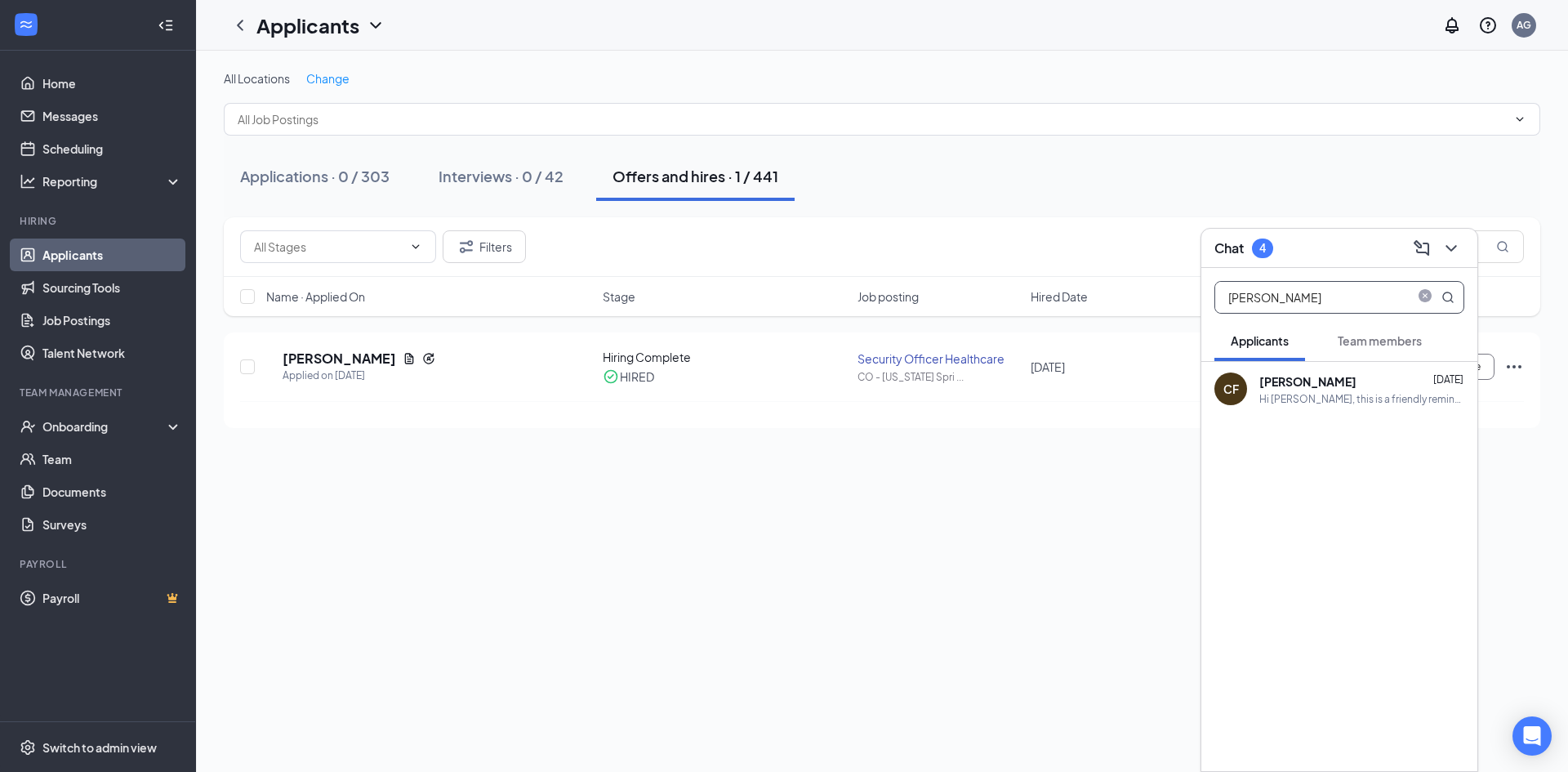
type input "[PERSON_NAME]"
click at [1033, 387] on b "[PERSON_NAME]" at bounding box center [1308, 381] width 98 height 15
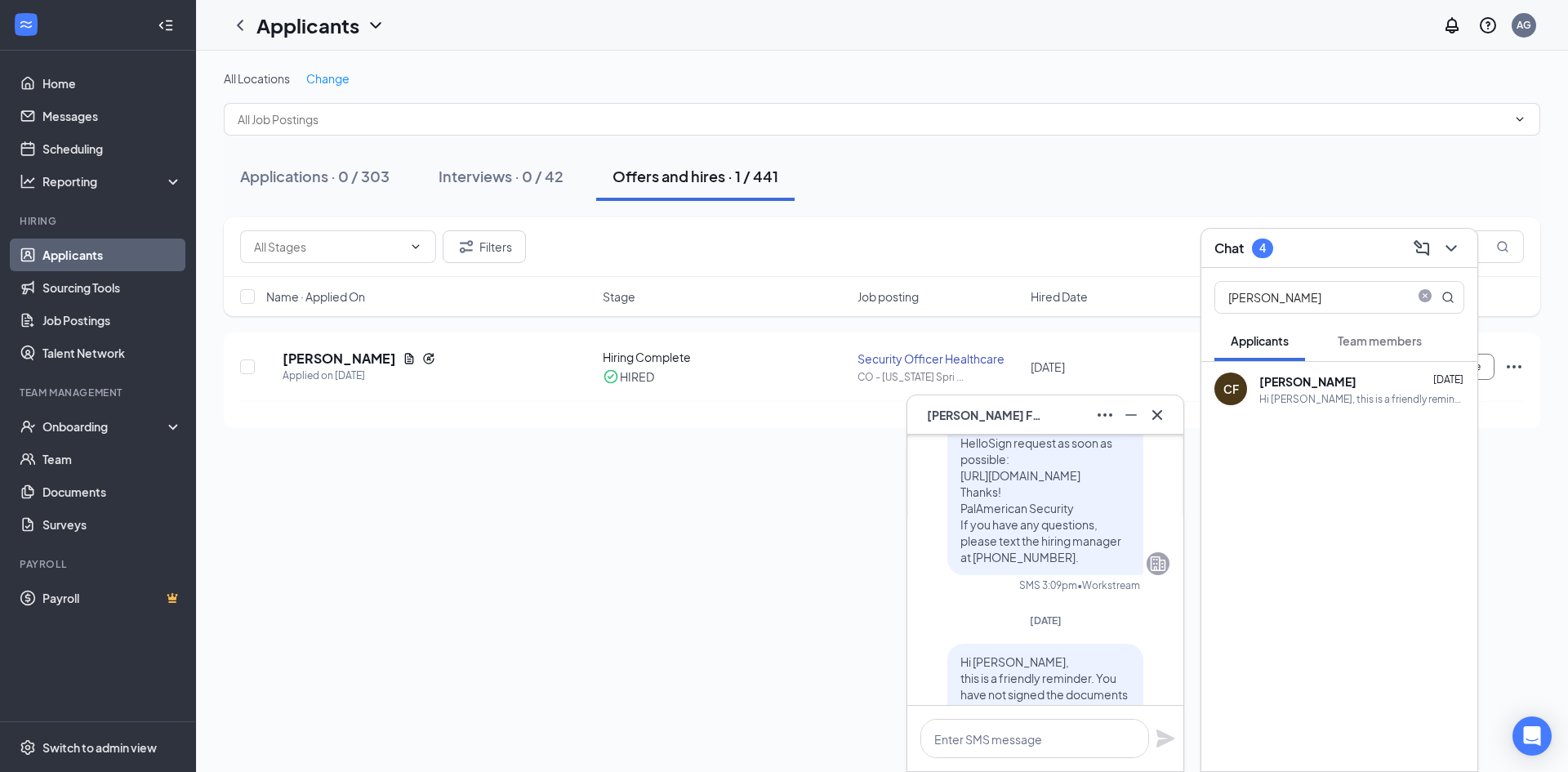
scroll to position [-245, 0]
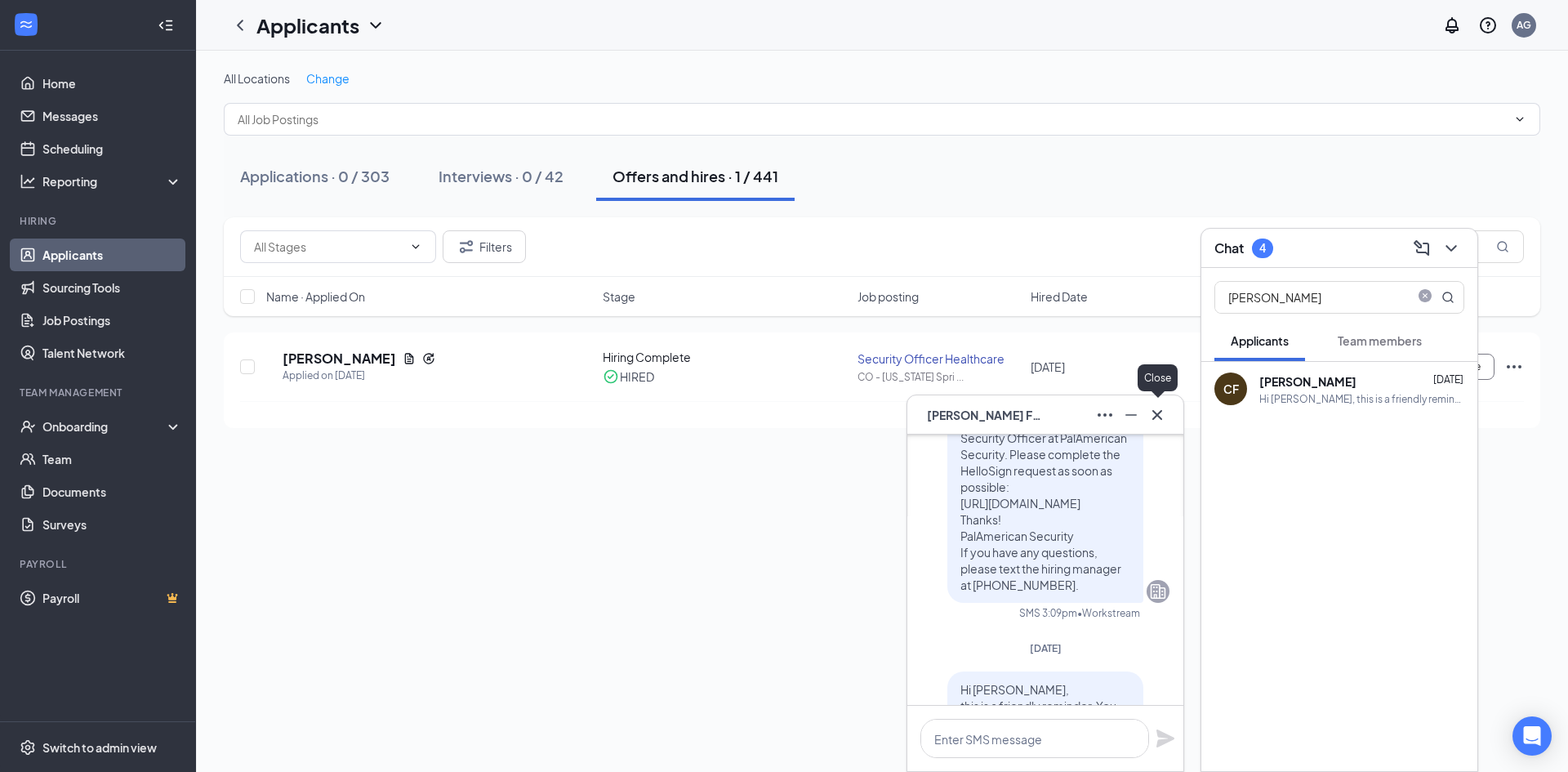
click at [1033, 414] on icon "Cross" at bounding box center [1158, 415] width 20 height 20
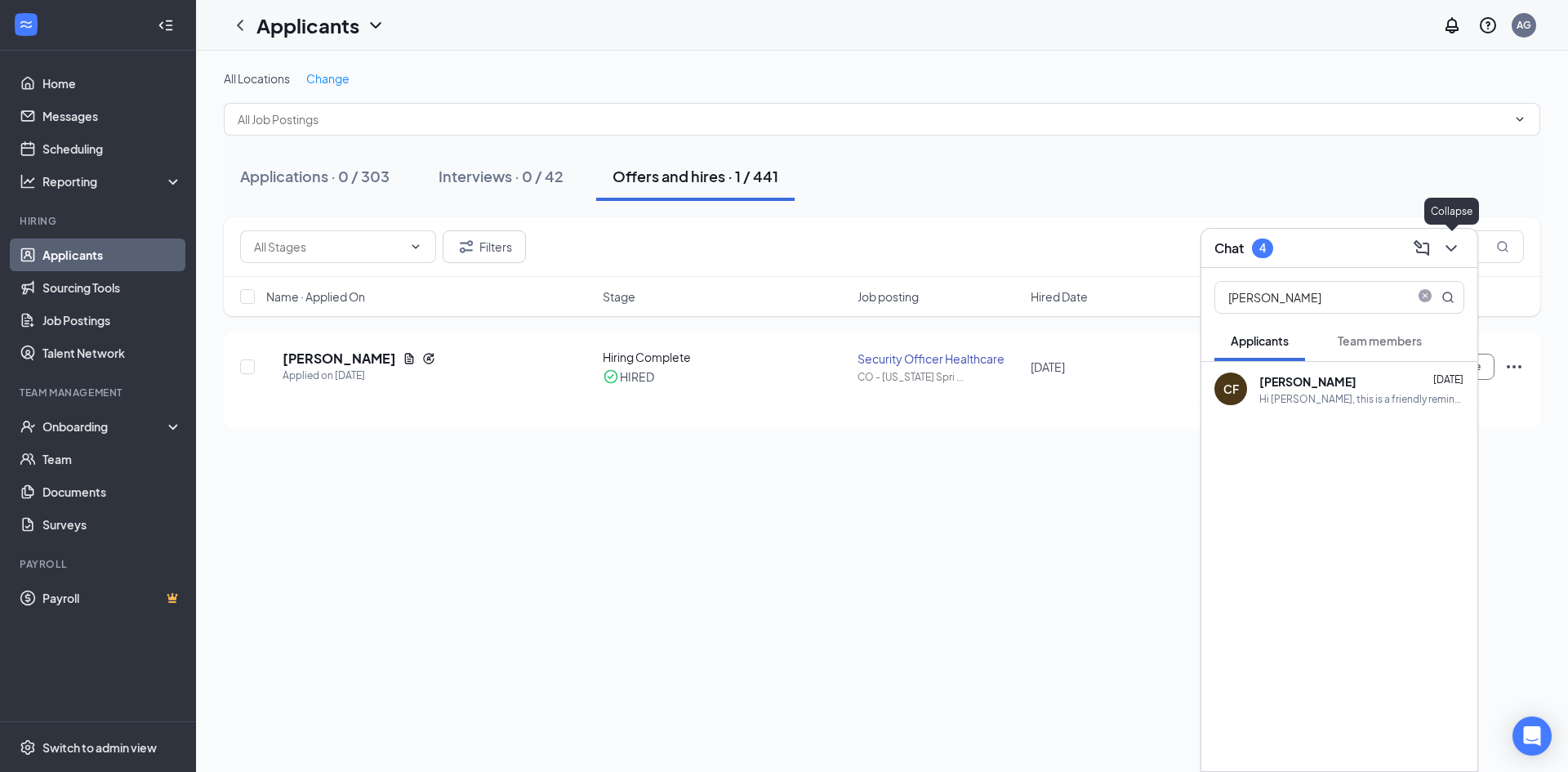
click at [1033, 245] on div at bounding box center [1450, 248] width 30 height 27
click at [1033, 246] on icon "ChevronDown" at bounding box center [1451, 247] width 11 height 7
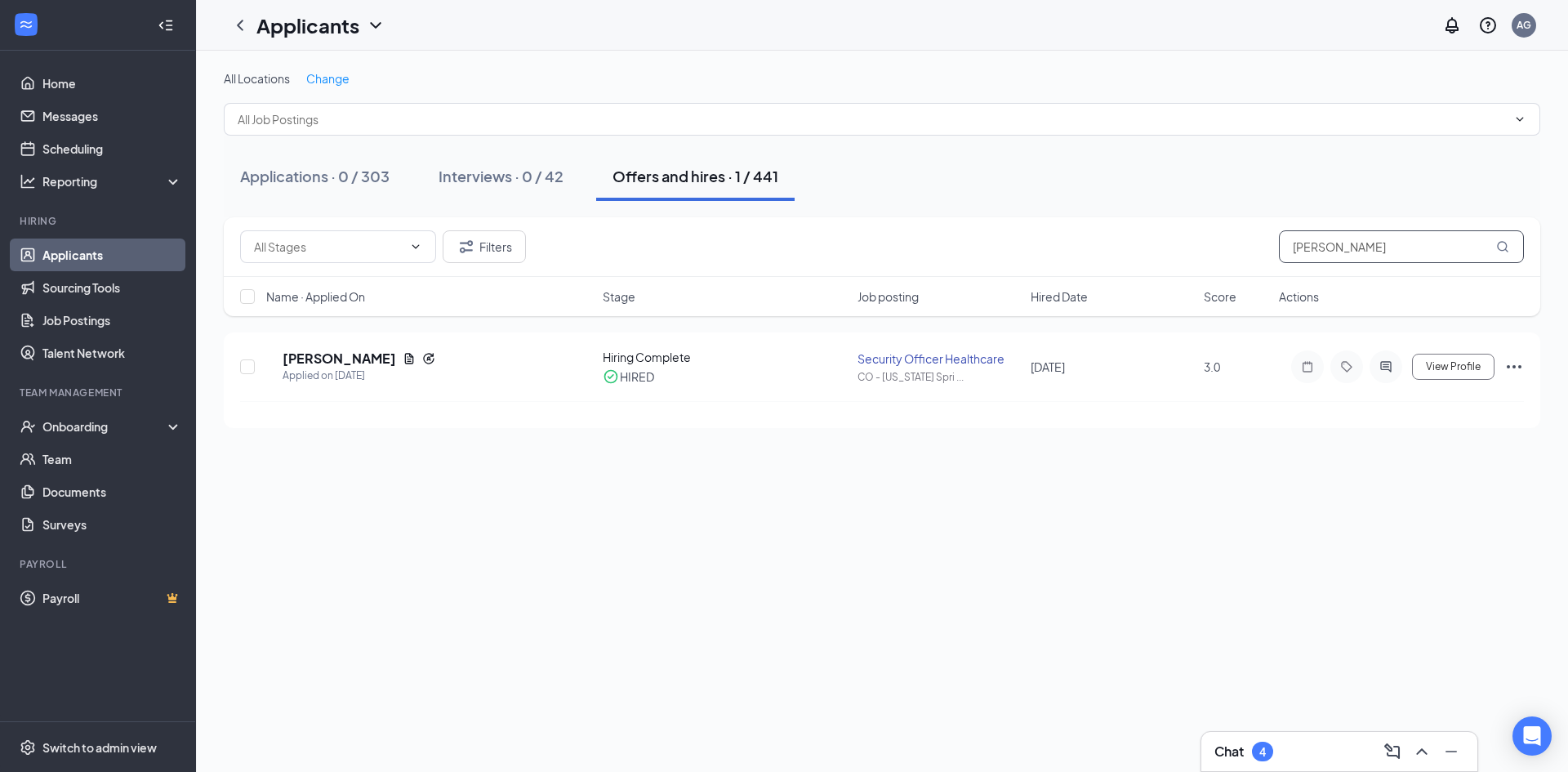
click at [1033, 249] on input "[PERSON_NAME]" at bounding box center [1401, 246] width 245 height 33
paste input "[PERSON_NAME]"
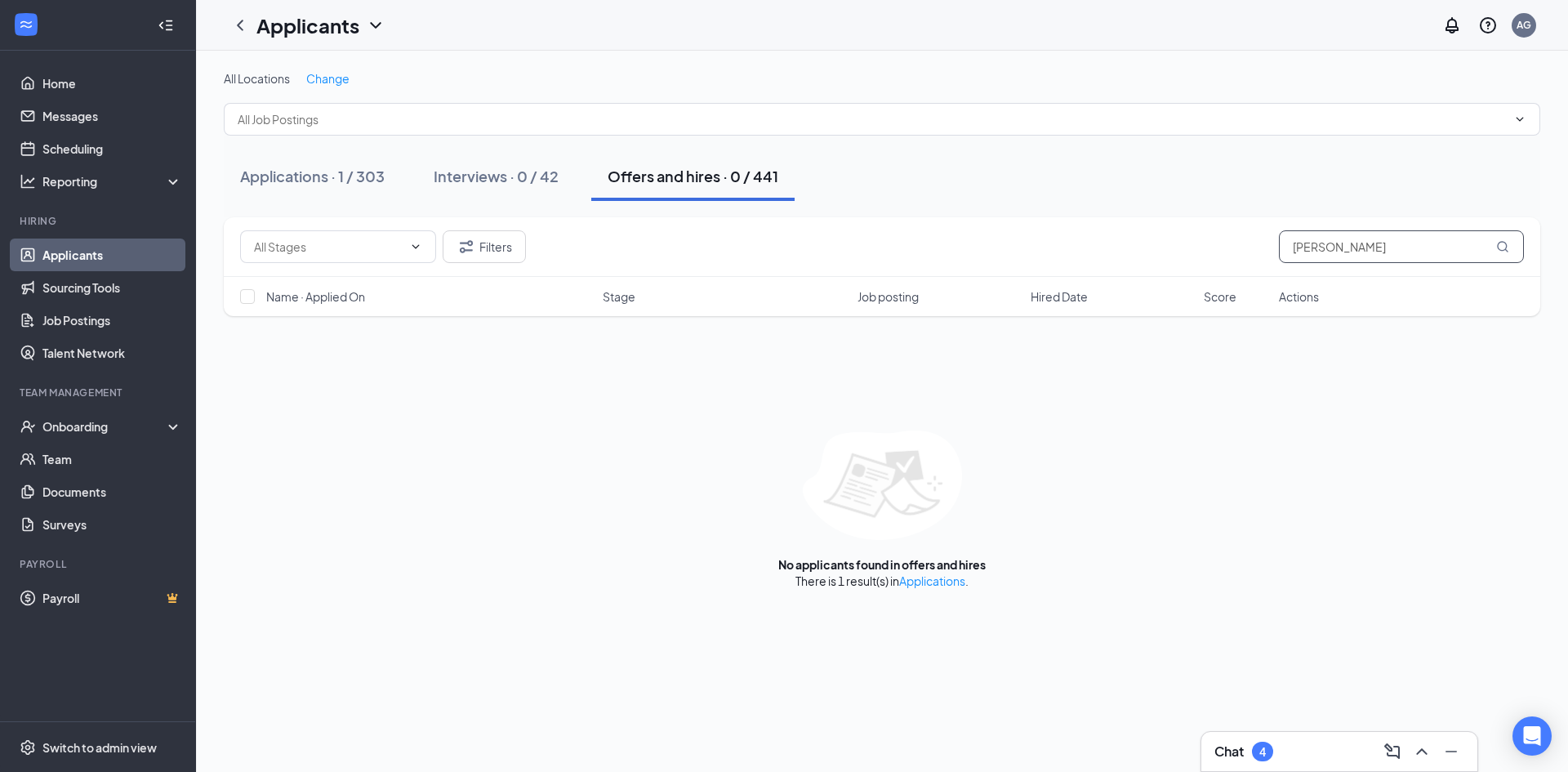
type input "[PERSON_NAME]"
click at [930, 530] on link "Applications" at bounding box center [932, 580] width 66 height 15
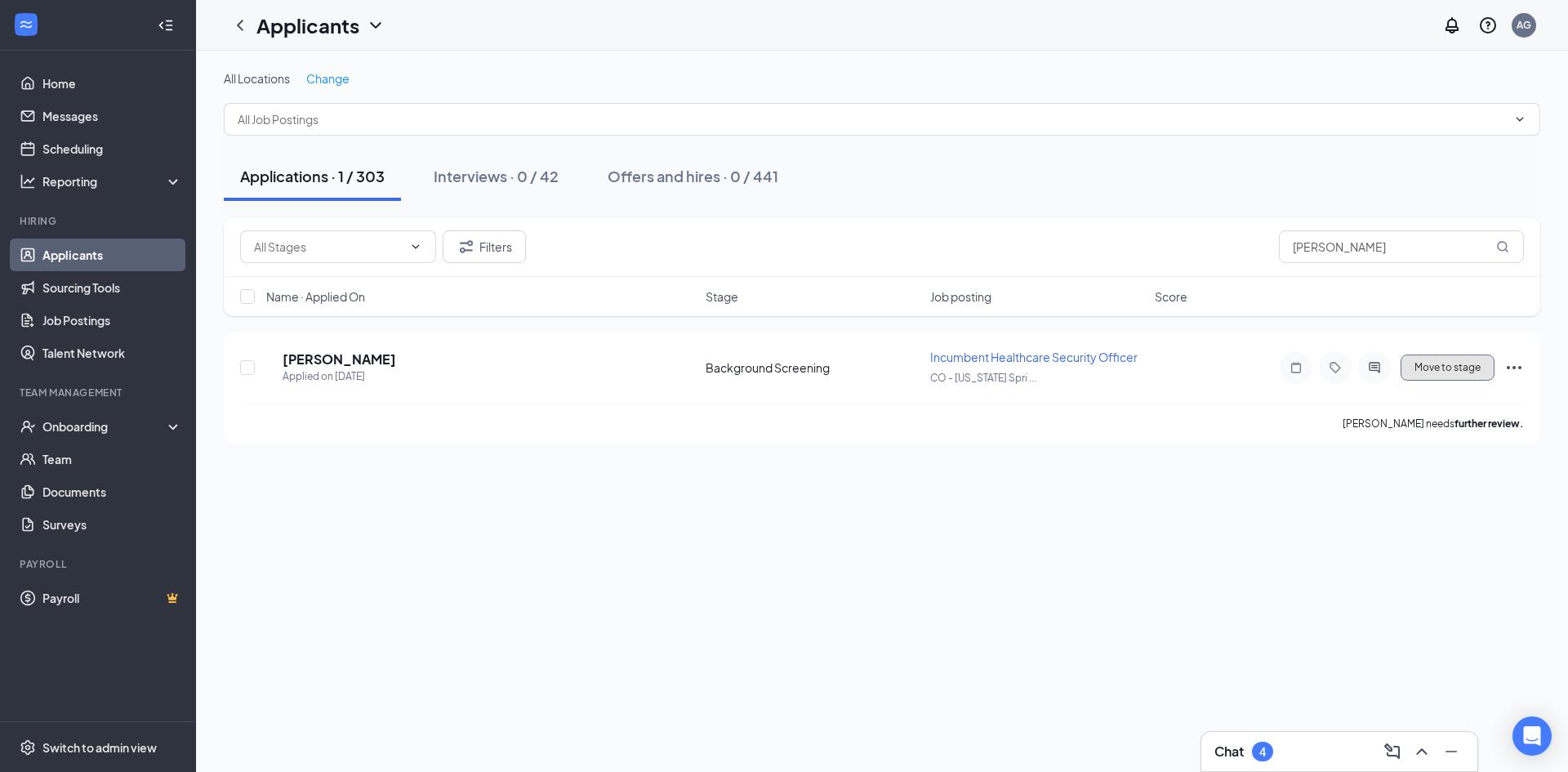
click at [1033, 374] on button "Move to stage" at bounding box center [1448, 367] width 94 height 27
click at [1033, 245] on input "[PERSON_NAME]" at bounding box center [1401, 246] width 245 height 33
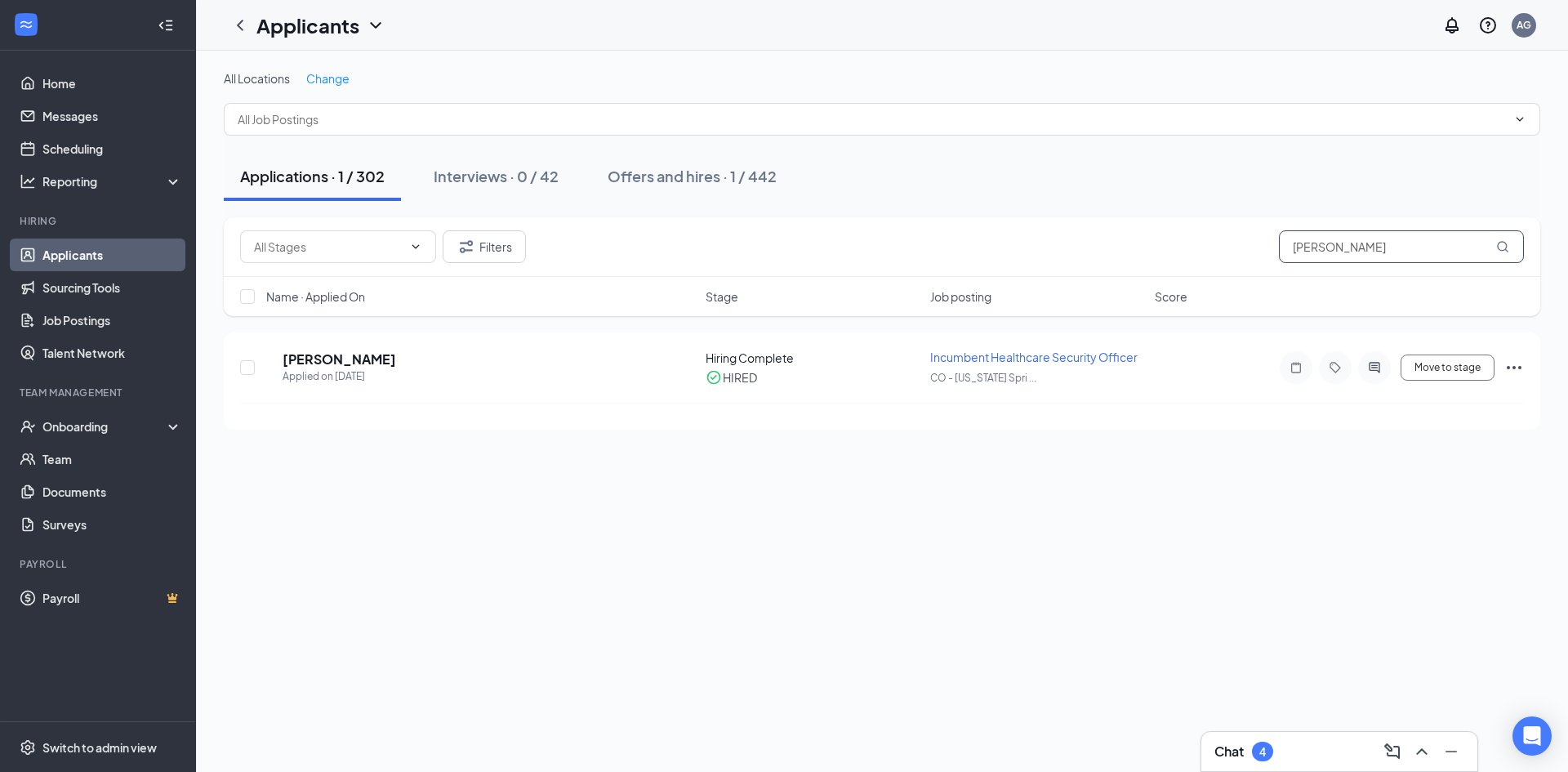
paste input "[PERSON_NAME]"
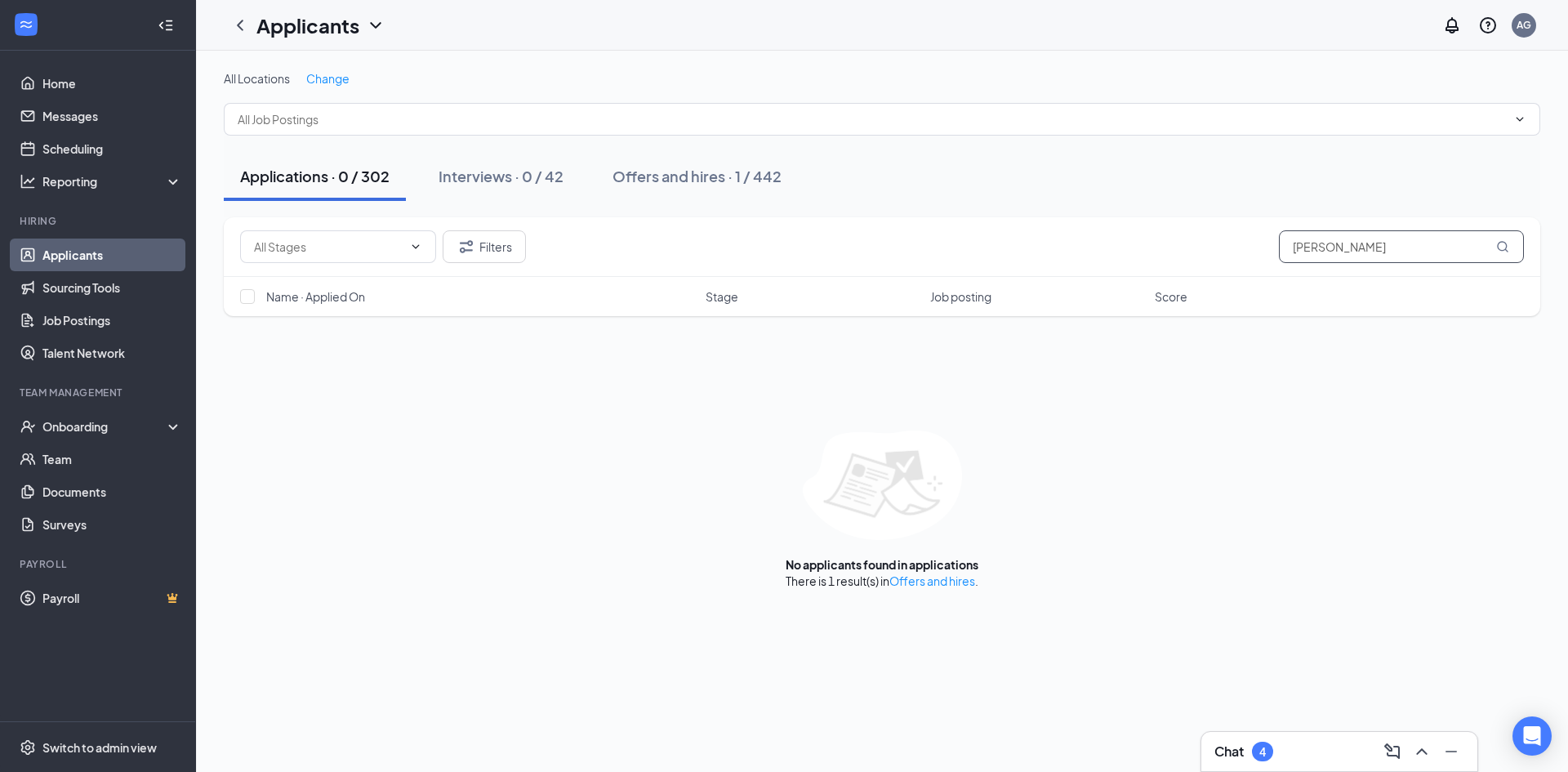
type input "[PERSON_NAME]"
click at [896, 530] on link "Offers and hires" at bounding box center [932, 580] width 86 height 15
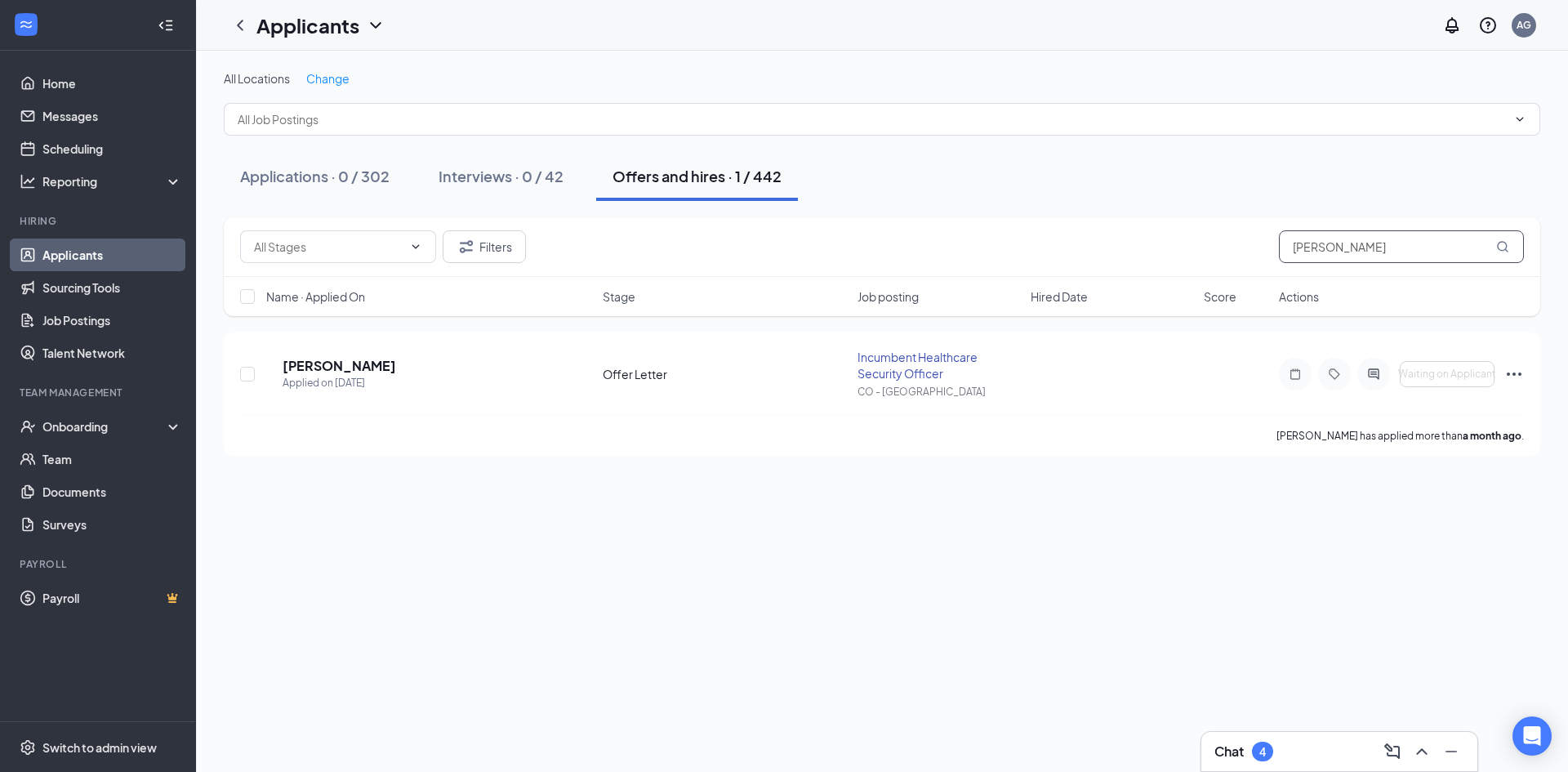
click at [1033, 236] on input "[PERSON_NAME]" at bounding box center [1401, 246] width 245 height 33
click at [1033, 250] on input "[PERSON_NAME]" at bounding box center [1401, 246] width 245 height 33
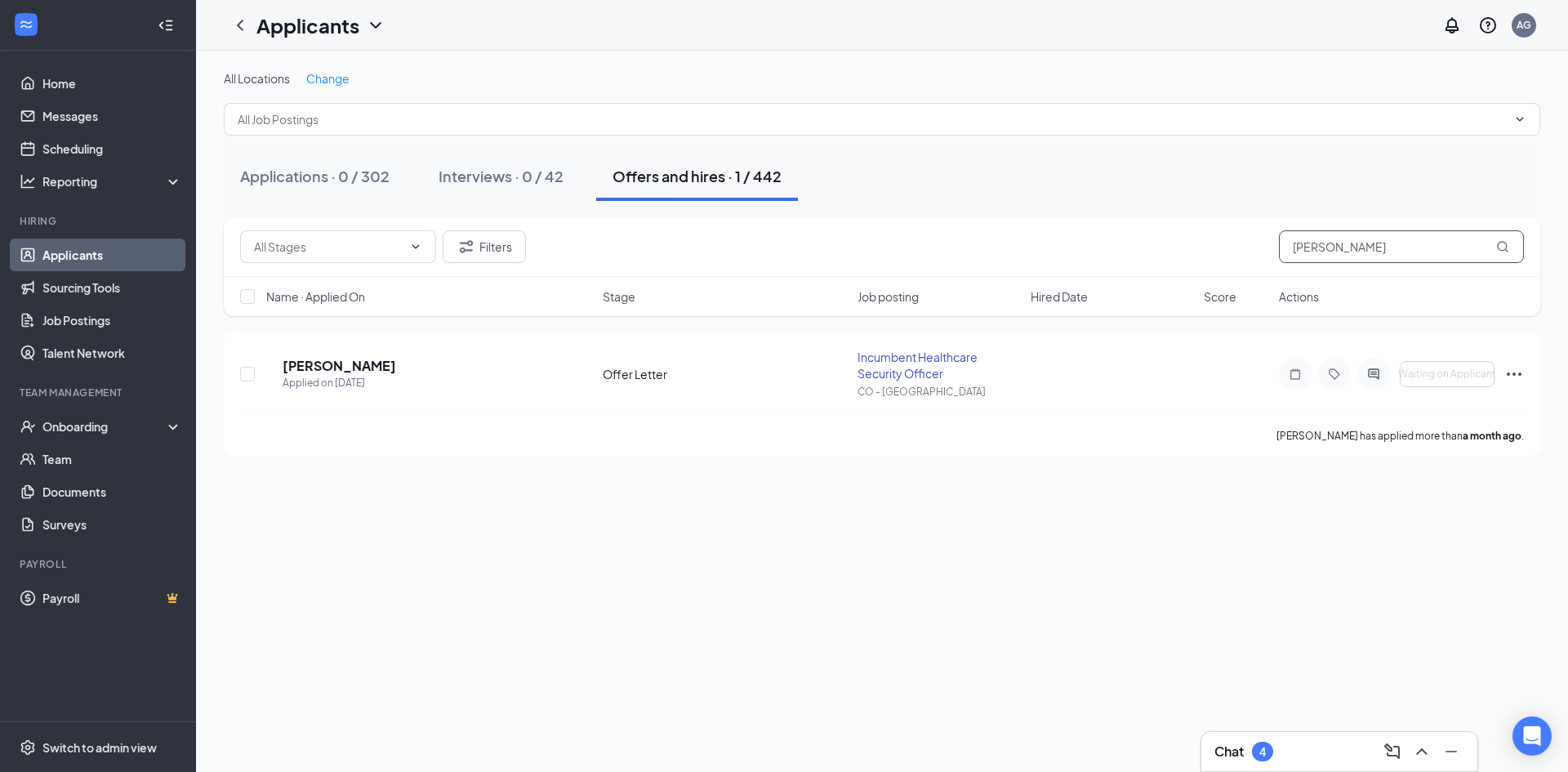
paste input "[PERSON_NAME]"
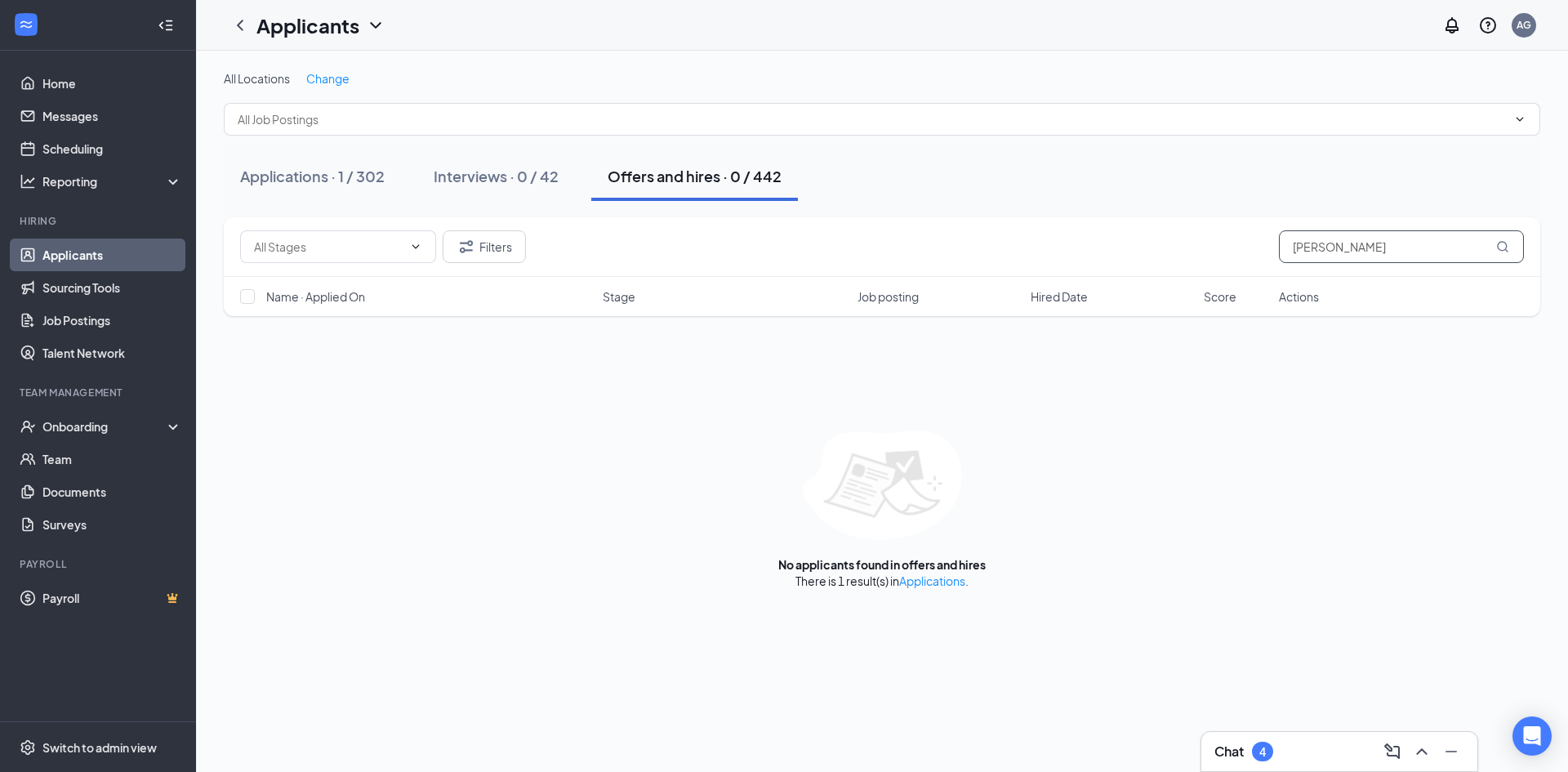
type input "[PERSON_NAME]"
click at [919, 530] on link "Applications" at bounding box center [932, 580] width 66 height 15
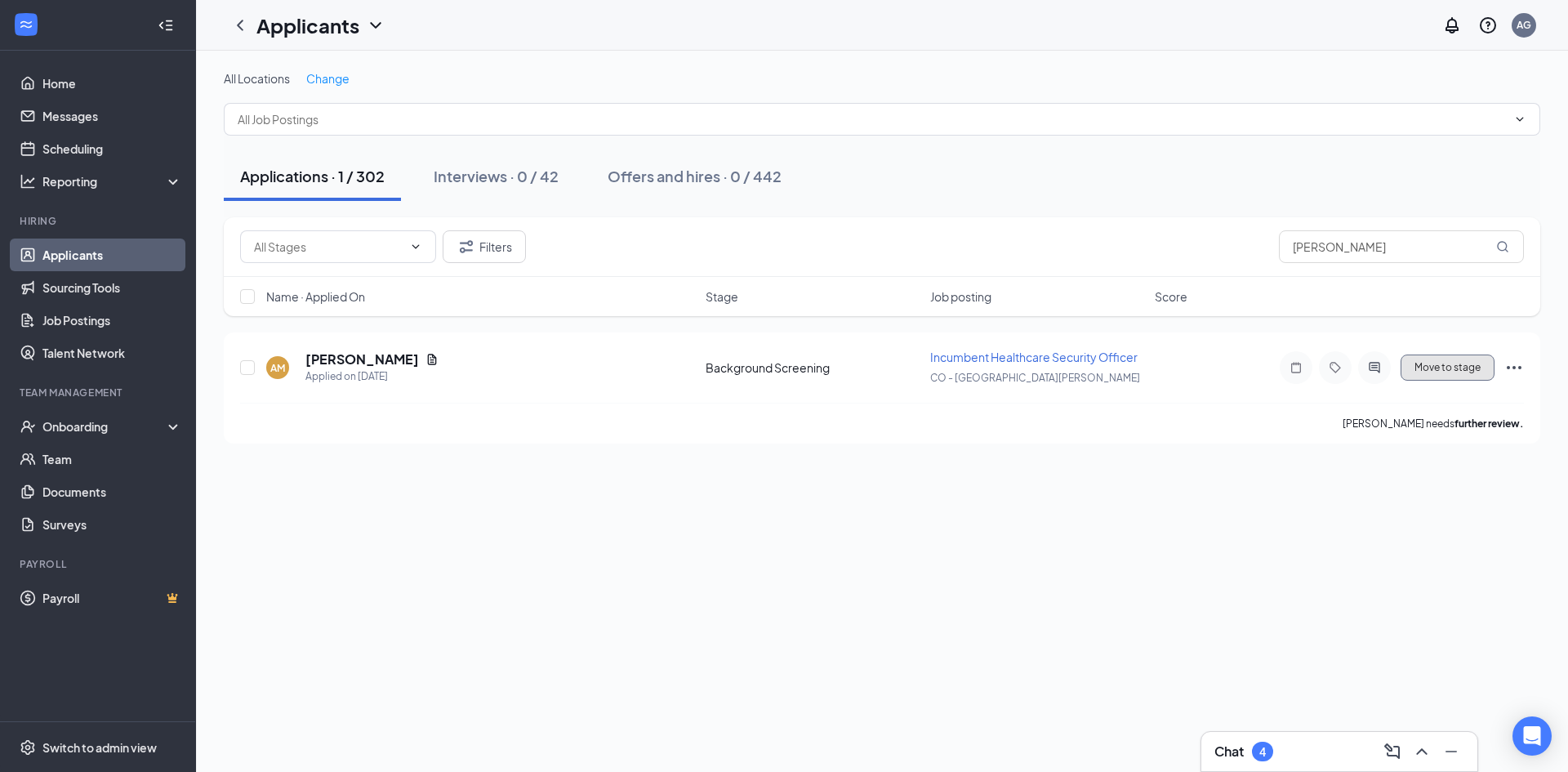
click at [1033, 375] on button "Move to stage" at bounding box center [1448, 367] width 94 height 27
click at [1033, 242] on input "[PERSON_NAME]" at bounding box center [1401, 246] width 245 height 33
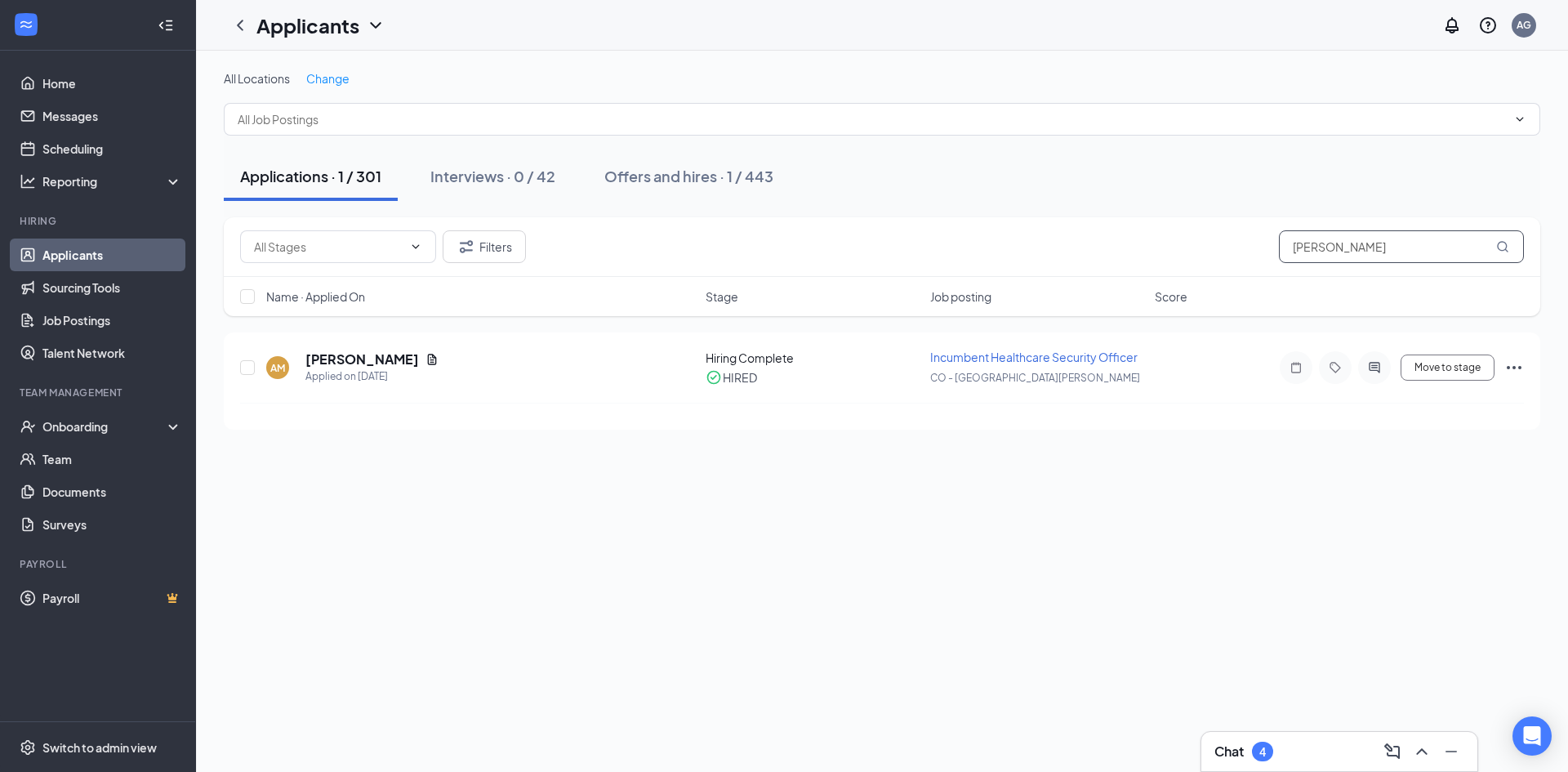
paste input "[PERSON_NAME]"
type input "[PERSON_NAME]"
click at [687, 171] on div "Offers and hires · 1 / 443" at bounding box center [688, 175] width 169 height 21
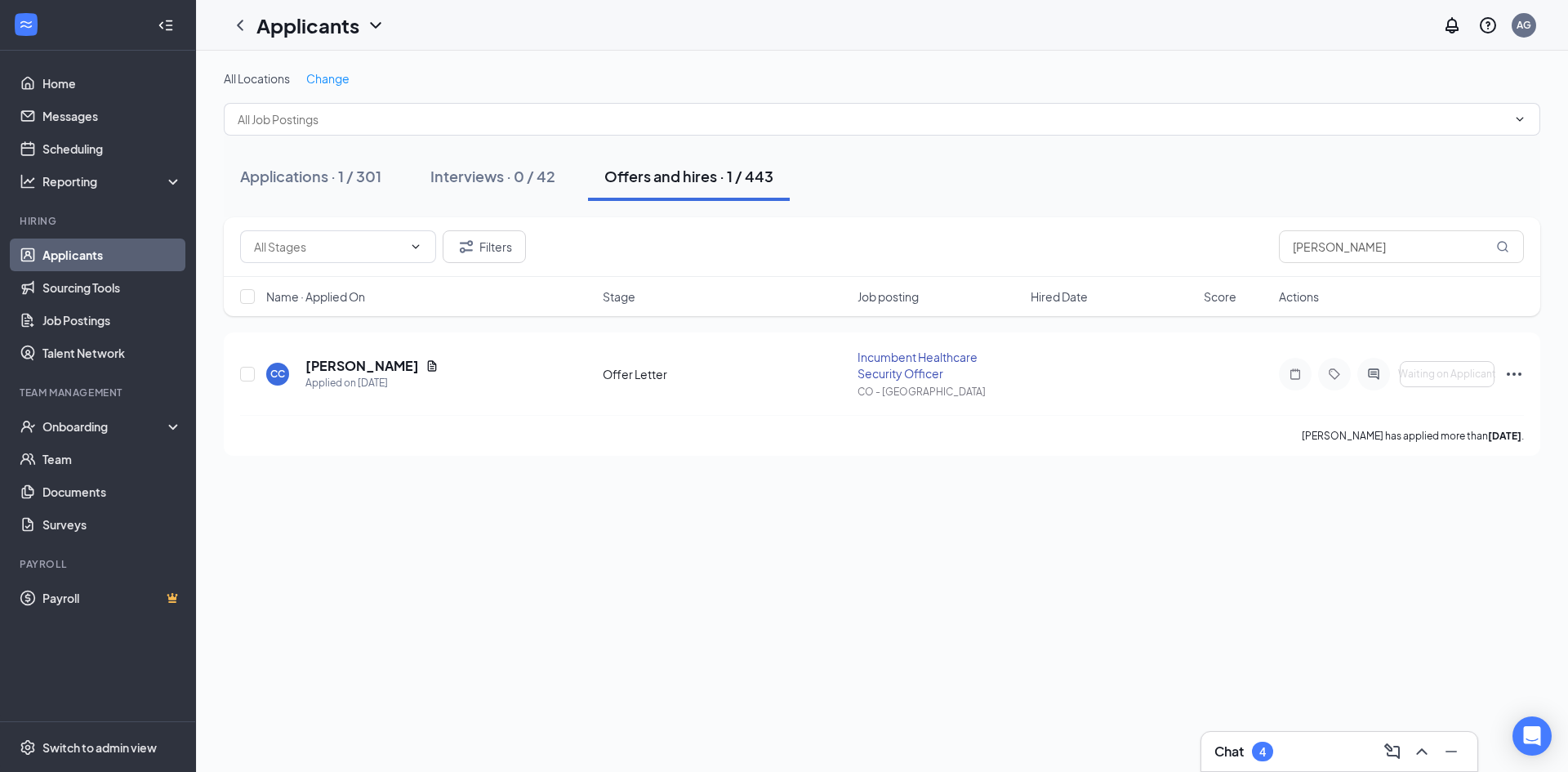
click at [360, 181] on div "Applications · 1 / 301" at bounding box center [311, 175] width 141 height 21
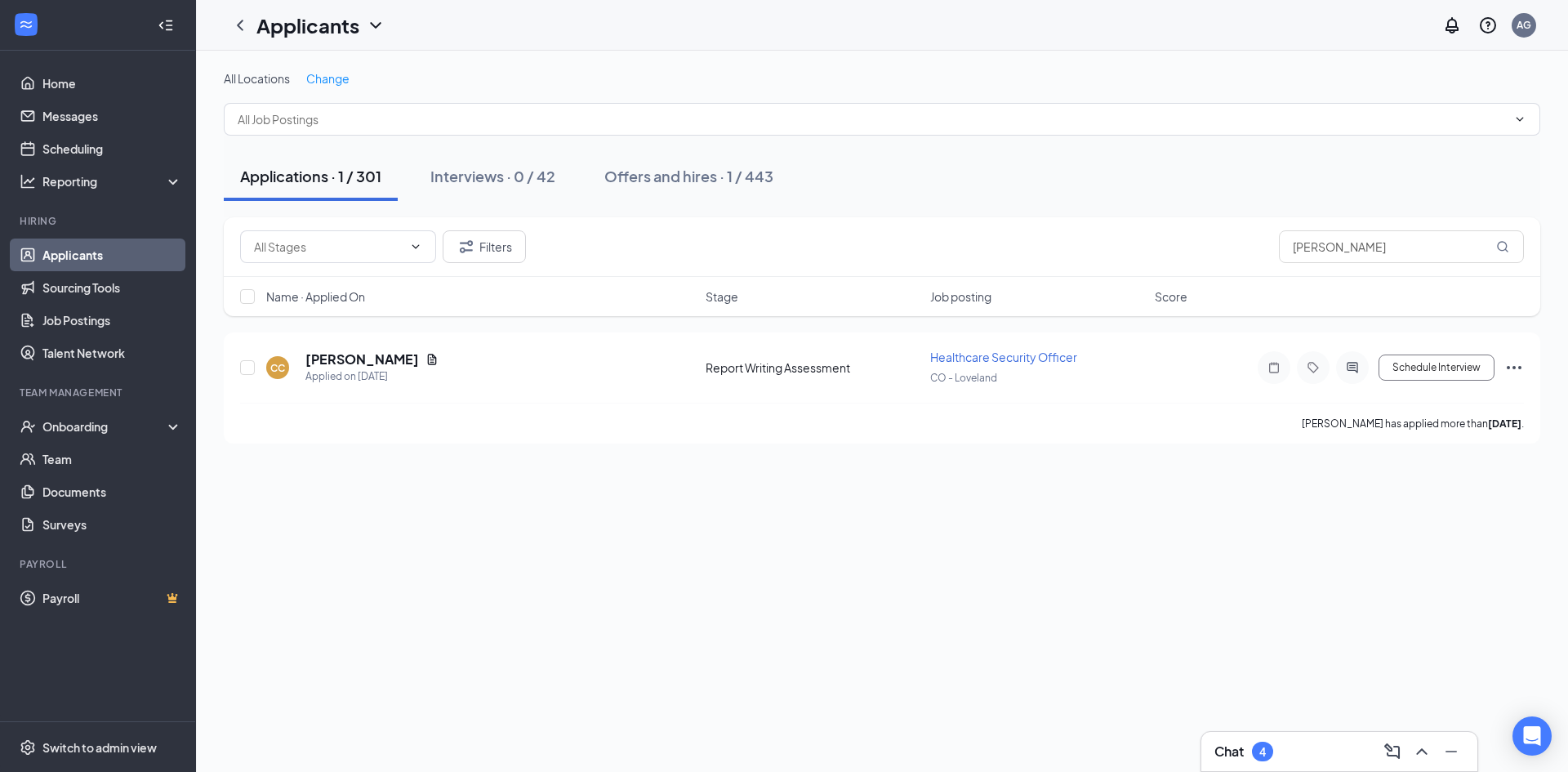
click at [716, 159] on button "Offers and hires · 1 / 443" at bounding box center [688, 176] width 202 height 49
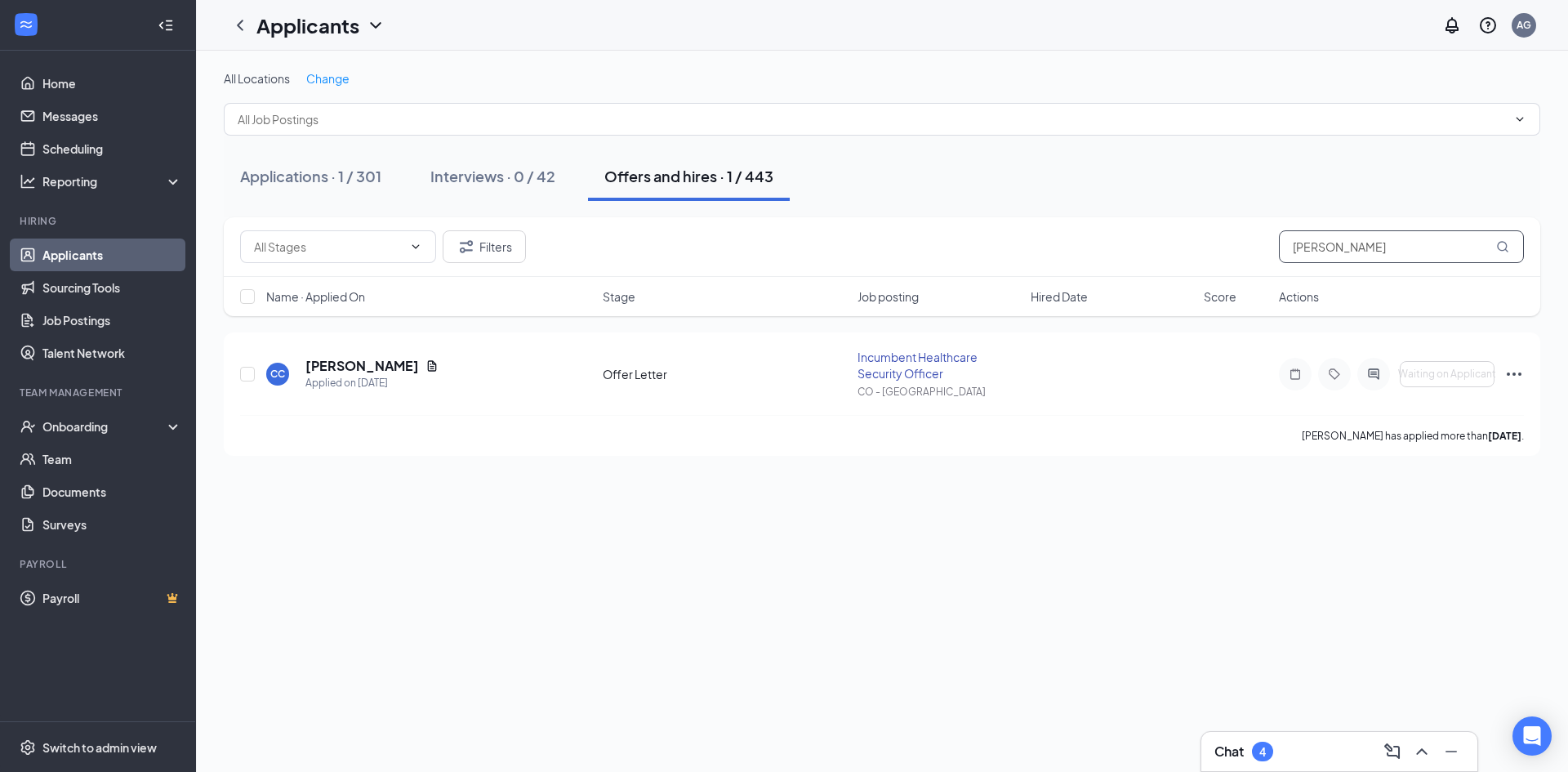
click at [1033, 240] on input "[PERSON_NAME]" at bounding box center [1401, 246] width 245 height 33
paste input "odi [PERSON_NAME]"
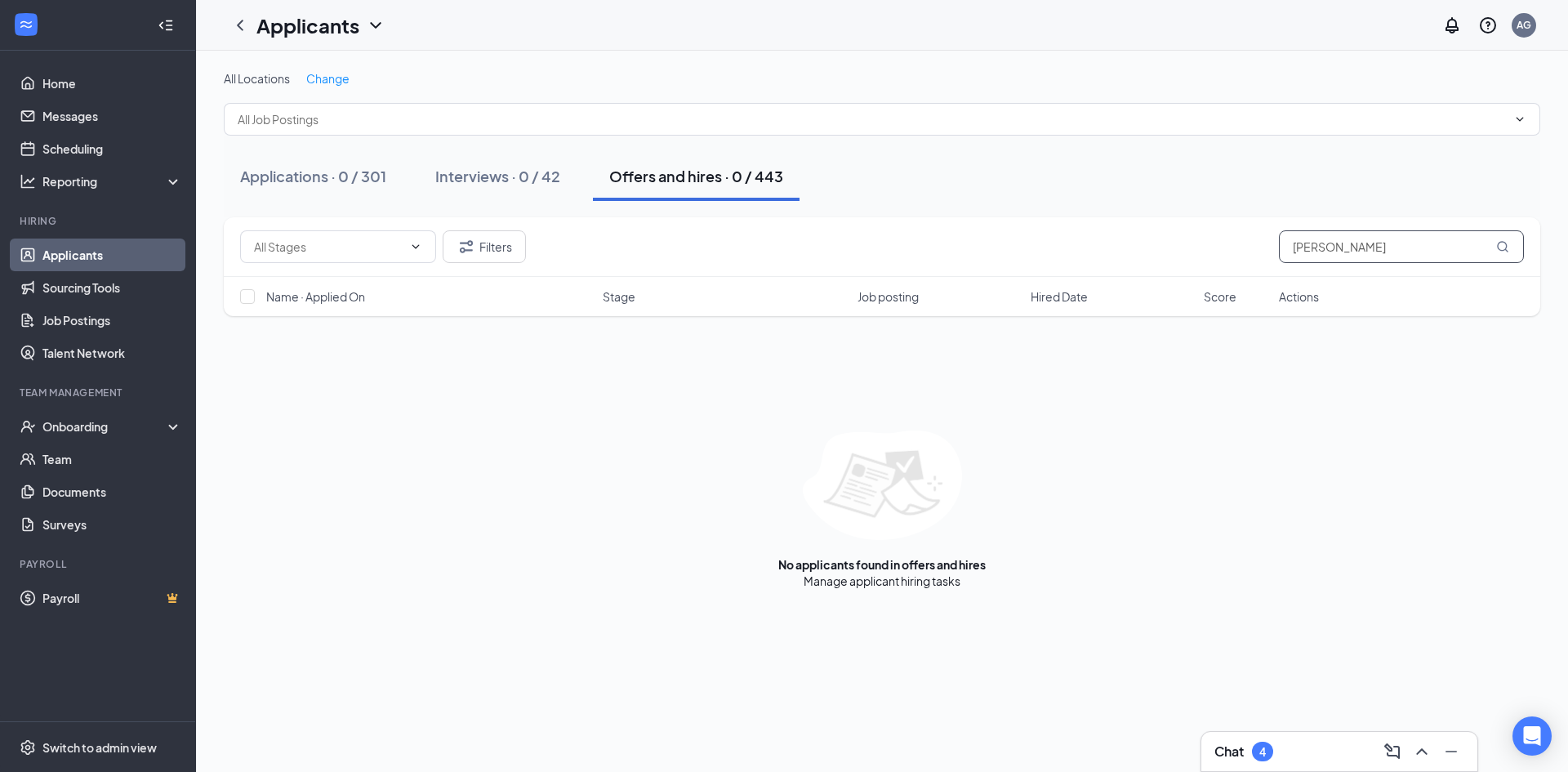
click at [1033, 246] on input "[PERSON_NAME]" at bounding box center [1401, 246] width 245 height 33
paste input "[PERSON_NAME]"
type input "[PERSON_NAME]"
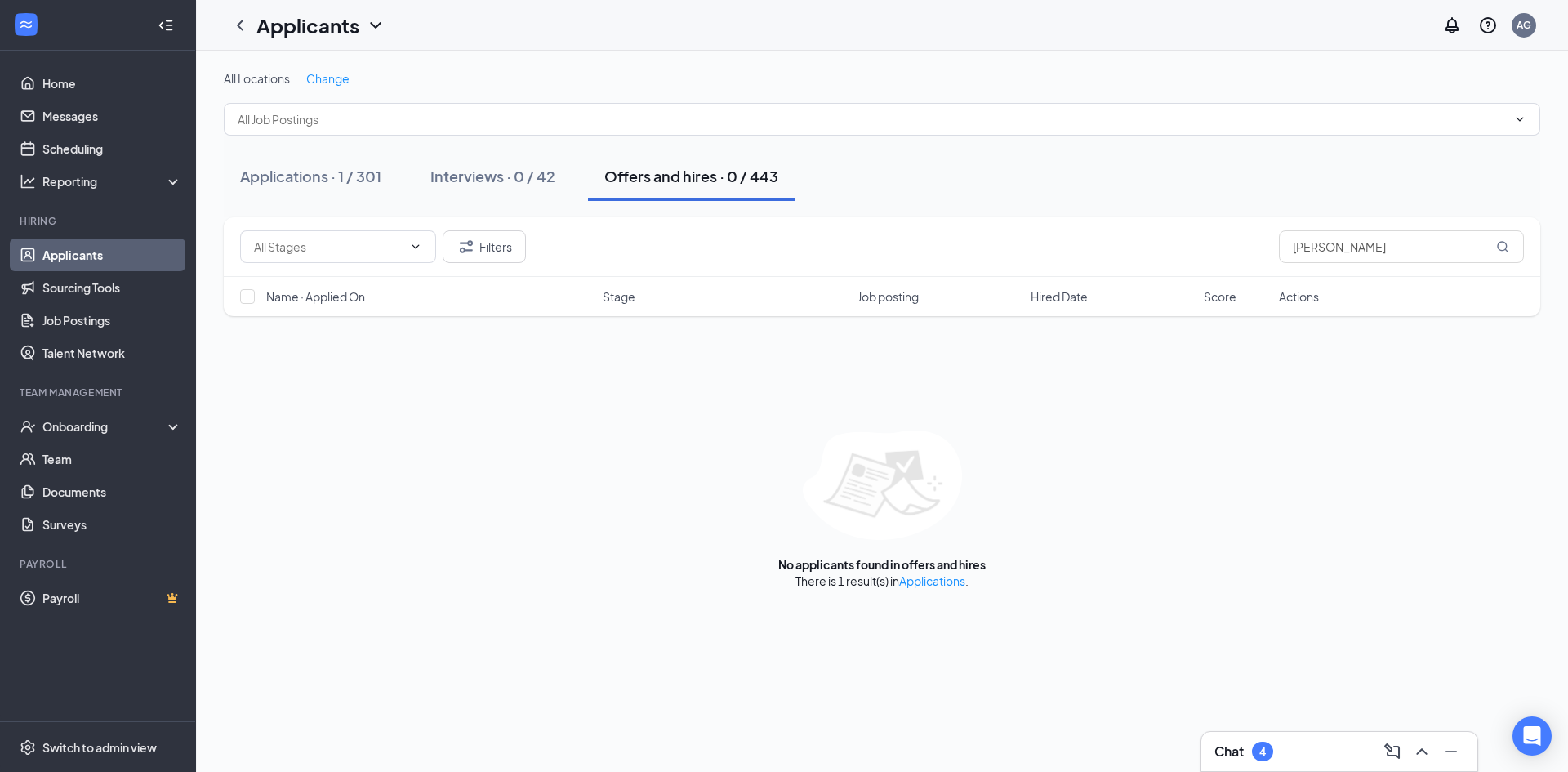
click at [917, 530] on link "Applications" at bounding box center [932, 580] width 66 height 15
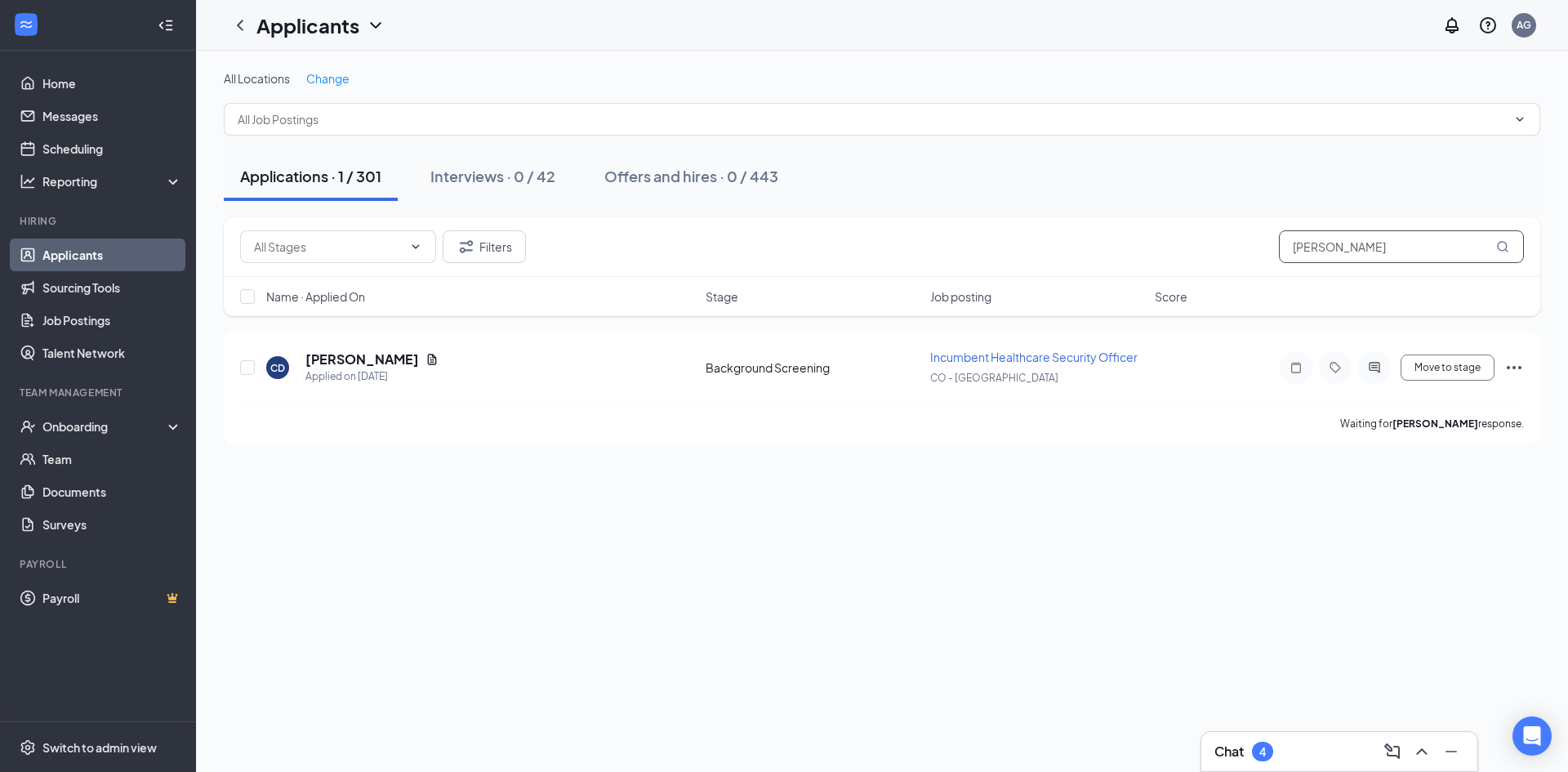
click at [1033, 252] on input "[PERSON_NAME]" at bounding box center [1401, 246] width 245 height 33
paste input "[PERSON_NAME]"
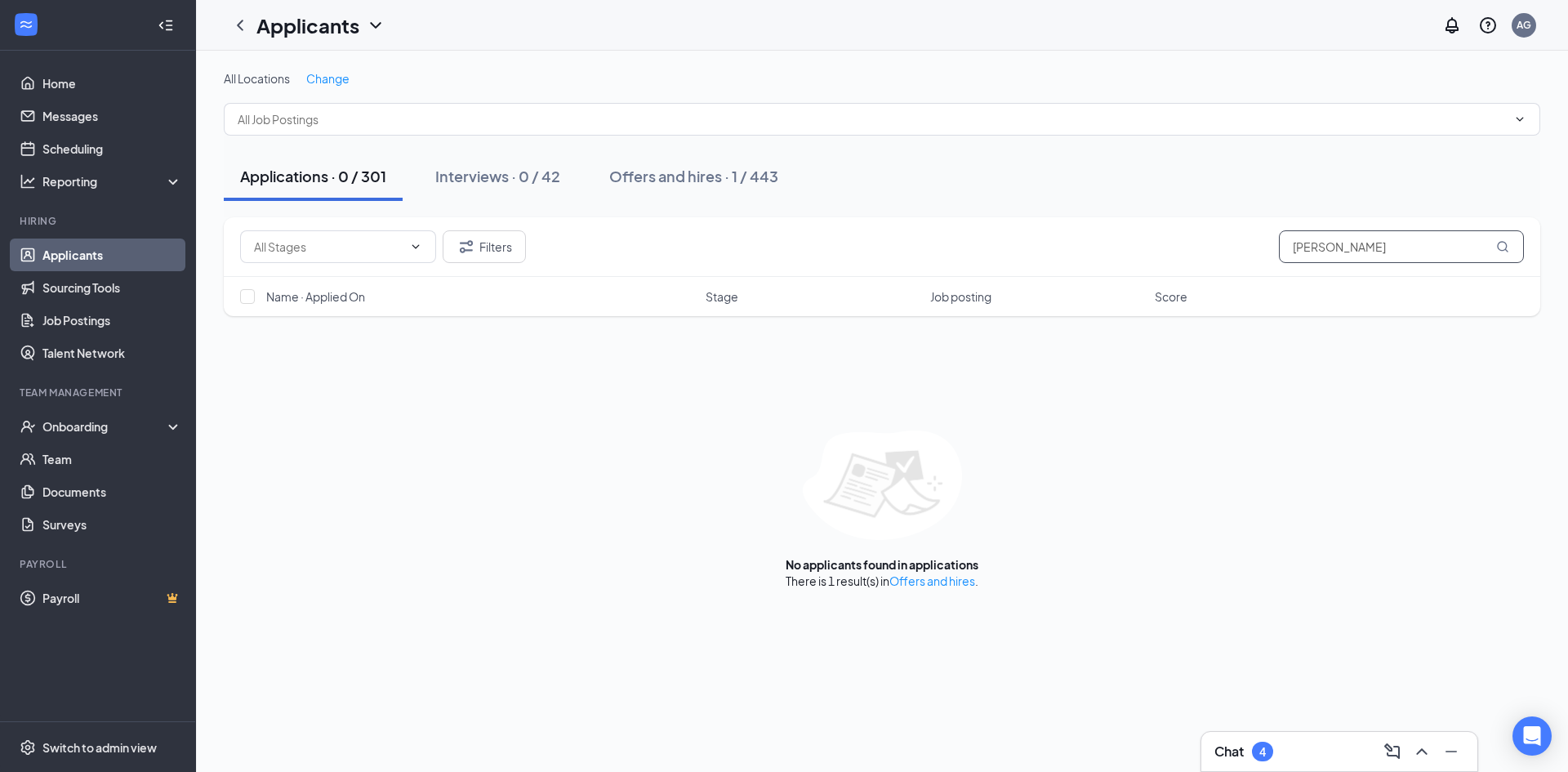
type input "[PERSON_NAME]"
click at [945, 530] on link "Offers and hires" at bounding box center [932, 580] width 86 height 15
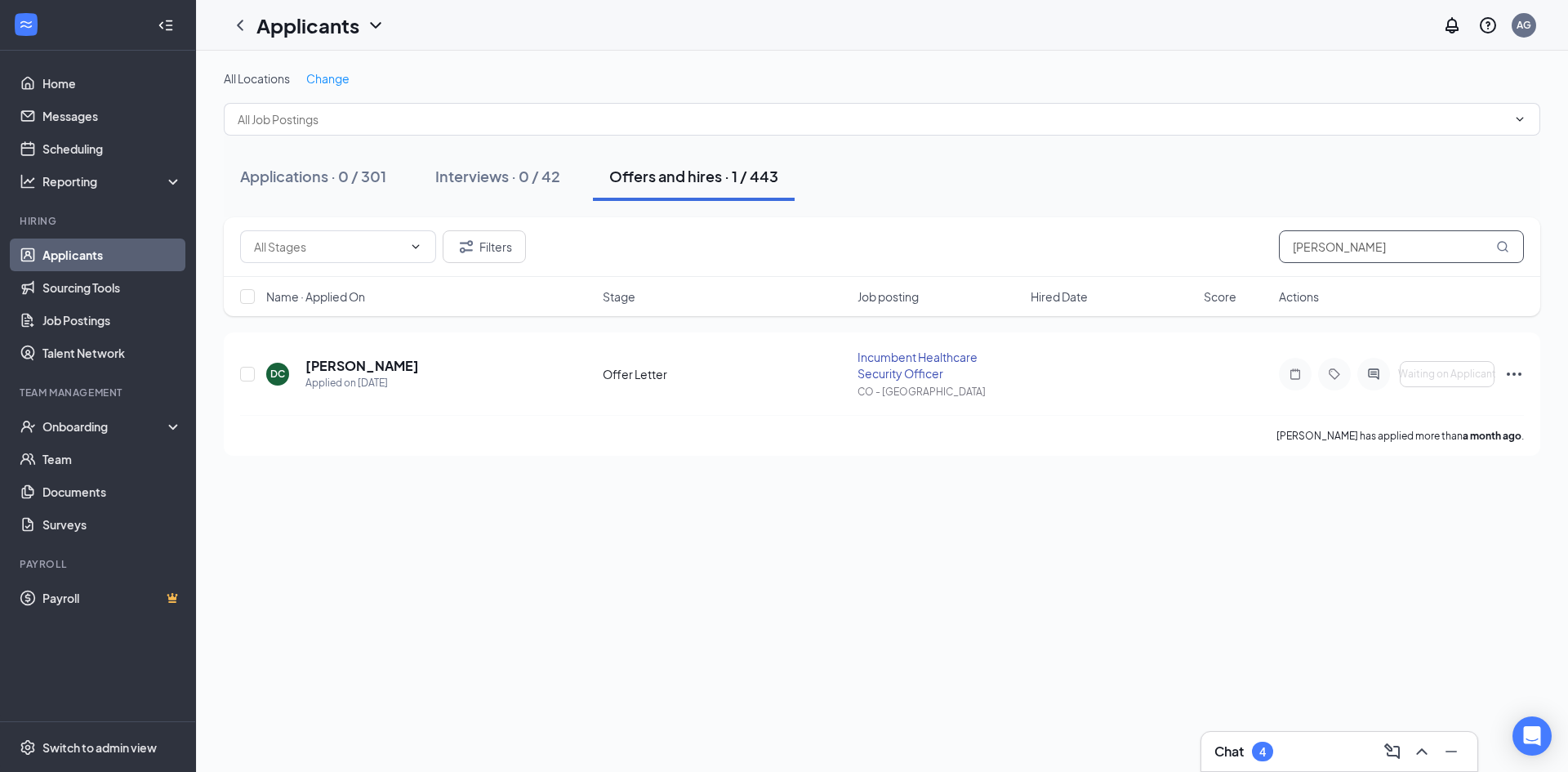
click at [1033, 249] on input "[PERSON_NAME]" at bounding box center [1401, 246] width 245 height 33
paste input "[PERSON_NAME]"
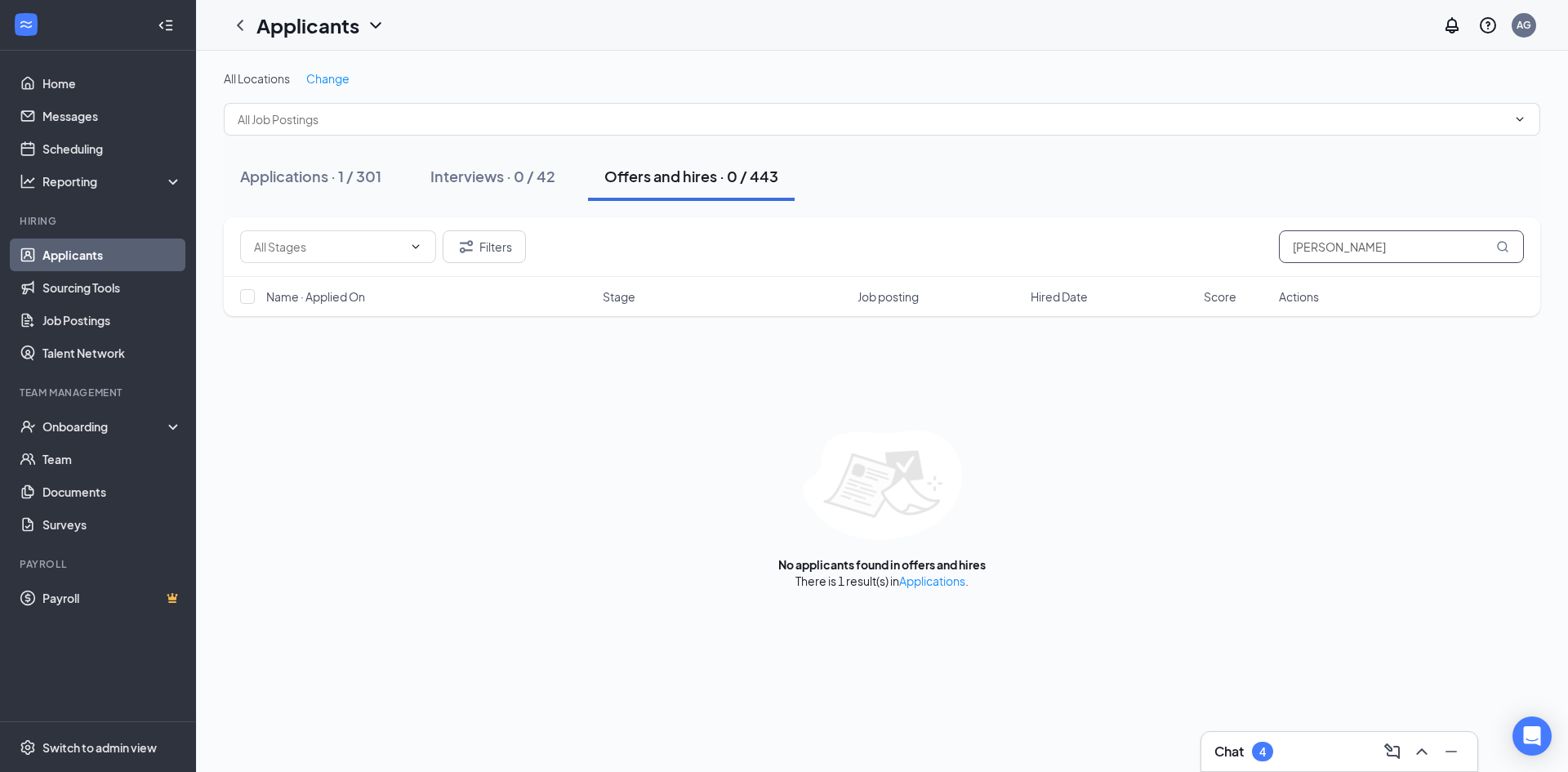
type input "[PERSON_NAME]"
click at [917, 530] on link "Applications" at bounding box center [932, 580] width 66 height 15
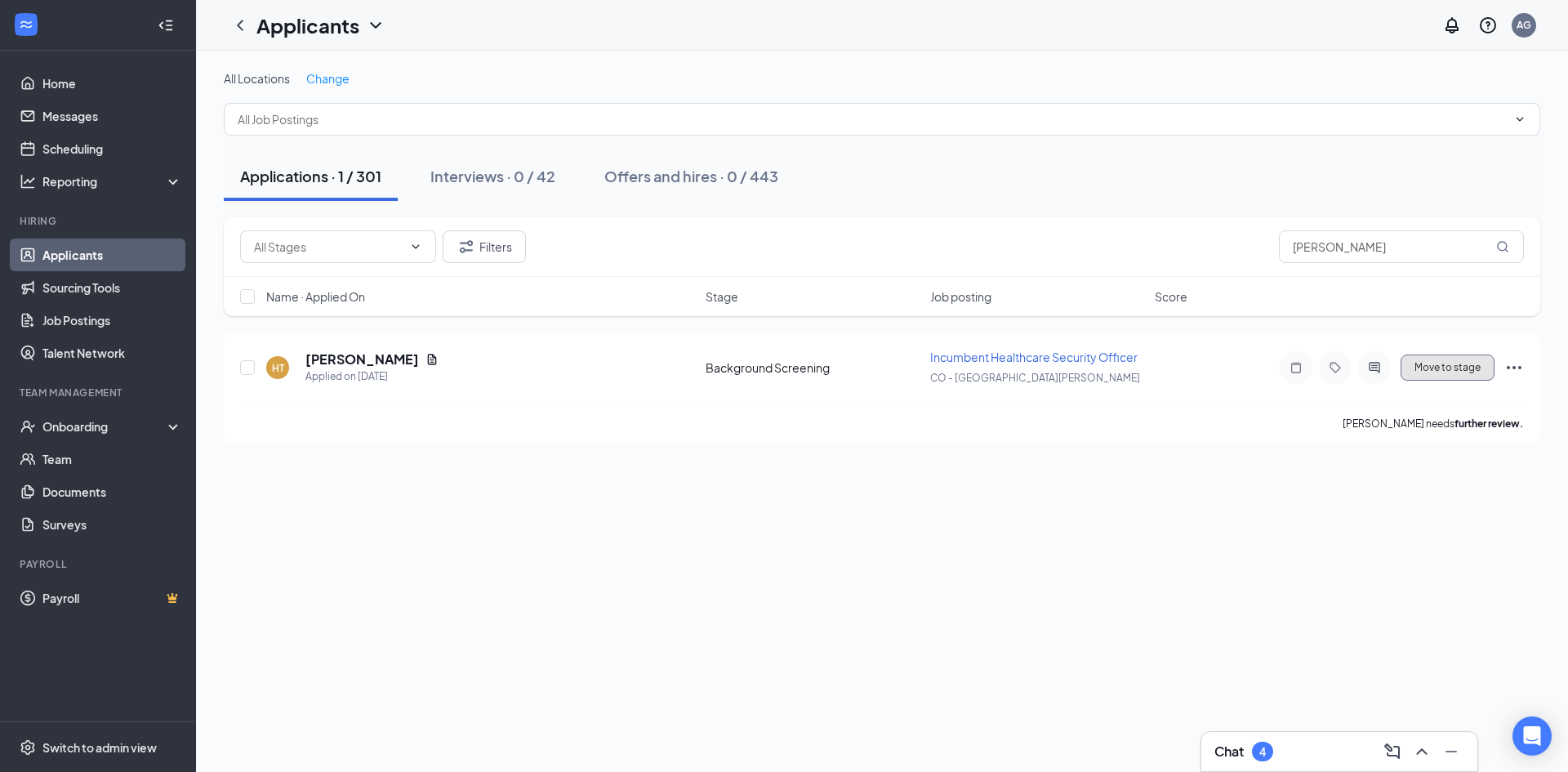
click at [1033, 369] on button "Move to stage" at bounding box center [1448, 367] width 94 height 27
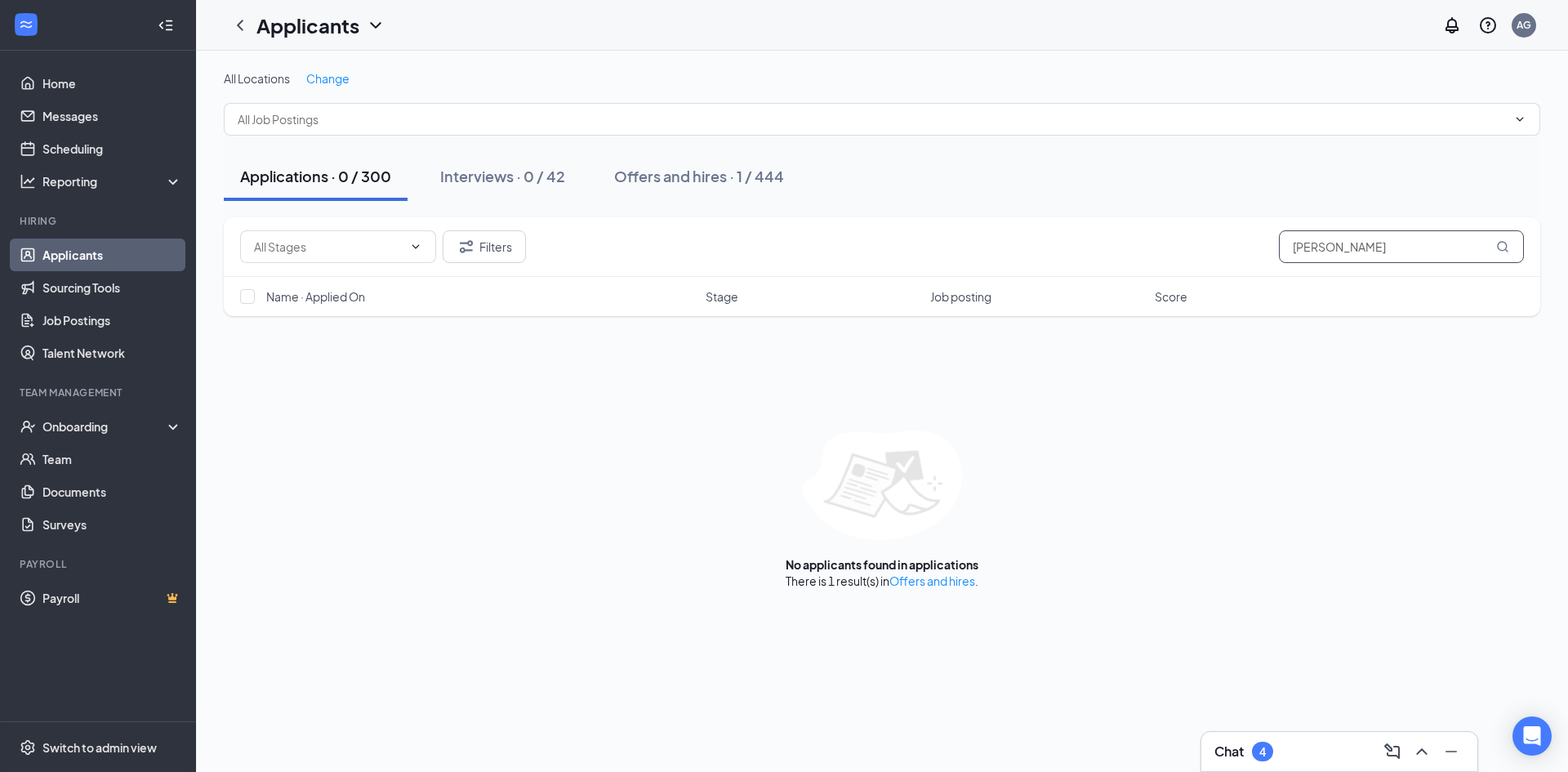
click at [1033, 253] on input "[PERSON_NAME]" at bounding box center [1401, 246] width 245 height 33
paste input "[PERSON_NAME]"
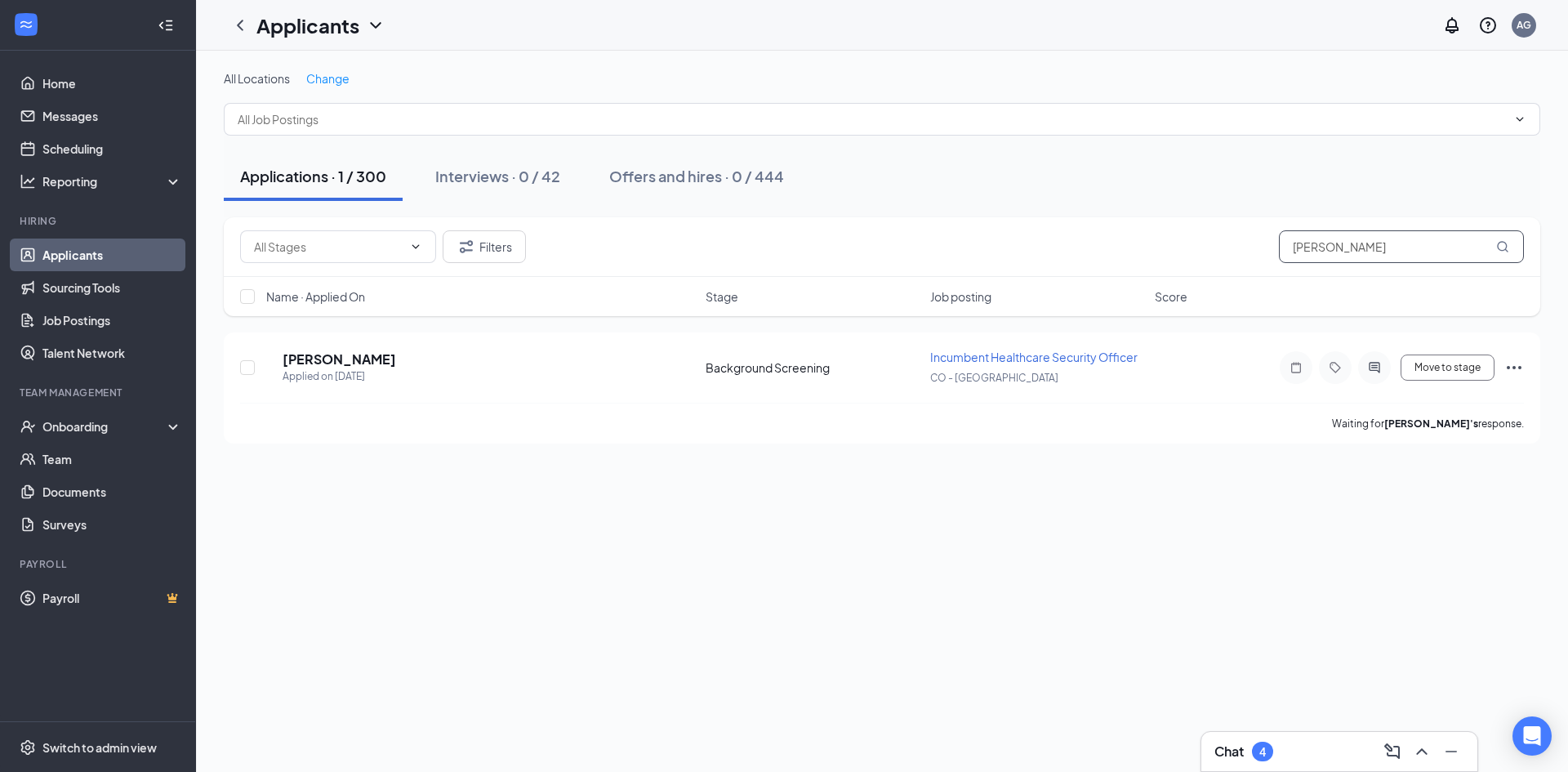
click at [1033, 256] on input "[PERSON_NAME]" at bounding box center [1401, 246] width 245 height 33
paste input "[PERSON_NAME]"
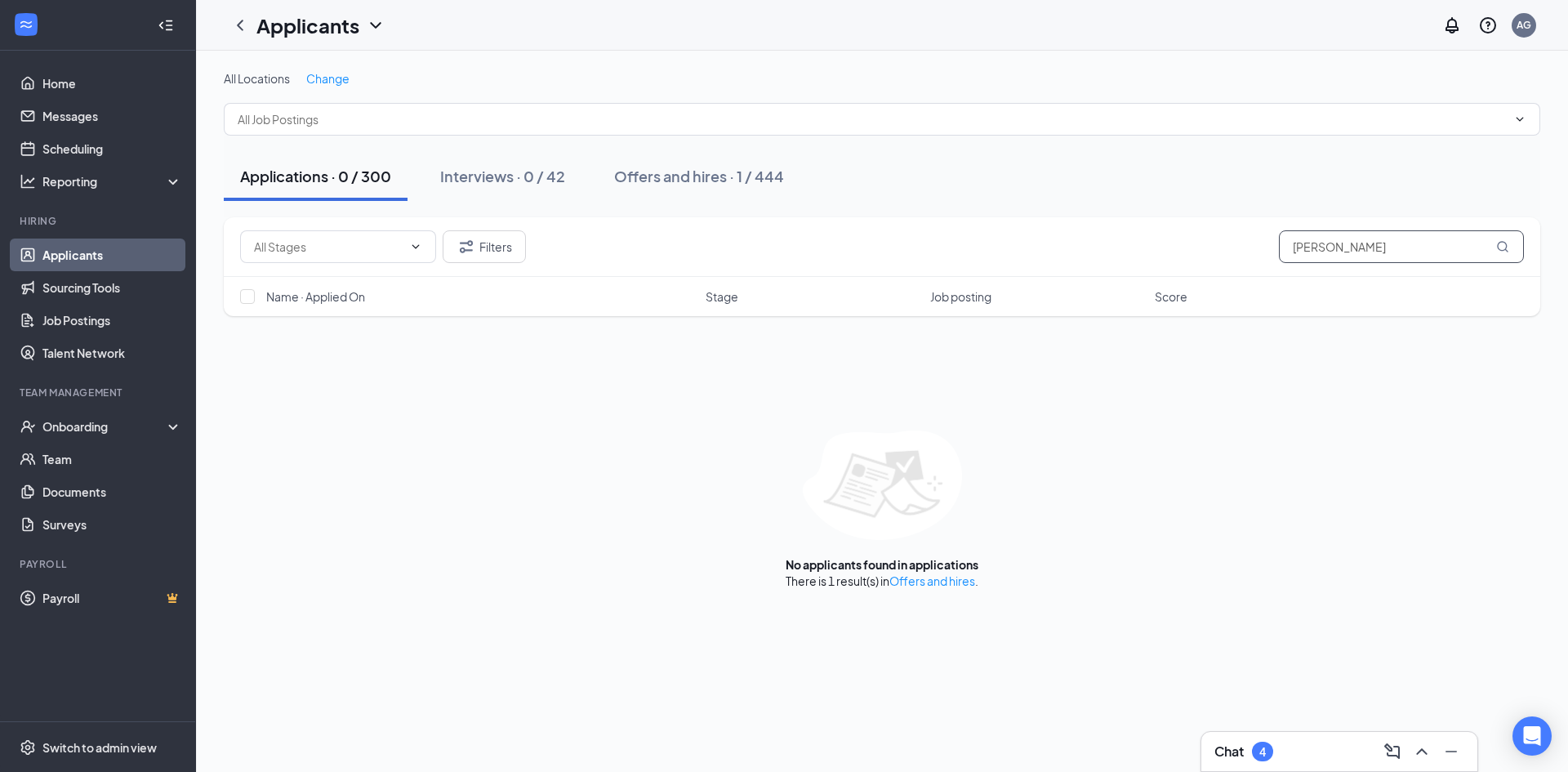
type input "[PERSON_NAME]"
click at [929, 530] on link "Offers and hires" at bounding box center [932, 580] width 86 height 15
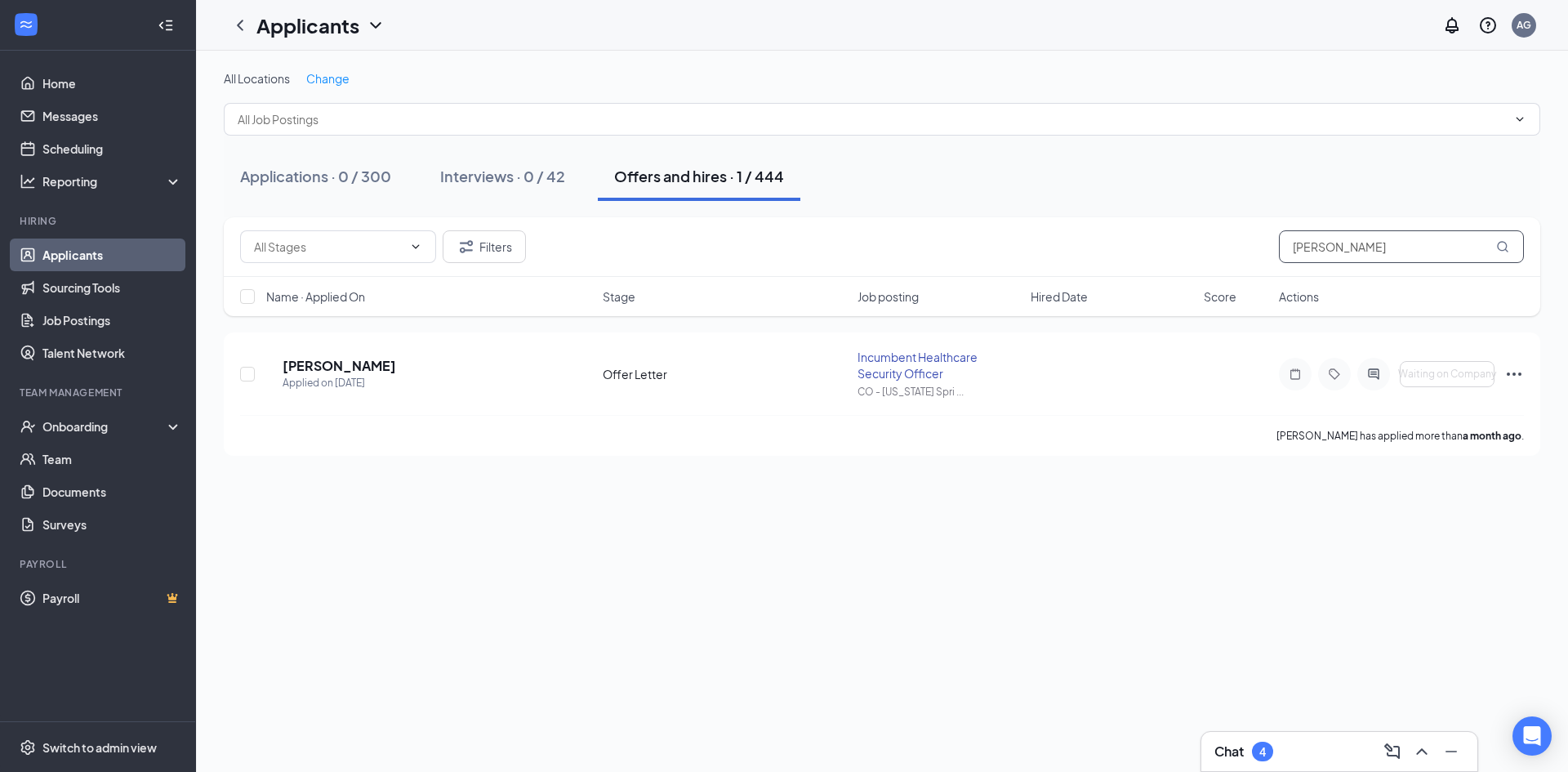
click at [1033, 249] on input "[PERSON_NAME]" at bounding box center [1401, 246] width 245 height 33
paste input "King"
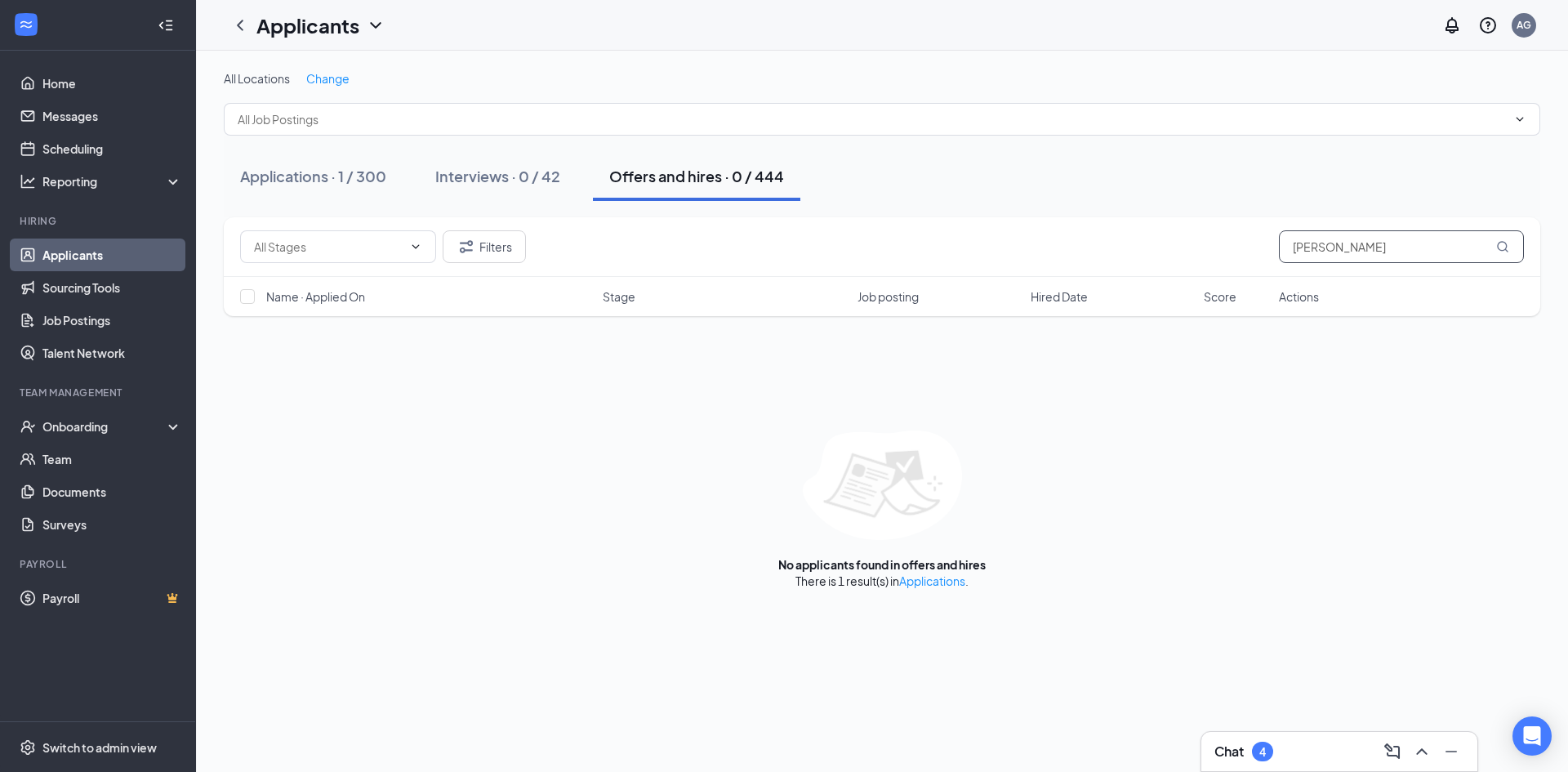
type input "[PERSON_NAME]"
click at [256, 205] on div "Applications · 1 / 300 Interviews · 0 / 42 Offers and hires · 0 / 444" at bounding box center [882, 175] width 1317 height 82
click at [280, 186] on button "Applications · 1 / 300" at bounding box center [313, 176] width 178 height 49
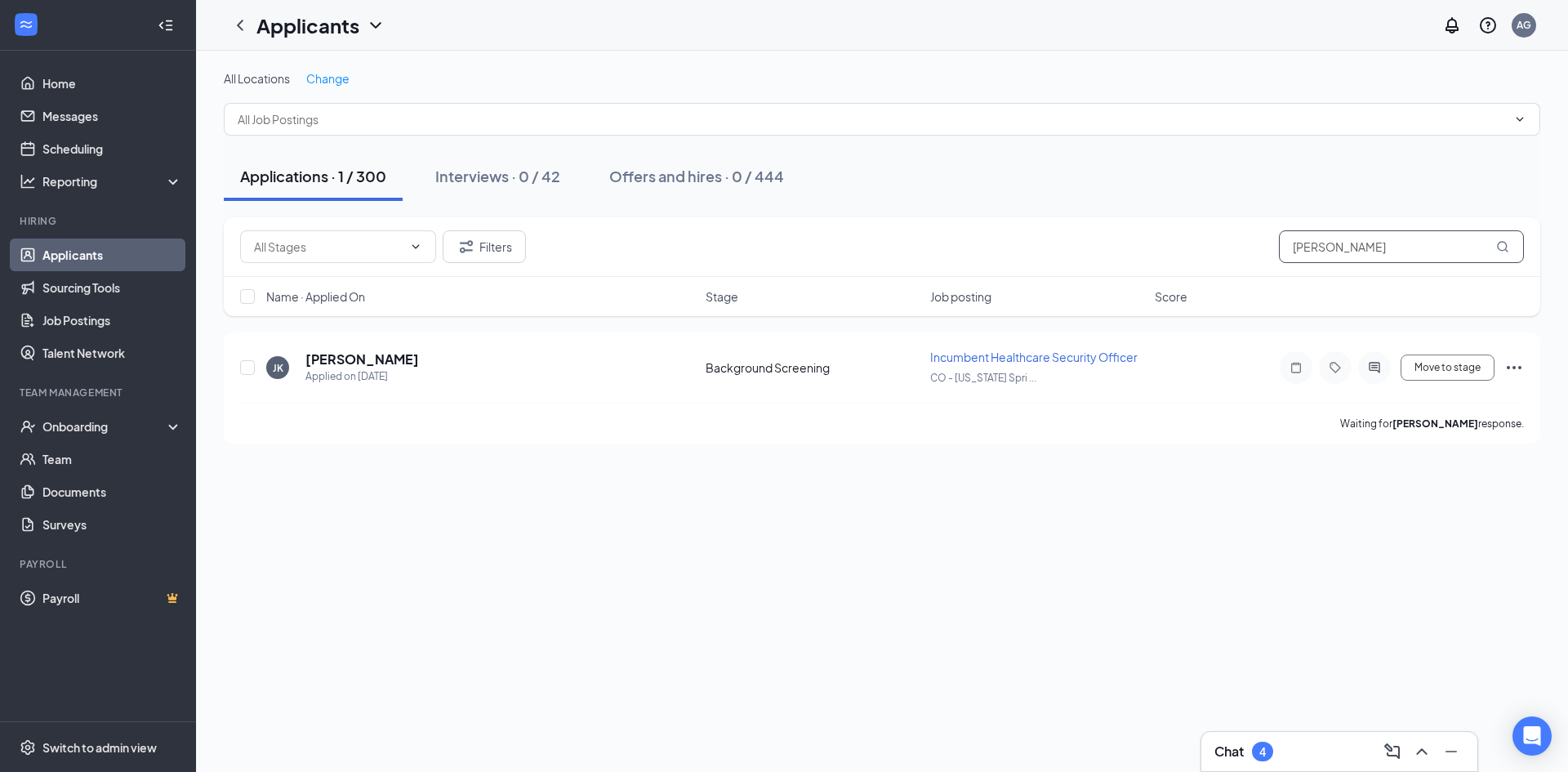
click at [1033, 245] on input "[PERSON_NAME]" at bounding box center [1401, 246] width 245 height 33
paste input "[PERSON_NAME]"
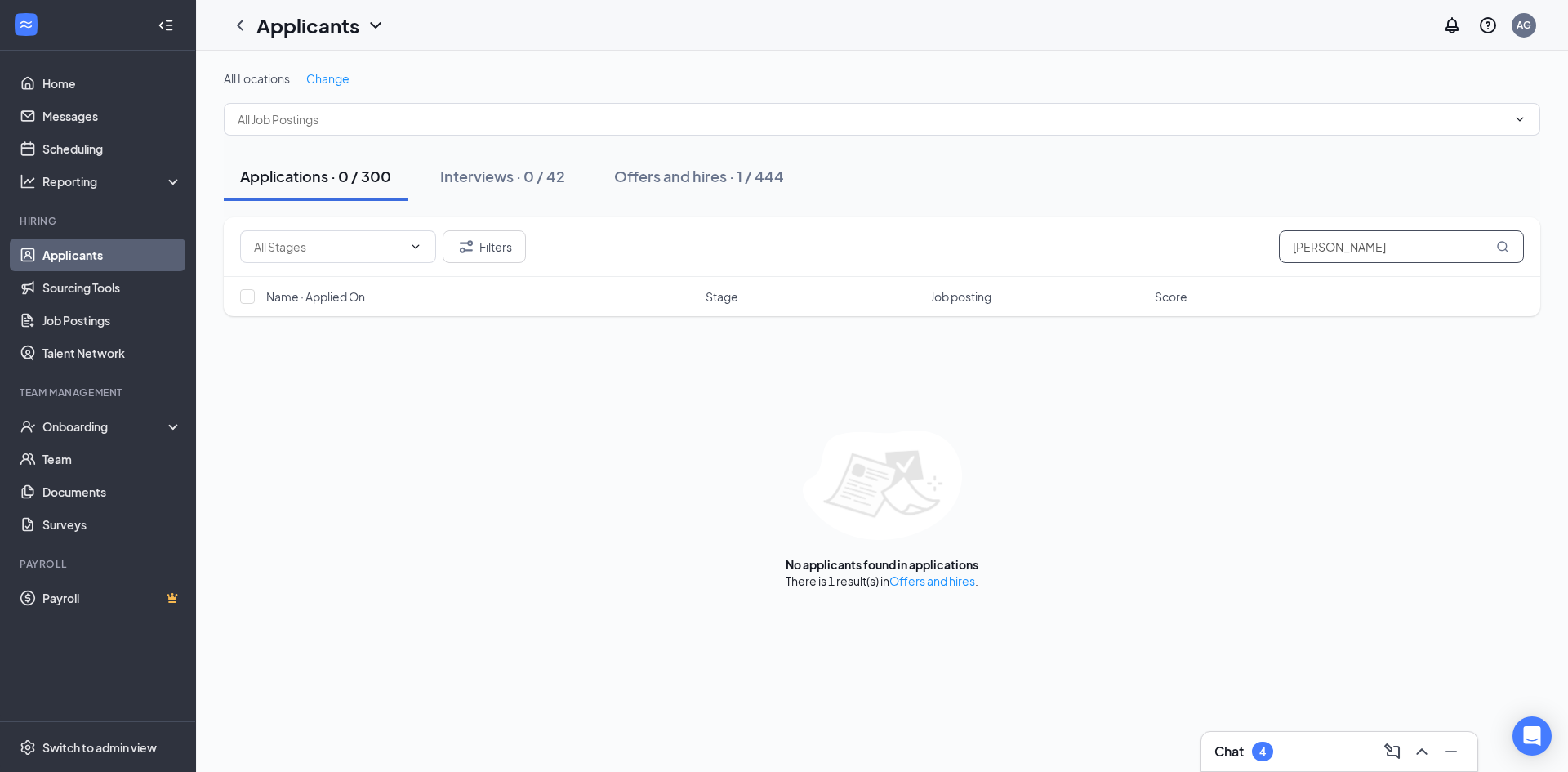
type input "[PERSON_NAME]"
click at [958, 530] on link "Offers and hires" at bounding box center [932, 580] width 86 height 15
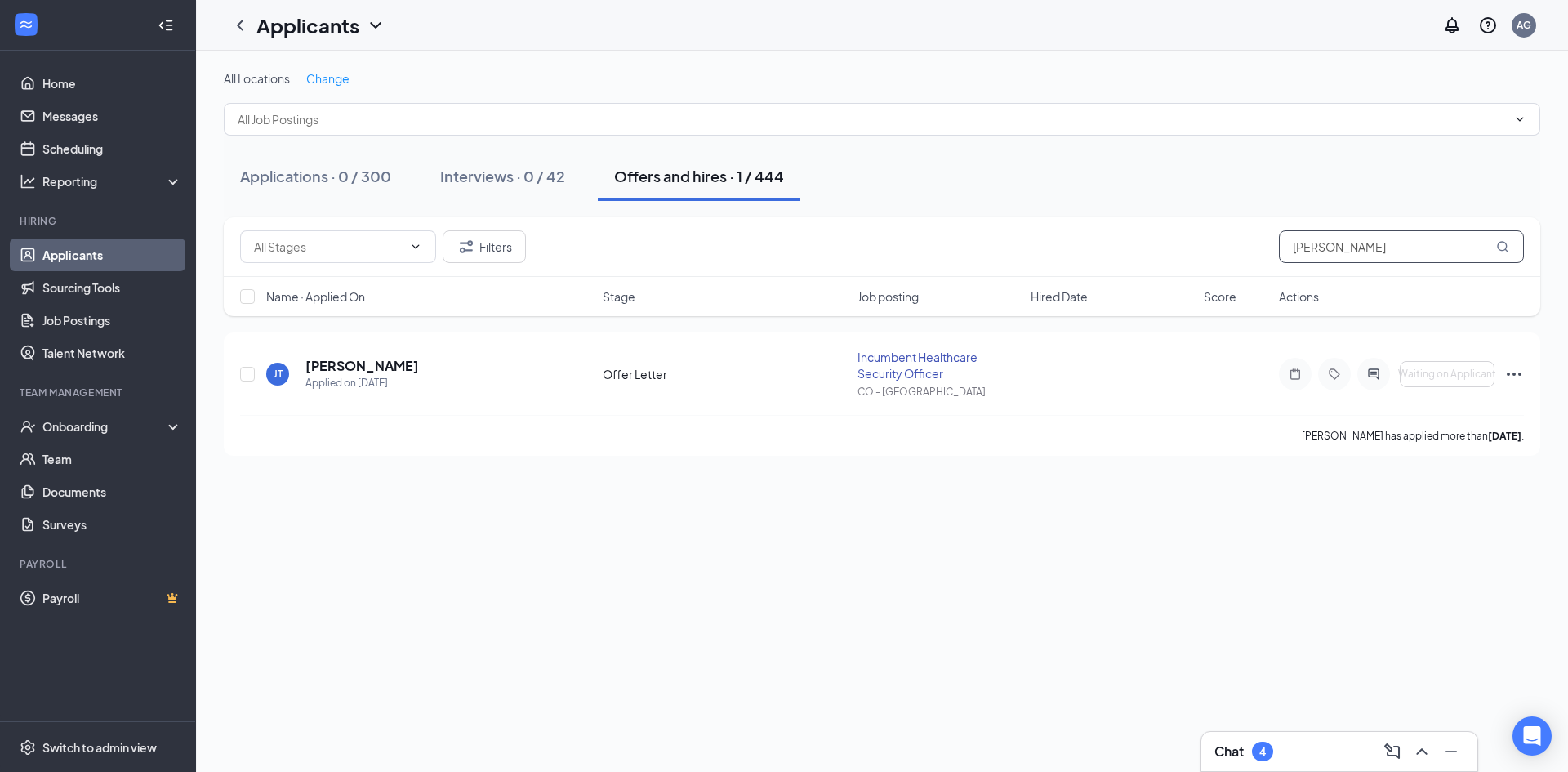
click at [1033, 259] on input "[PERSON_NAME]" at bounding box center [1401, 246] width 245 height 33
paste input "text"
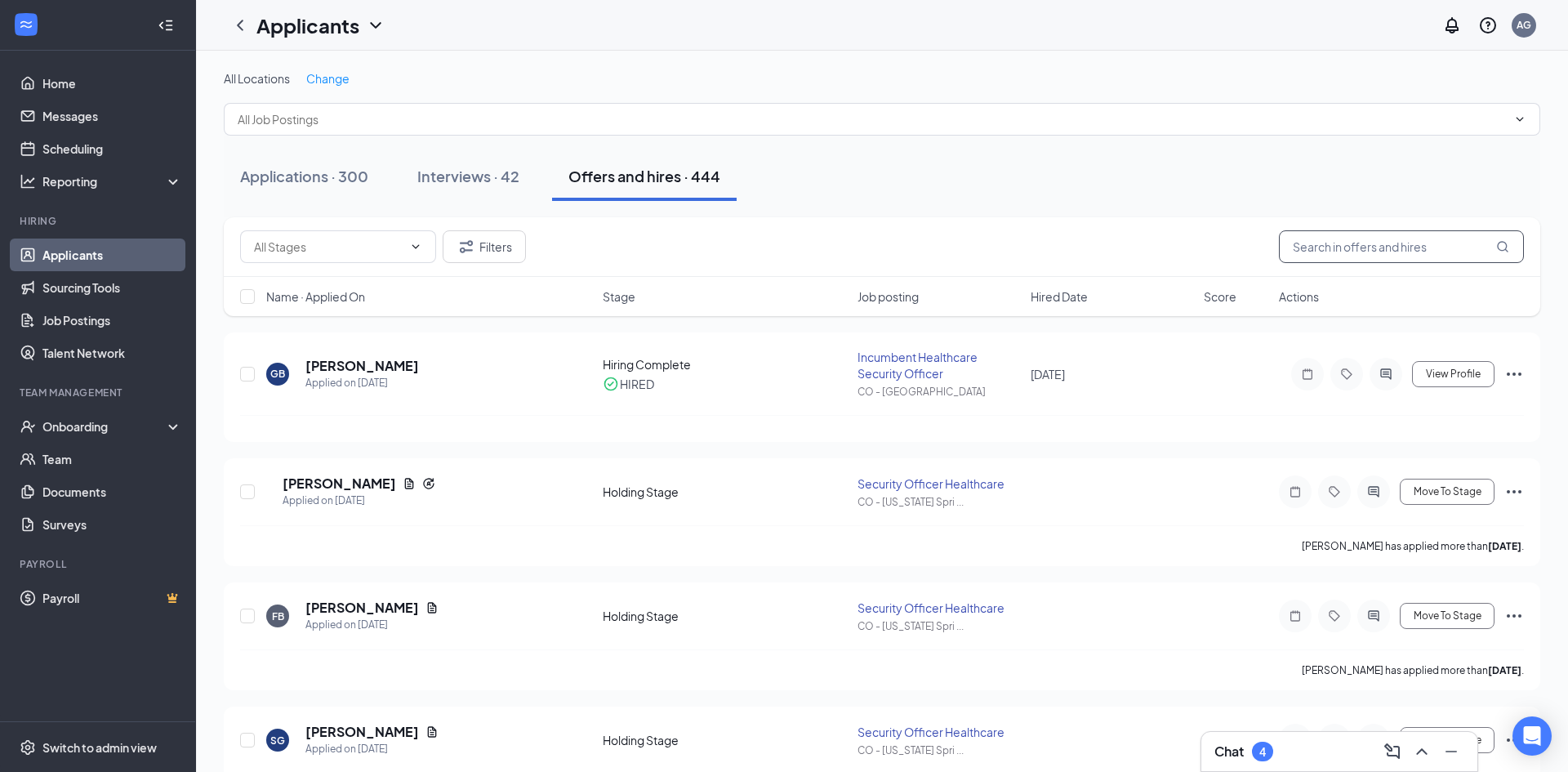
click at [1033, 249] on input "text" at bounding box center [1401, 246] width 245 height 33
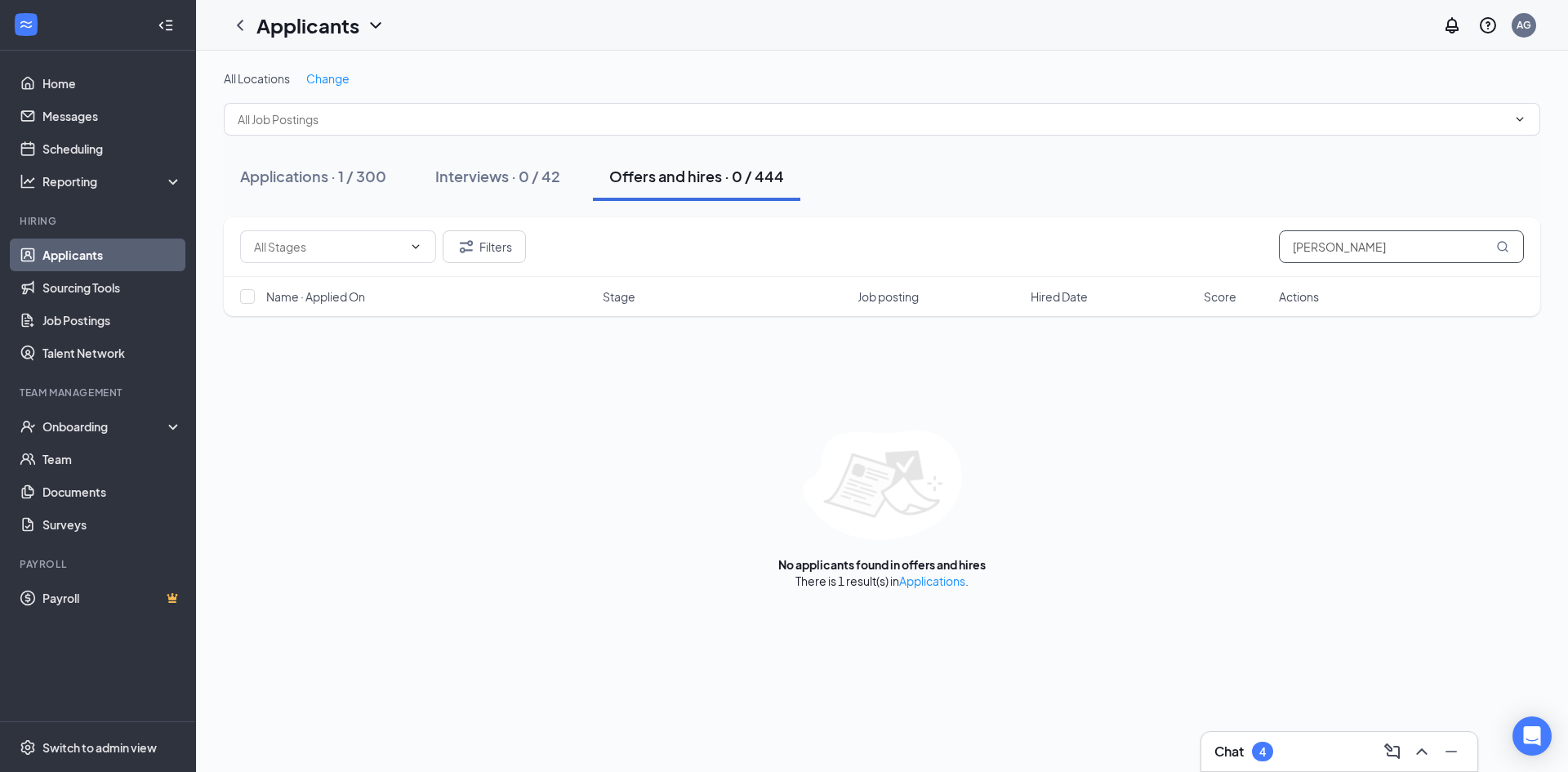
type input "[PERSON_NAME]"
click at [934, 530] on link "Applications" at bounding box center [932, 580] width 66 height 15
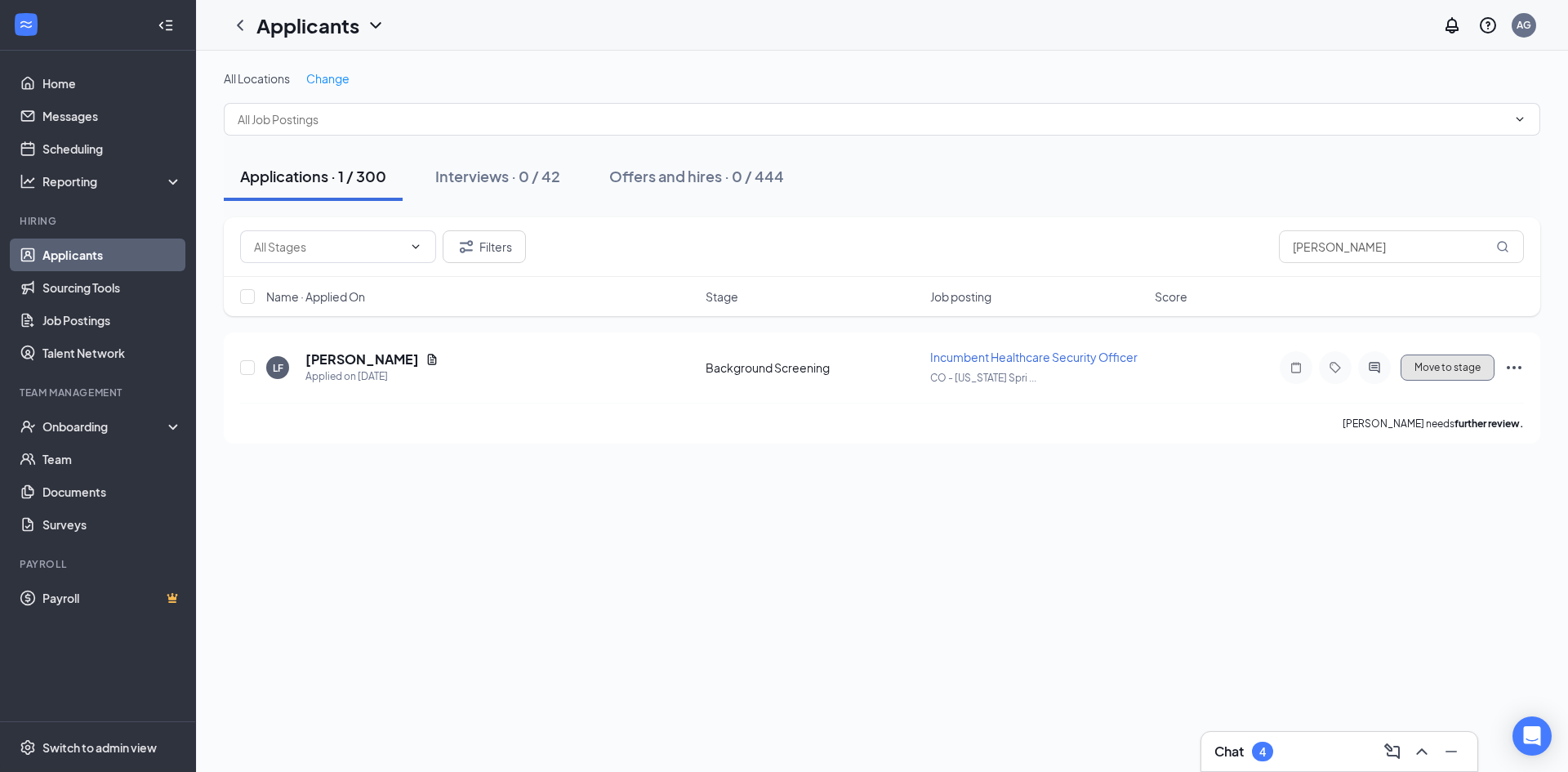
click at [1033, 371] on button "Move to stage" at bounding box center [1448, 367] width 94 height 27
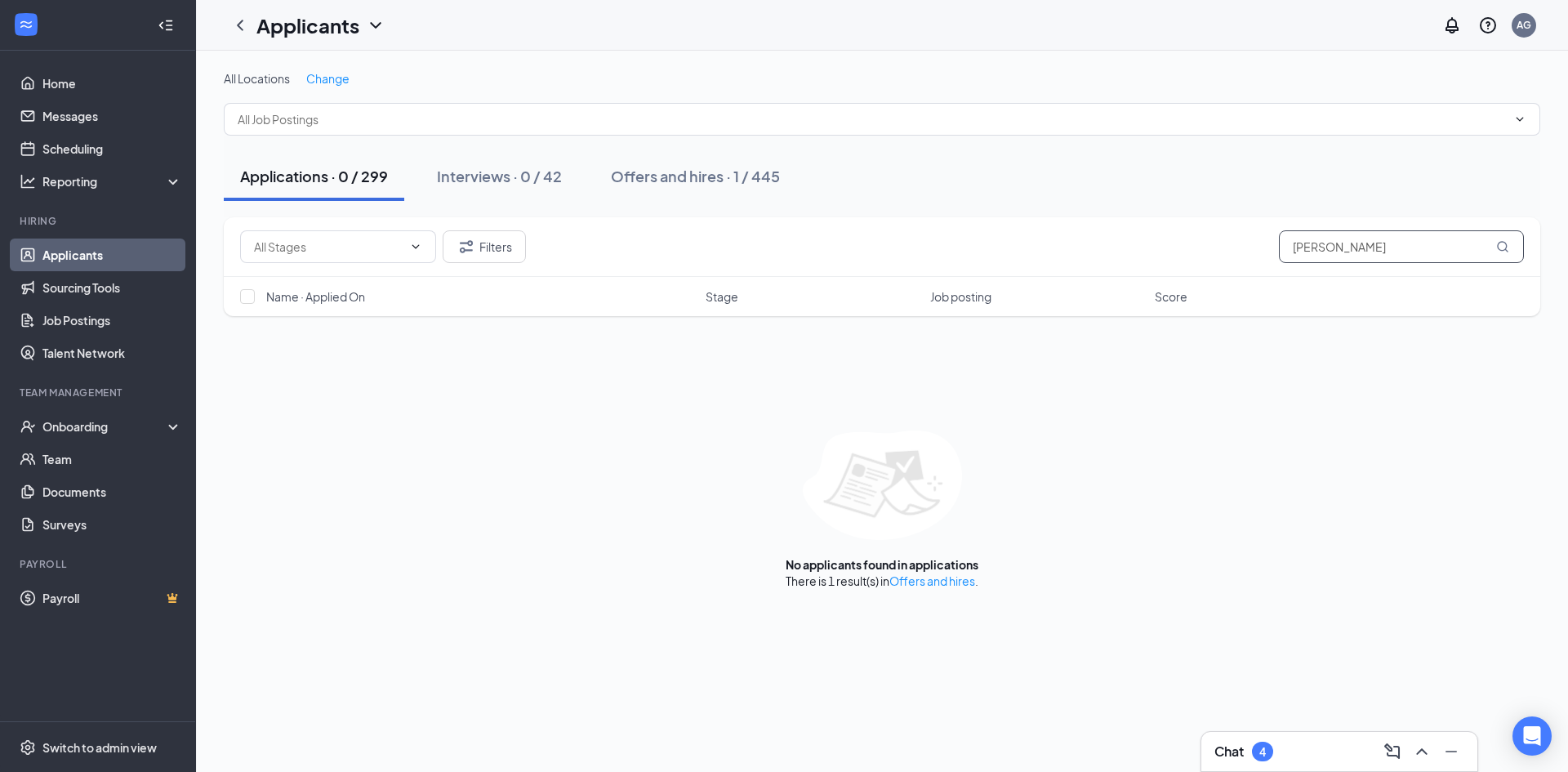
click at [1033, 233] on input "[PERSON_NAME]" at bounding box center [1401, 246] width 245 height 33
click at [1033, 235] on input "[PERSON_NAME]" at bounding box center [1401, 246] width 245 height 33
click at [1033, 236] on input "[PERSON_NAME]" at bounding box center [1401, 246] width 245 height 33
paste input "[PERSON_NAME]"
click at [1033, 249] on input "[PERSON_NAME] ferrellMiranda [PERSON_NAME]" at bounding box center [1401, 246] width 245 height 33
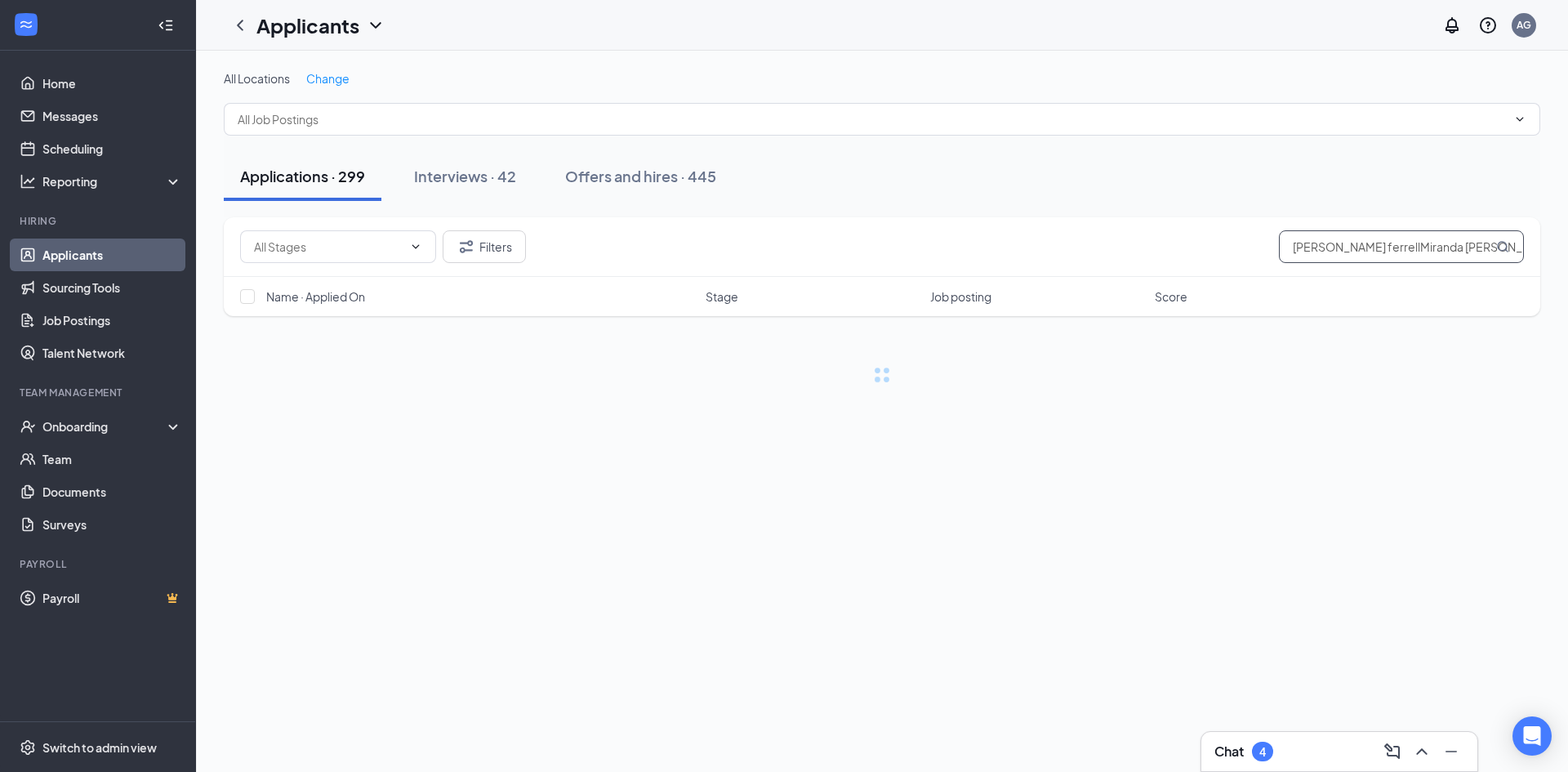
click at [1033, 249] on input "[PERSON_NAME] ferrellMiranda [PERSON_NAME]" at bounding box center [1401, 246] width 245 height 33
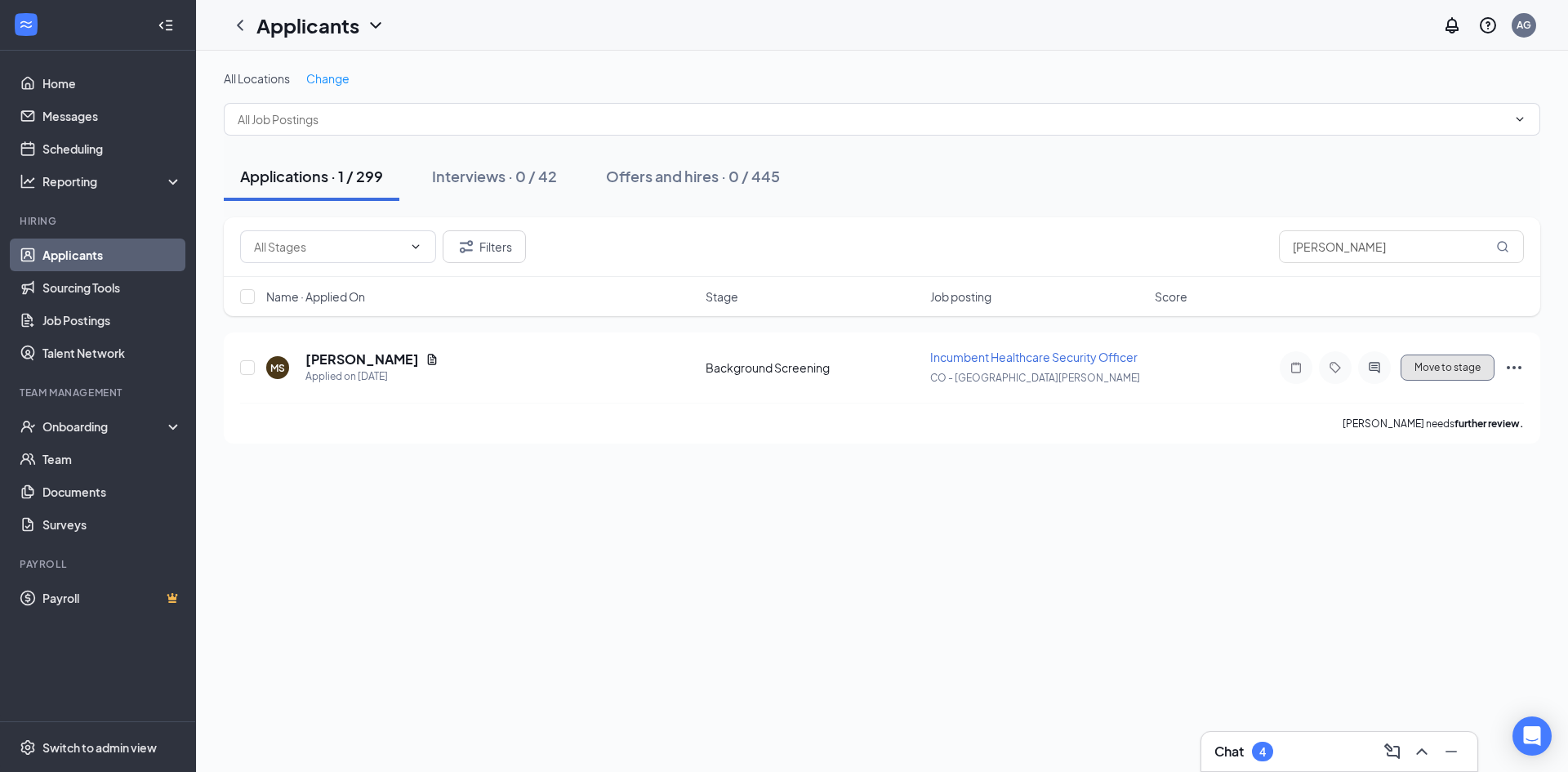
click at [1033, 354] on button "Move to stage" at bounding box center [1448, 367] width 94 height 27
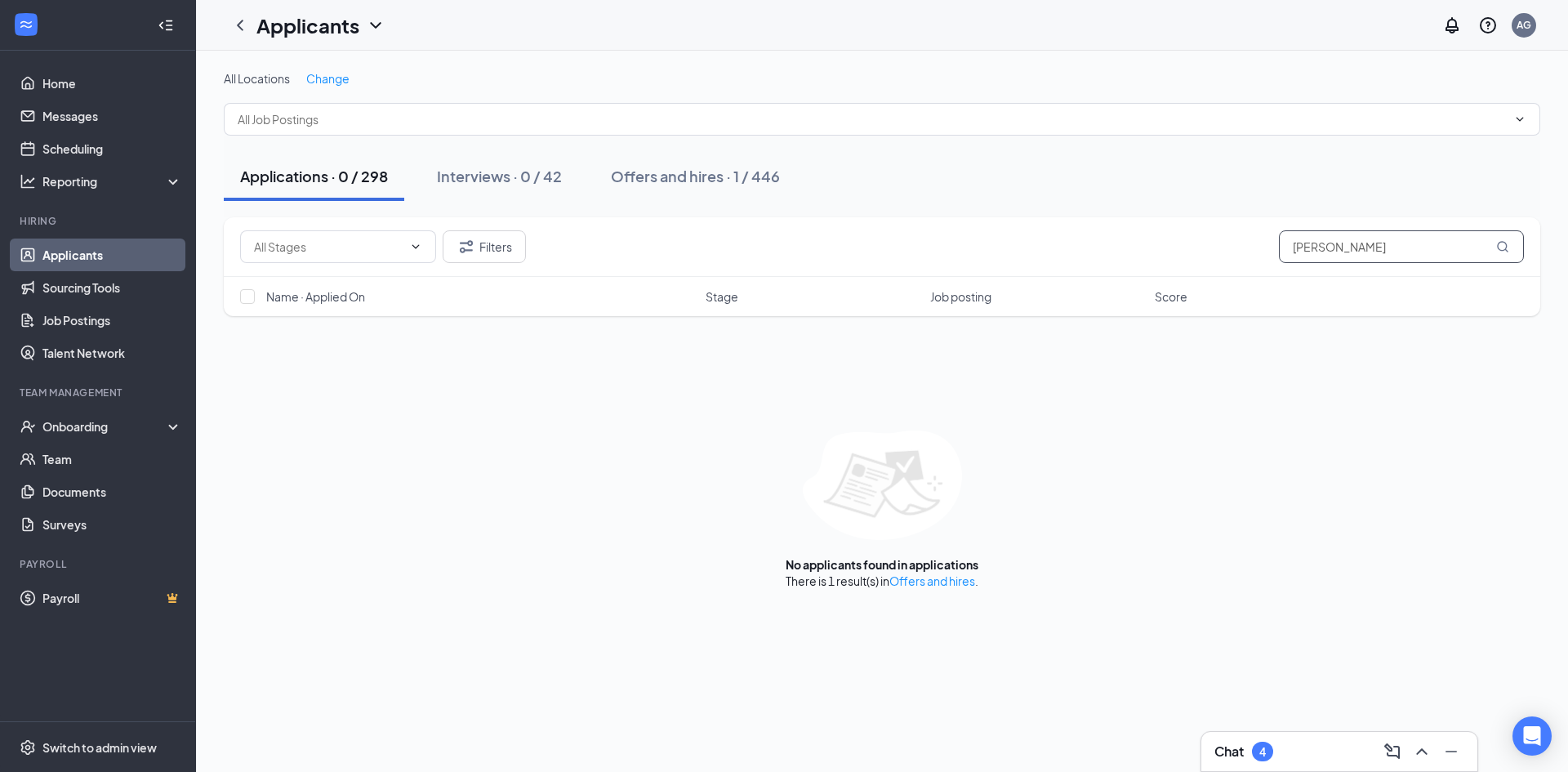
click at [1033, 247] on input "[PERSON_NAME]" at bounding box center [1401, 246] width 245 height 33
paste input "Rahniia Huntington"
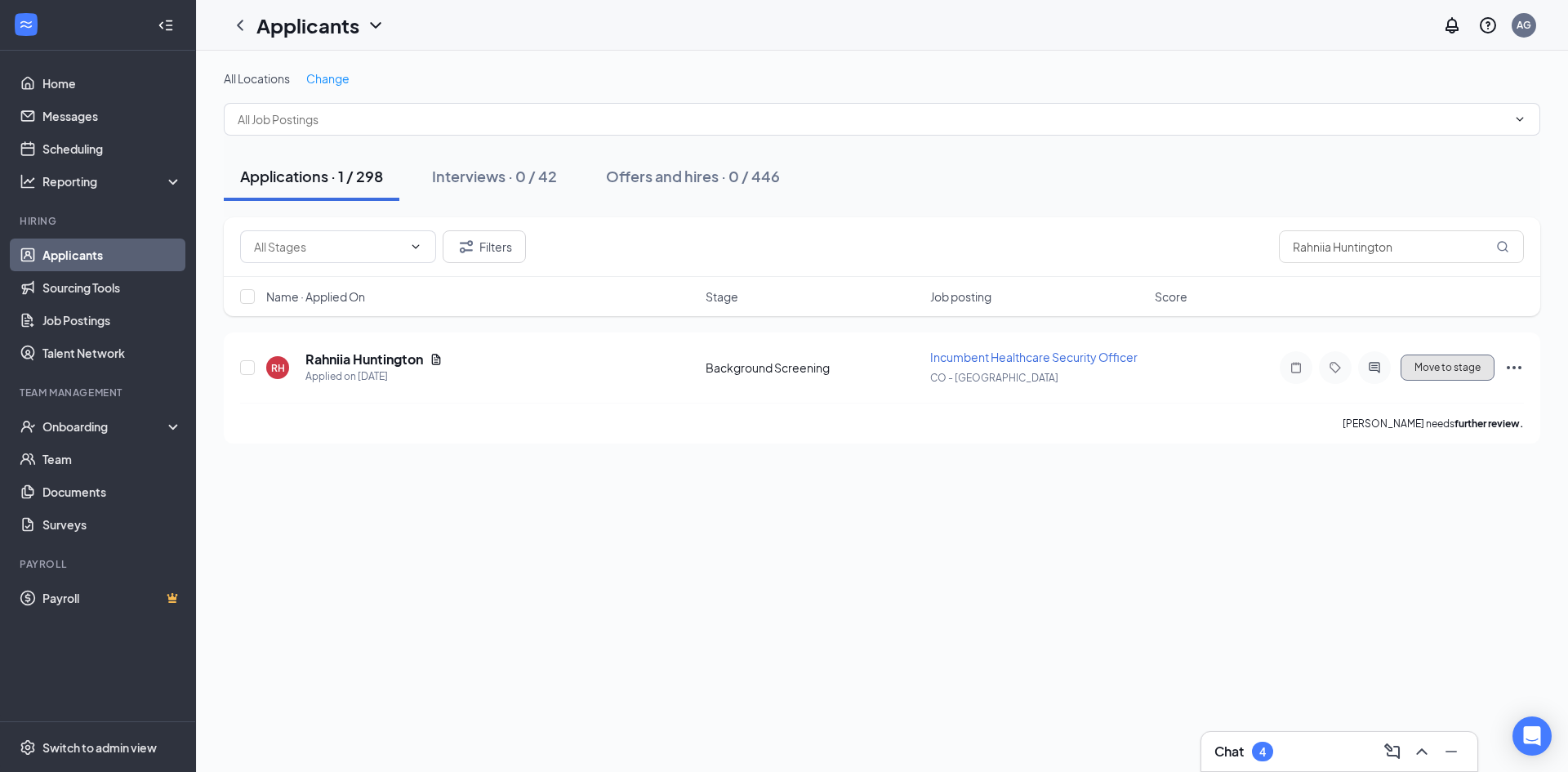
click at [1033, 364] on button "Move to stage" at bounding box center [1448, 367] width 94 height 27
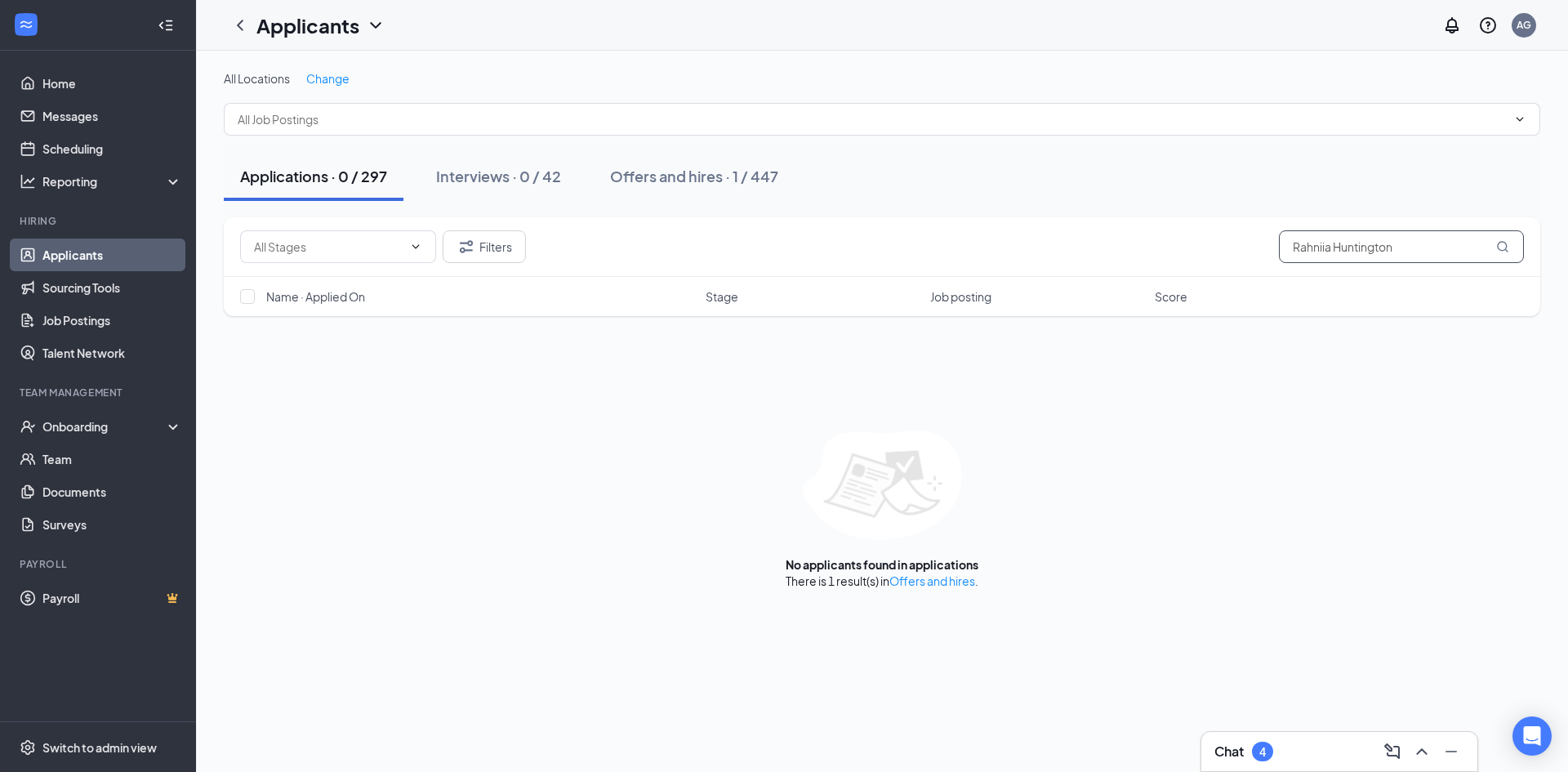
click at [1033, 241] on input "Rahniia Huntington" at bounding box center [1401, 246] width 245 height 33
paste input "[PERSON_NAME]"
type input "[PERSON_NAME]"
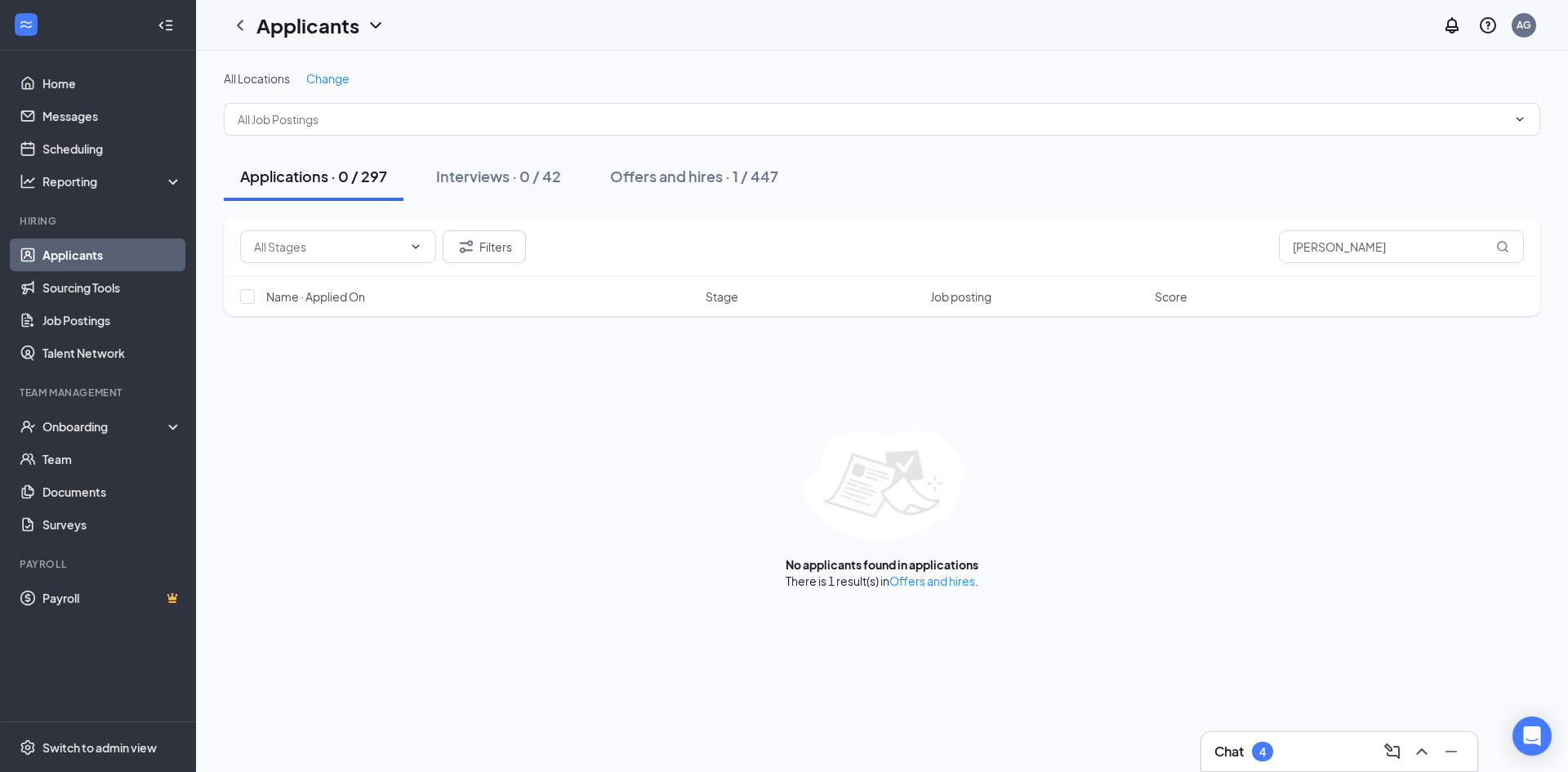
click at [963, 530] on link "Offers and hires" at bounding box center [932, 580] width 86 height 15
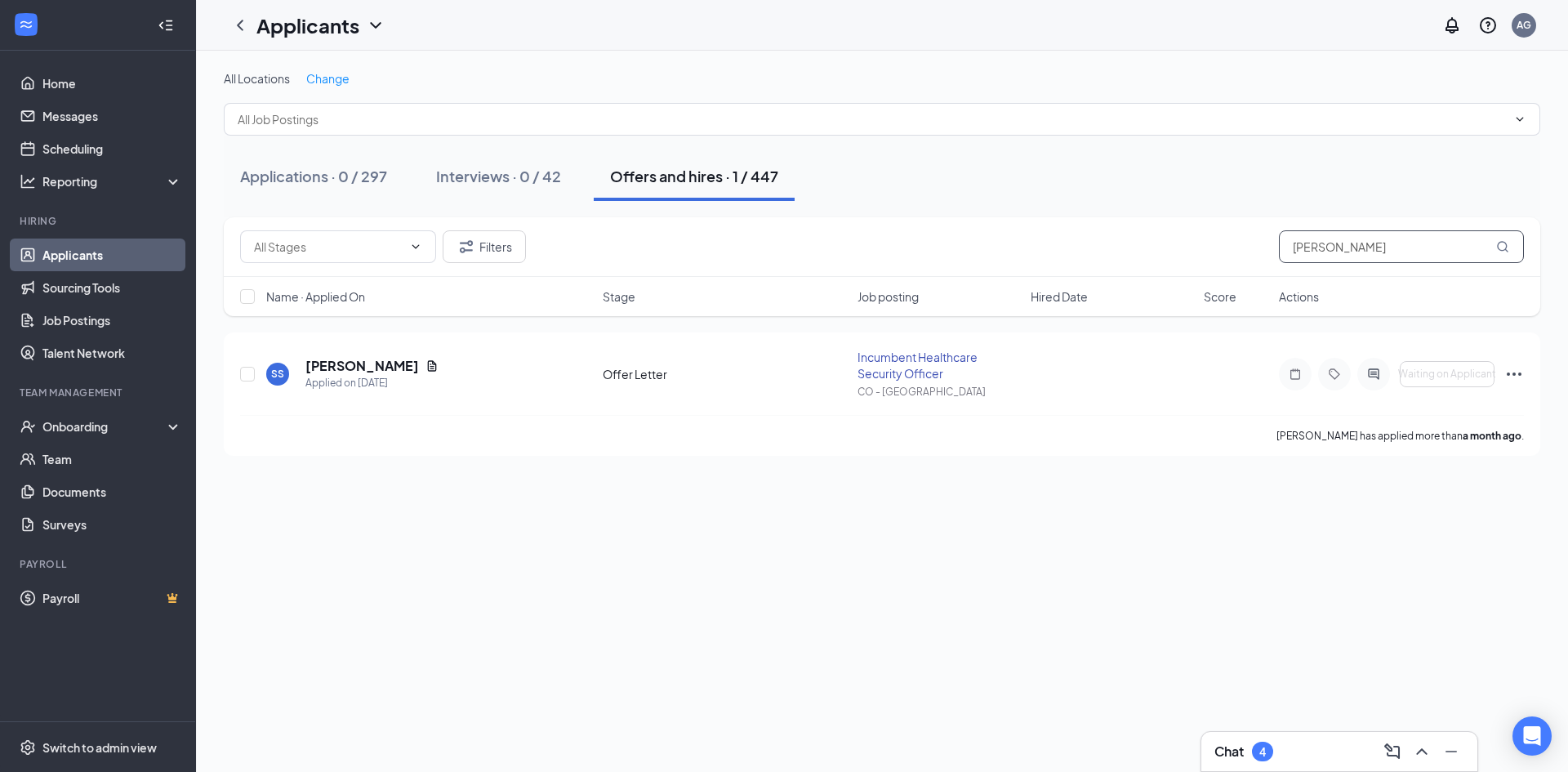
click at [1033, 246] on input "[PERSON_NAME]" at bounding box center [1401, 246] width 245 height 33
paste input "[PERSON_NAME]"
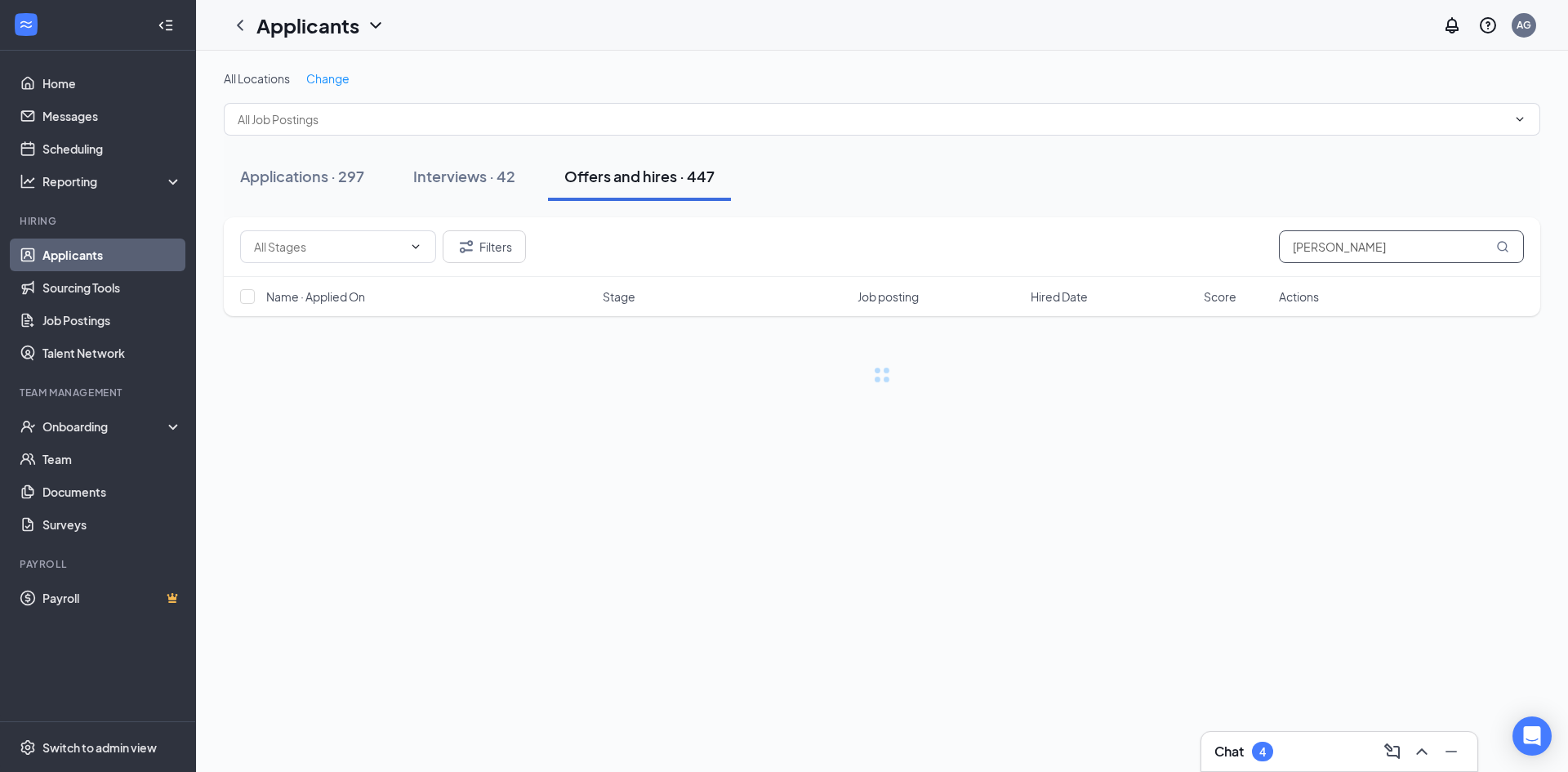
type input "[PERSON_NAME]"
click at [944, 530] on link "Applications" at bounding box center [932, 580] width 66 height 15
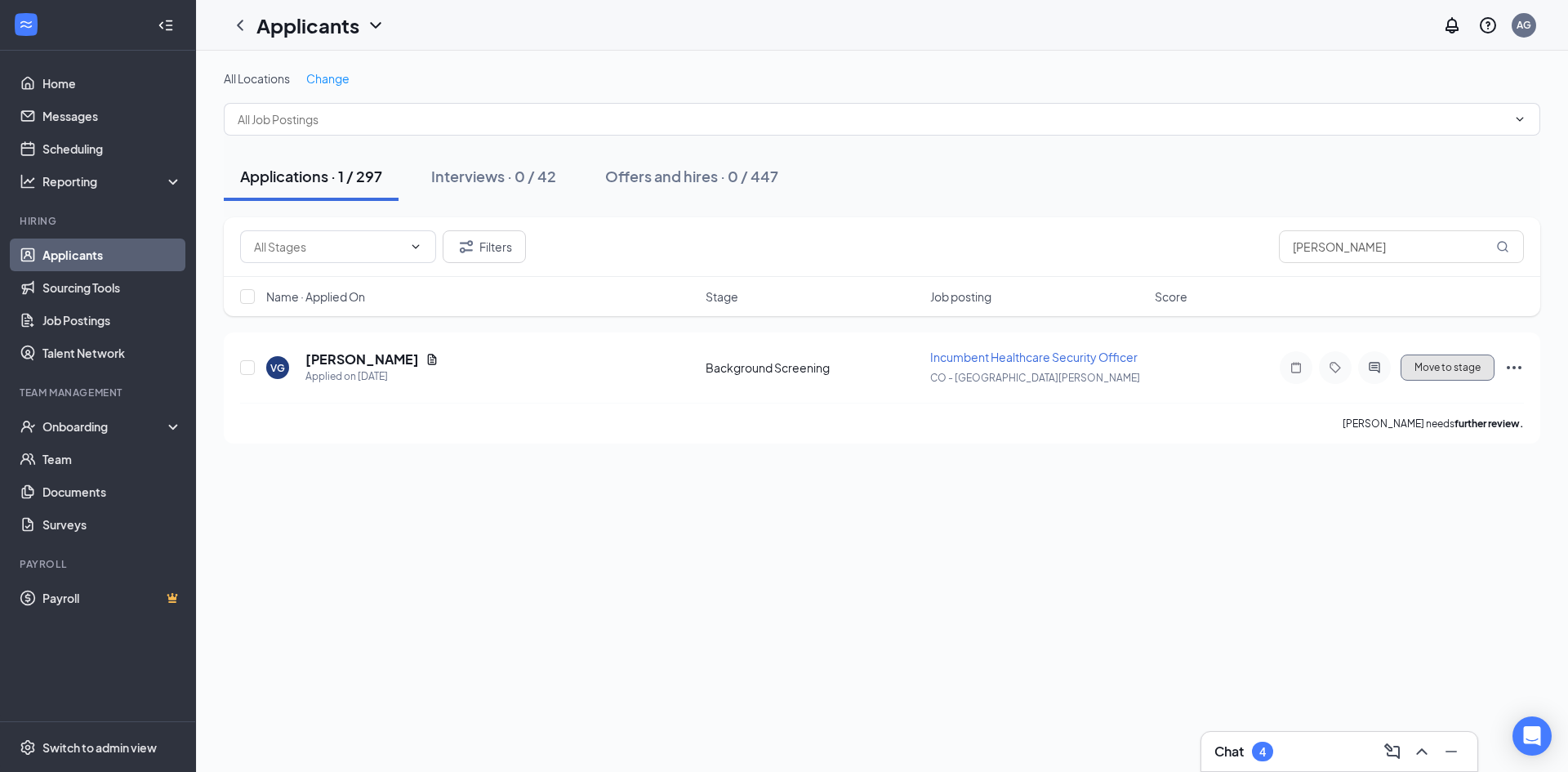
click at [1033, 363] on button "Move to stage" at bounding box center [1448, 367] width 94 height 27
click at [1033, 248] on input "[PERSON_NAME]" at bounding box center [1401, 246] width 245 height 33
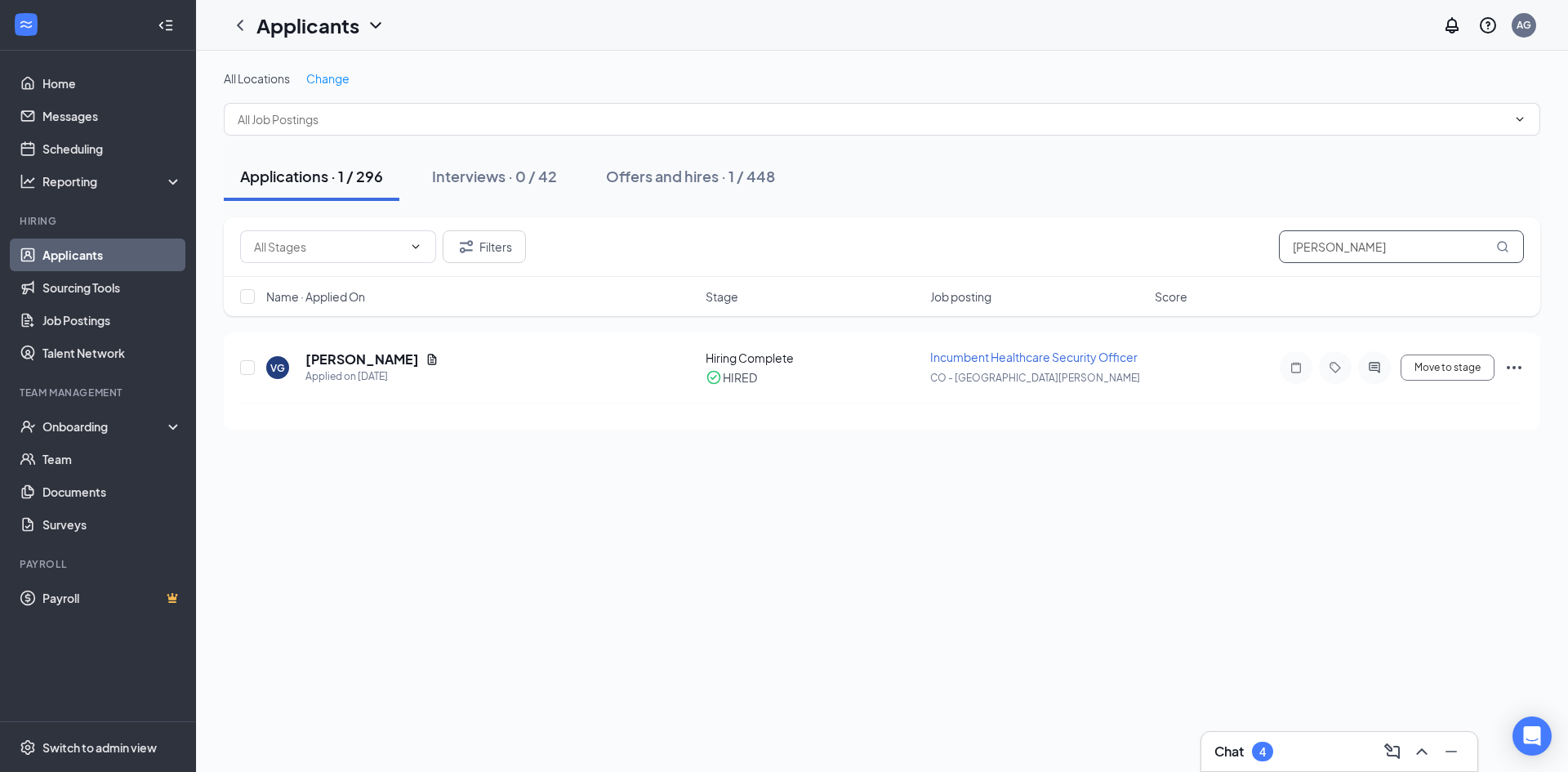
paste input "[PERSON_NAME]"
type input "[PERSON_NAME]"
click at [1033, 247] on input "[PERSON_NAME]" at bounding box center [1401, 246] width 245 height 33
click at [1033, 248] on input "[PERSON_NAME]" at bounding box center [1401, 246] width 245 height 33
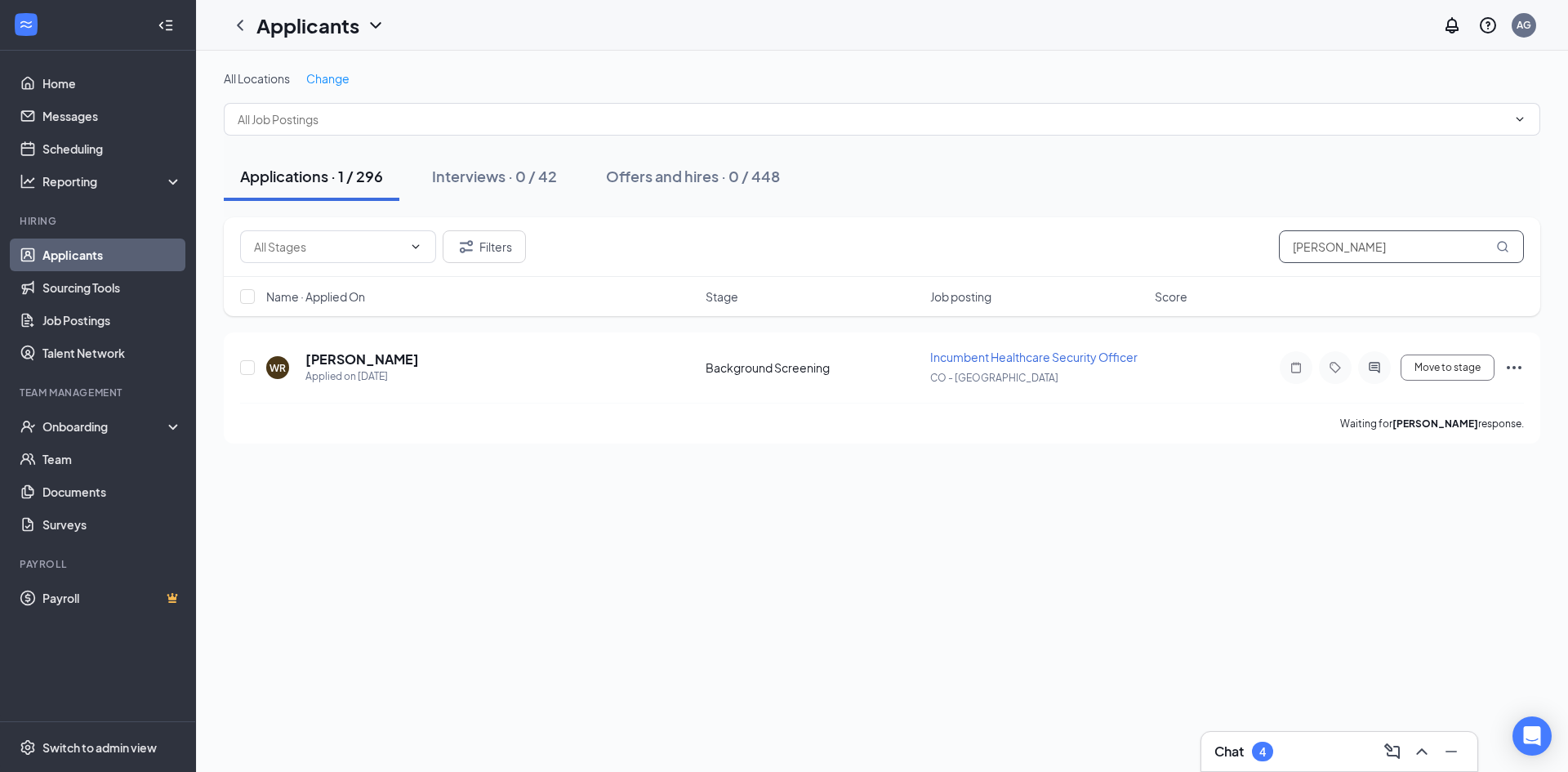
click at [1033, 249] on input "[PERSON_NAME]" at bounding box center [1401, 246] width 245 height 33
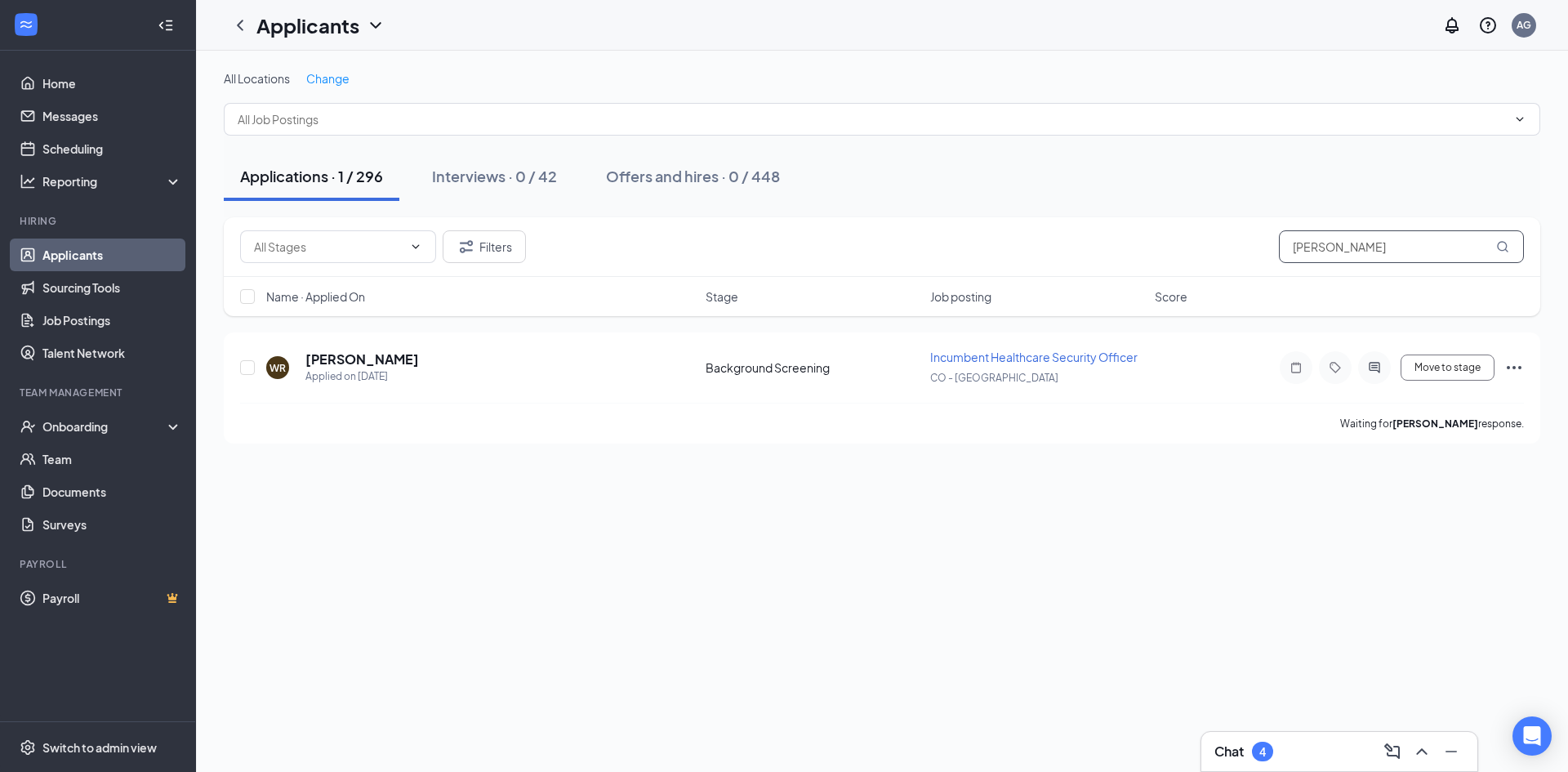
click at [1033, 249] on input "[PERSON_NAME]" at bounding box center [1401, 246] width 245 height 33
paste input "[PERSON_NAME]"
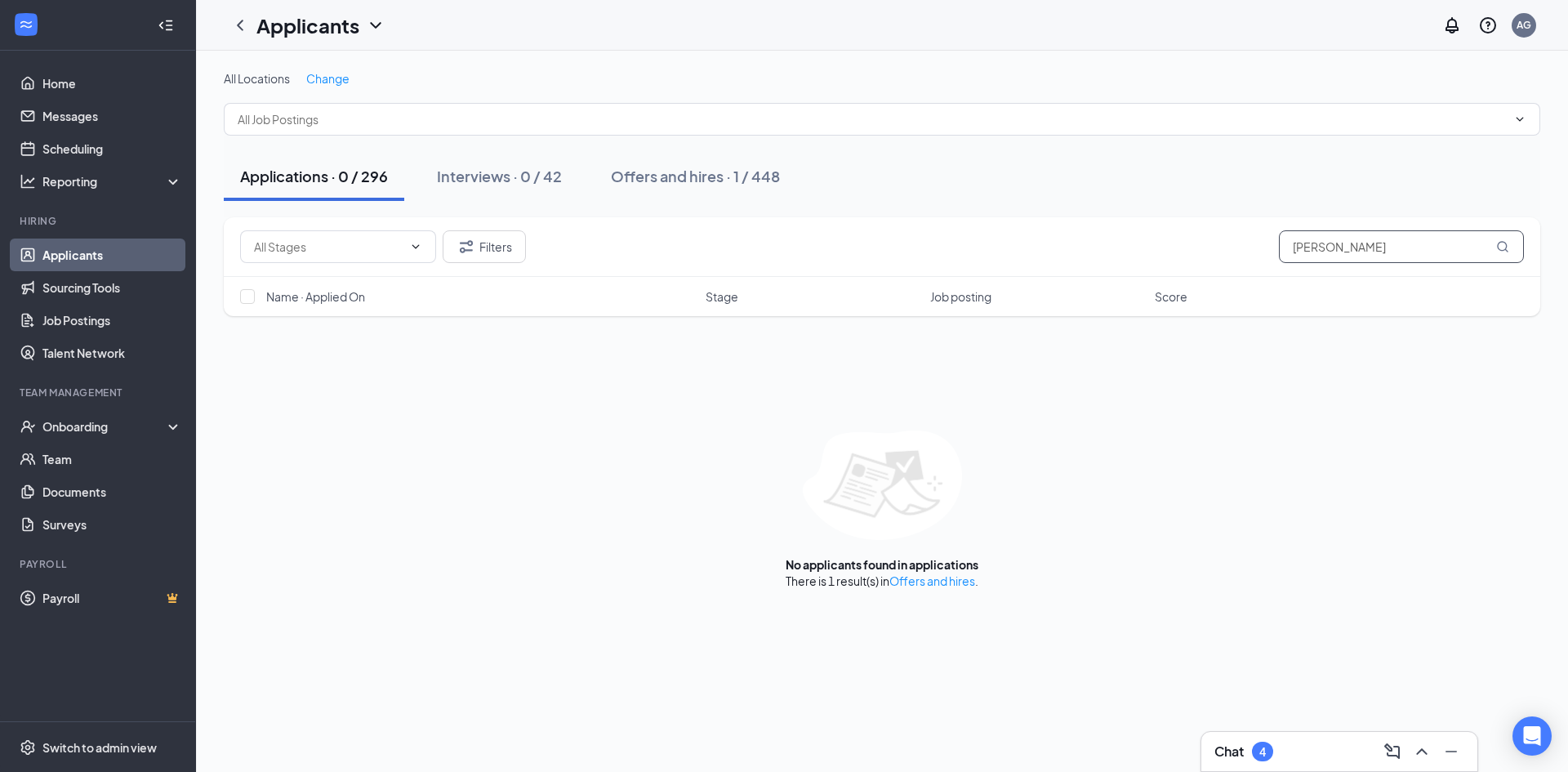
type input "[PERSON_NAME]"
click at [967, 530] on link "Offers and hires" at bounding box center [932, 580] width 86 height 15
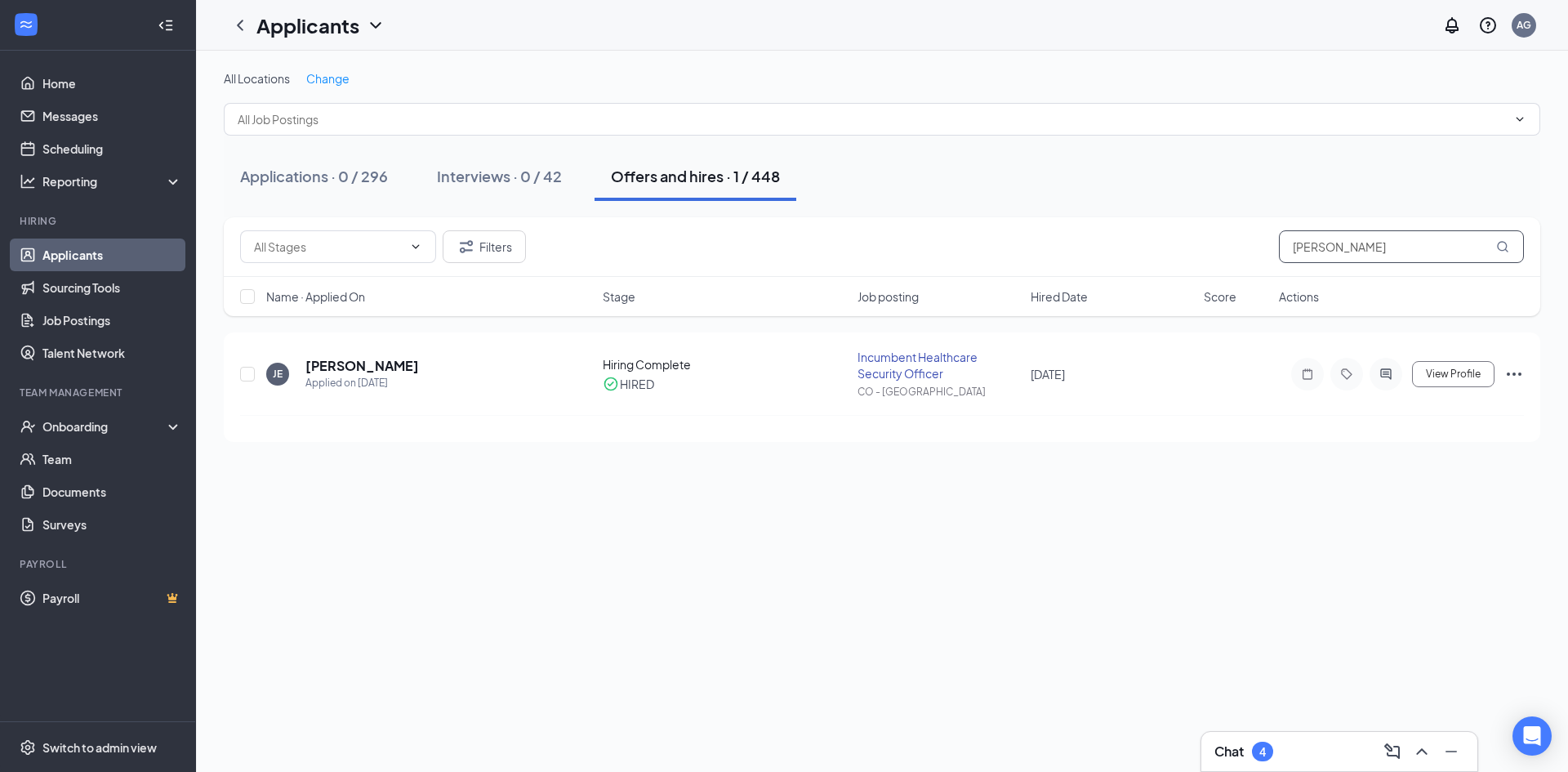
click at [1033, 242] on input "[PERSON_NAME]" at bounding box center [1401, 246] width 245 height 33
click at [1033, 241] on input "[PERSON_NAME]" at bounding box center [1401, 246] width 245 height 33
paste input "[PERSON_NAME]"
type input "[PERSON_NAME]"
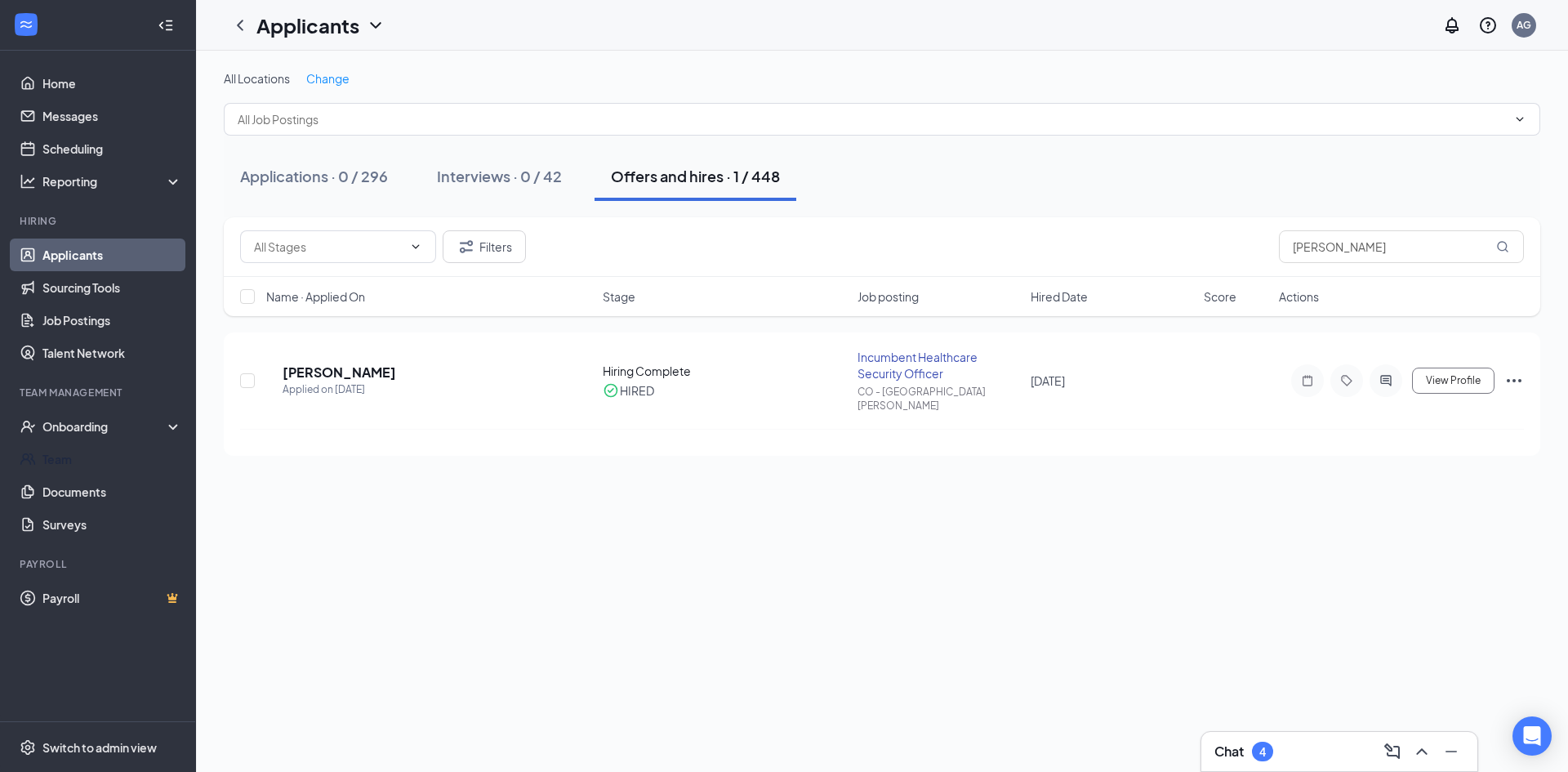
click at [80, 454] on link "Team" at bounding box center [112, 458] width 140 height 33
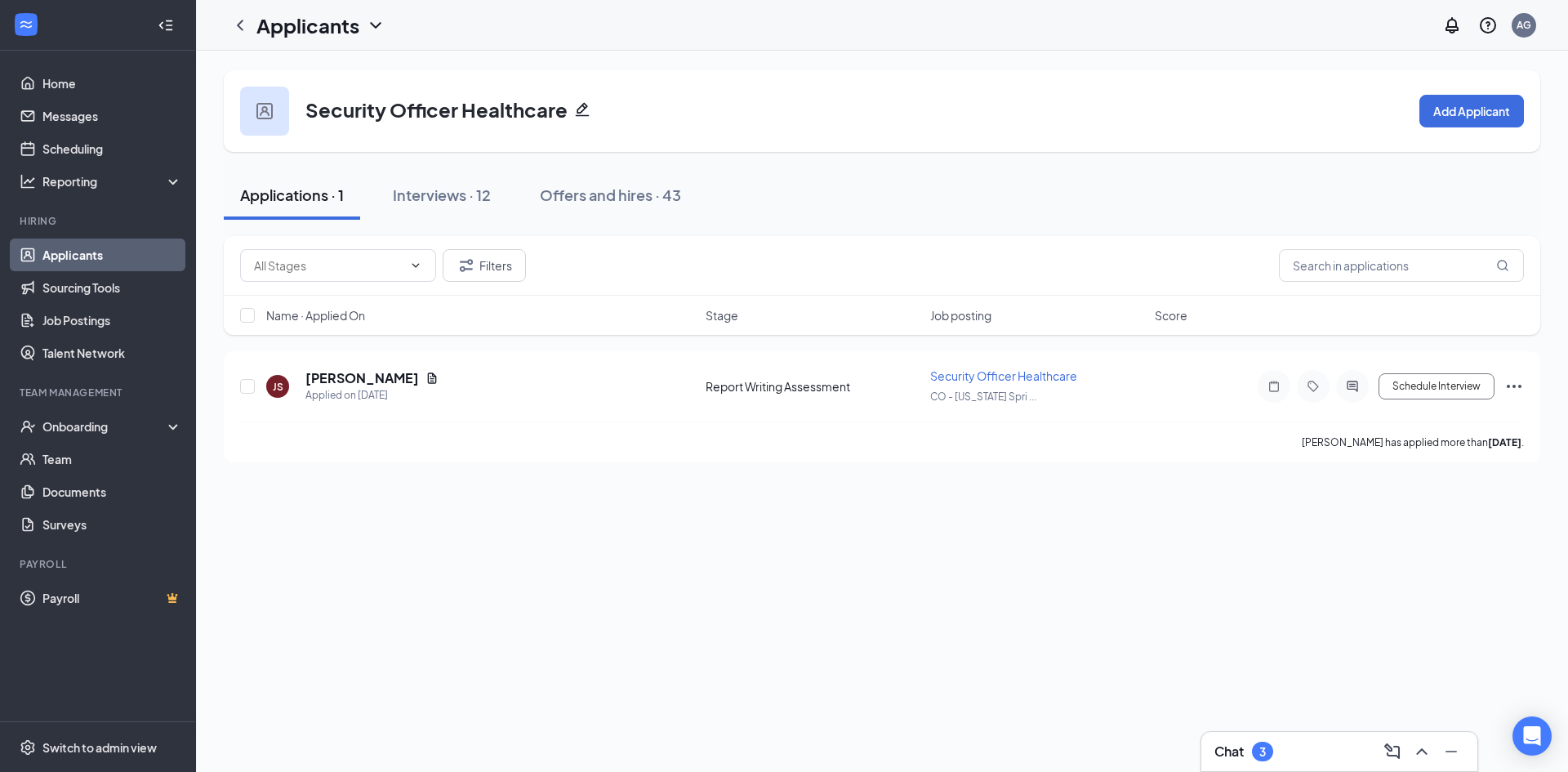
click at [463, 201] on div "Interviews · 12" at bounding box center [441, 194] width 98 height 21
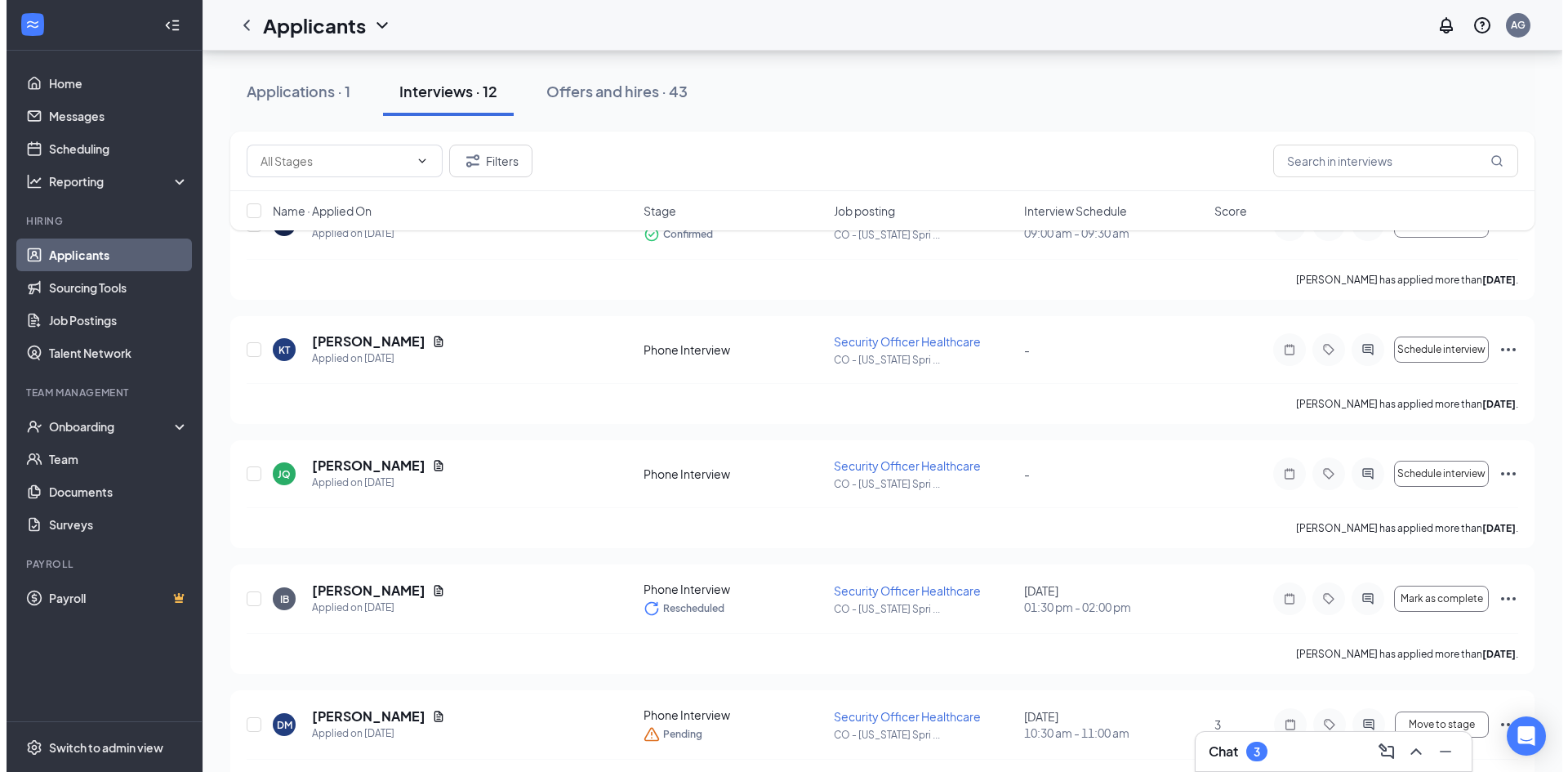
scroll to position [164, 0]
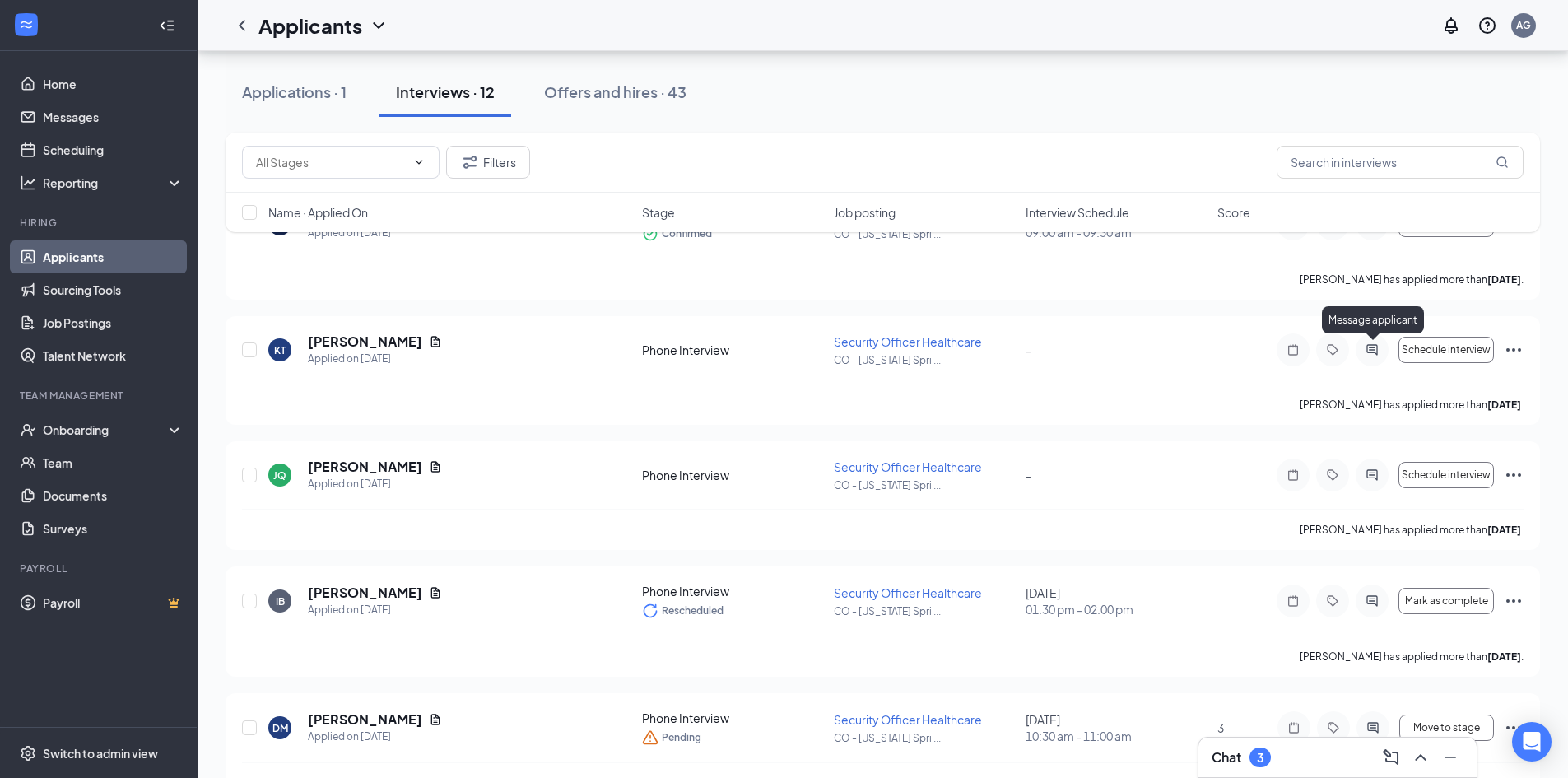
click at [1375, 347] on icon "ActiveChat" at bounding box center [1372, 349] width 20 height 13
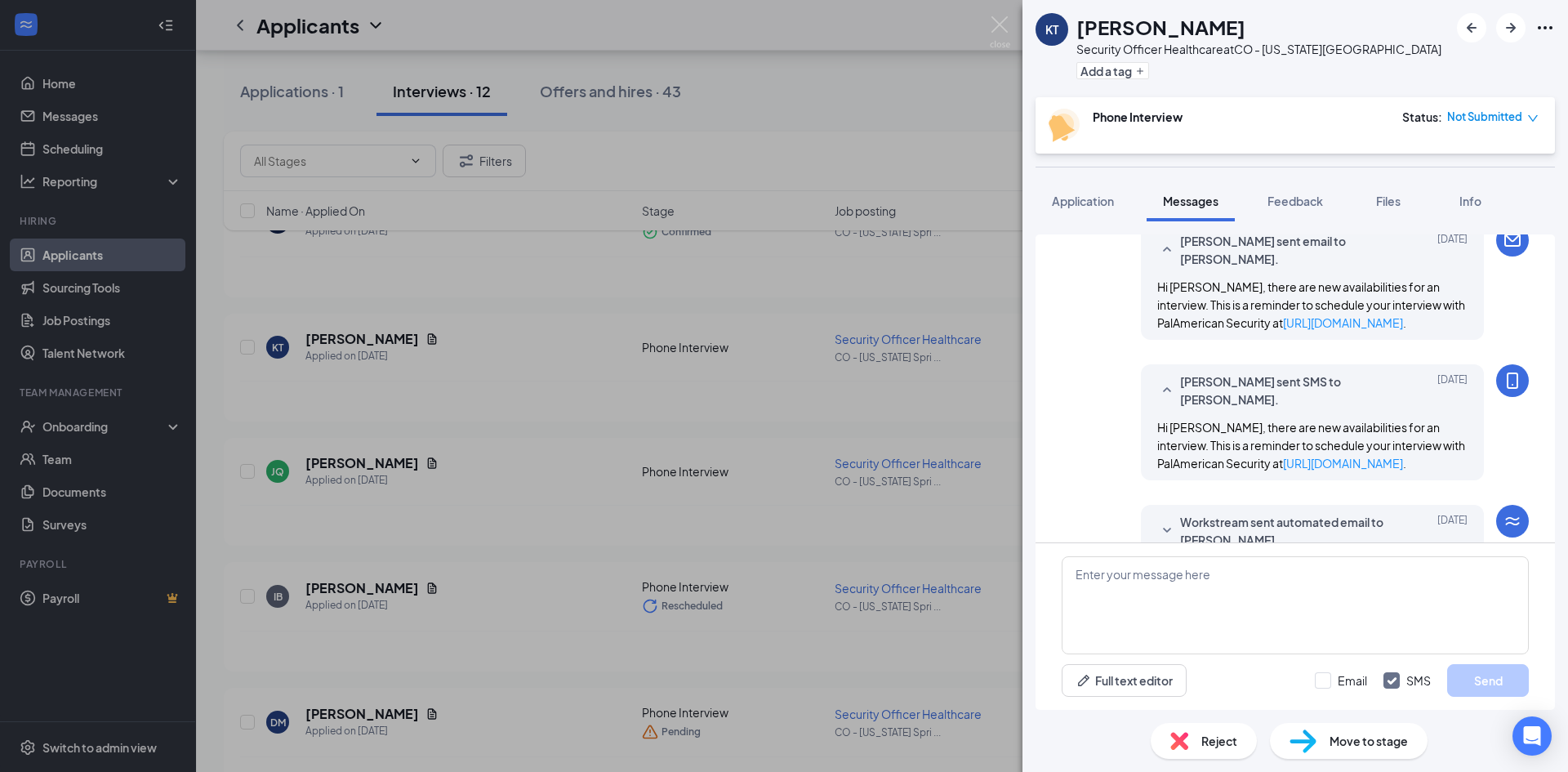
scroll to position [640, 0]
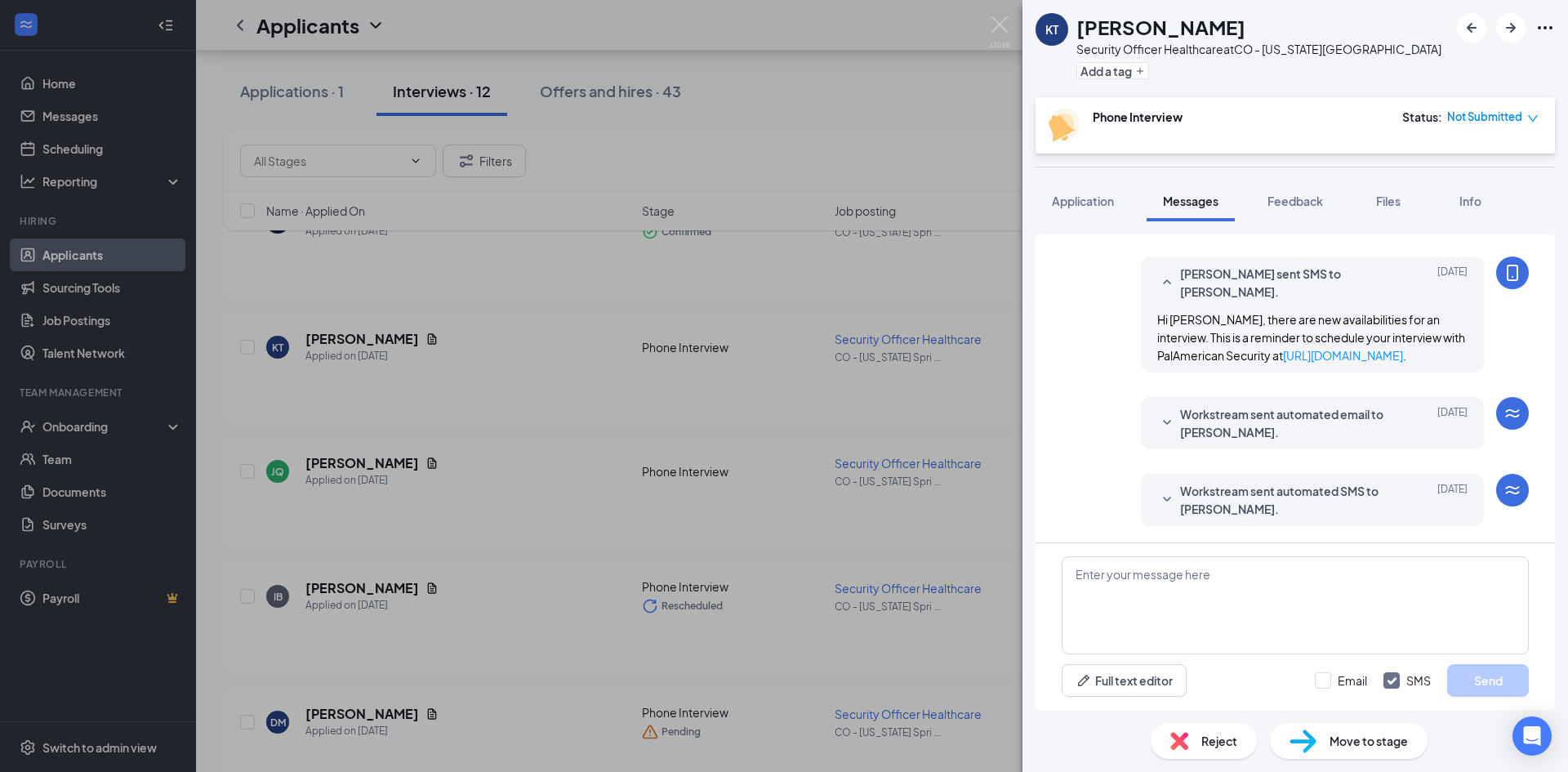
click at [1158, 418] on icon "SmallChevronDown" at bounding box center [1168, 423] width 20 height 20
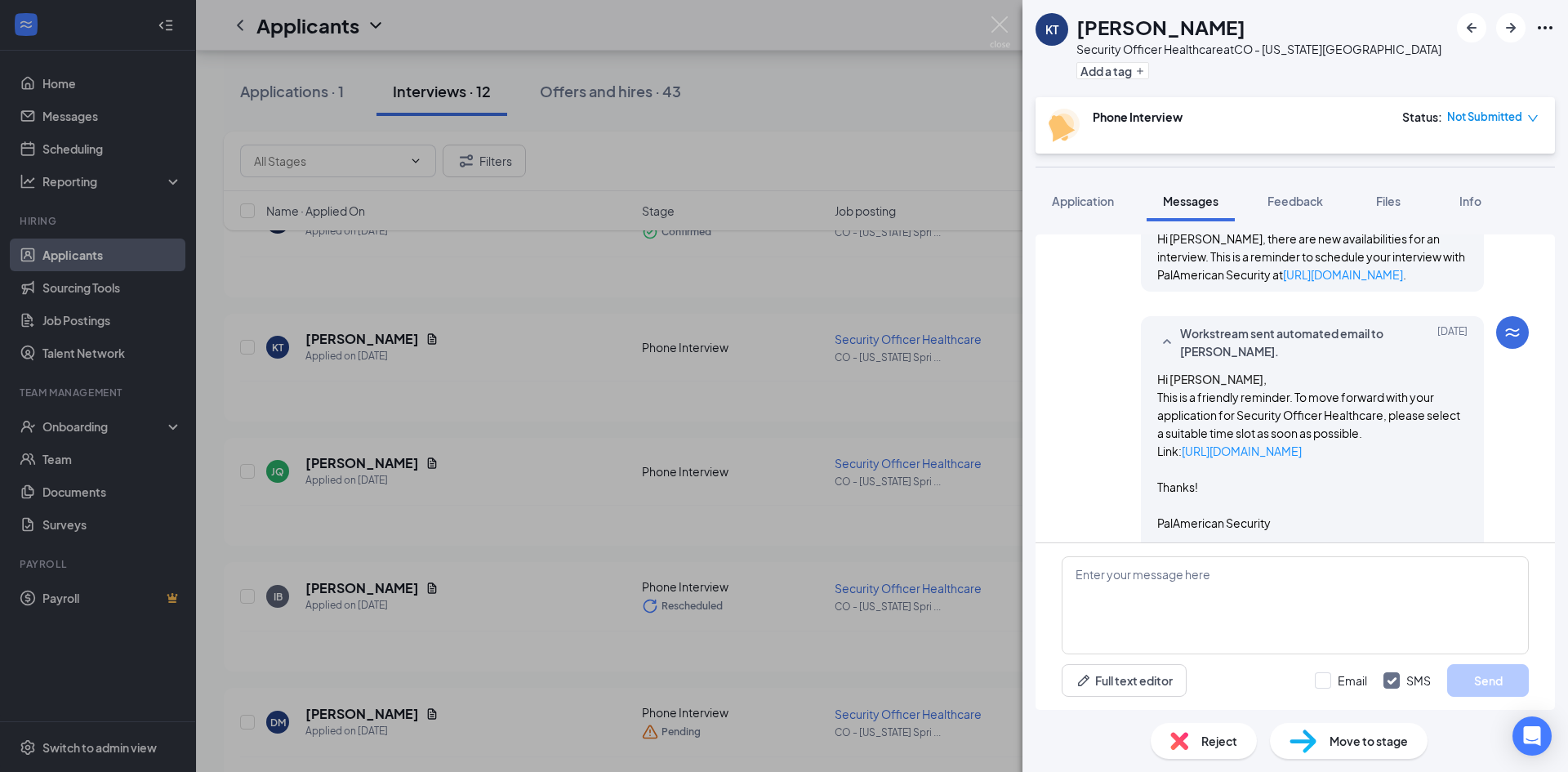
scroll to position [829, 0]
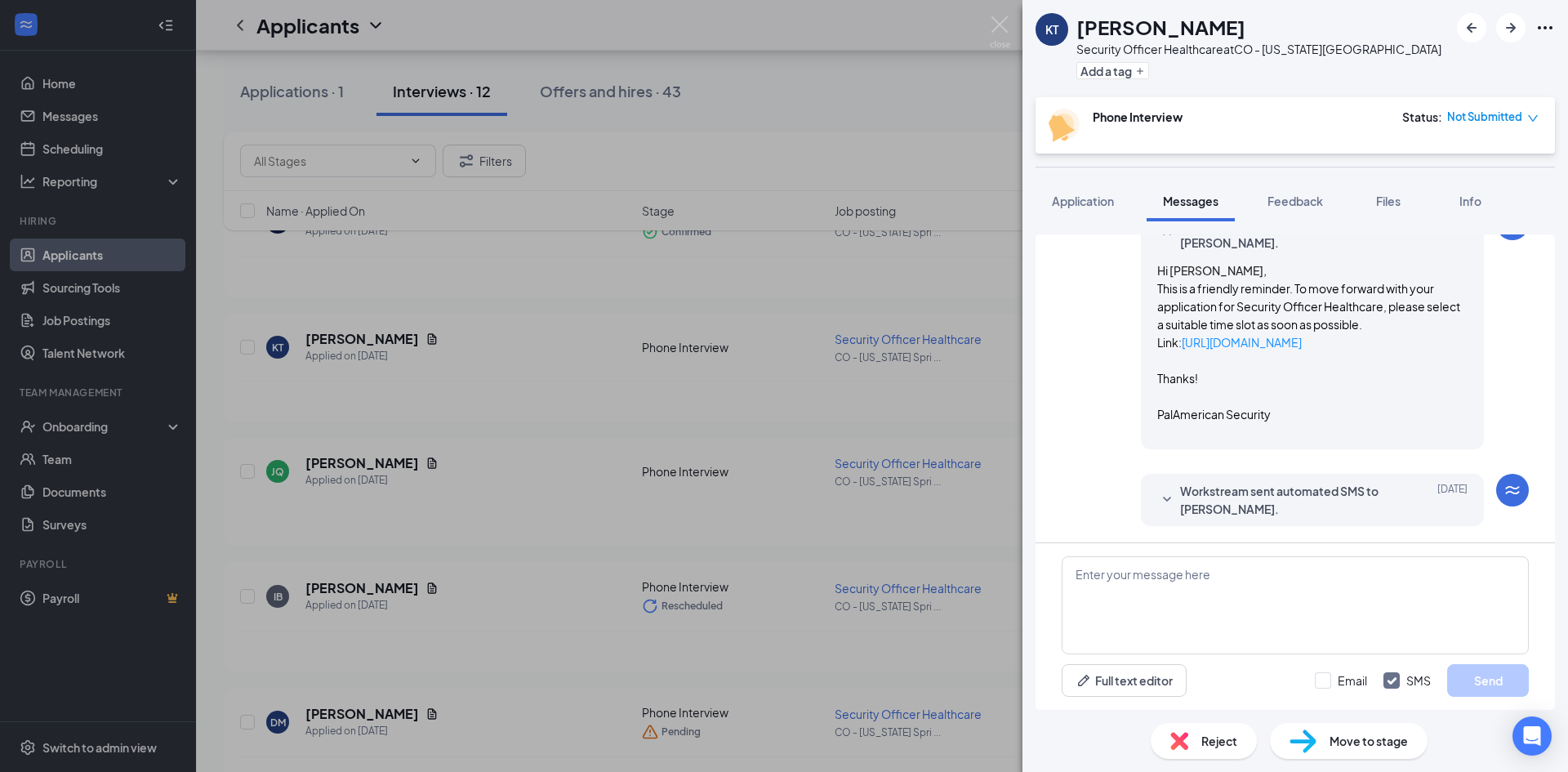
click at [1158, 507] on icon "SmallChevronDown" at bounding box center [1168, 500] width 20 height 20
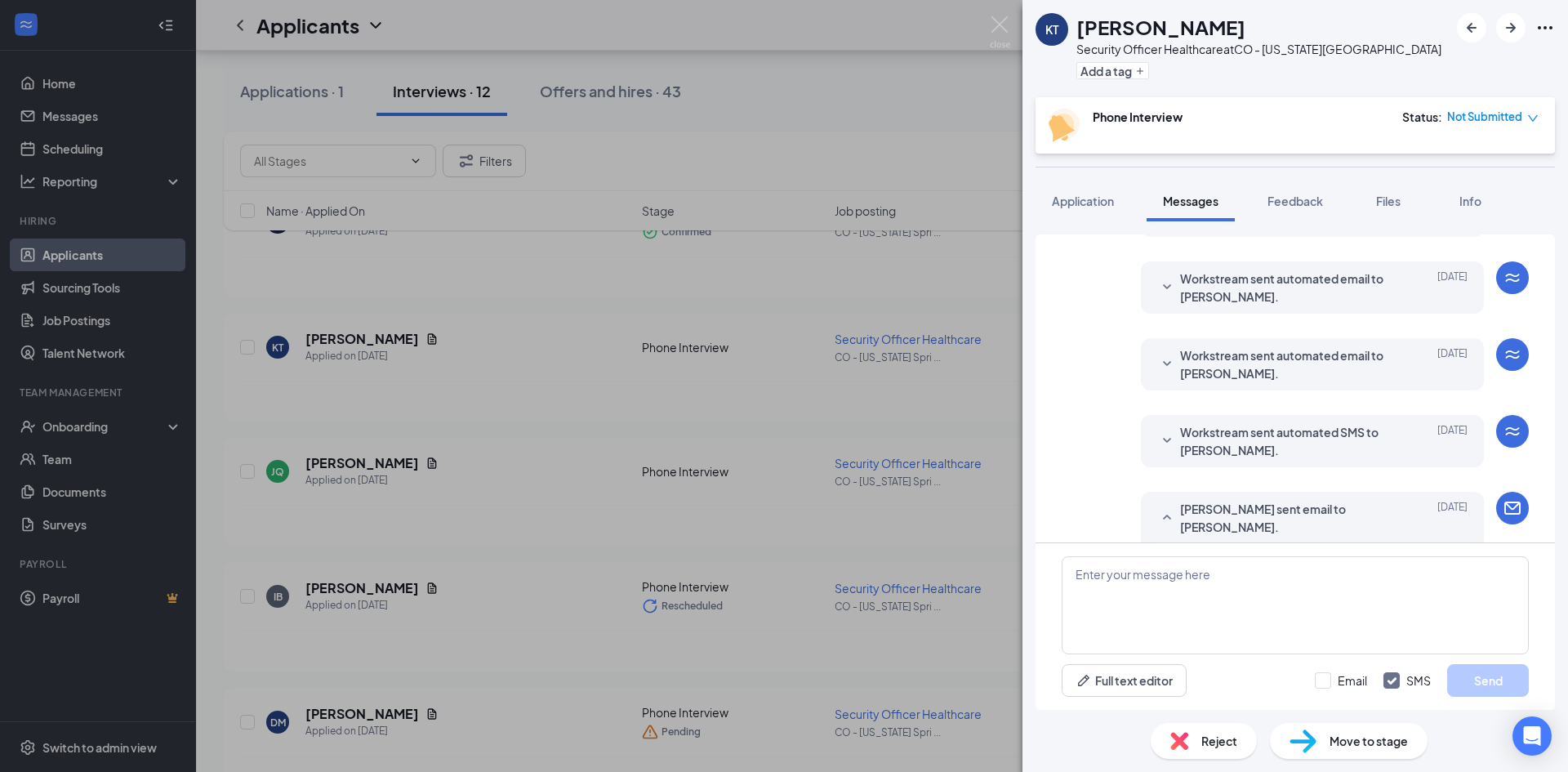
scroll to position [257, 0]
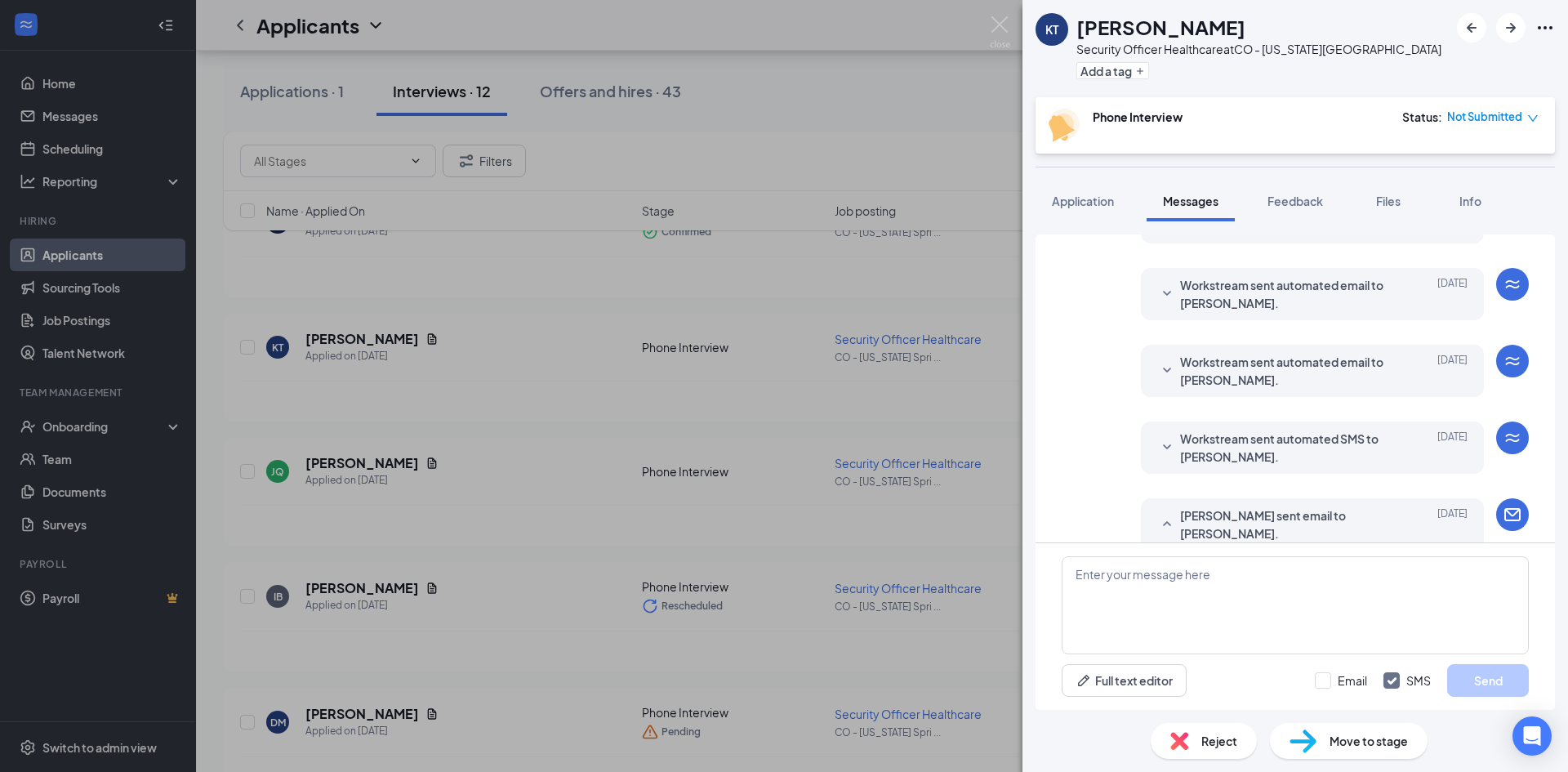
click at [1158, 289] on icon "SmallChevronDown" at bounding box center [1168, 294] width 20 height 20
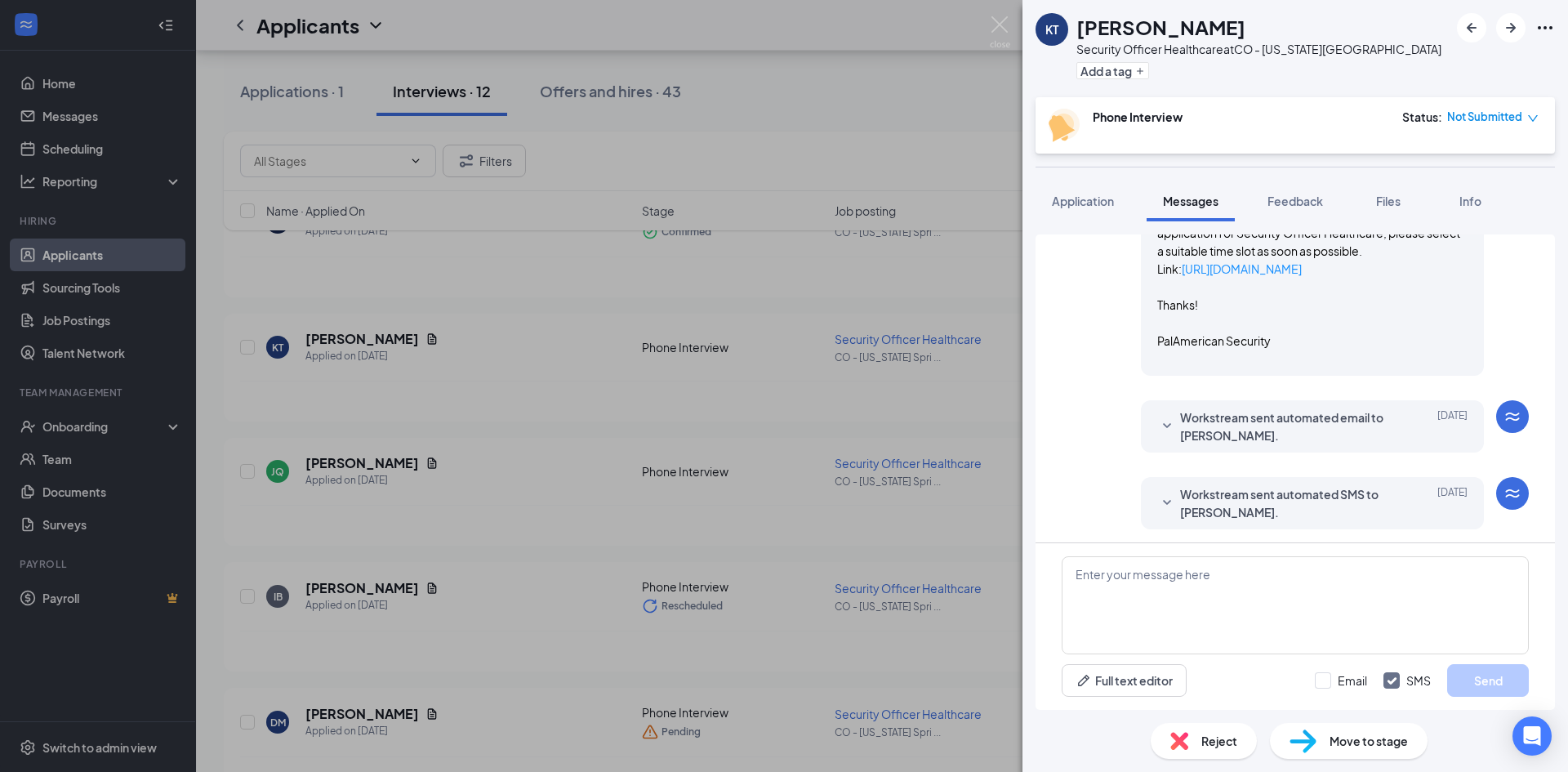
scroll to position [421, 0]
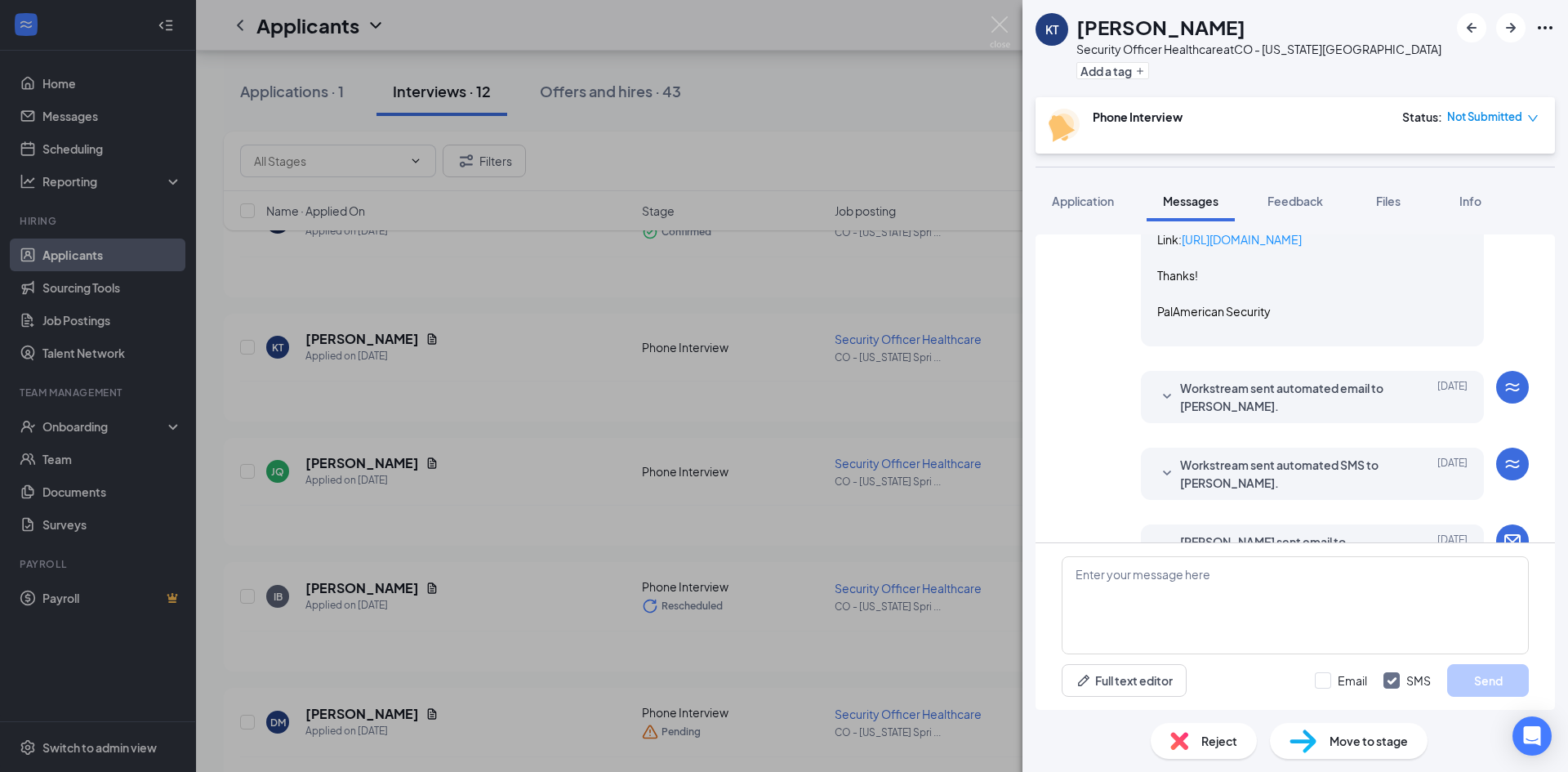
click at [1158, 398] on icon "SmallChevronDown" at bounding box center [1168, 397] width 20 height 20
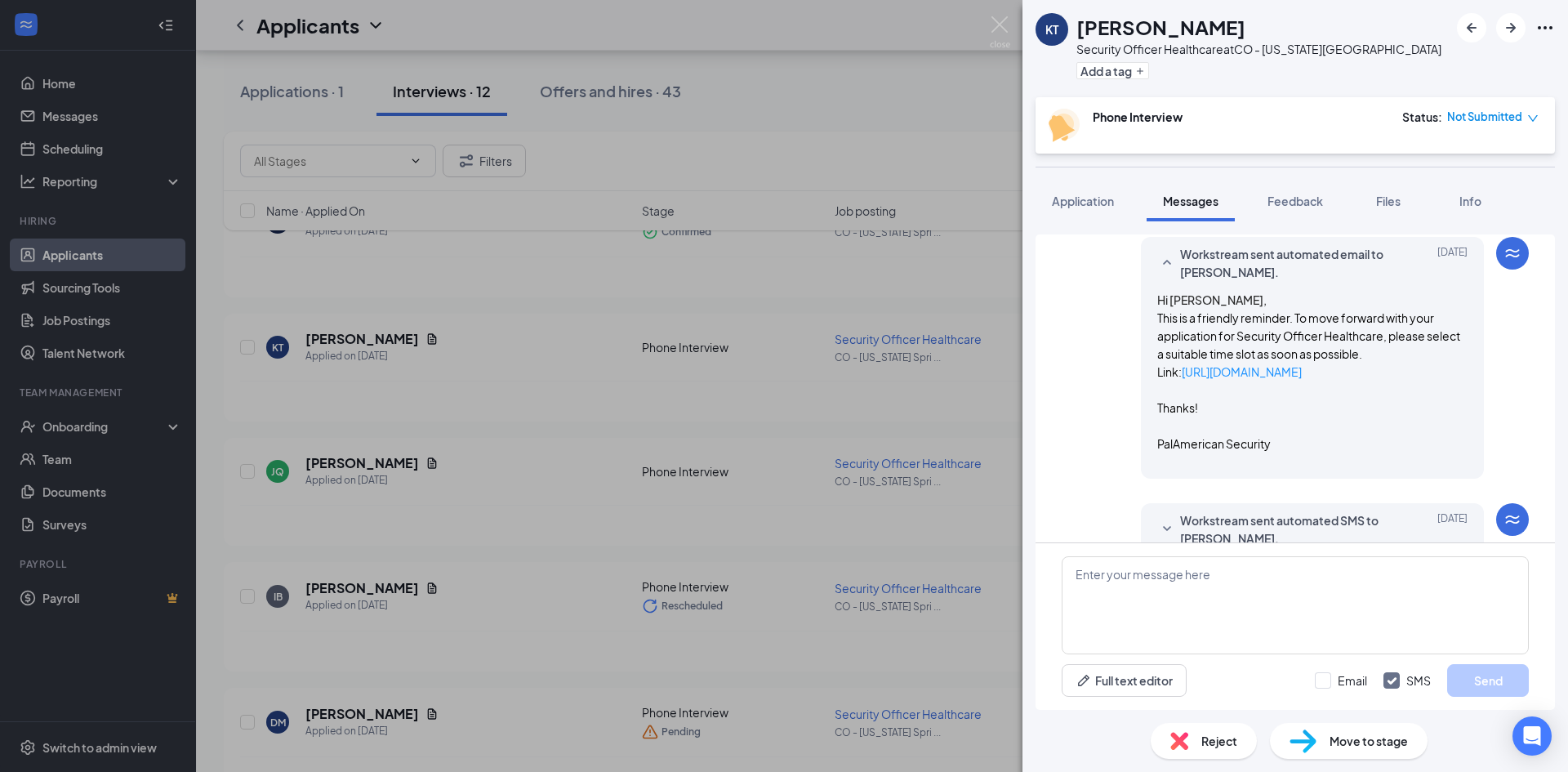
scroll to position [584, 0]
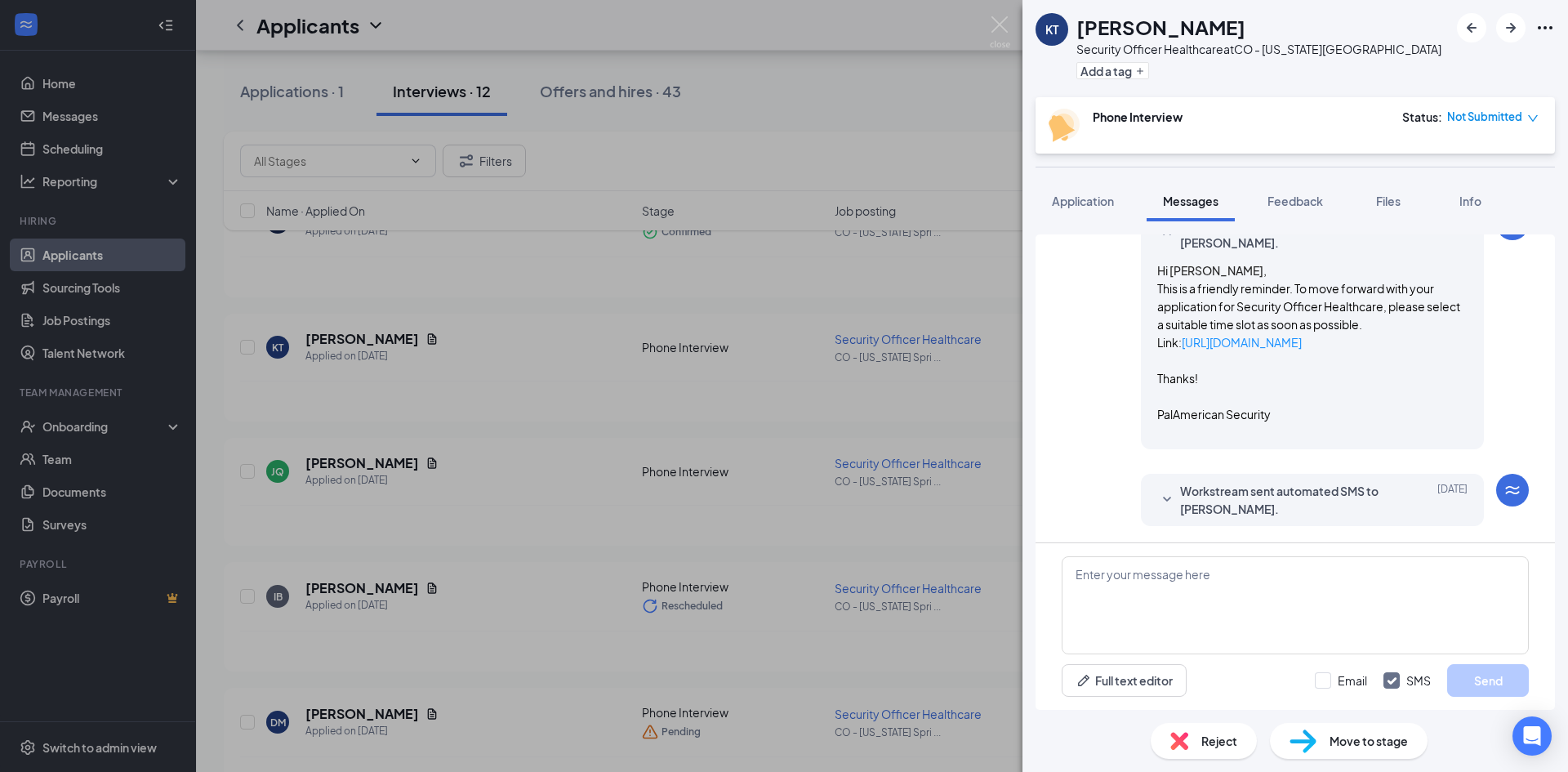
click at [1158, 497] on icon "SmallChevronDown" at bounding box center [1168, 500] width 20 height 20
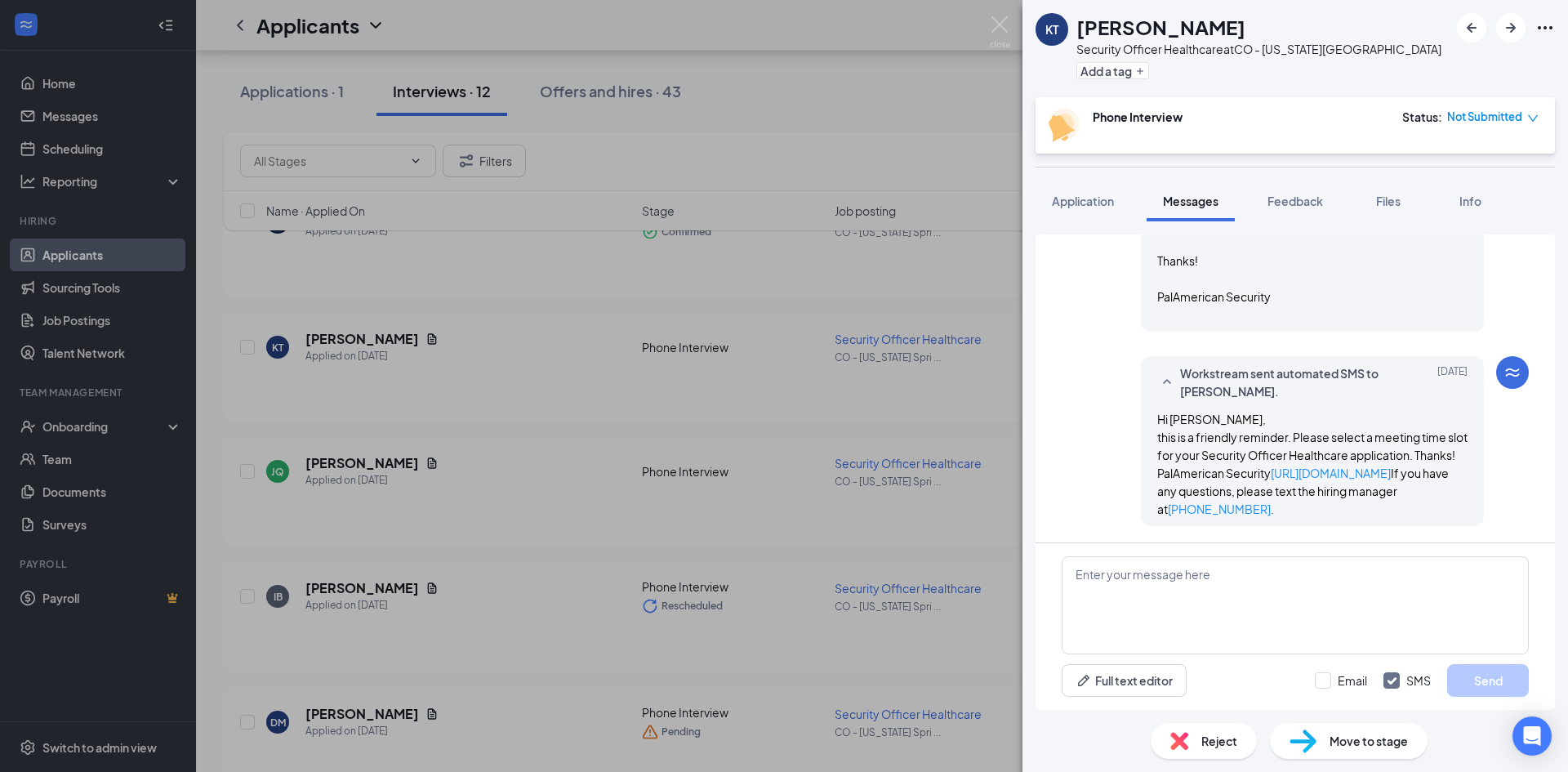
scroll to position [1514, 0]
click at [994, 16] on div "KT Karley Theut Security Officer Healthcare at CO - Colorado Springs Add a tag …" at bounding box center [784, 386] width 1568 height 772
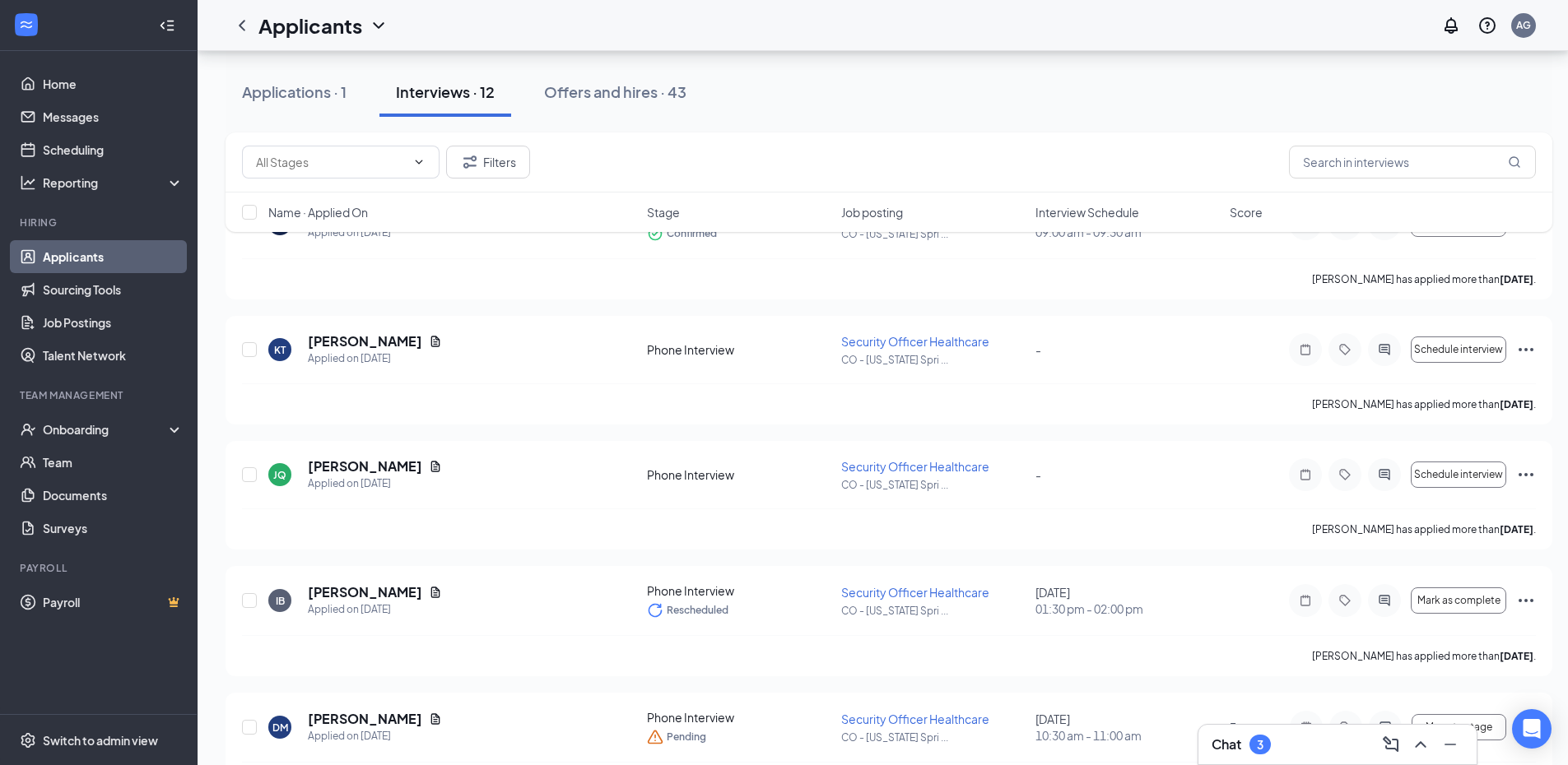
click at [1387, 482] on div at bounding box center [1384, 474] width 33 height 33
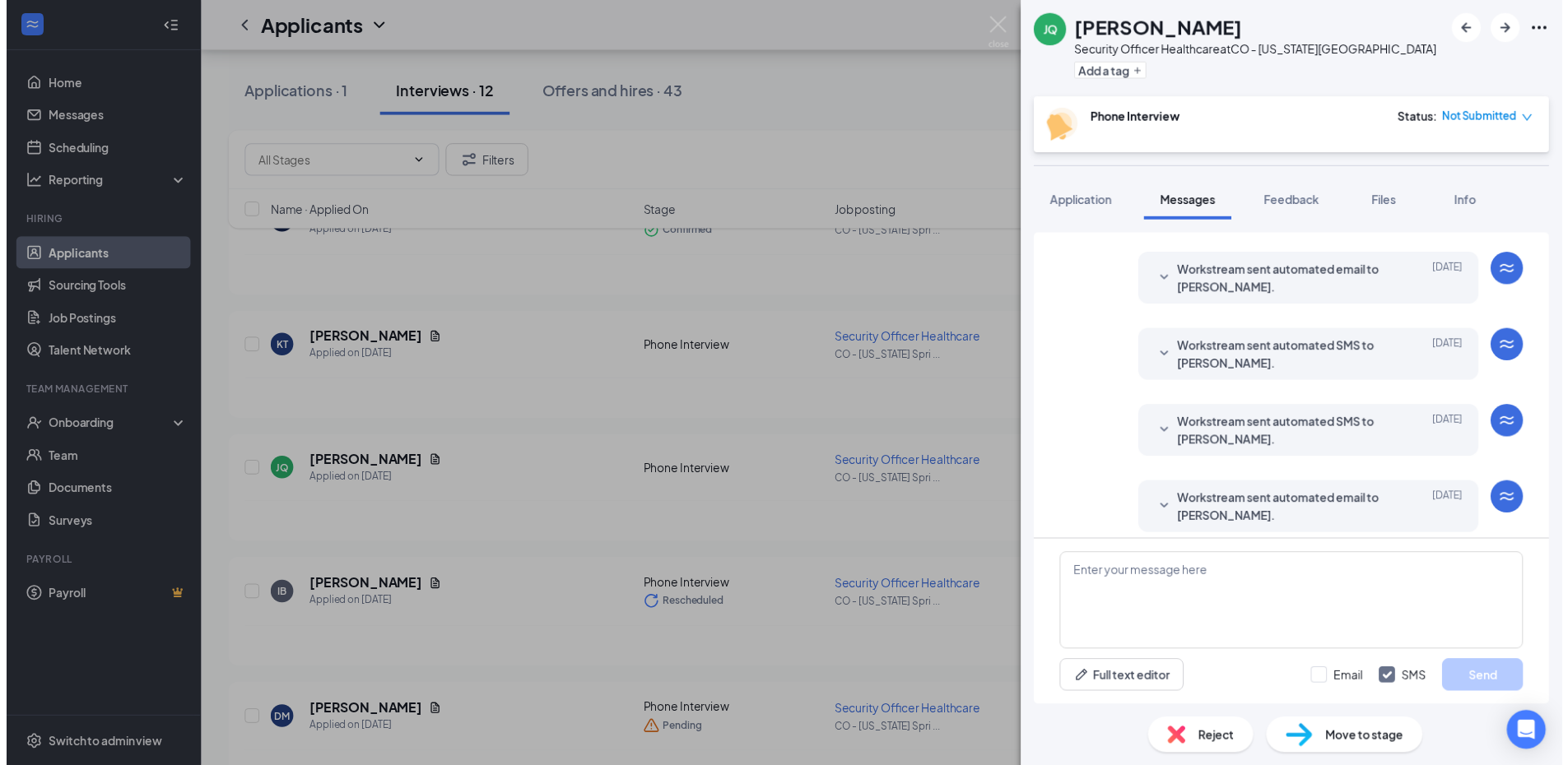
scroll to position [537, 0]
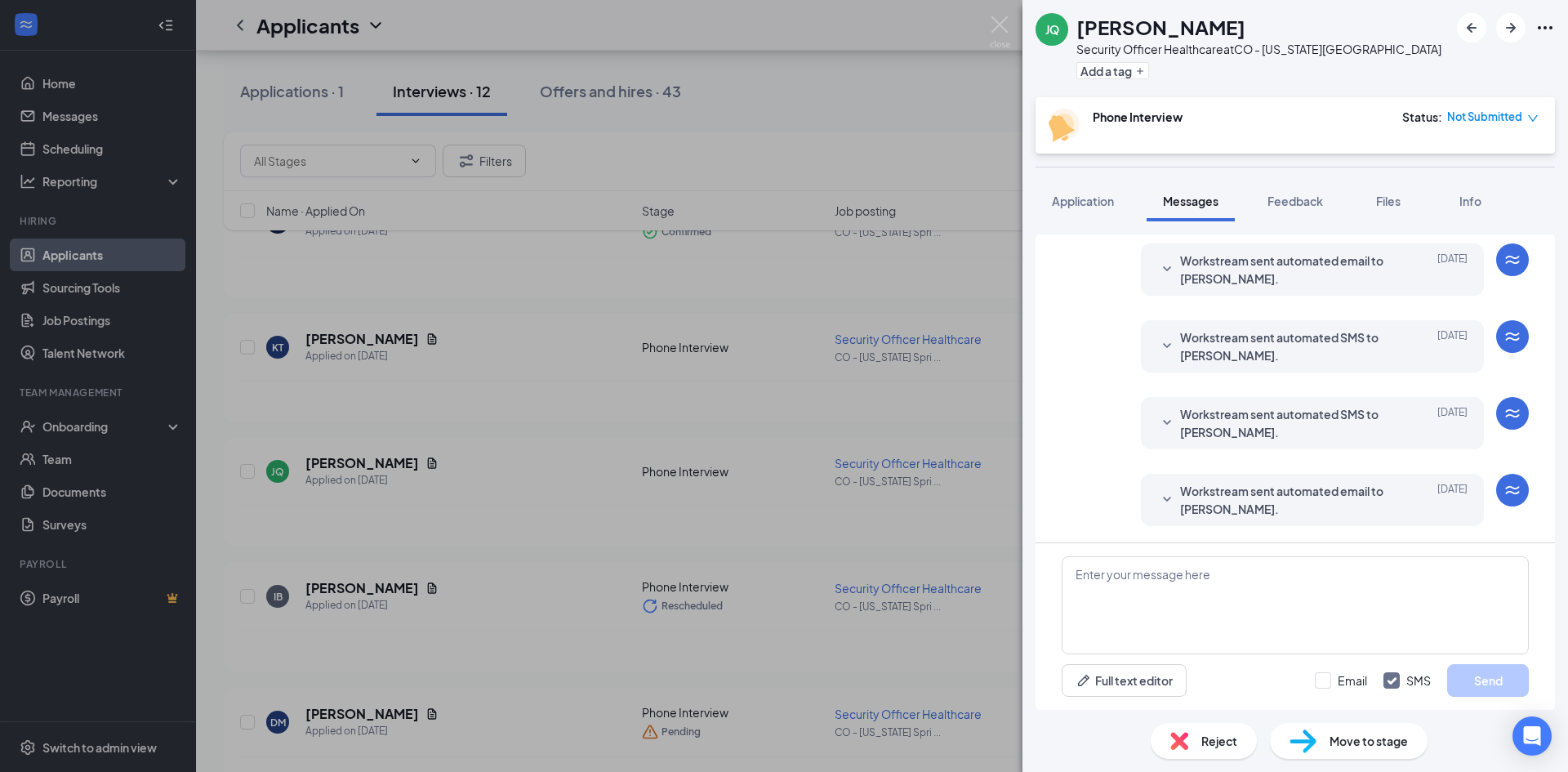
click at [561, 479] on div "JQ Jennie Quichocho Security Officer Healthcare at CO - Colorado Springs Add a …" at bounding box center [784, 386] width 1568 height 772
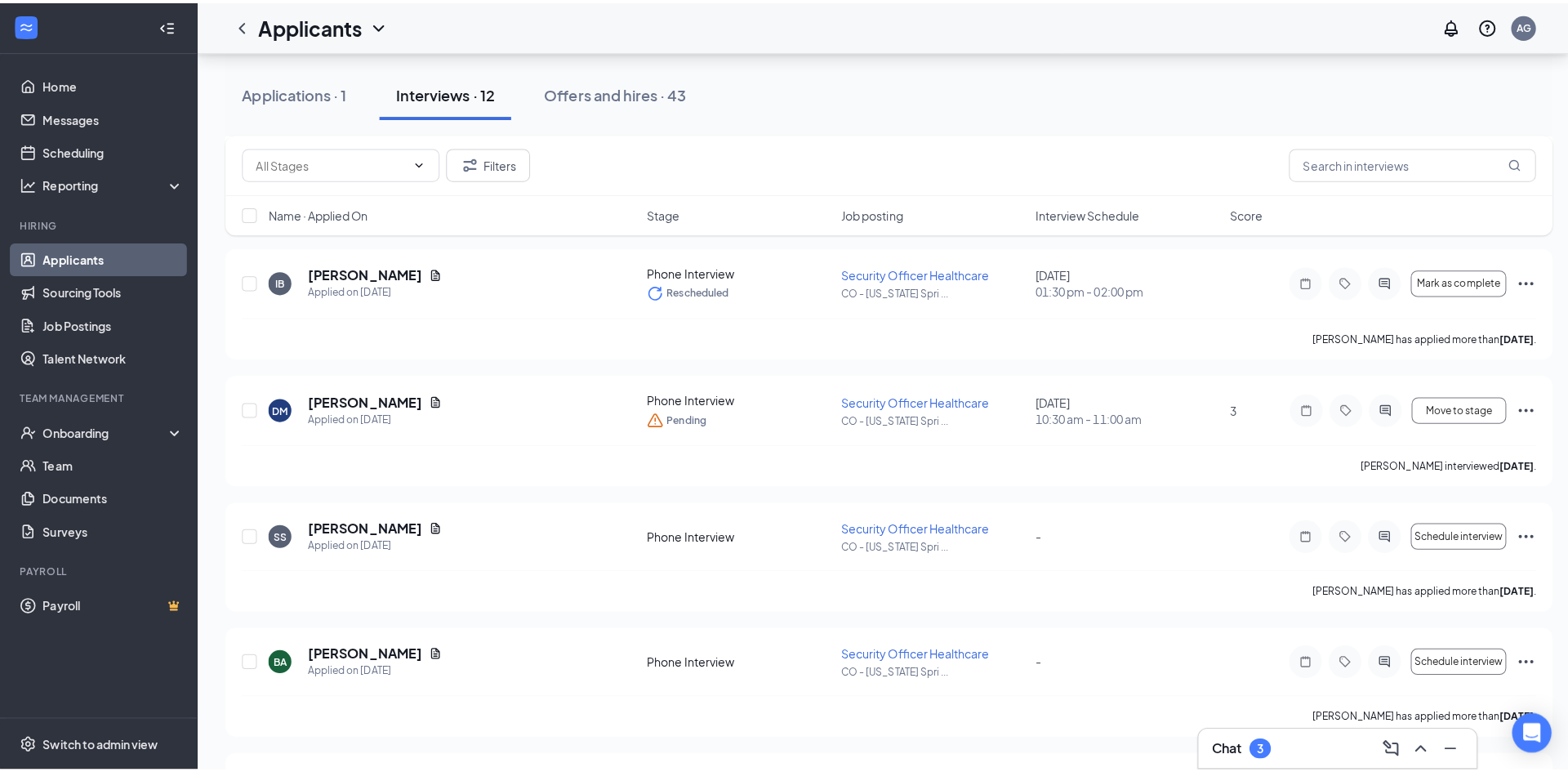
scroll to position [490, 0]
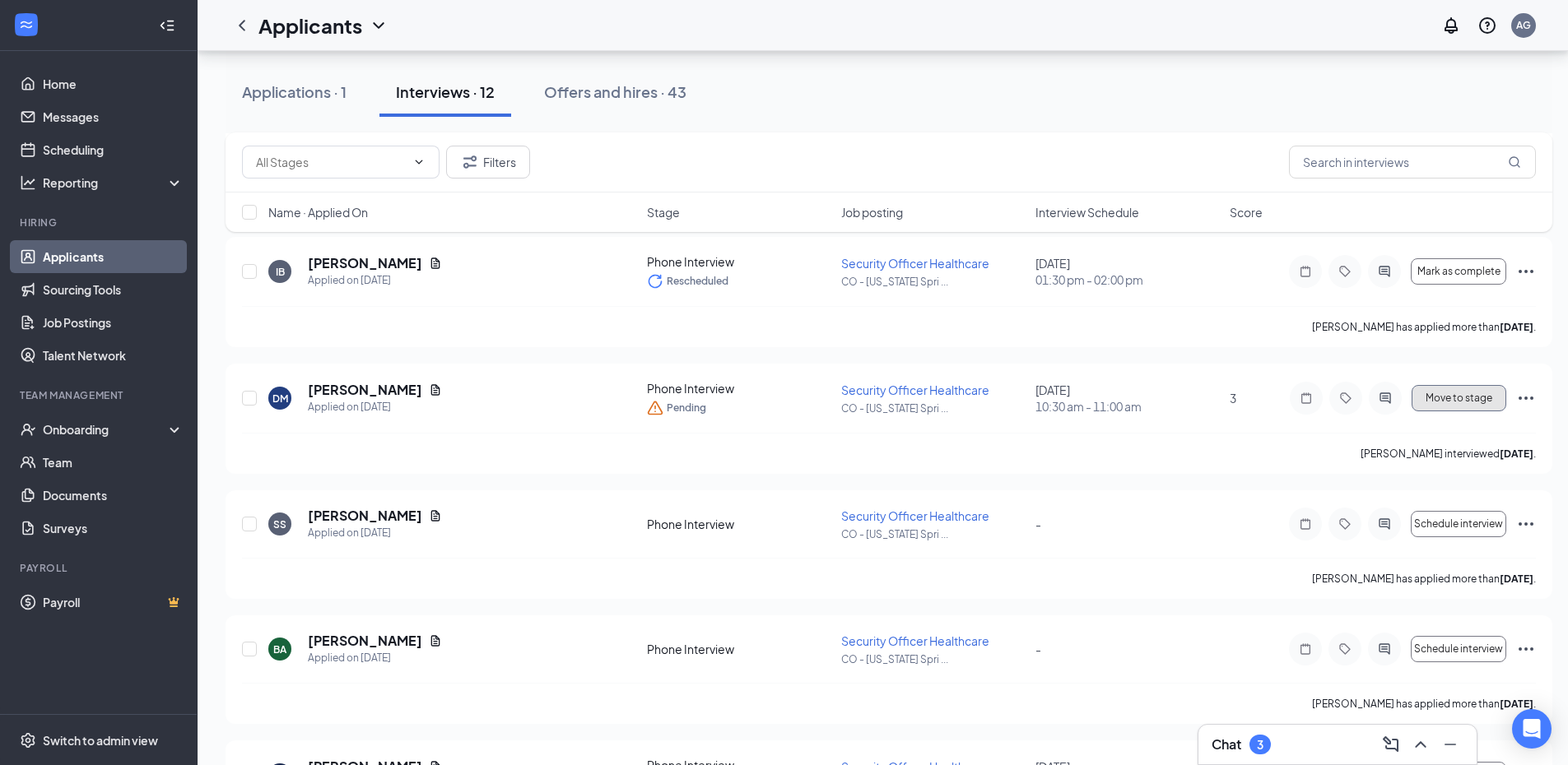
click at [1490, 405] on button "Move to stage" at bounding box center [1459, 398] width 94 height 27
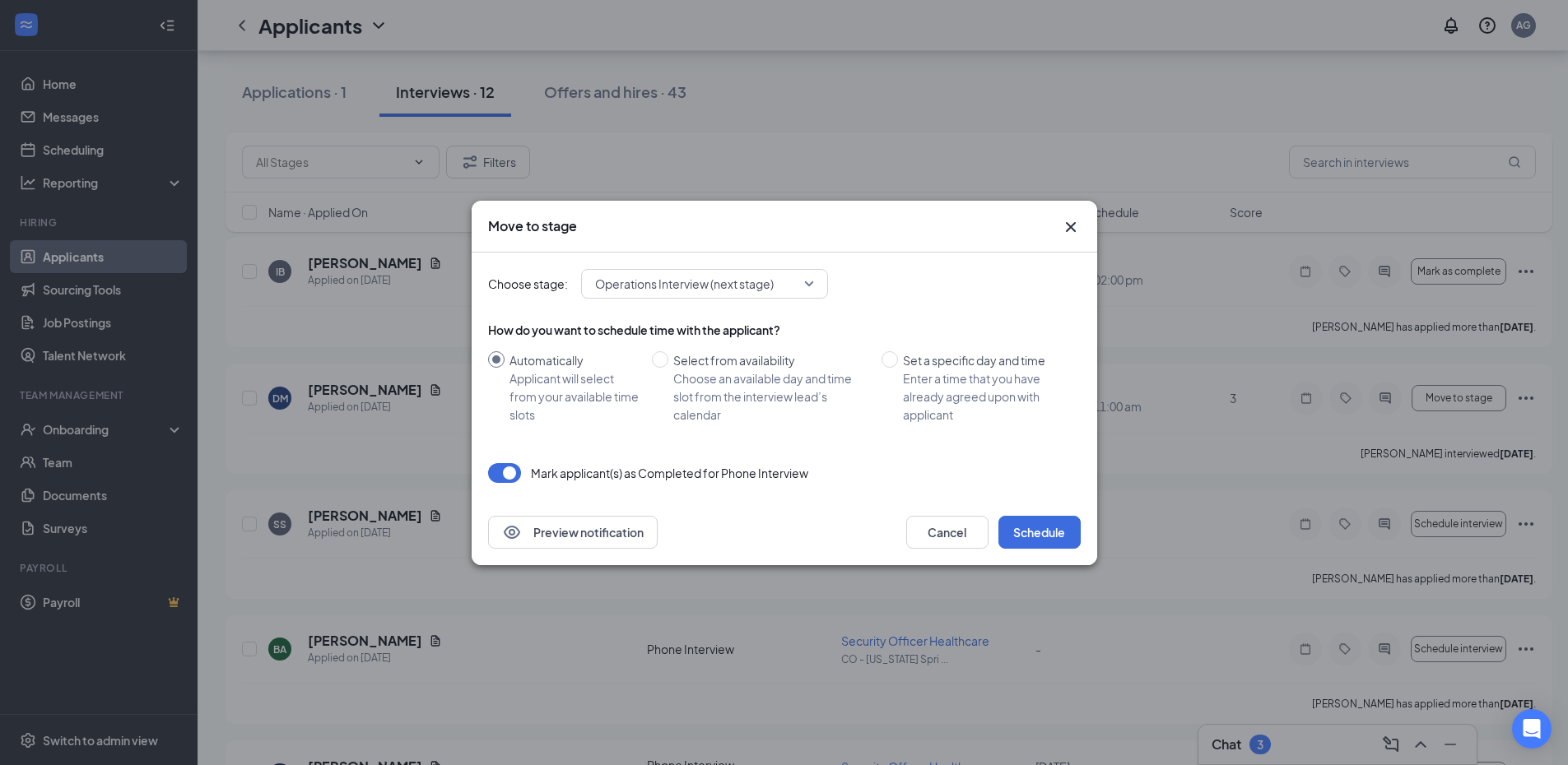
click at [1069, 225] on icon "Cross" at bounding box center [1070, 227] width 10 height 10
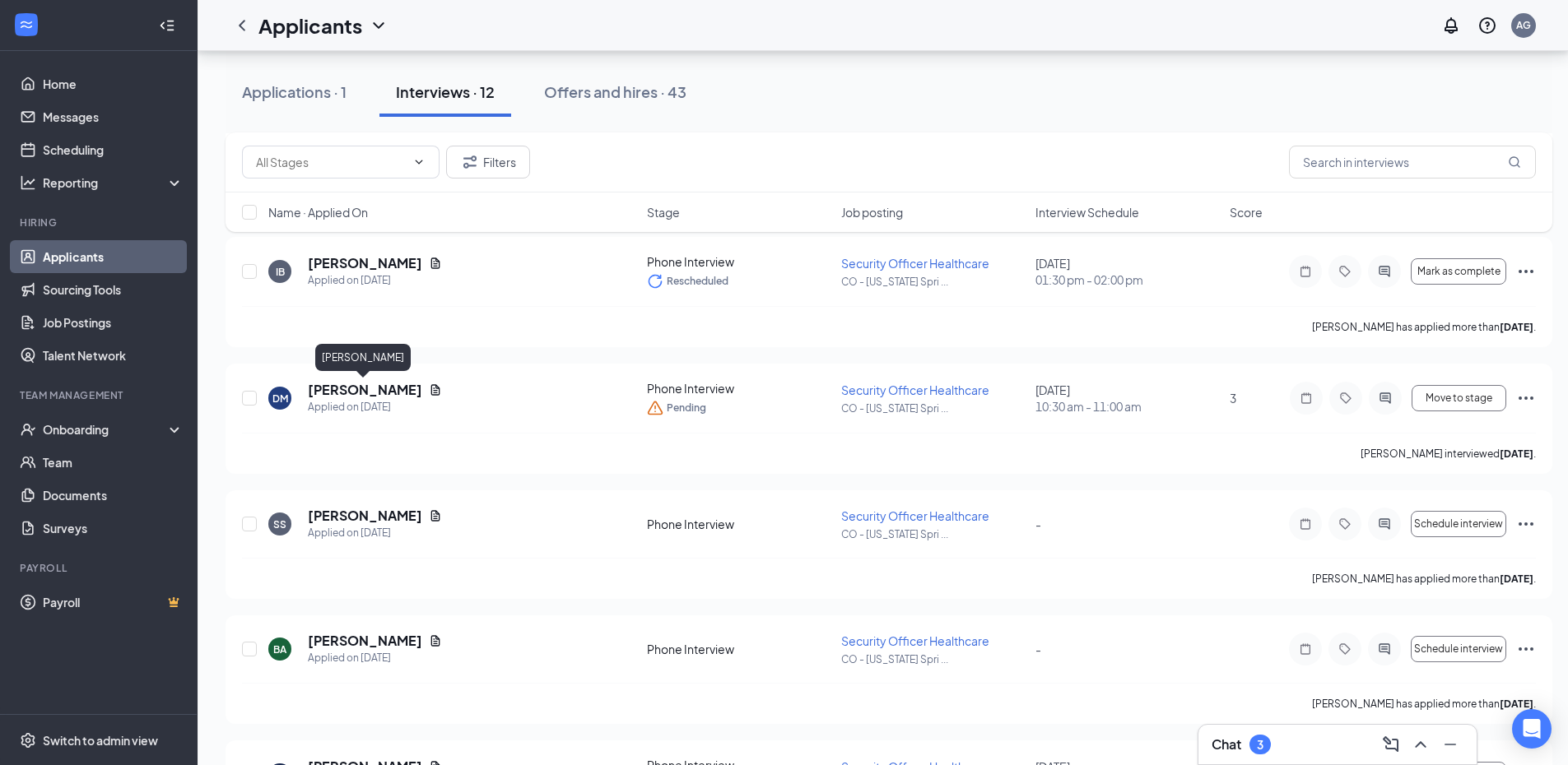
click at [391, 388] on h5 "[PERSON_NAME]" at bounding box center [365, 389] width 114 height 18
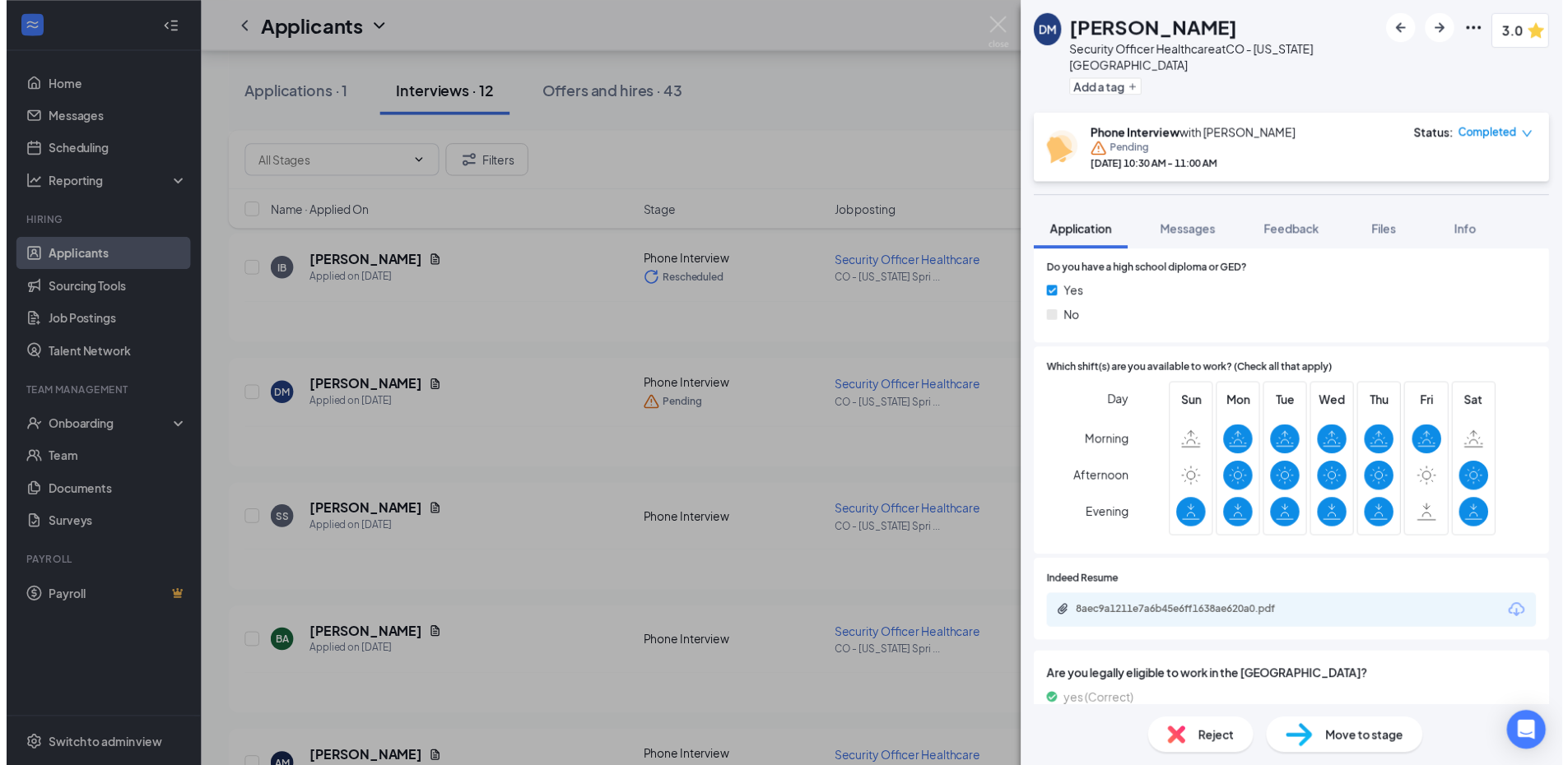
scroll to position [679, 0]
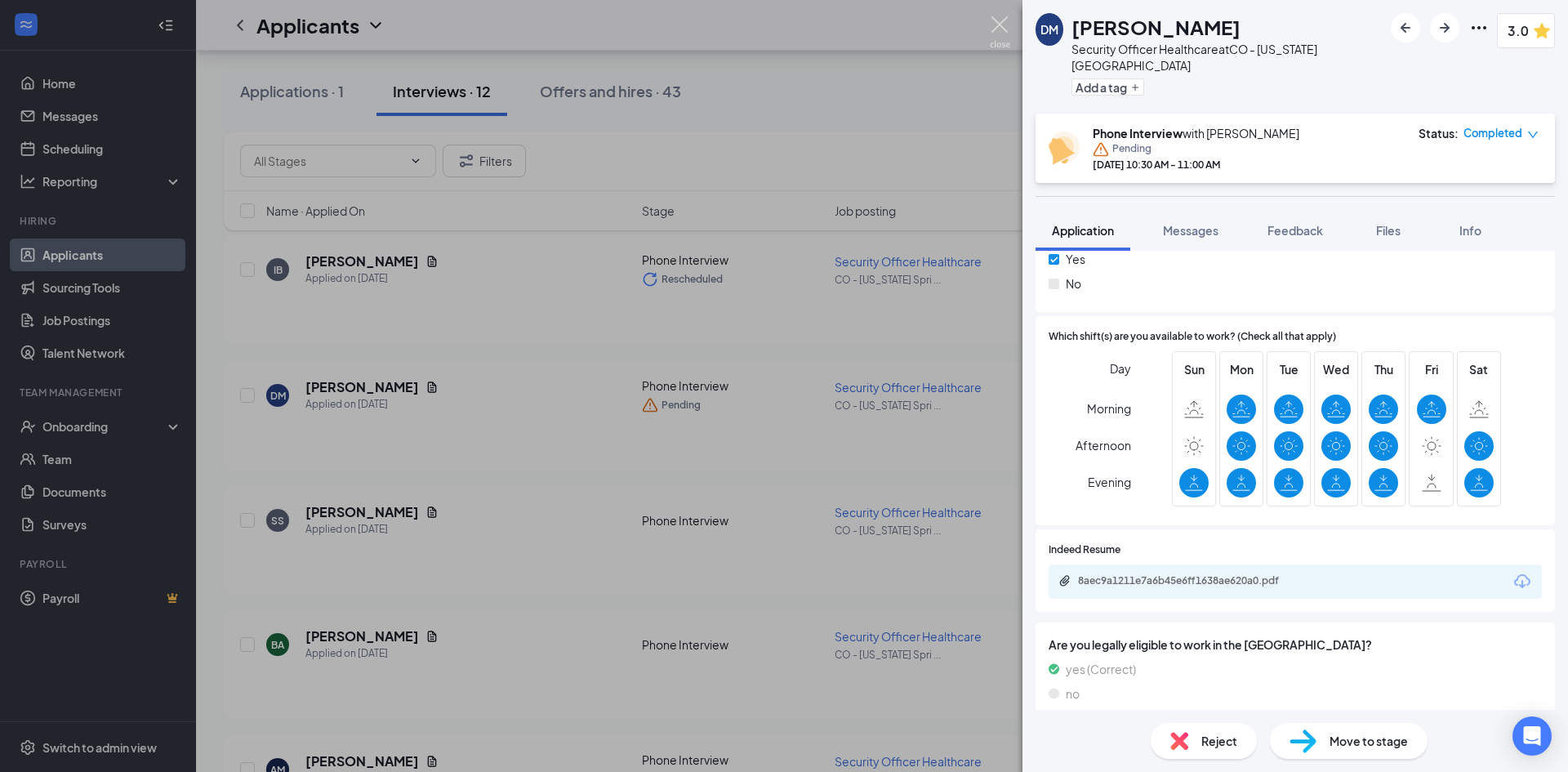
click at [997, 32] on img at bounding box center [1000, 33] width 21 height 32
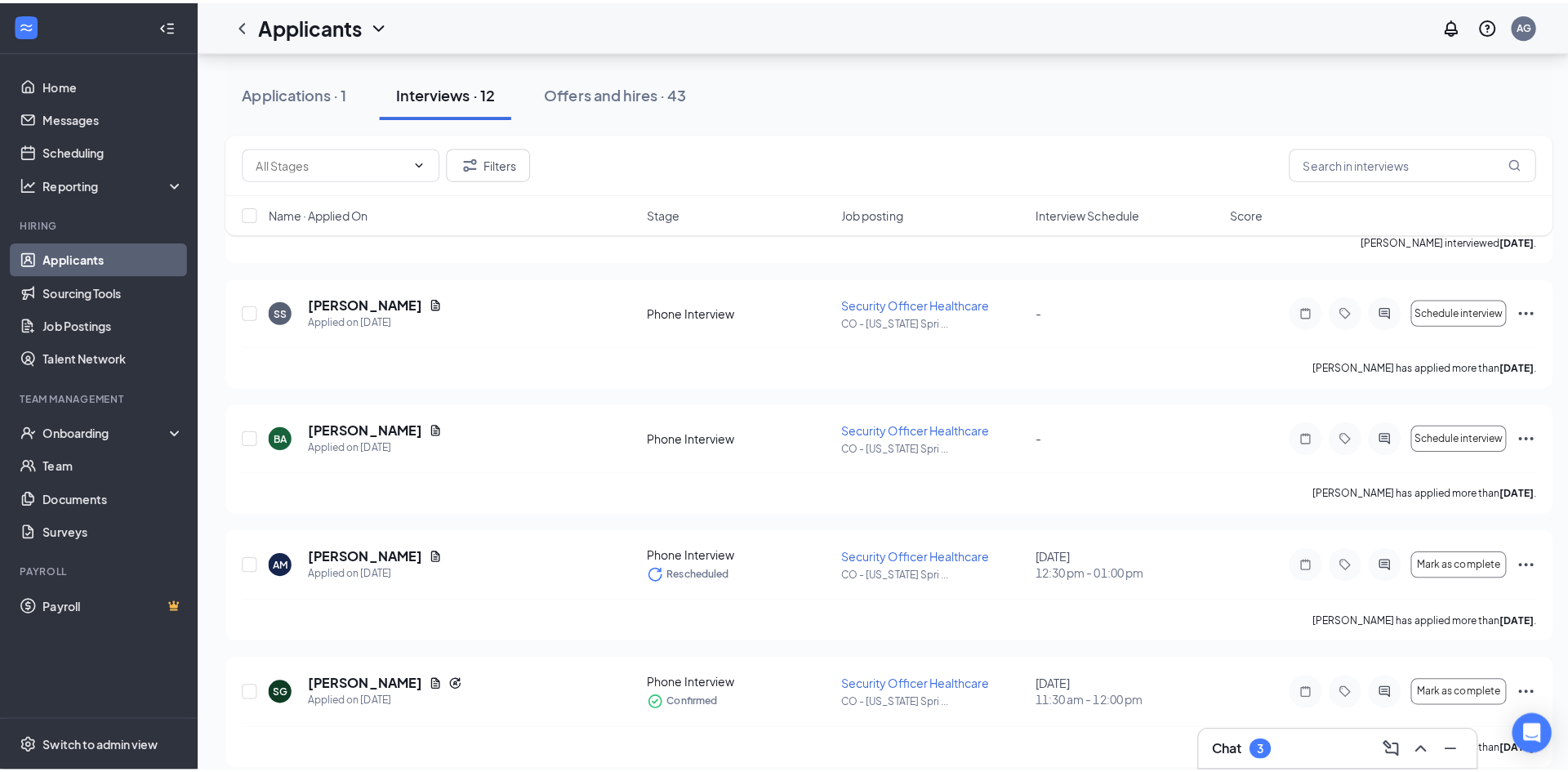
scroll to position [687, 0]
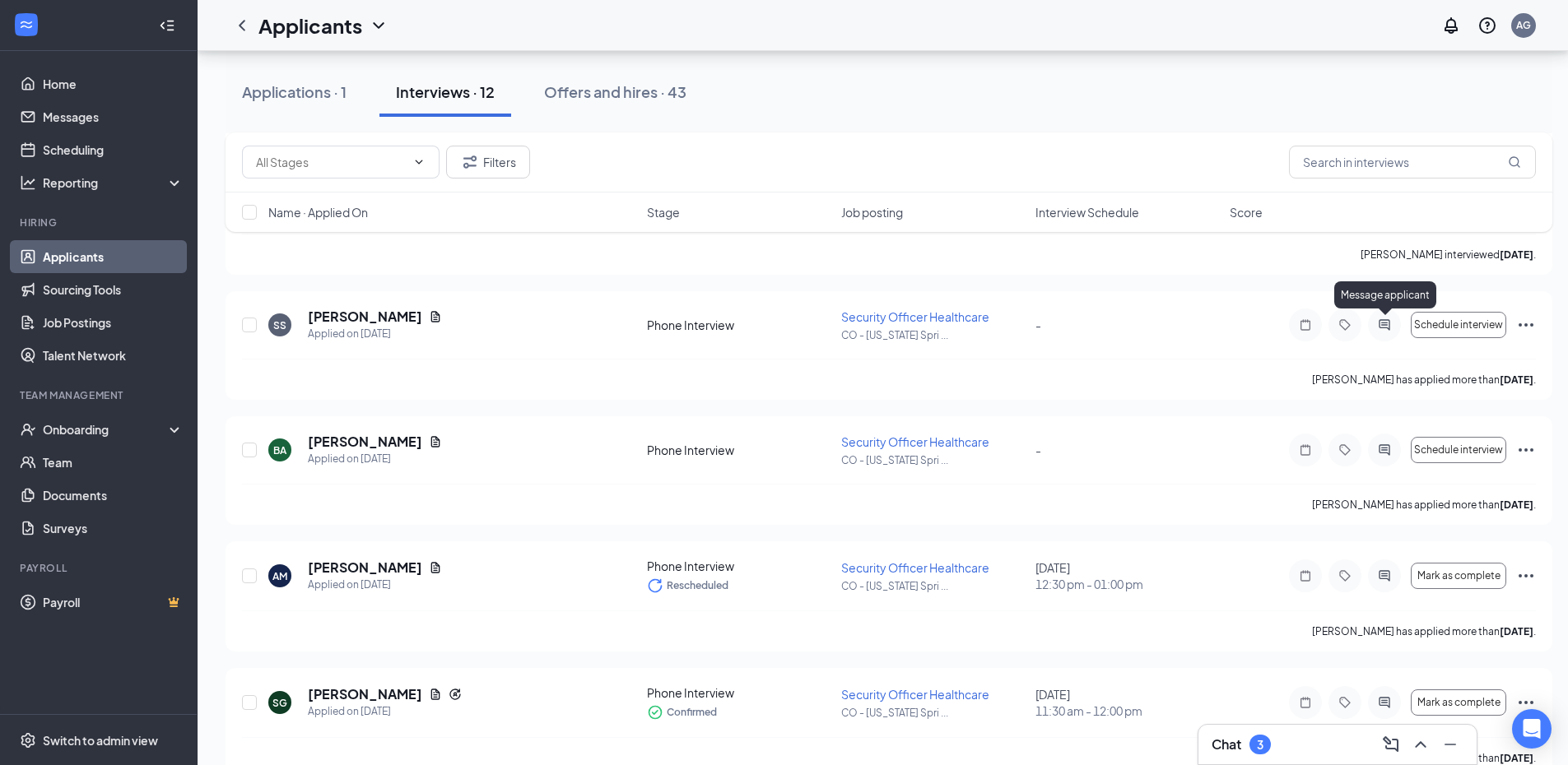
click at [1384, 316] on div at bounding box center [1384, 325] width 33 height 33
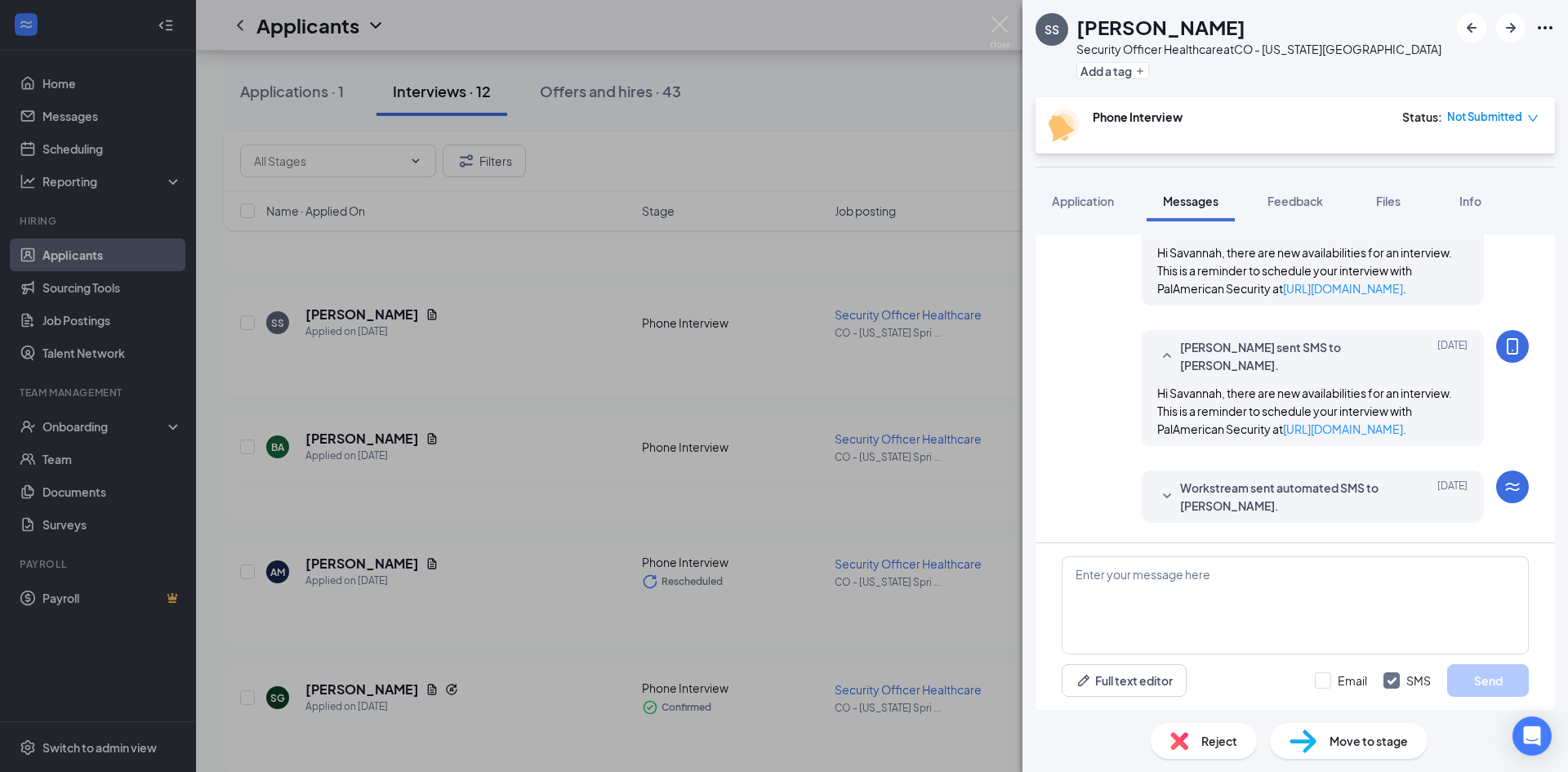
scroll to position [288, 0]
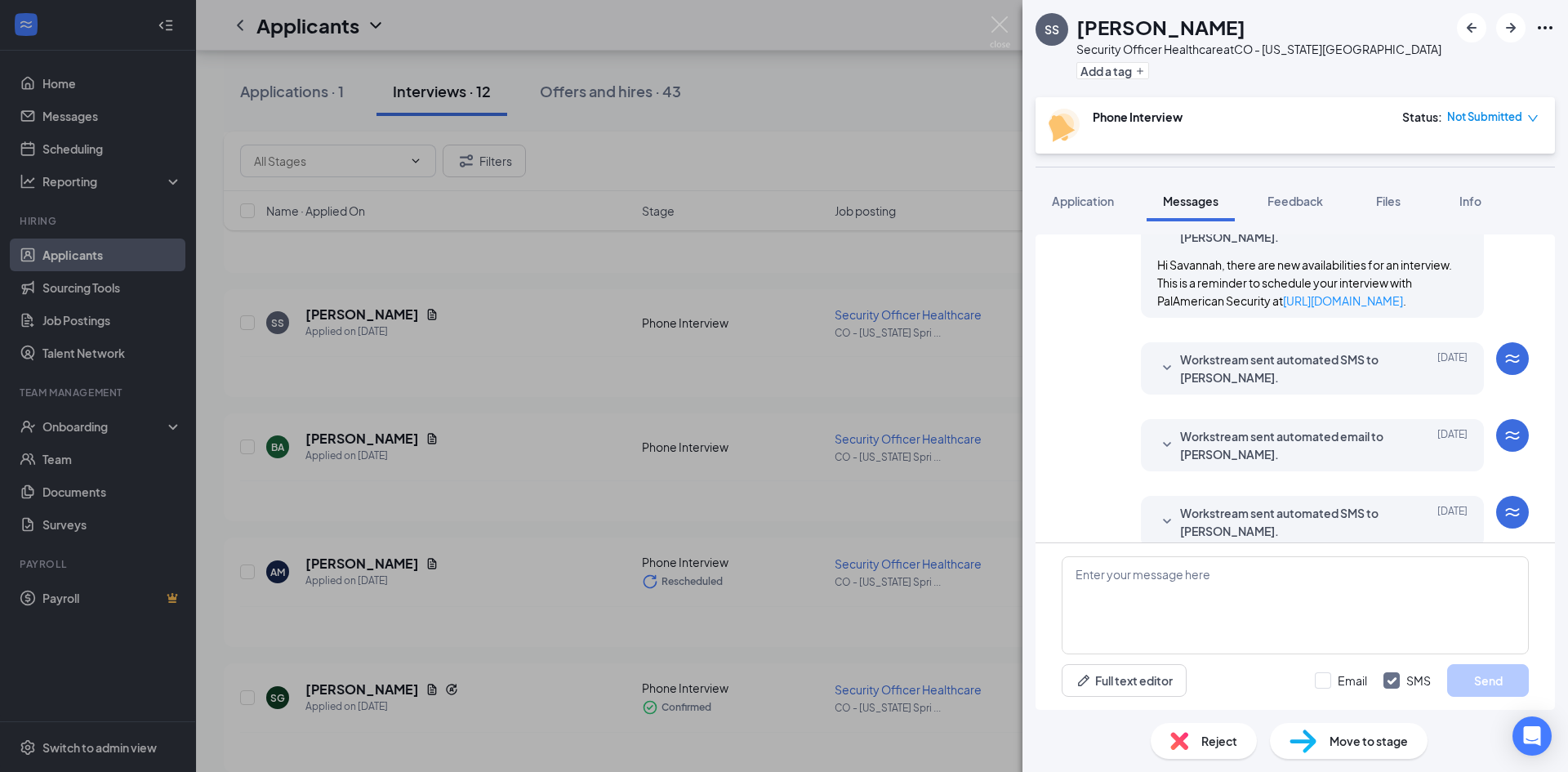
scroll to position [533, 0]
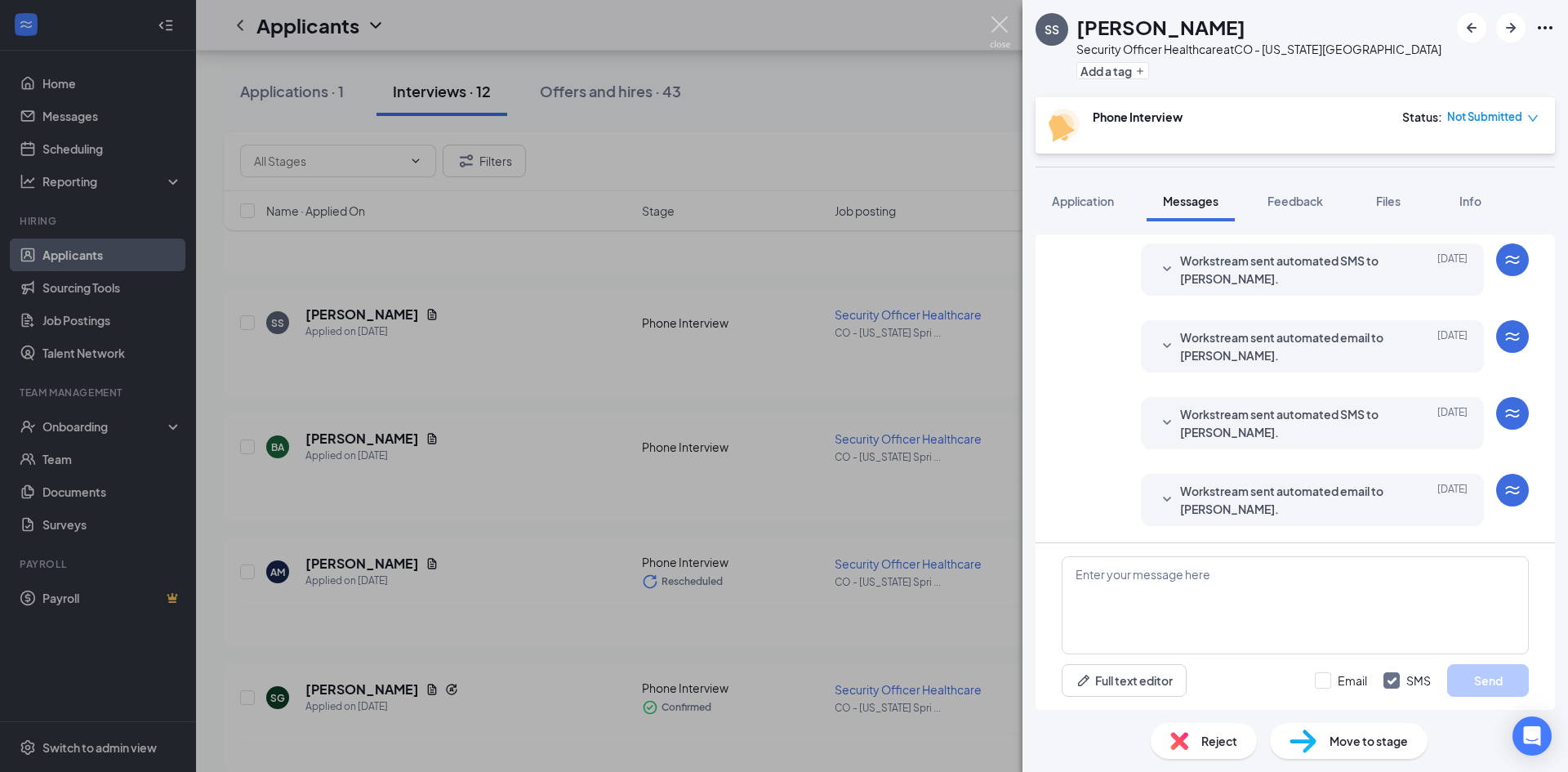
click at [992, 27] on img at bounding box center [1000, 33] width 21 height 32
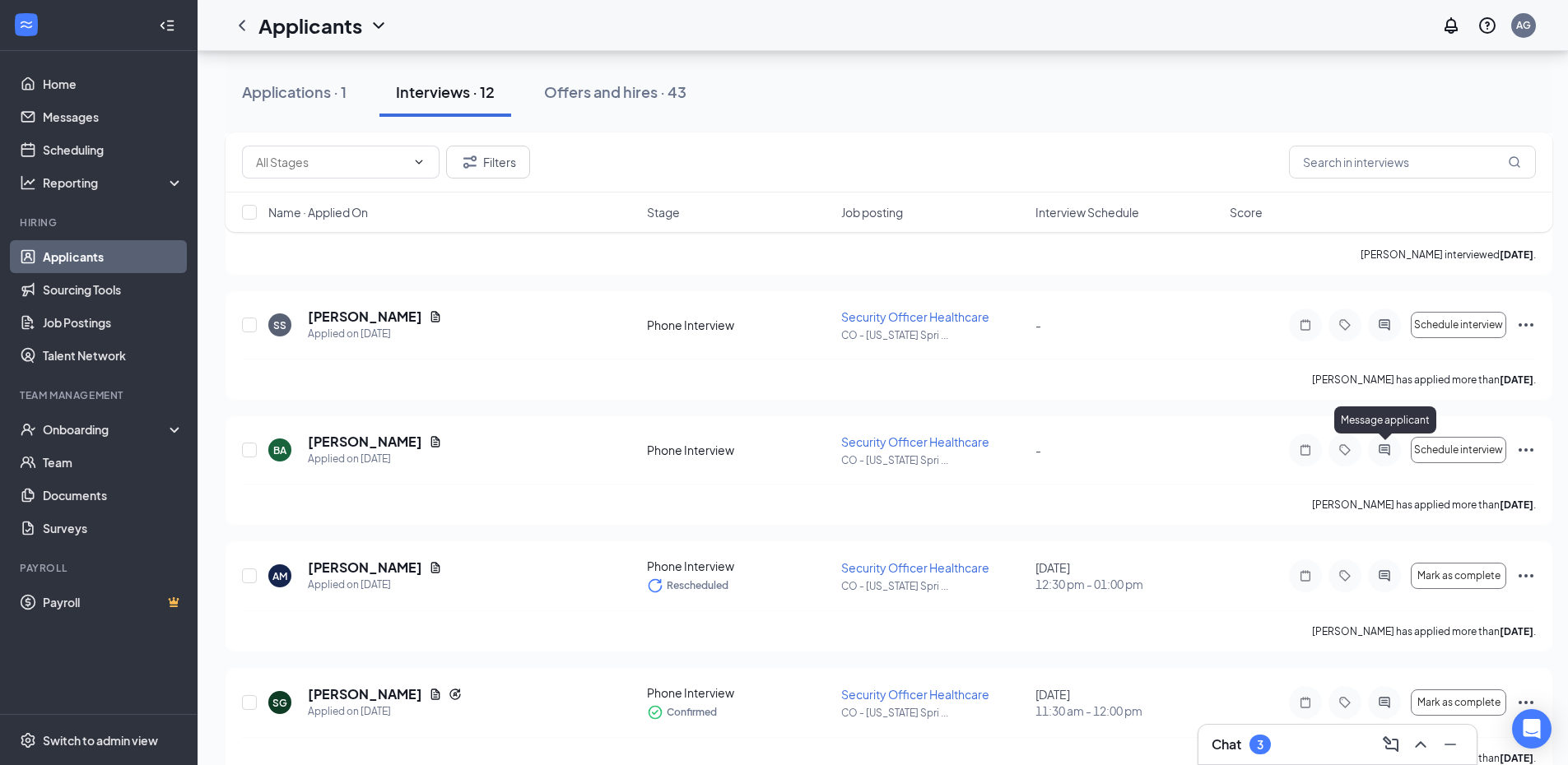
click at [1377, 453] on icon "ActiveChat" at bounding box center [1384, 449] width 20 height 13
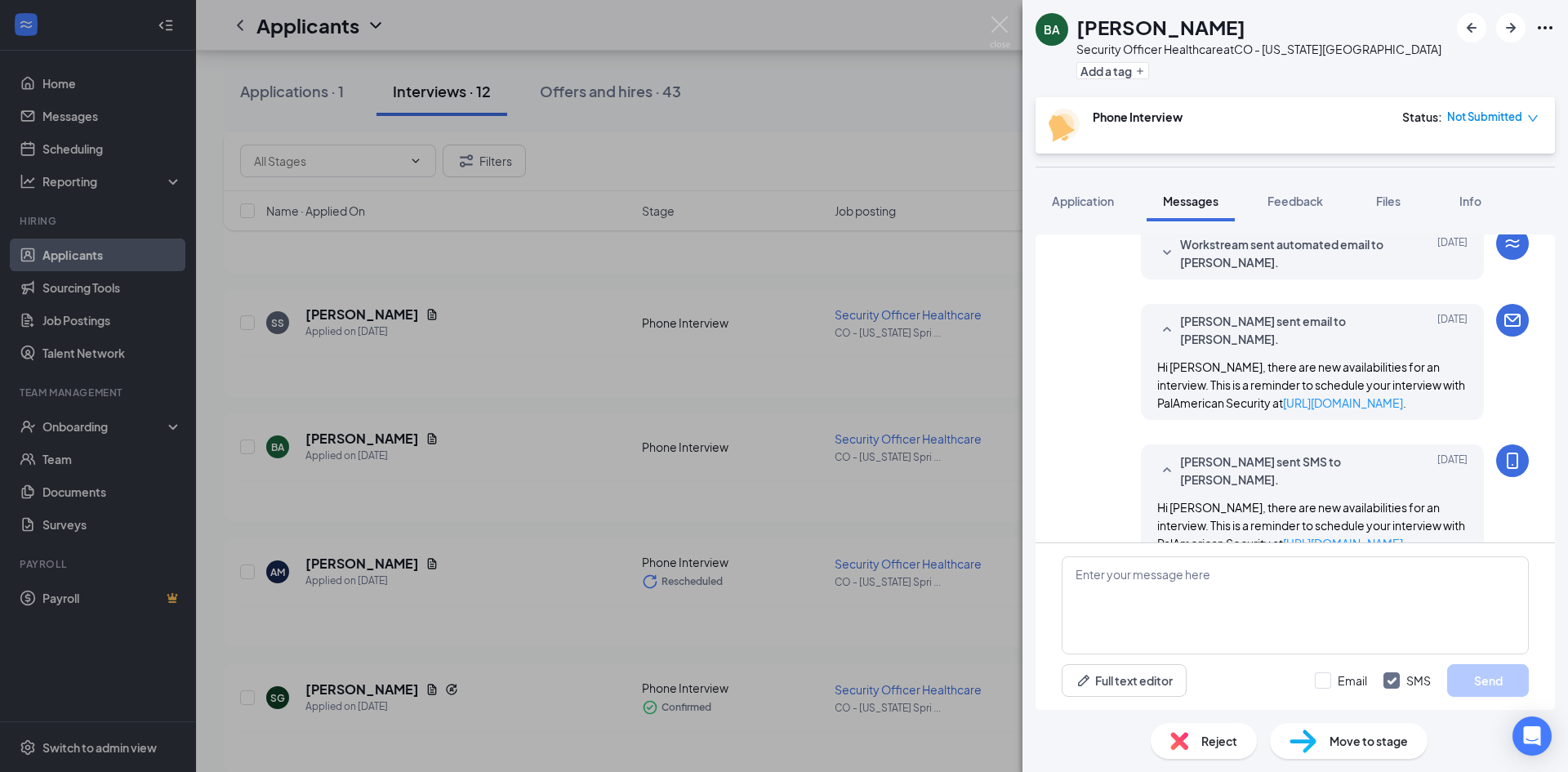
scroll to position [533, 0]
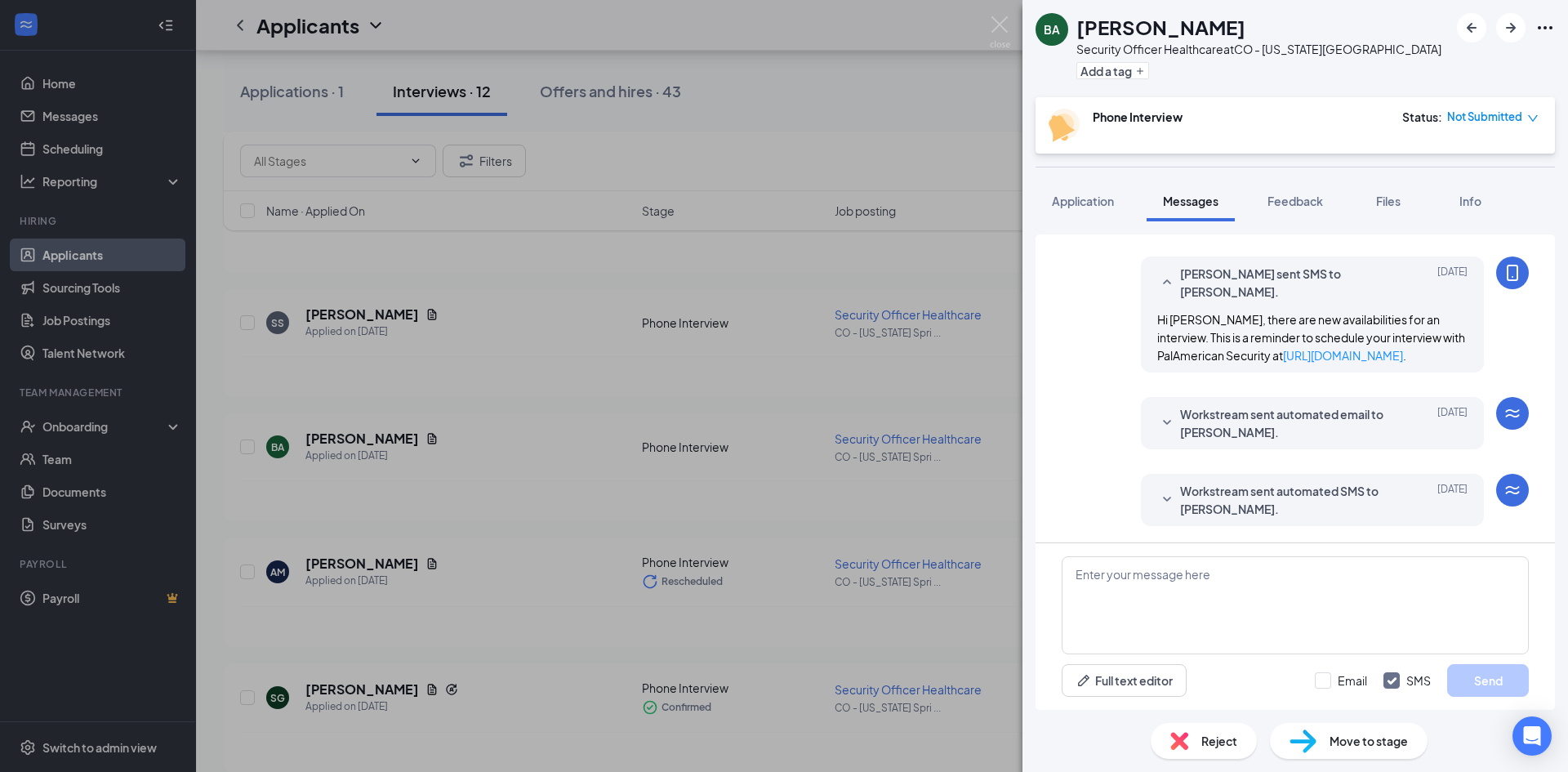
click at [1142, 492] on div "Workstream sent automated SMS to Brianne Allen. Aug 23 Hi Brianne, this is a fr…" at bounding box center [1313, 499] width 343 height 52
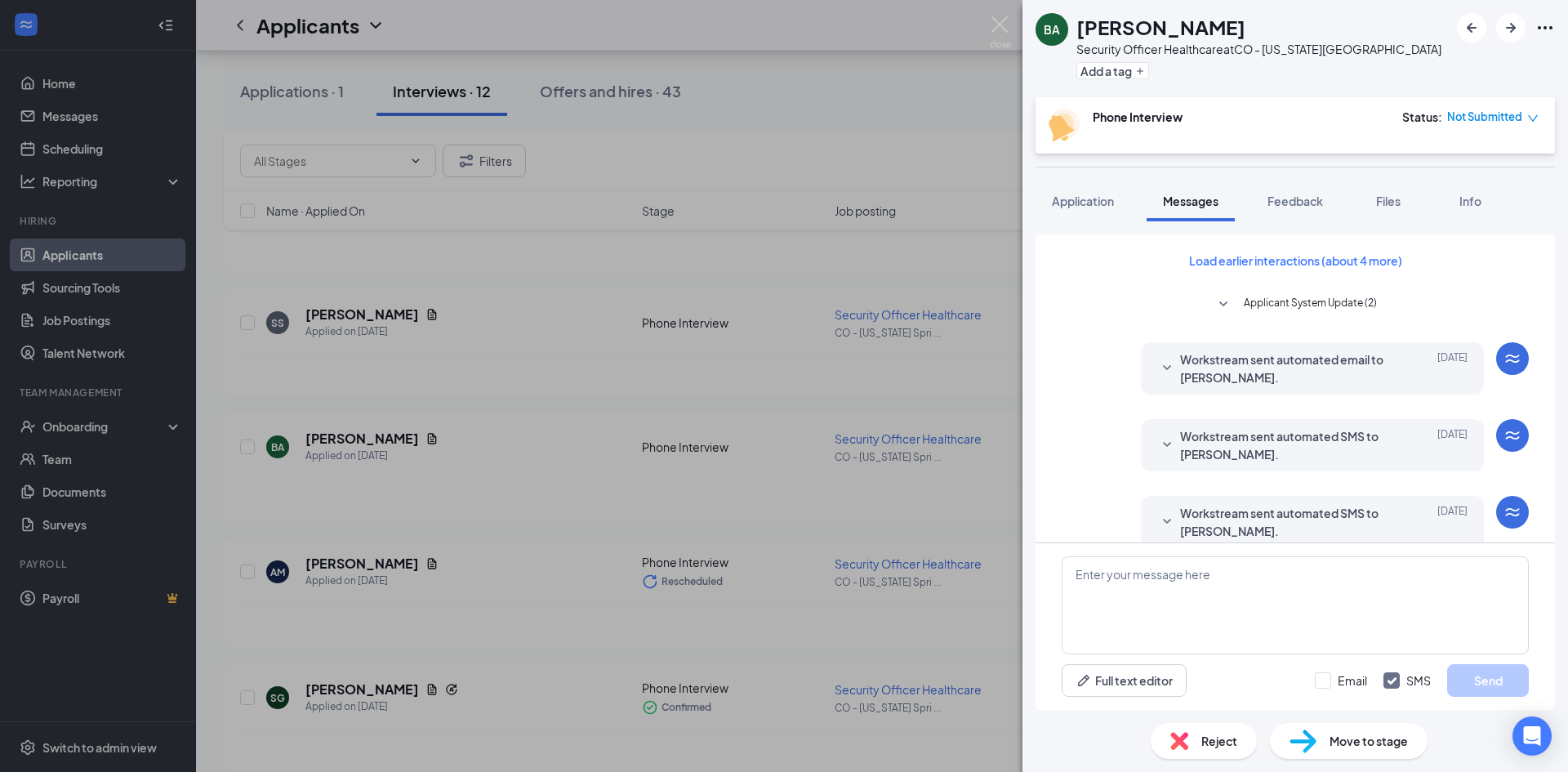
click at [700, 487] on div "BA Brianne Allen Security Officer Healthcare at CO - Colorado Springs Add a tag…" at bounding box center [784, 386] width 1568 height 772
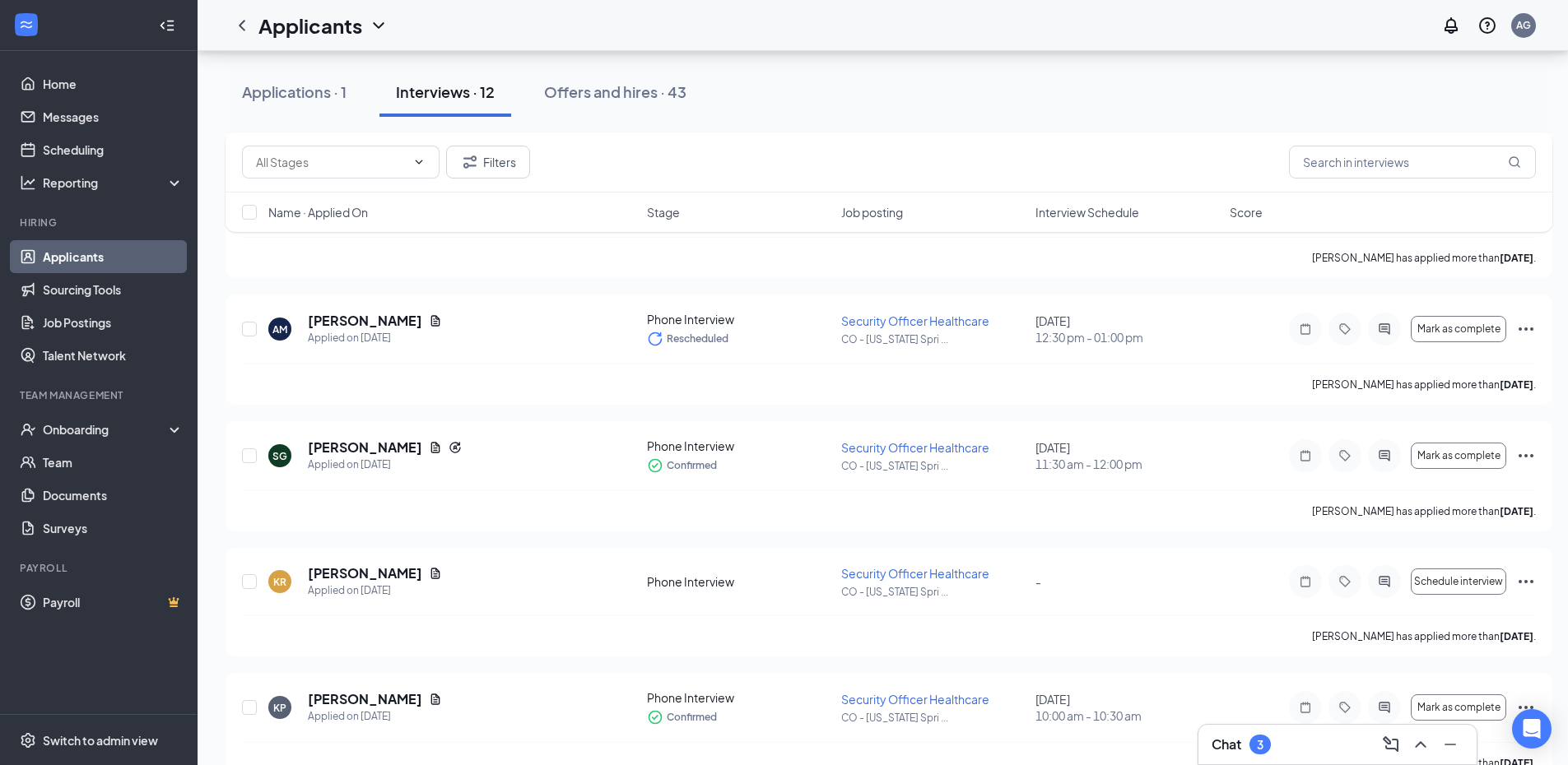
scroll to position [1105, 0]
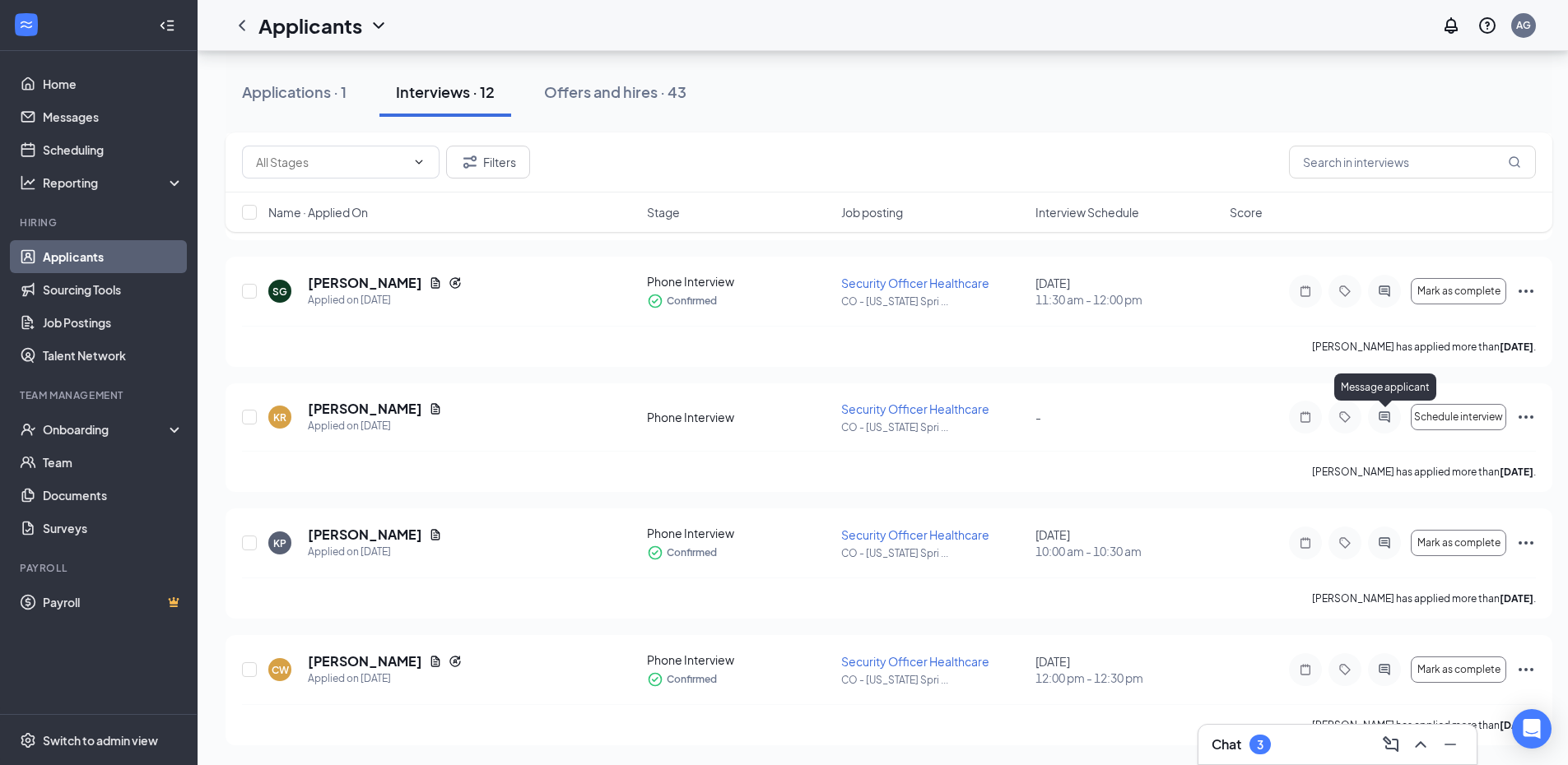
click at [1382, 419] on icon "ActiveChat" at bounding box center [1383, 416] width 11 height 11
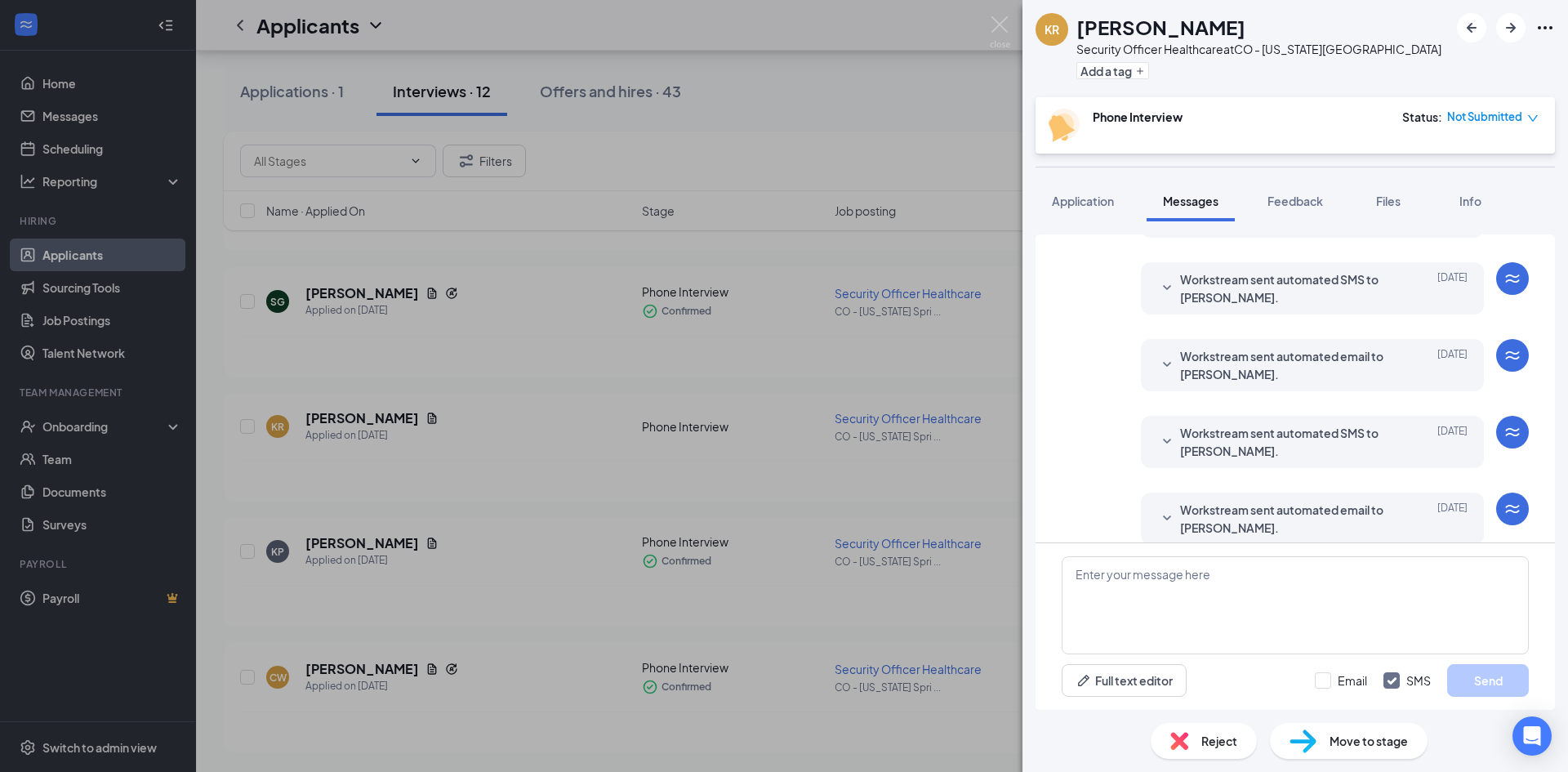
scroll to position [517, 0]
click at [1158, 507] on icon "SmallChevronDown" at bounding box center [1168, 517] width 20 height 20
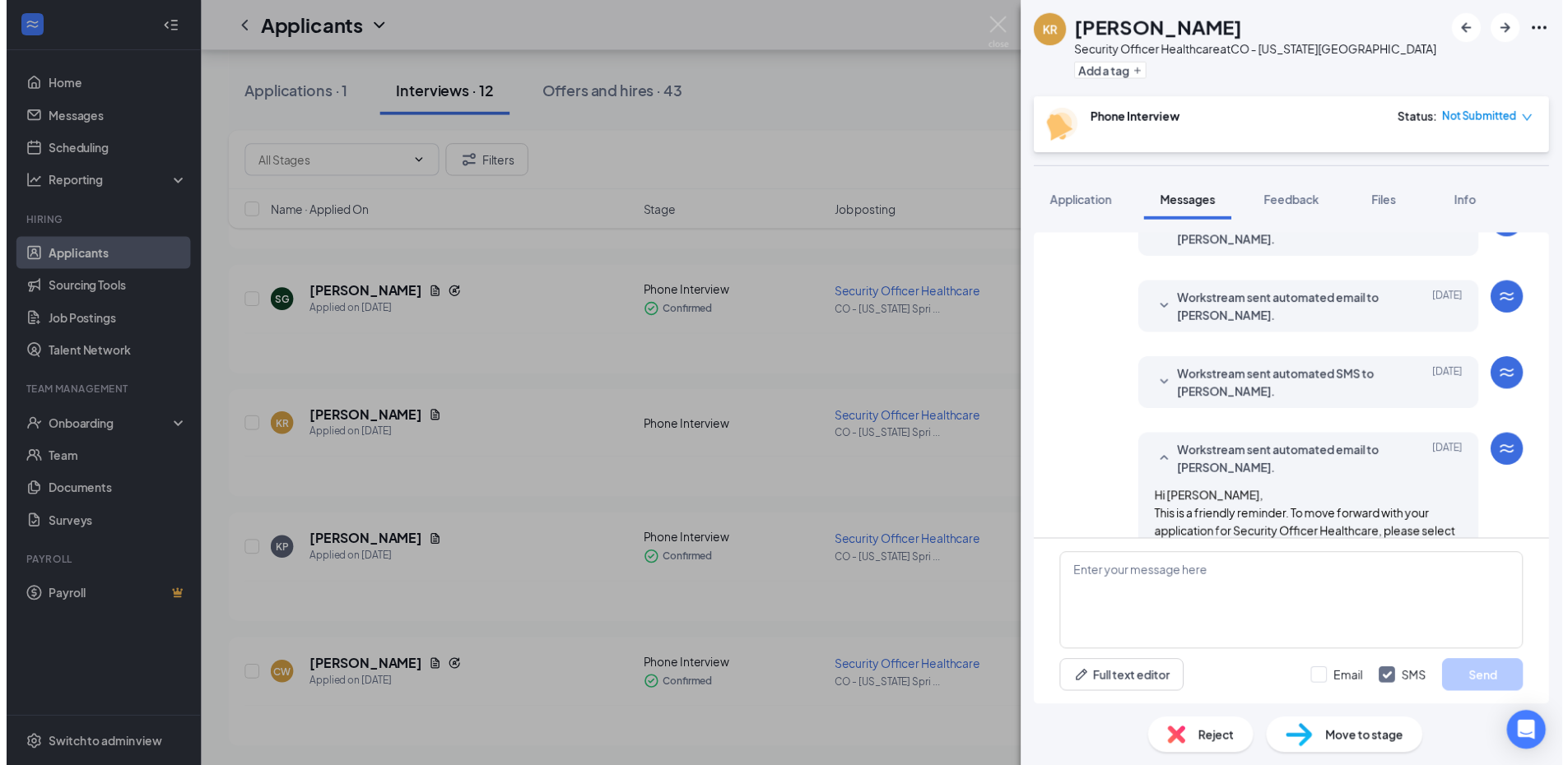
scroll to position [711, 0]
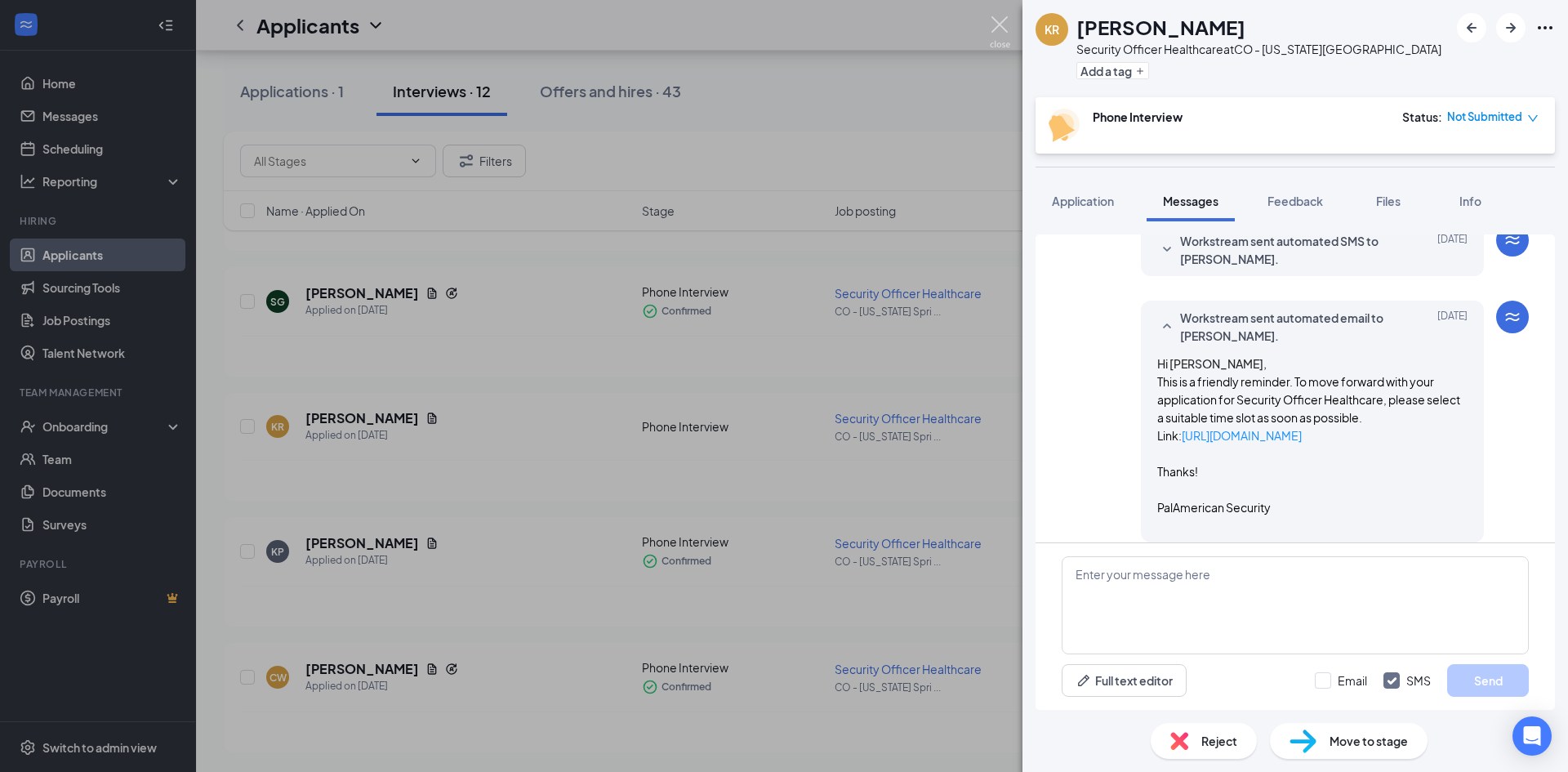
click at [999, 38] on img at bounding box center [1000, 33] width 21 height 32
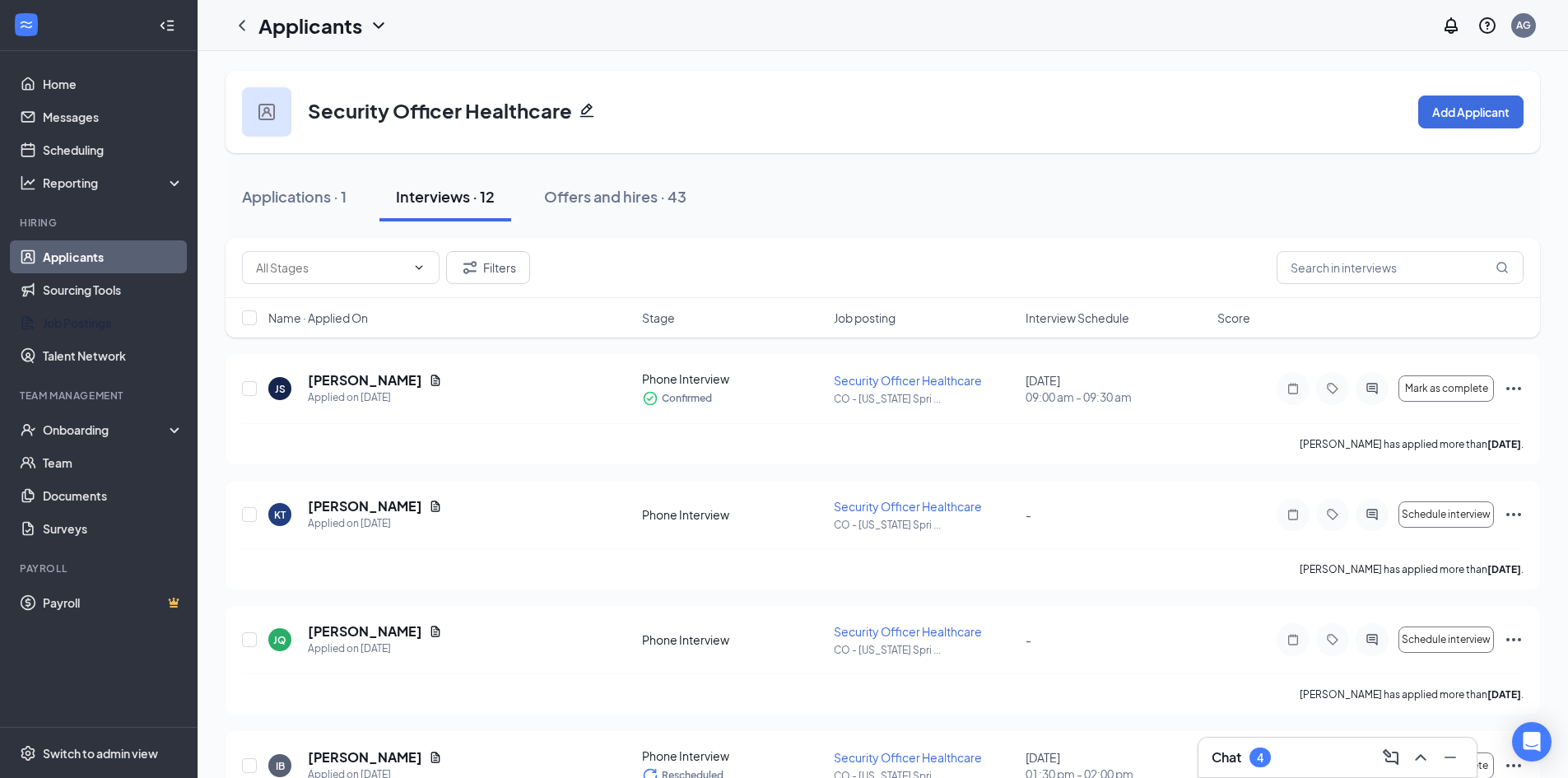
click at [71, 323] on link "Job Postings" at bounding box center [113, 322] width 141 height 33
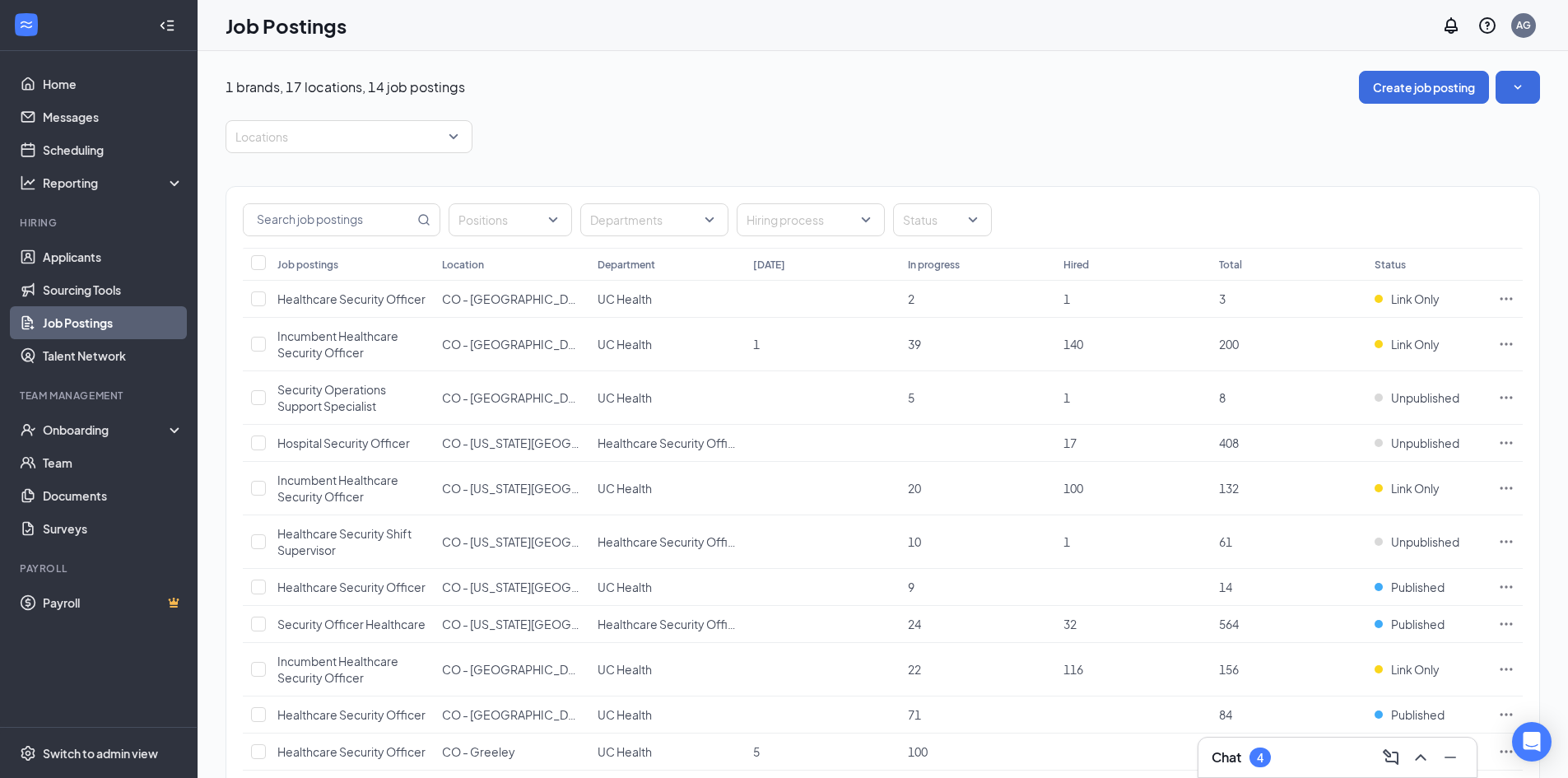
click at [416, 141] on div at bounding box center [341, 136] width 223 height 27
click at [368, 333] on span "CO - [US_STATE][GEOGRAPHIC_DATA]" at bounding box center [366, 333] width 209 height 15
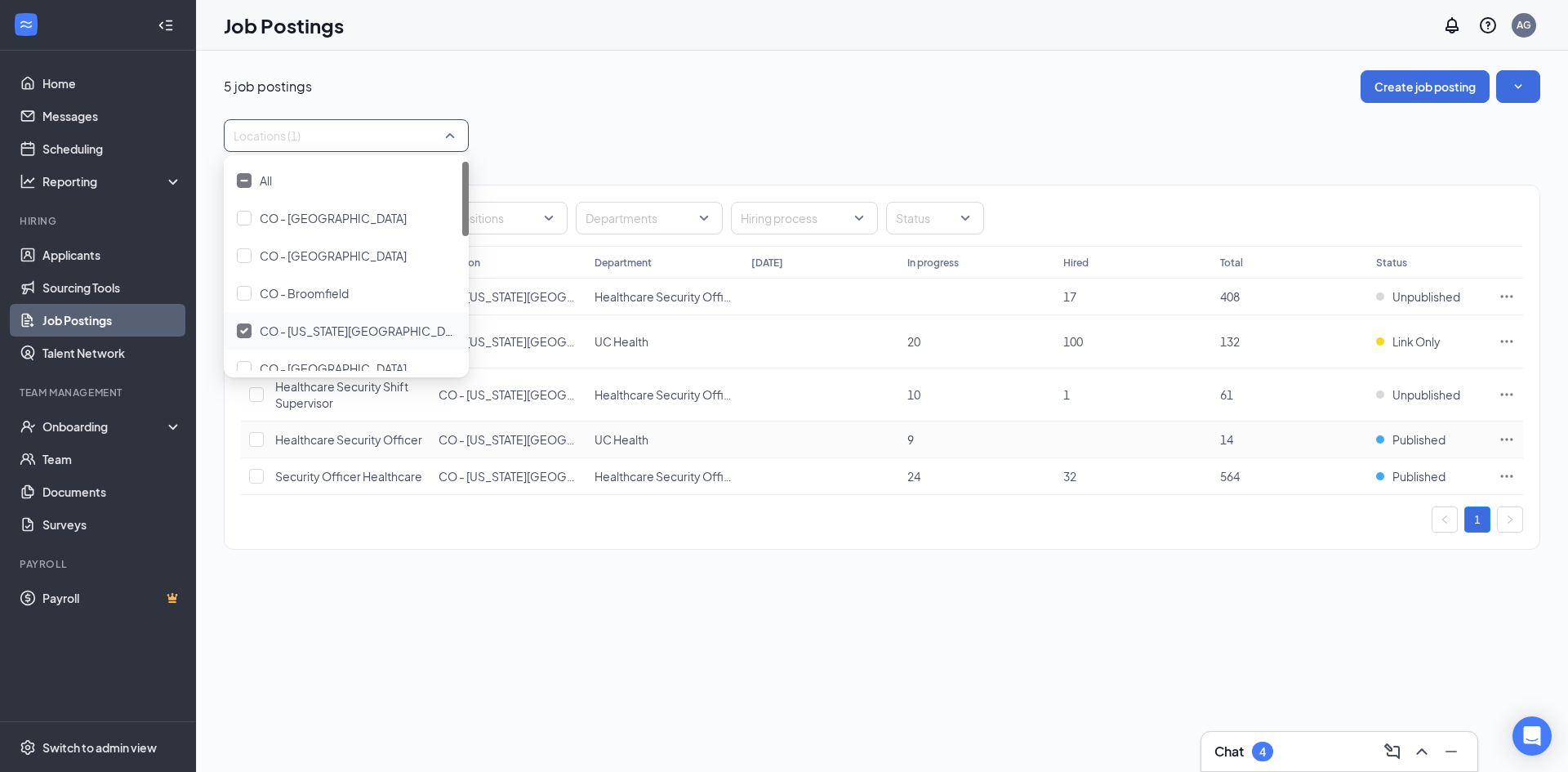
click at [1511, 448] on icon "Ellipses" at bounding box center [1507, 439] width 17 height 17
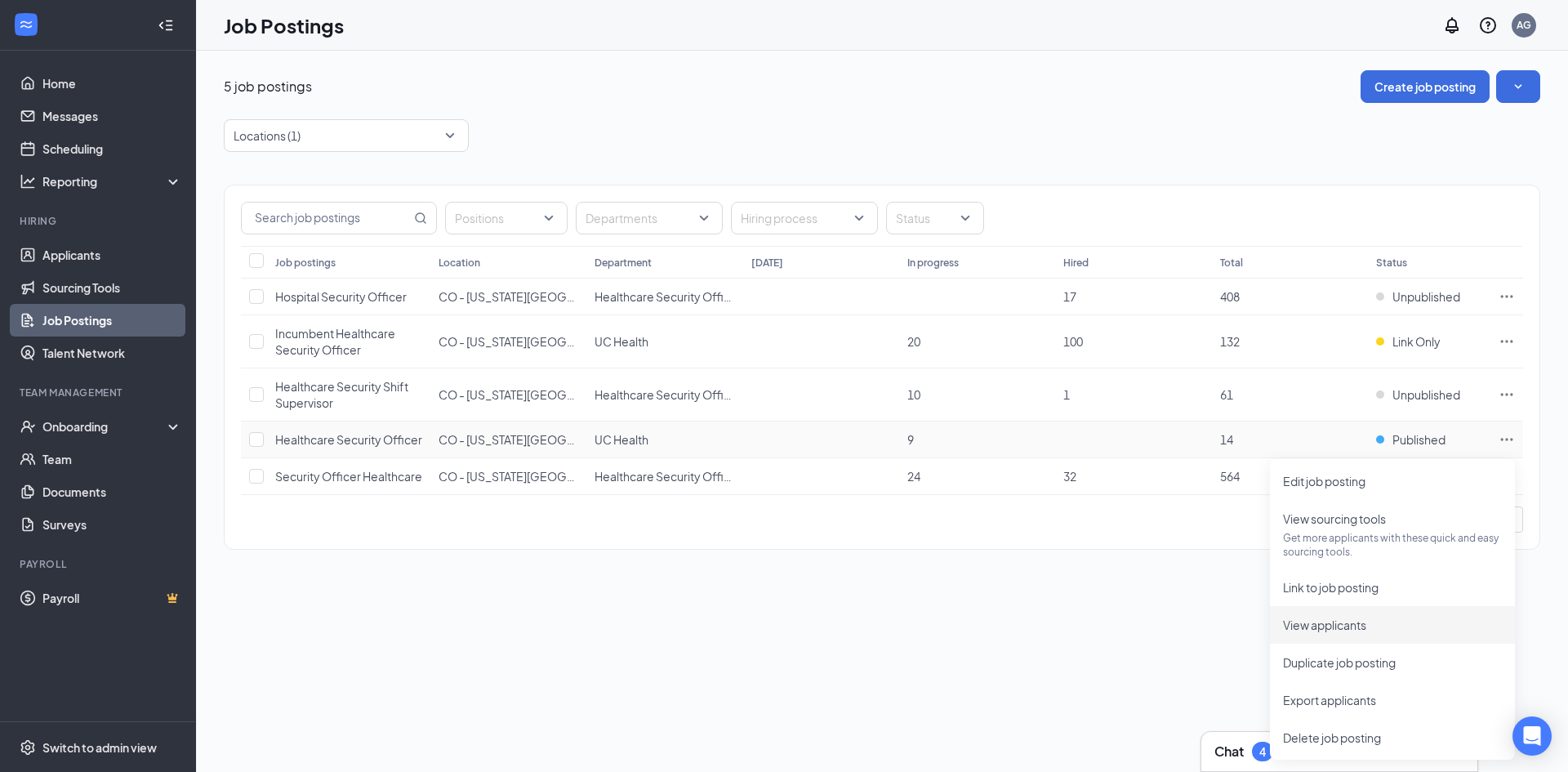
click at [1342, 622] on span "View applicants" at bounding box center [1324, 624] width 83 height 15
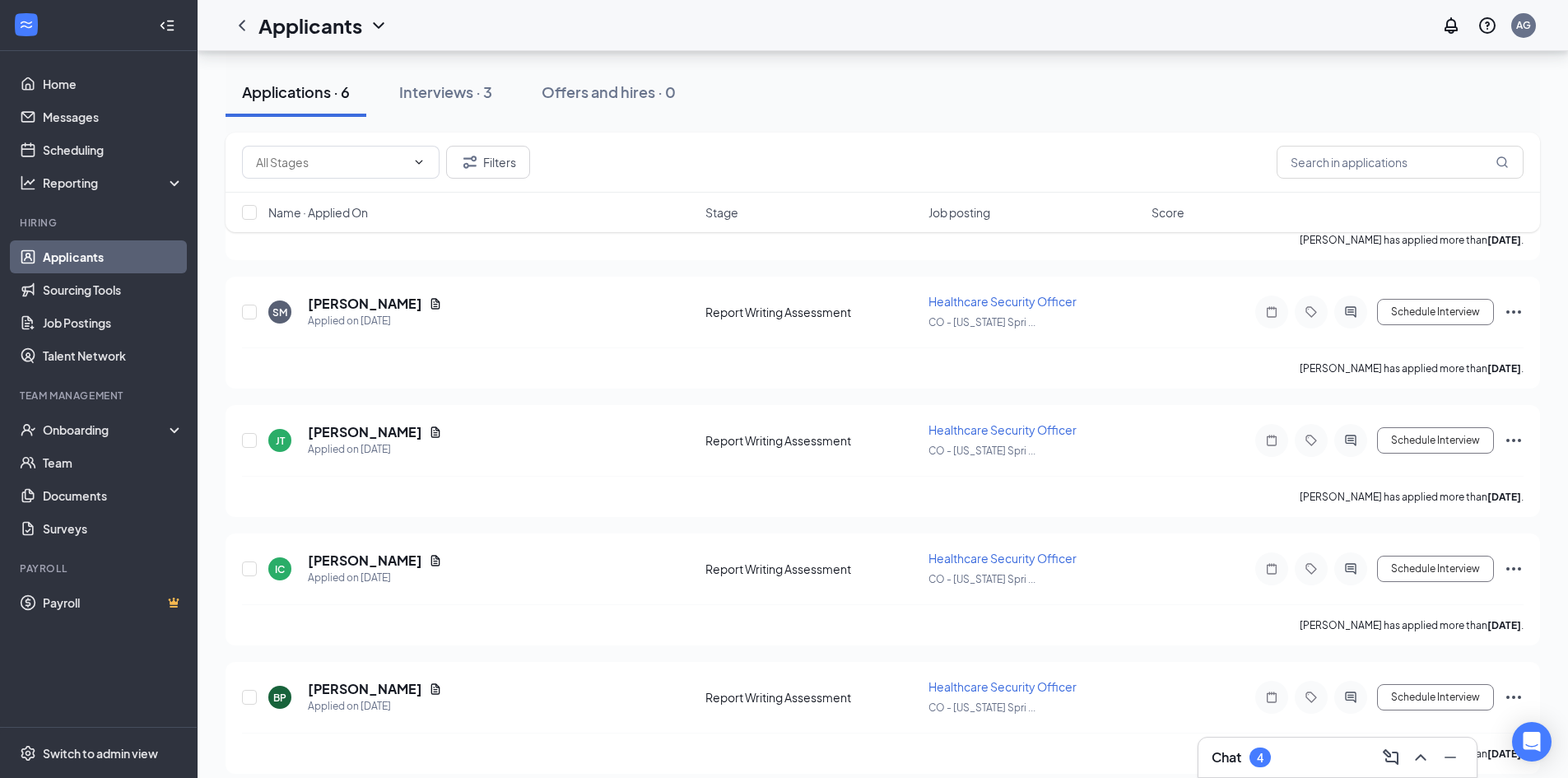
scroll to position [350, 0]
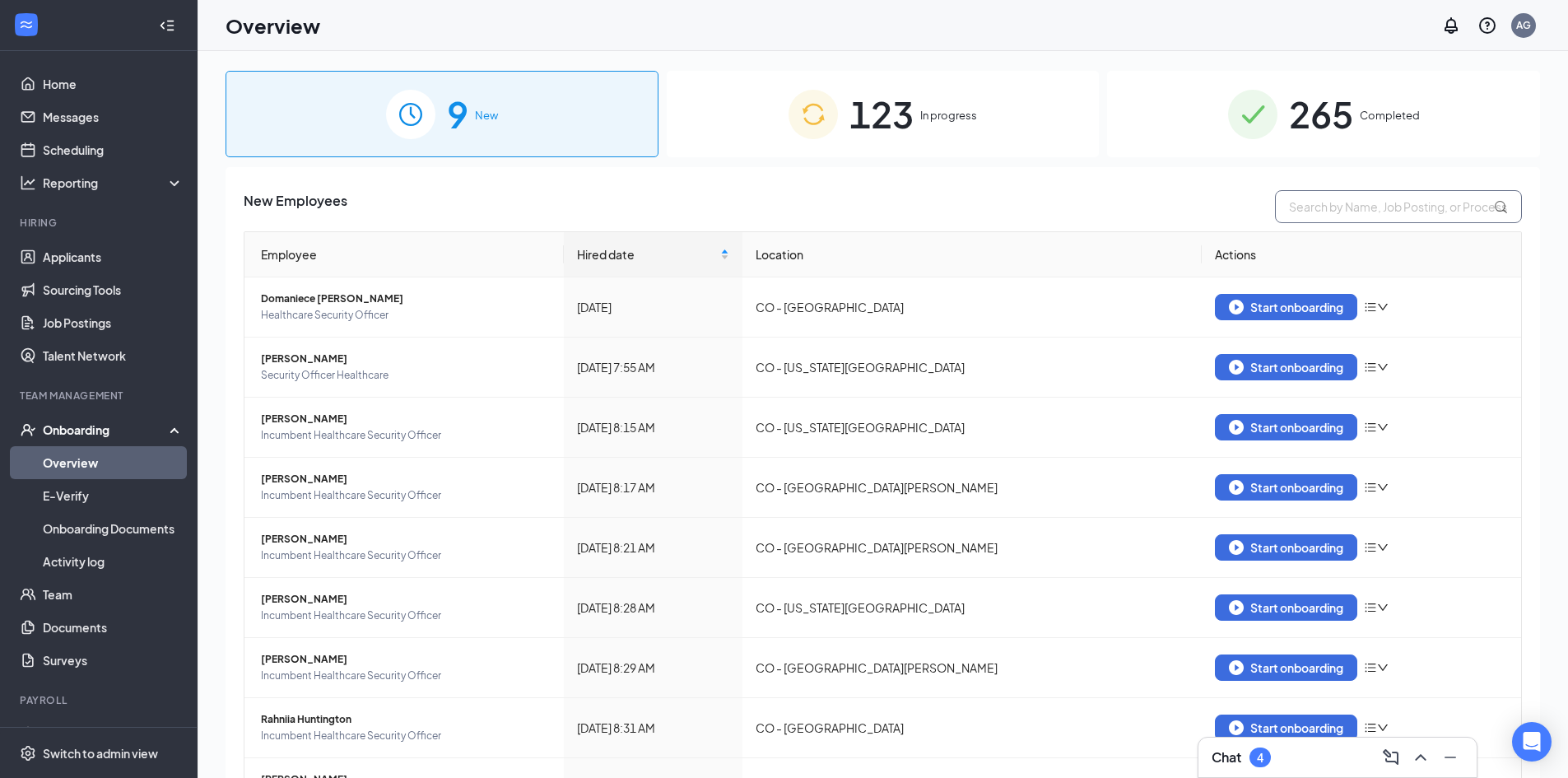
click at [1422, 209] on input "text" at bounding box center [1398, 206] width 246 height 33
click at [872, 118] on span "123" at bounding box center [881, 113] width 65 height 57
